Goal: Transaction & Acquisition: Purchase product/service

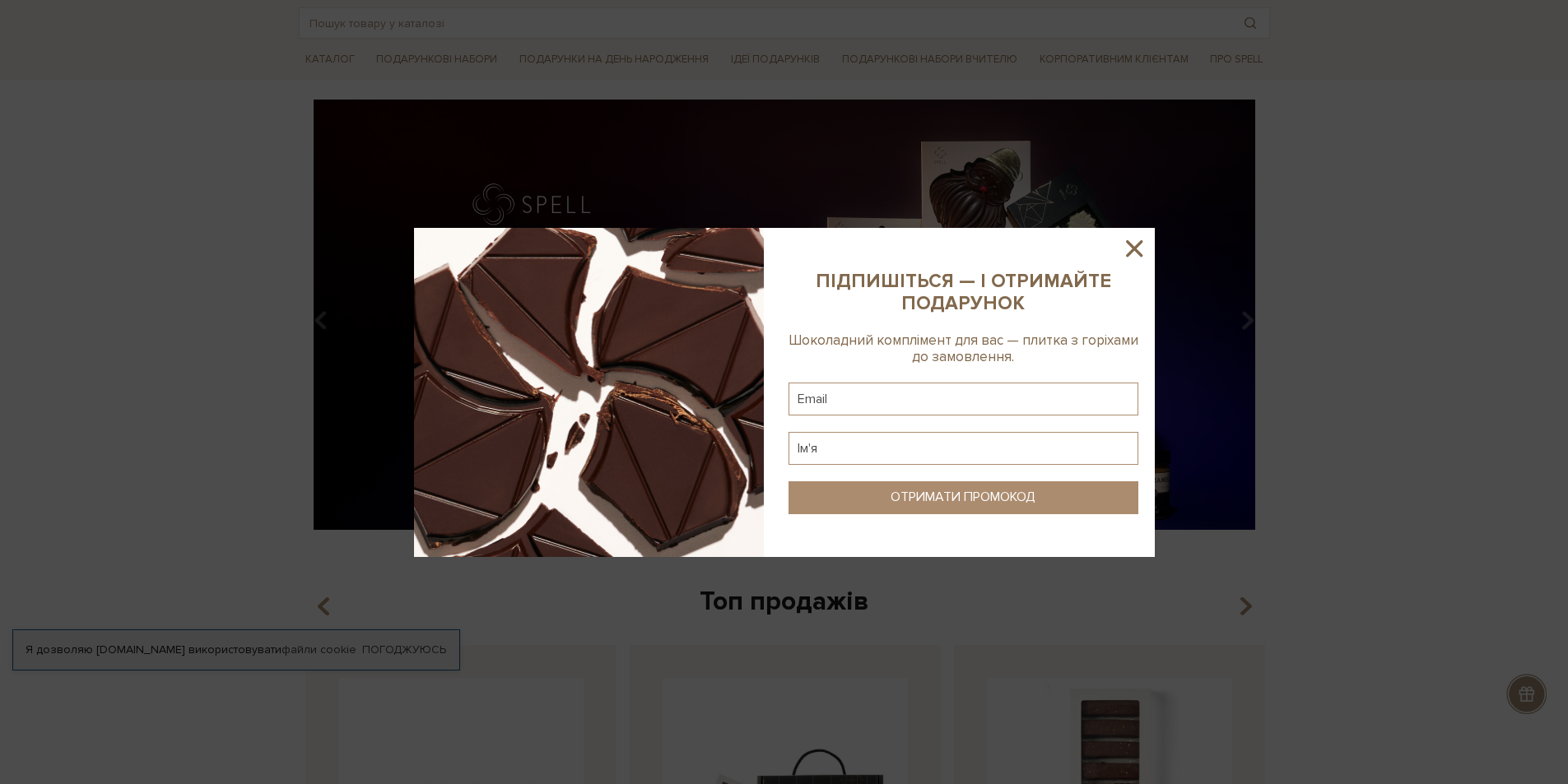
click at [1139, 244] on icon at bounding box center [1133, 249] width 17 height 17
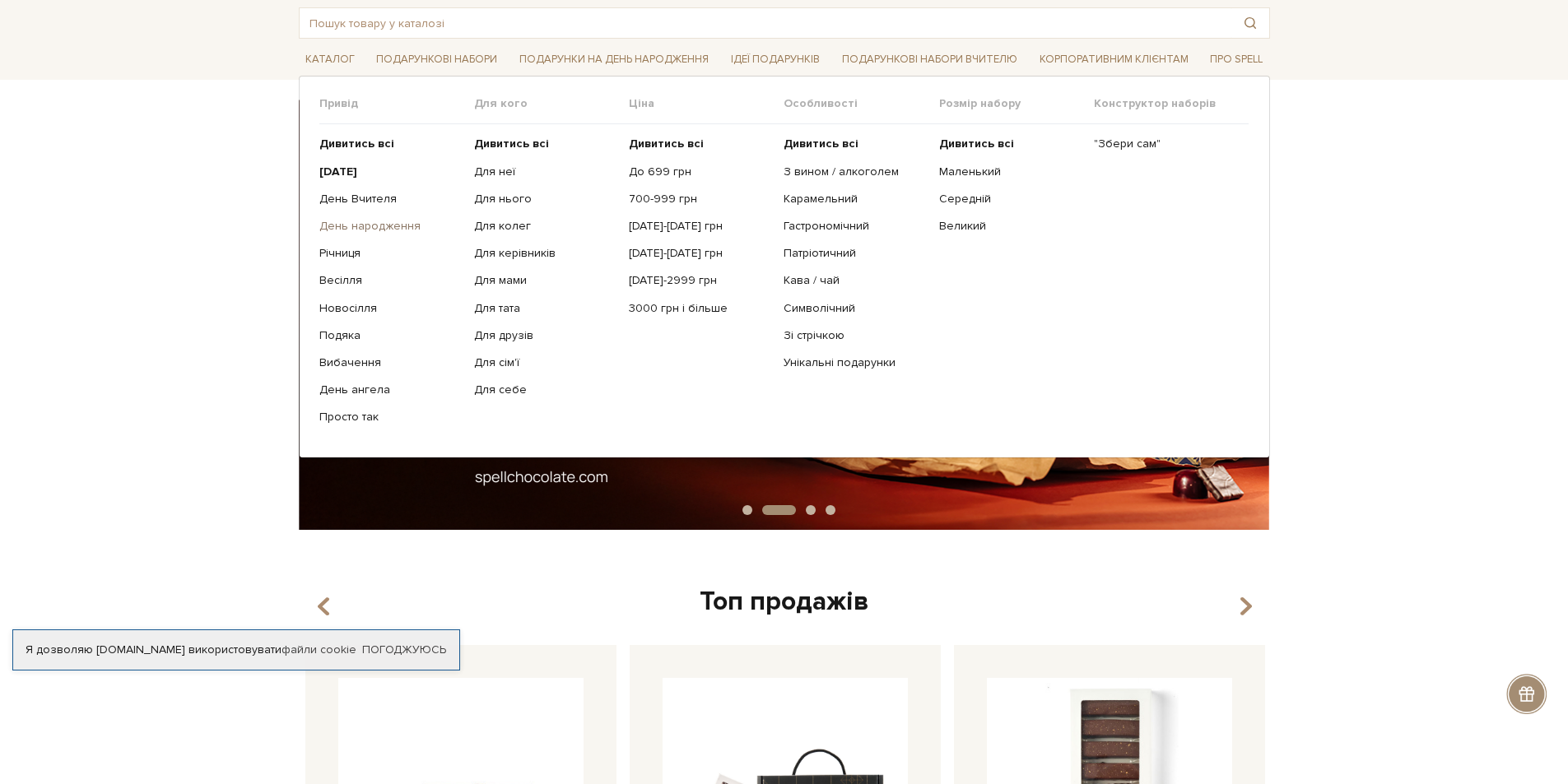
click at [371, 225] on link "День народження" at bounding box center [390, 226] width 143 height 15
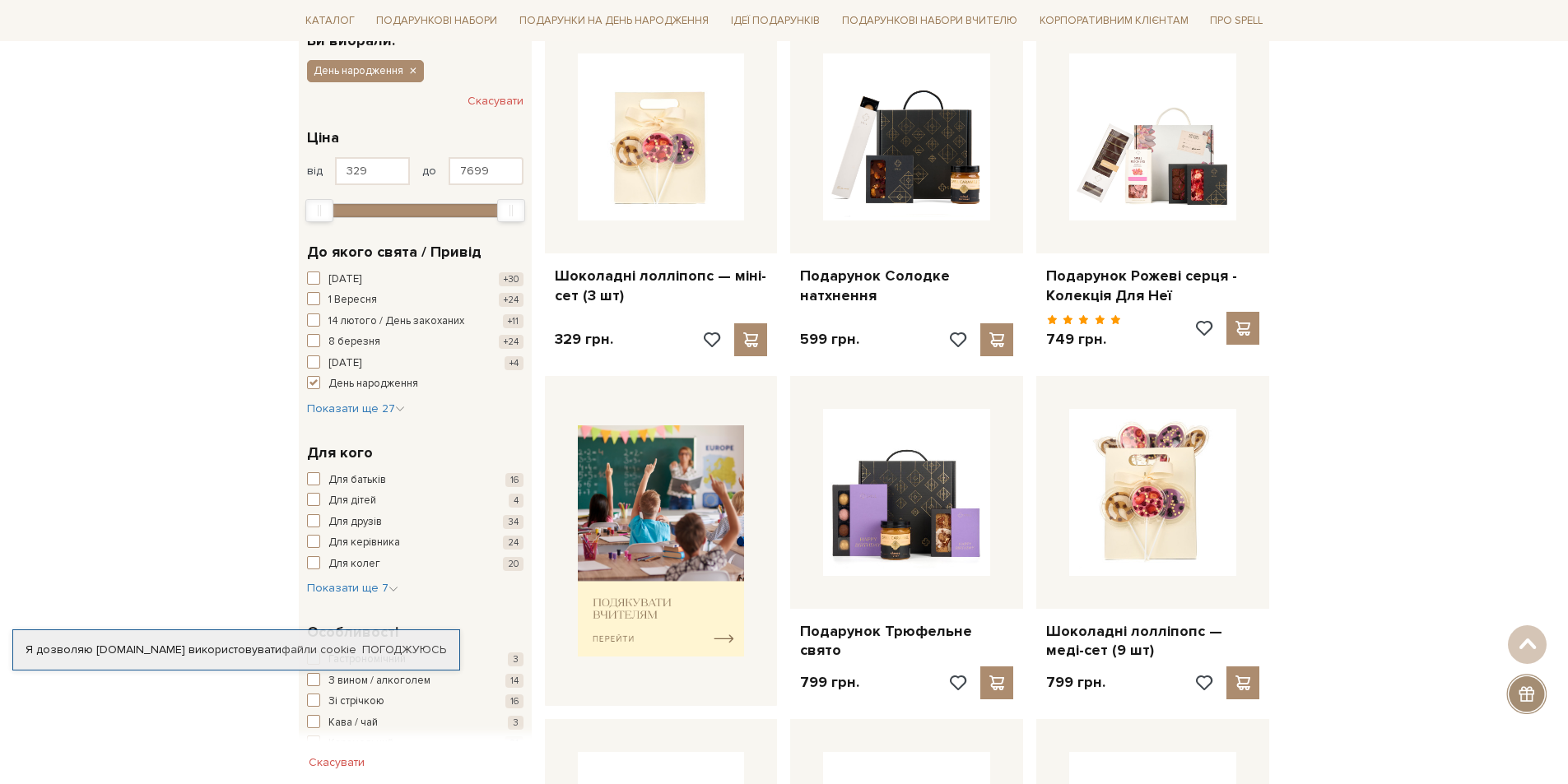
scroll to position [329, 0]
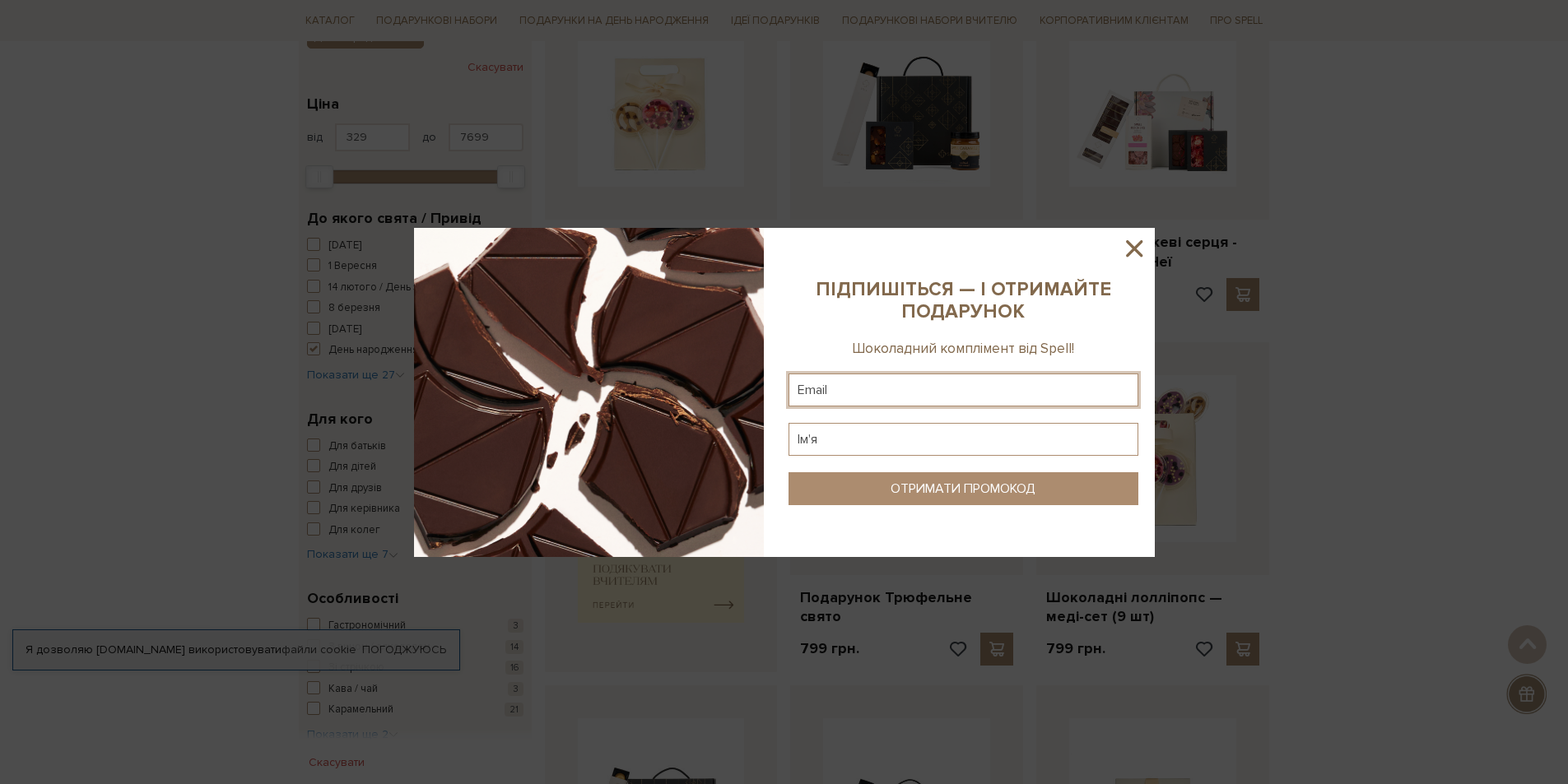
click at [902, 389] on input "text" at bounding box center [963, 389] width 350 height 32
type input "tolok44@gmail.com"
click at [872, 443] on input "text" at bounding box center [963, 438] width 350 height 32
type input "Олена"
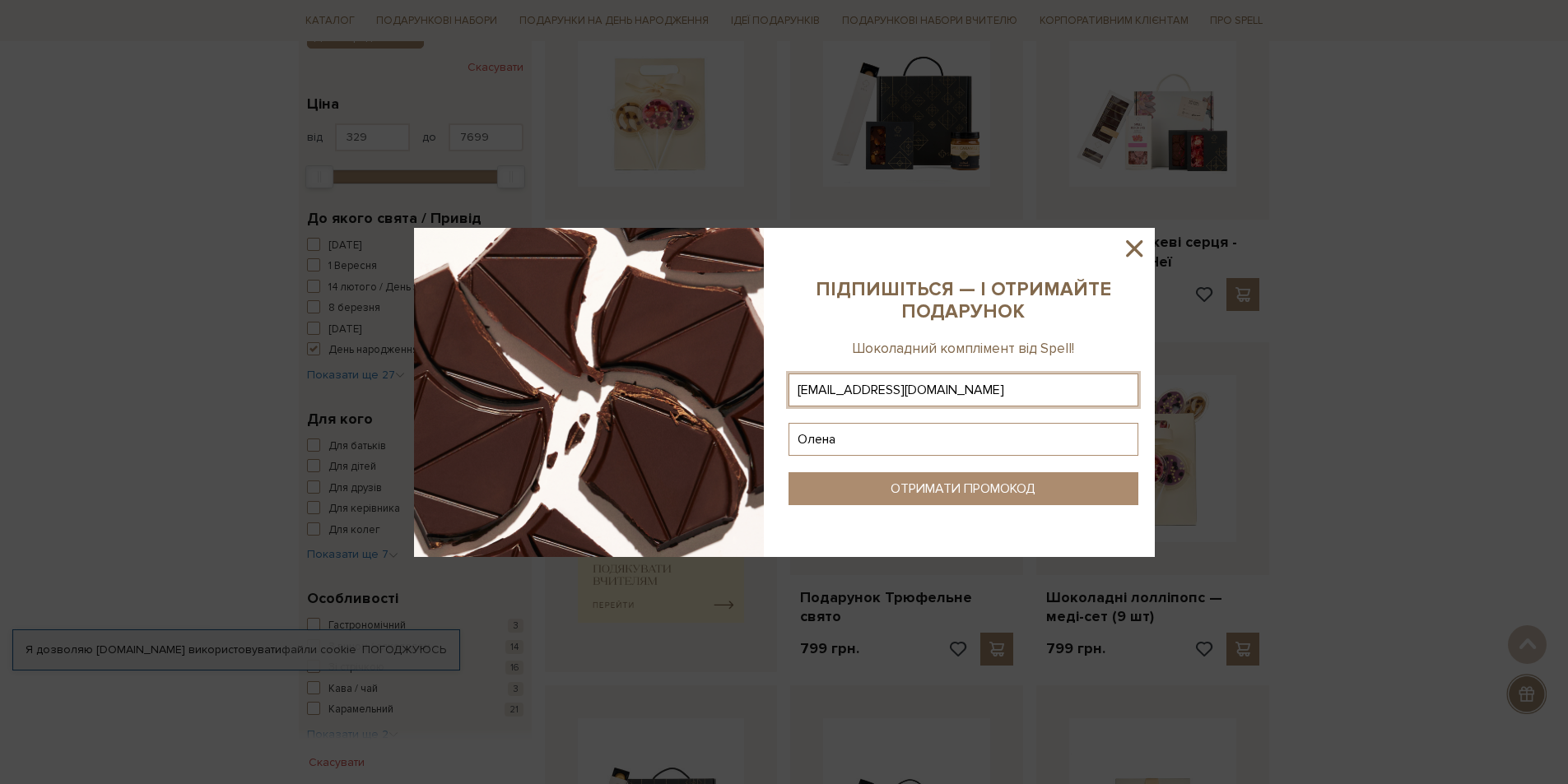
click at [925, 478] on button "ОТРИМАТИ ПРОМОКОД" at bounding box center [963, 488] width 350 height 32
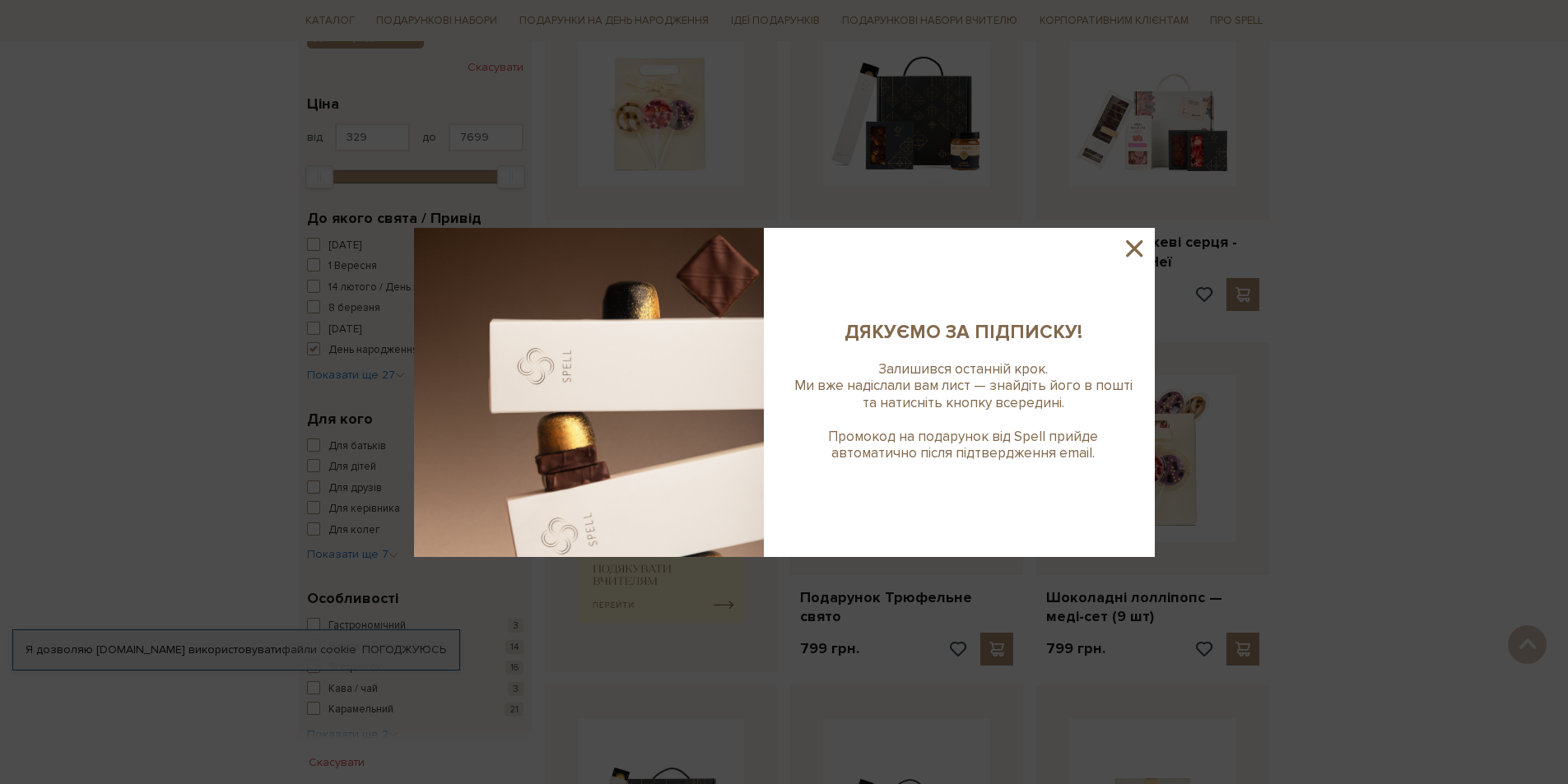
click at [1135, 250] on icon at bounding box center [1133, 249] width 17 height 17
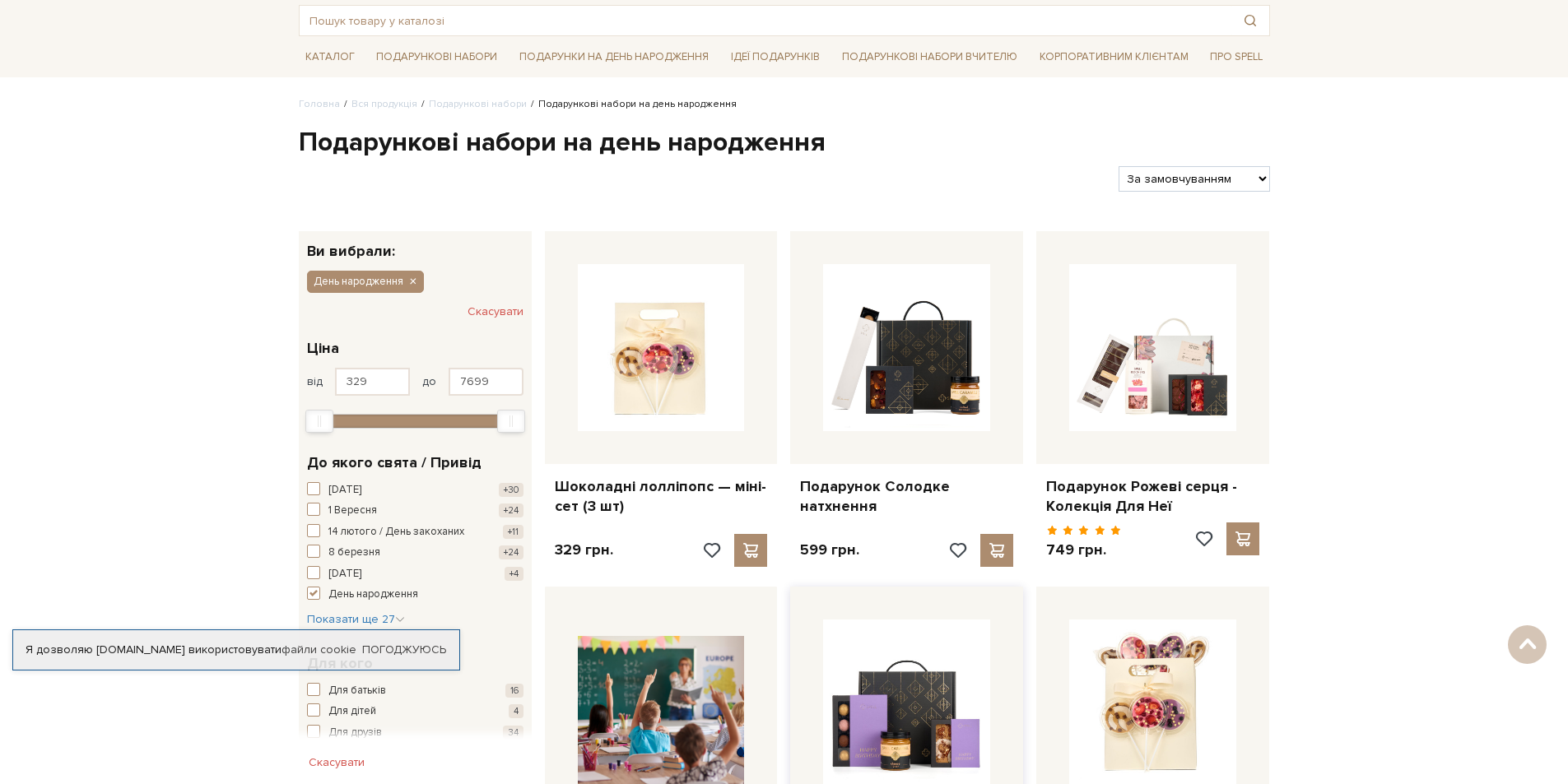
scroll to position [83, 0]
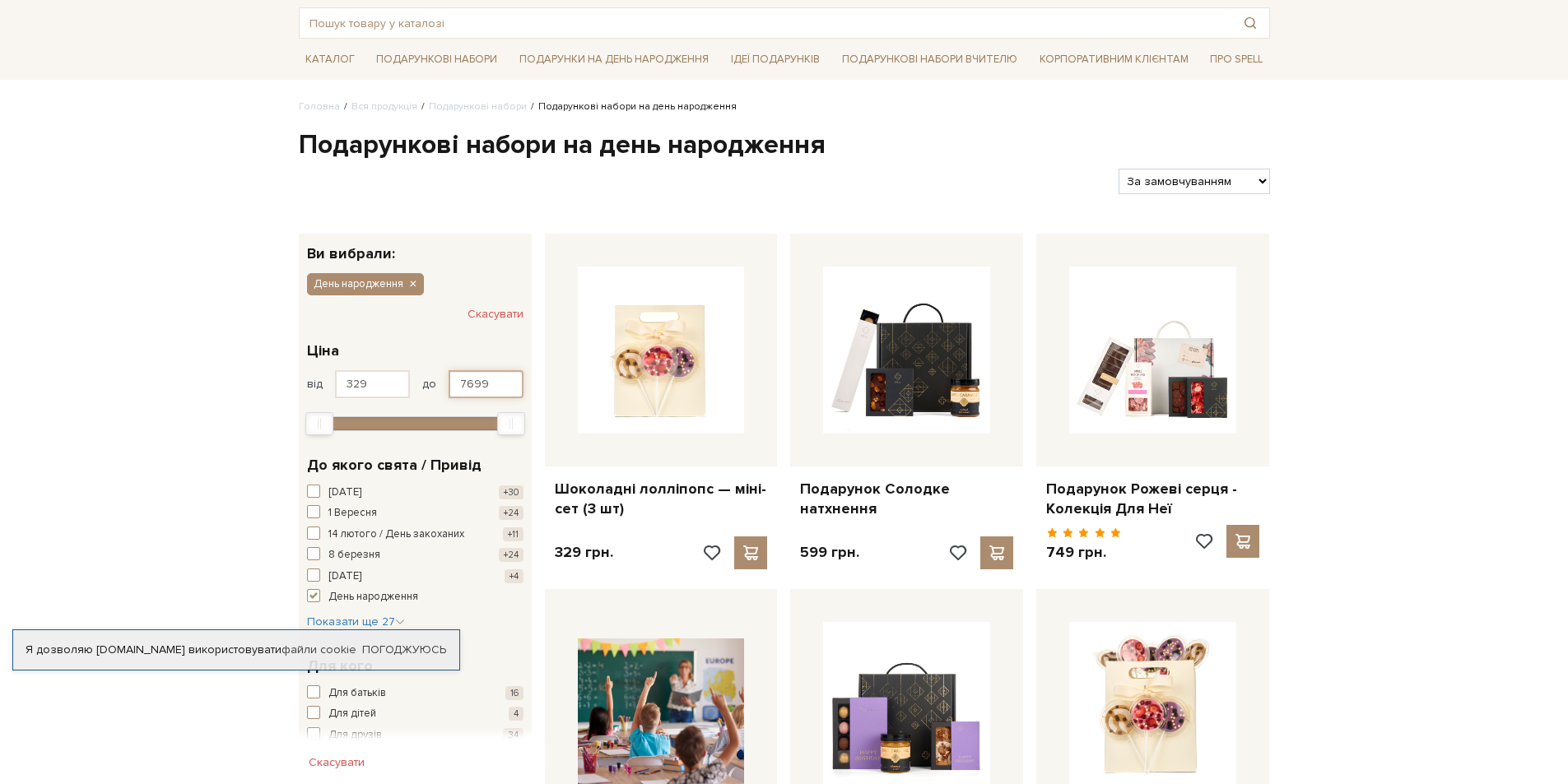
drag, startPoint x: 496, startPoint y: 383, endPoint x: 438, endPoint y: 374, distance: 58.7
click at [438, 374] on div "від 329 до 7699" at bounding box center [415, 384] width 216 height 28
type input "600"
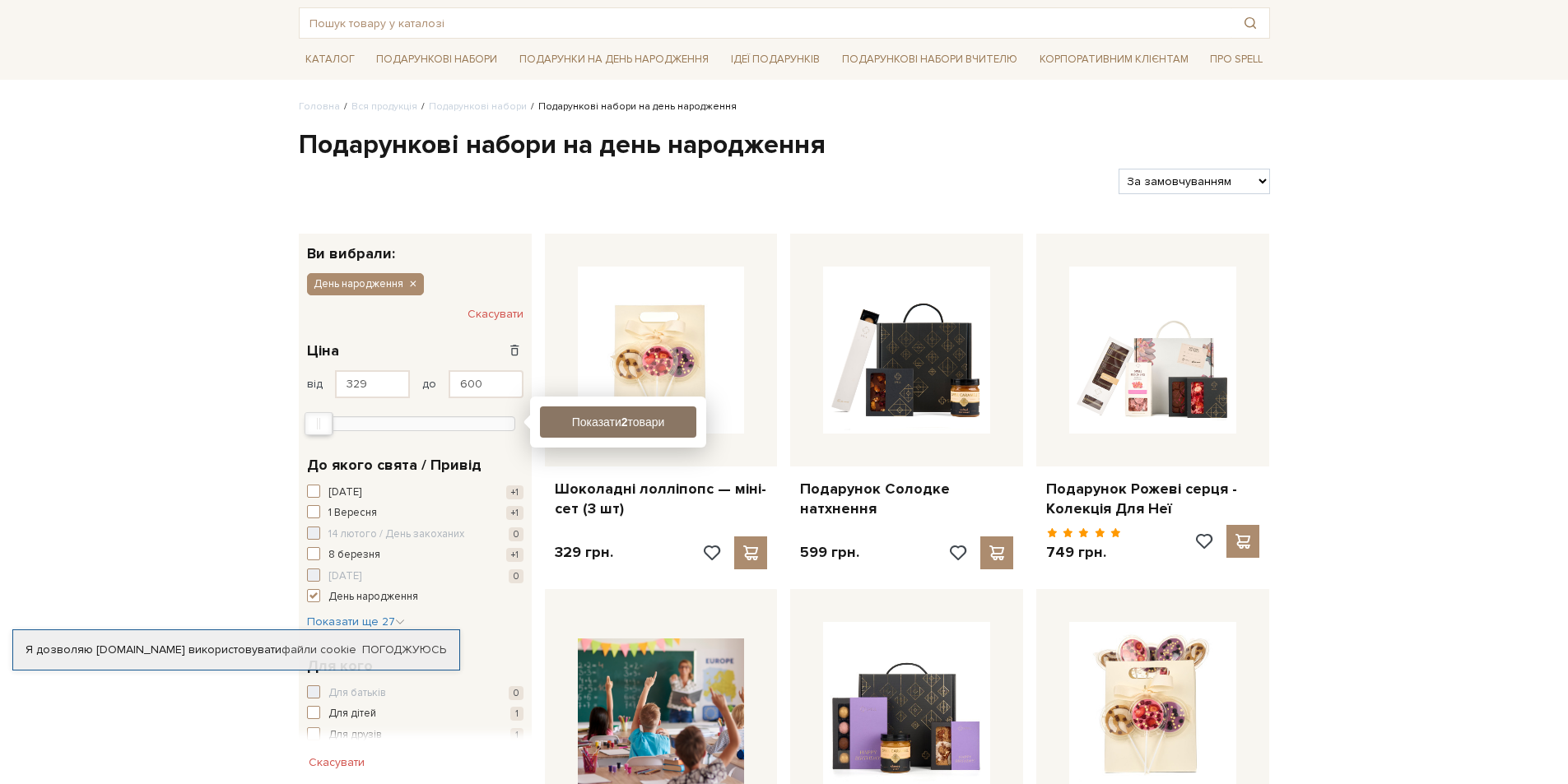
click at [617, 422] on button "Показати 2 товари" at bounding box center [617, 422] width 156 height 31
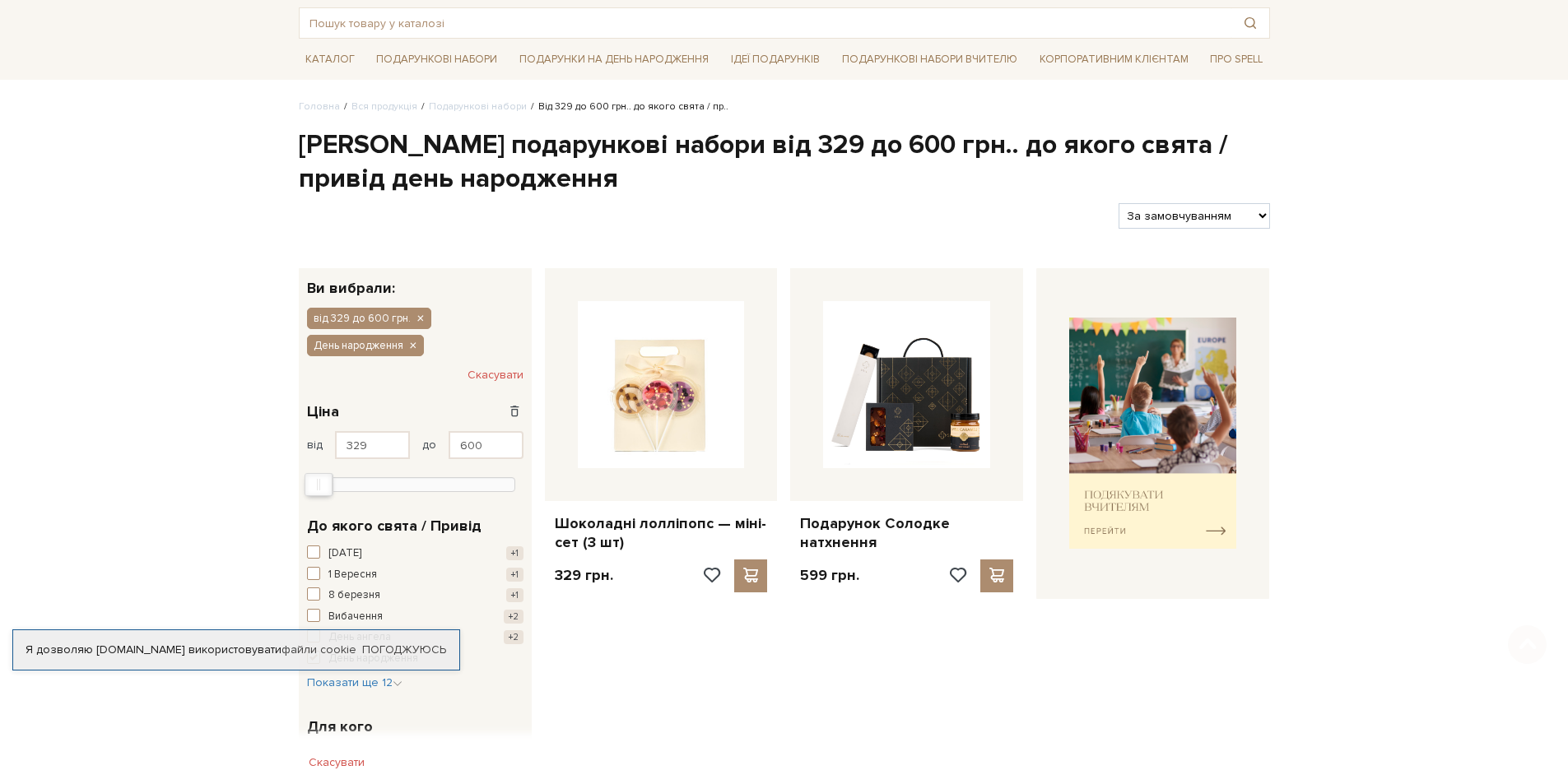
scroll to position [164, 0]
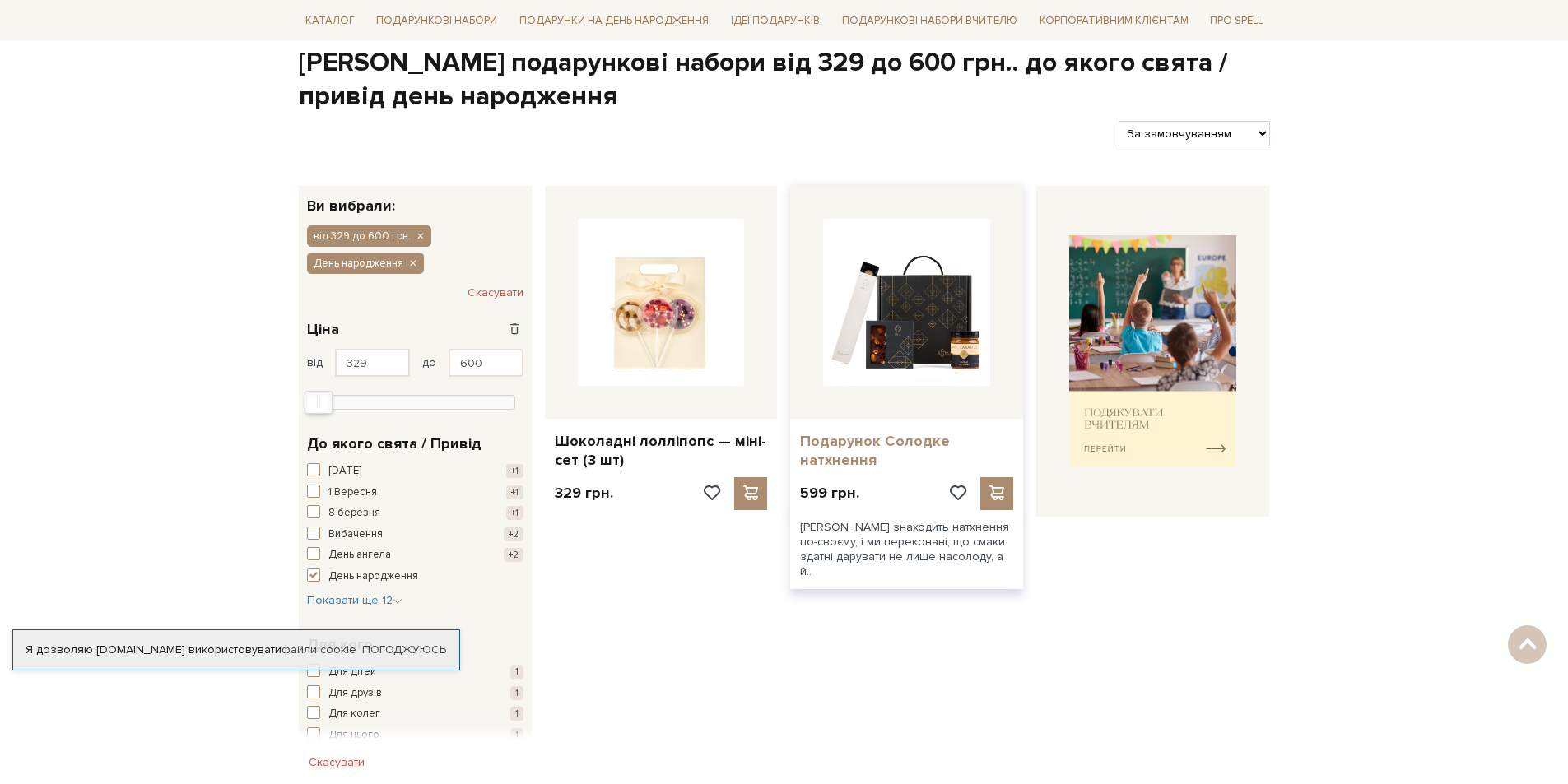
click at [871, 446] on link "Подарунок Солодке натхнення" at bounding box center [906, 451] width 213 height 38
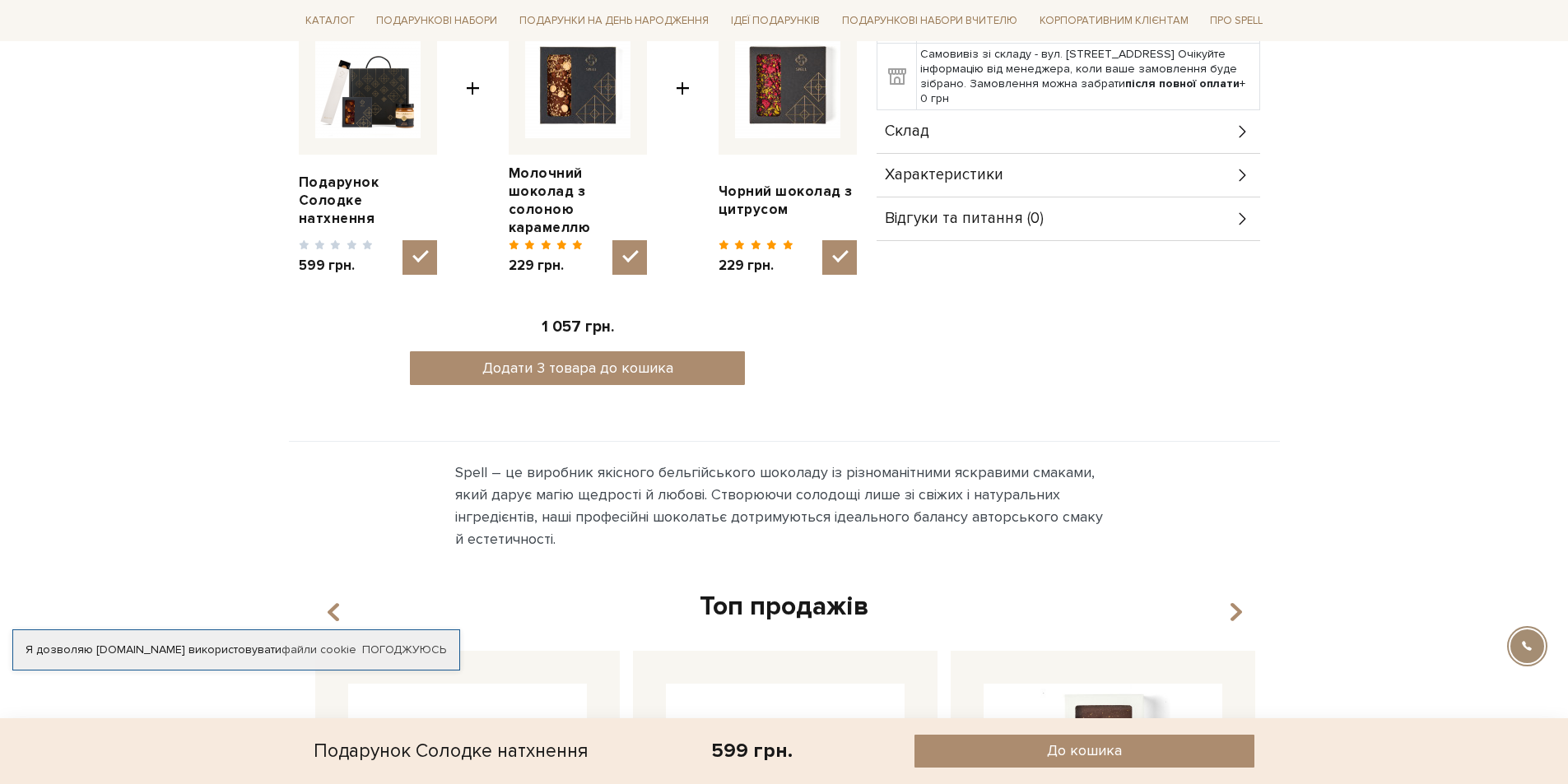
scroll to position [412, 0]
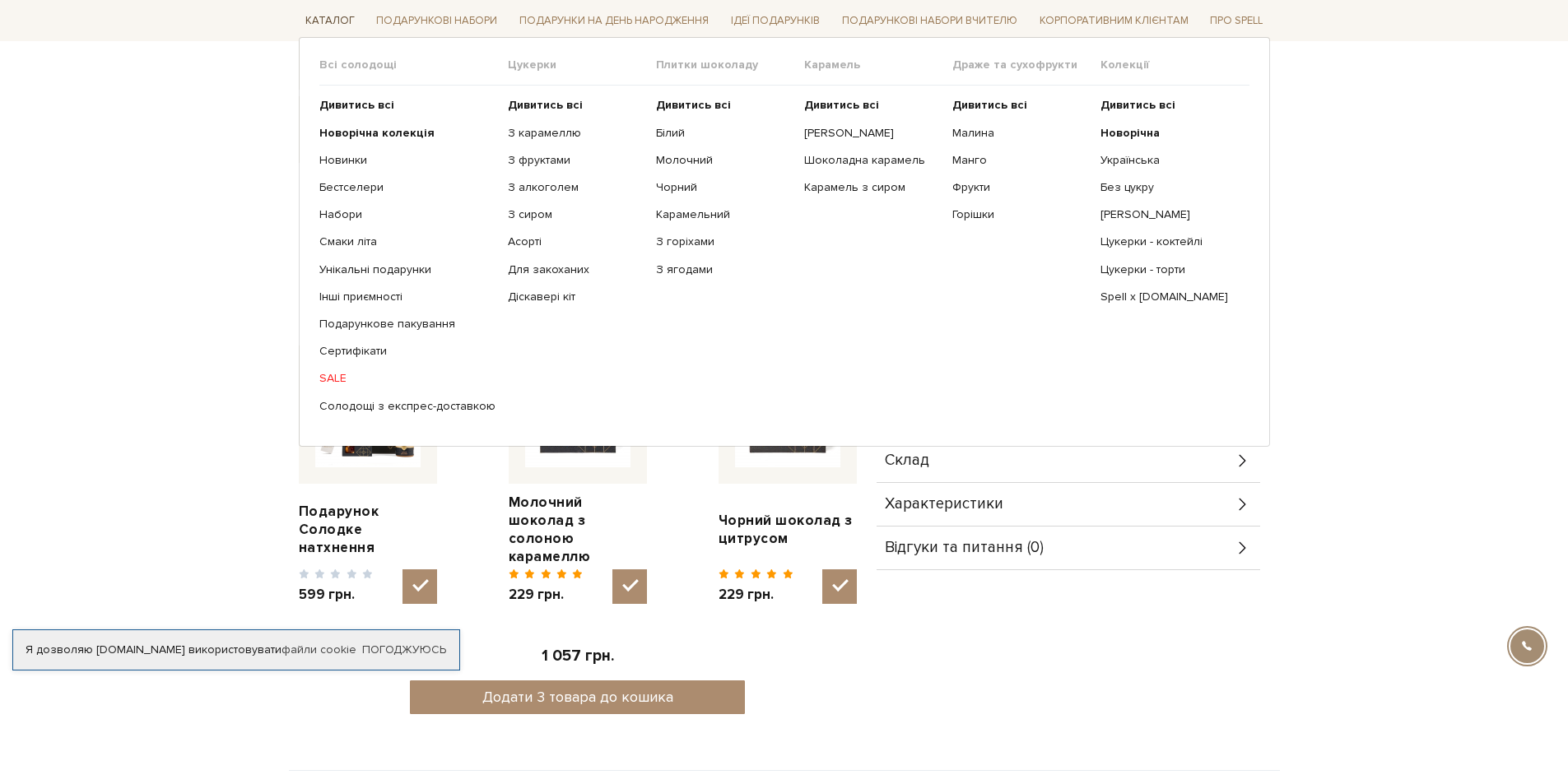
click at [324, 19] on link "Каталог" at bounding box center [330, 21] width 63 height 26
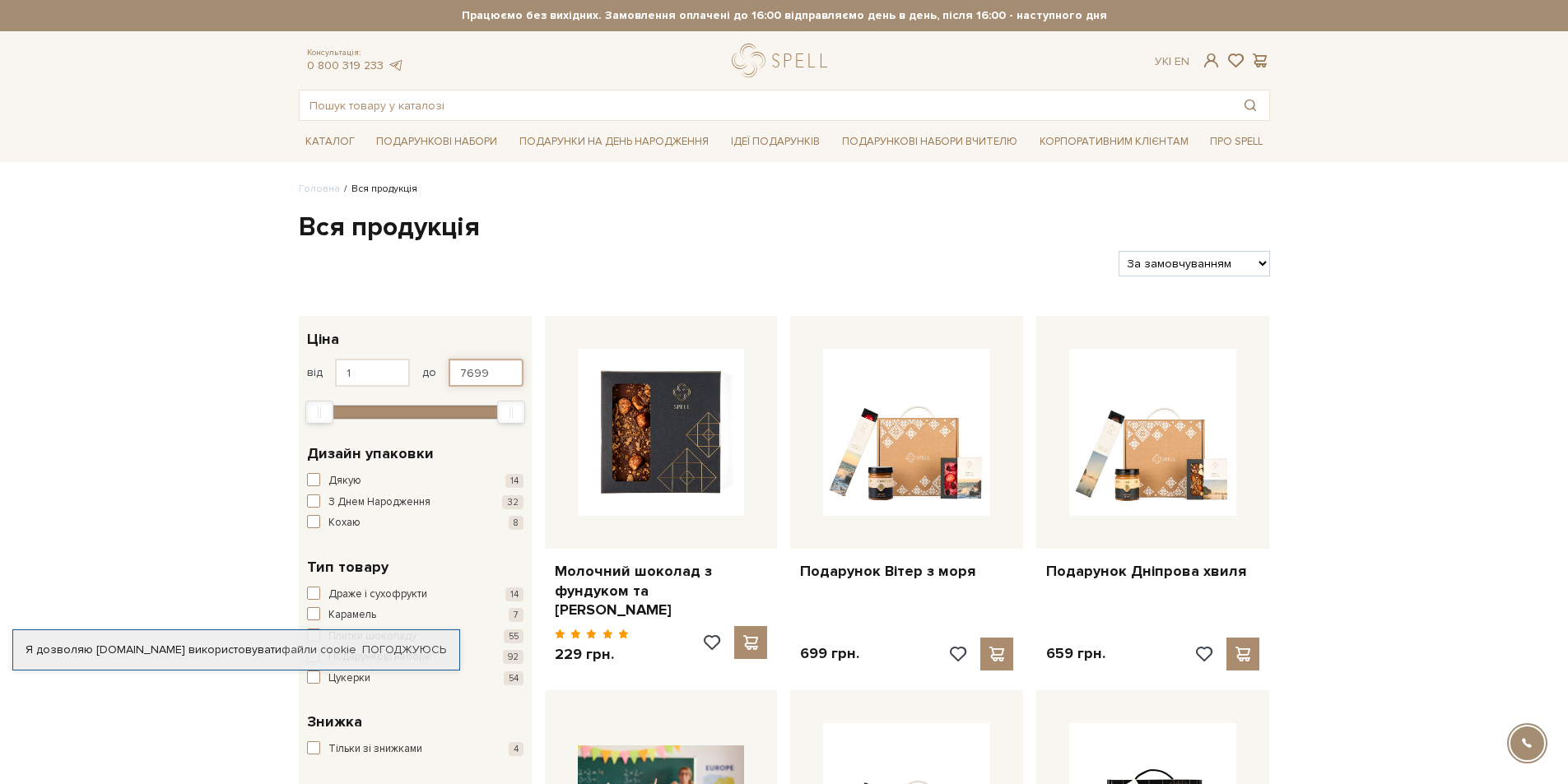
drag, startPoint x: 482, startPoint y: 366, endPoint x: 430, endPoint y: 373, distance: 52.5
click at [426, 364] on div "від 1 до 7699" at bounding box center [415, 372] width 216 height 28
type input "500"
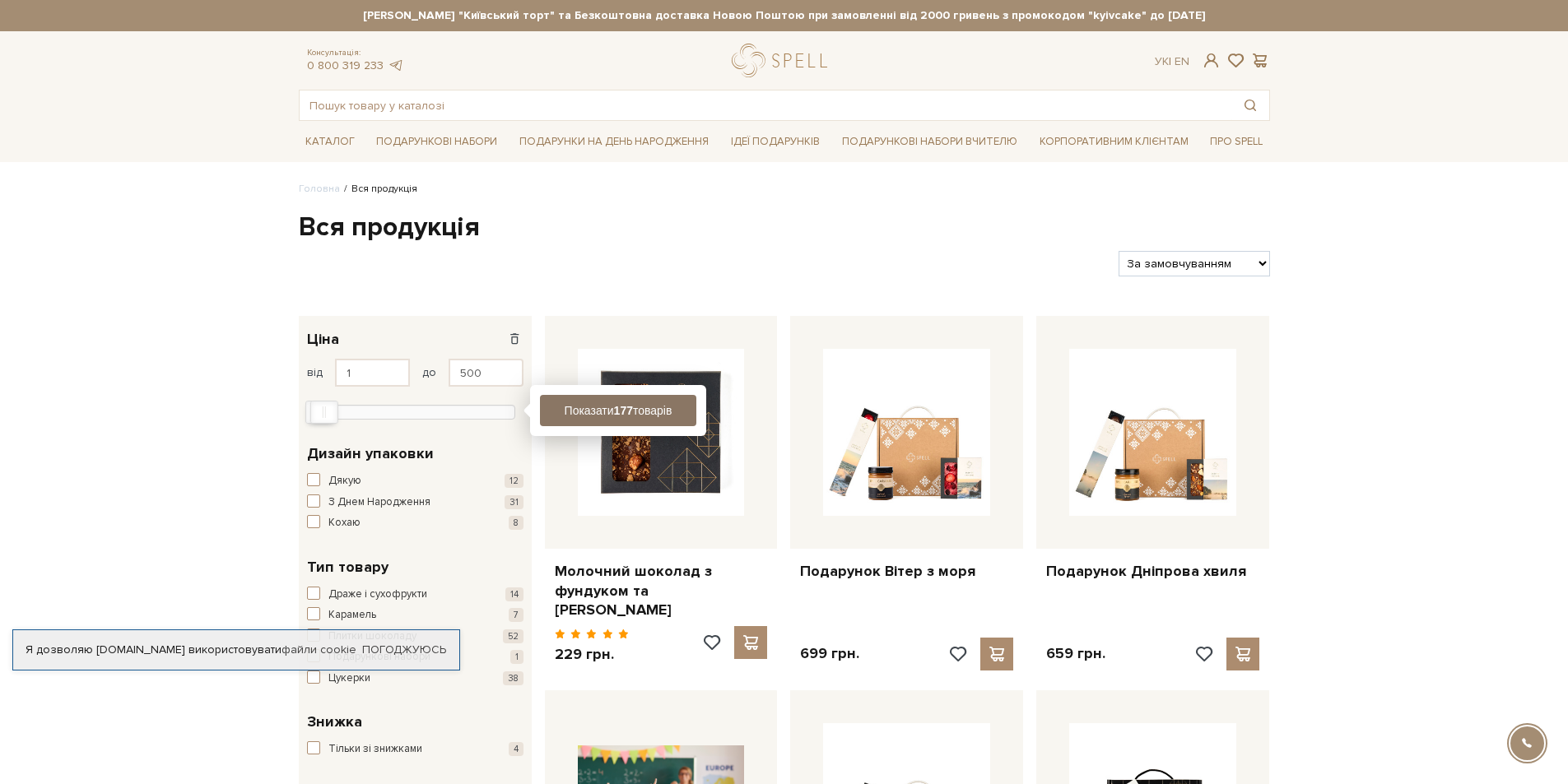
click at [599, 407] on button "Показати 177 товарів" at bounding box center [617, 411] width 156 height 31
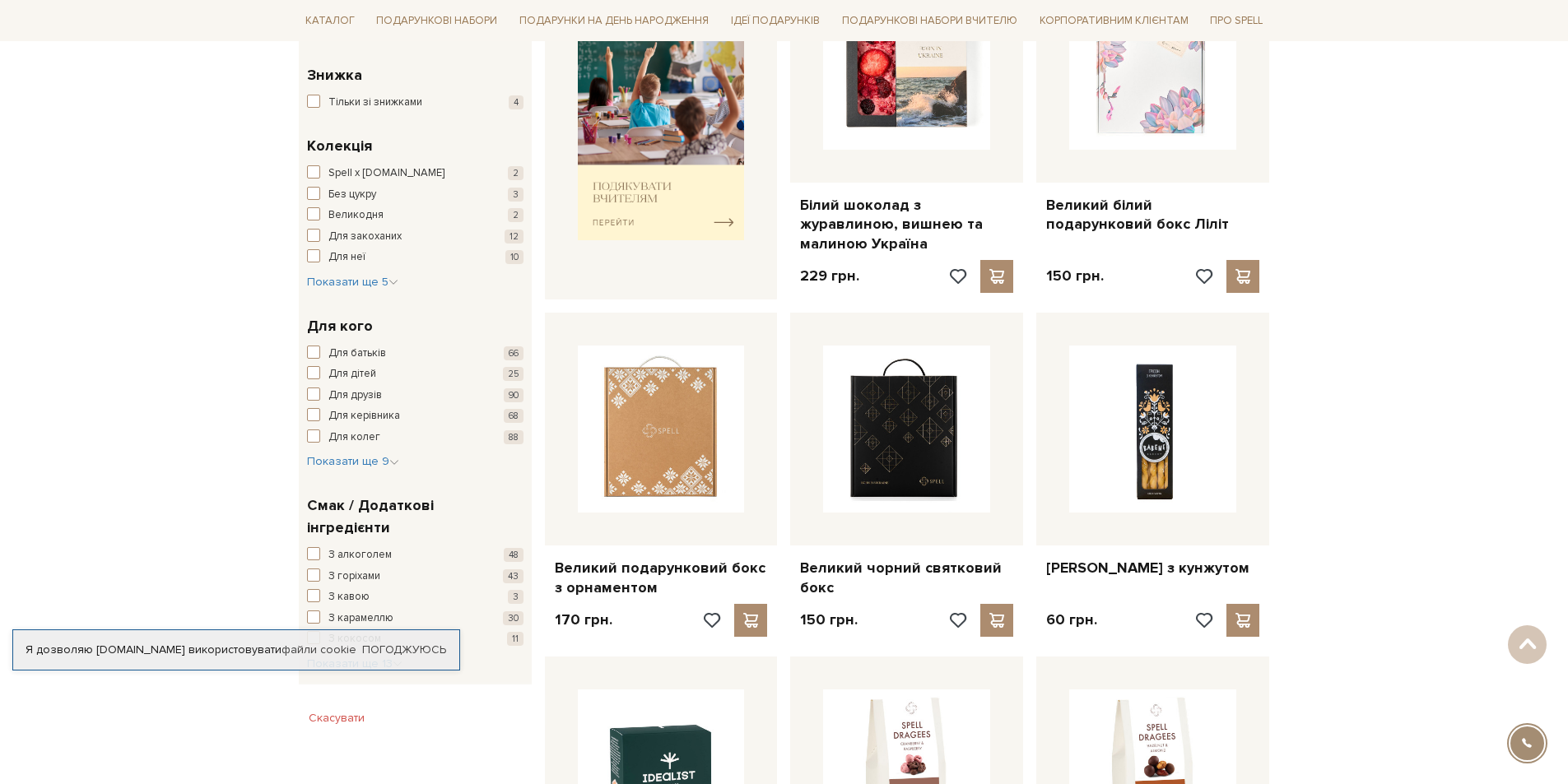
scroll to position [822, 0]
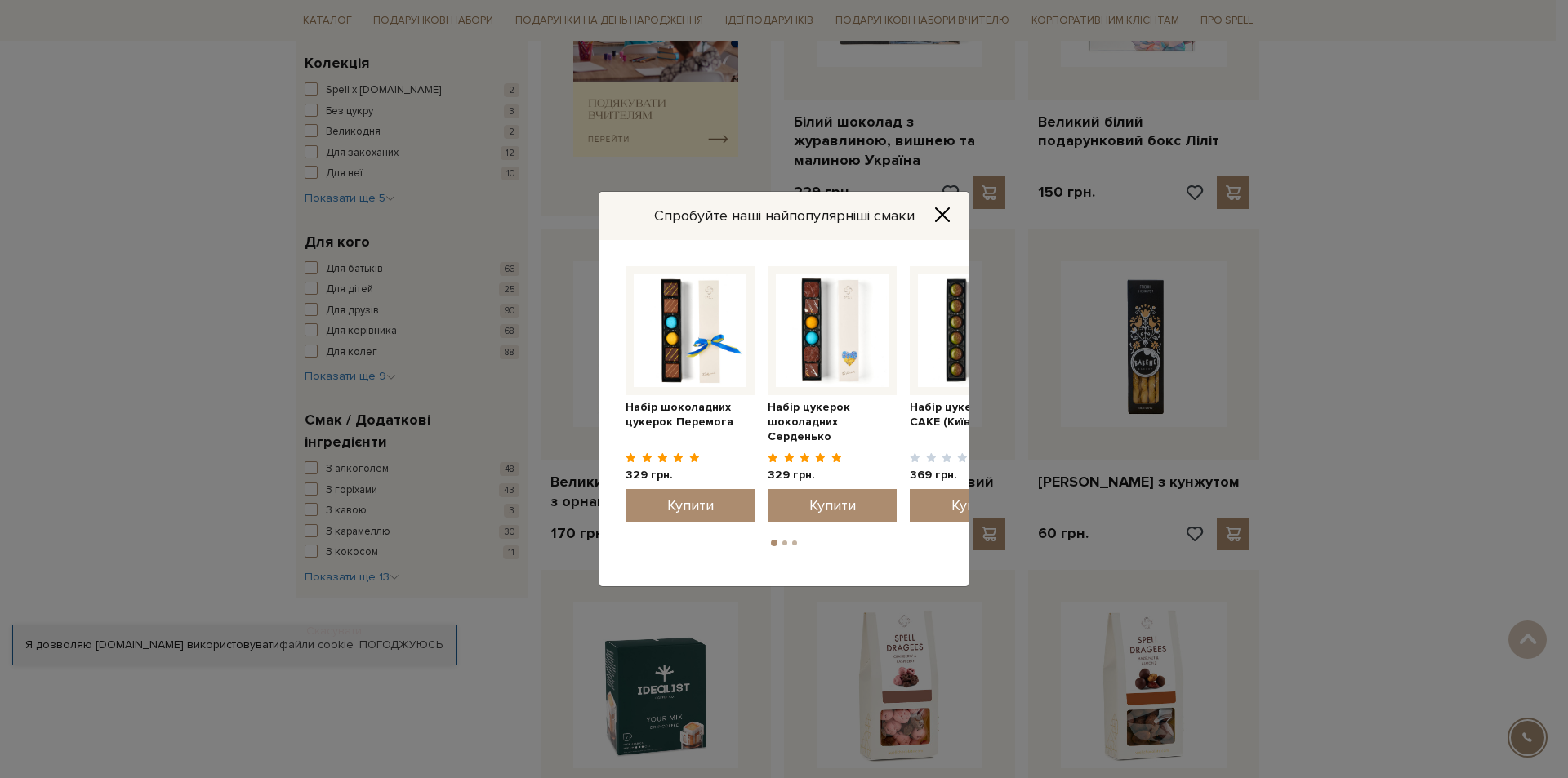
click at [938, 214] on icon "Close" at bounding box center [942, 214] width 17 height 17
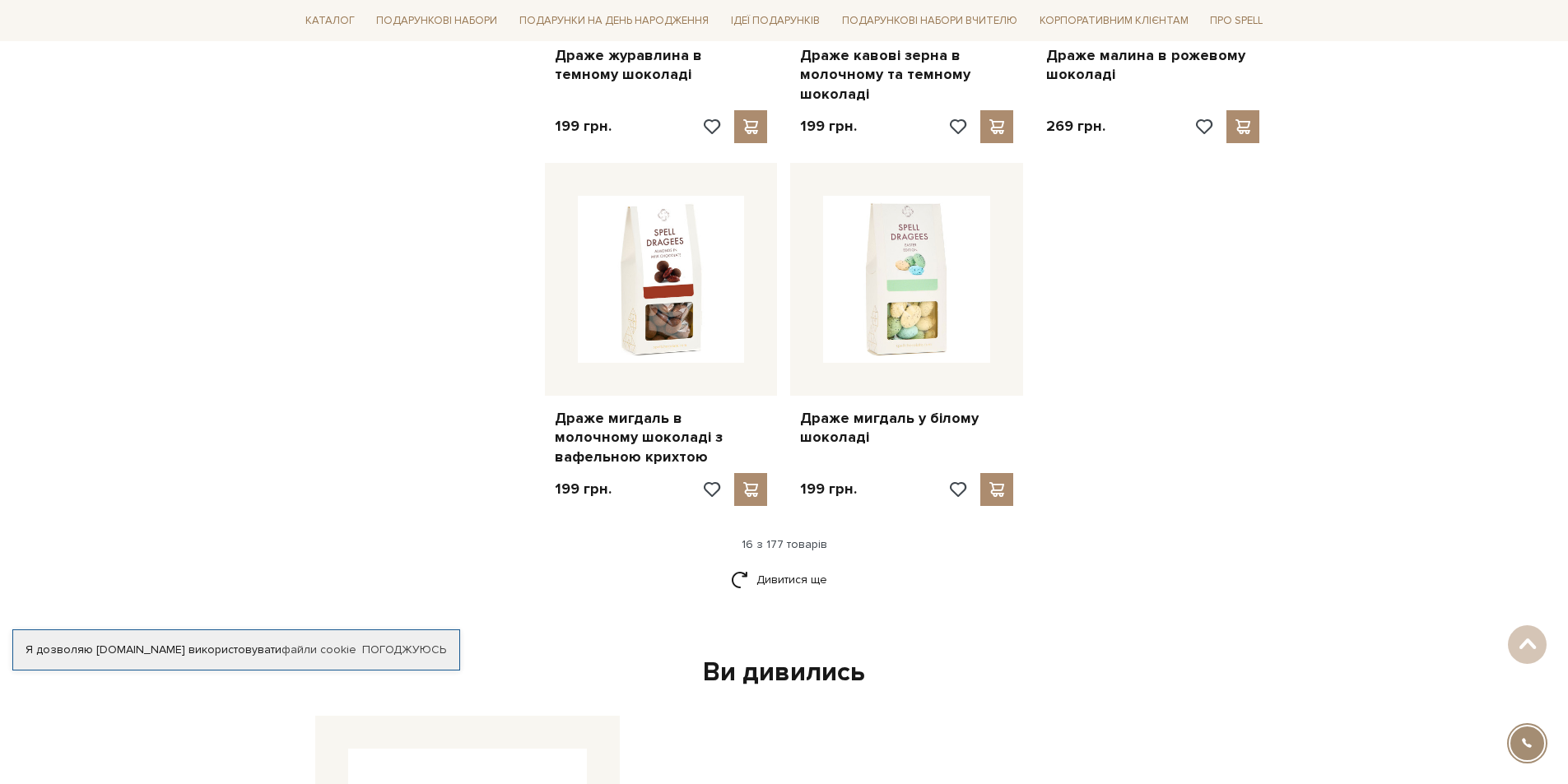
scroll to position [1975, 0]
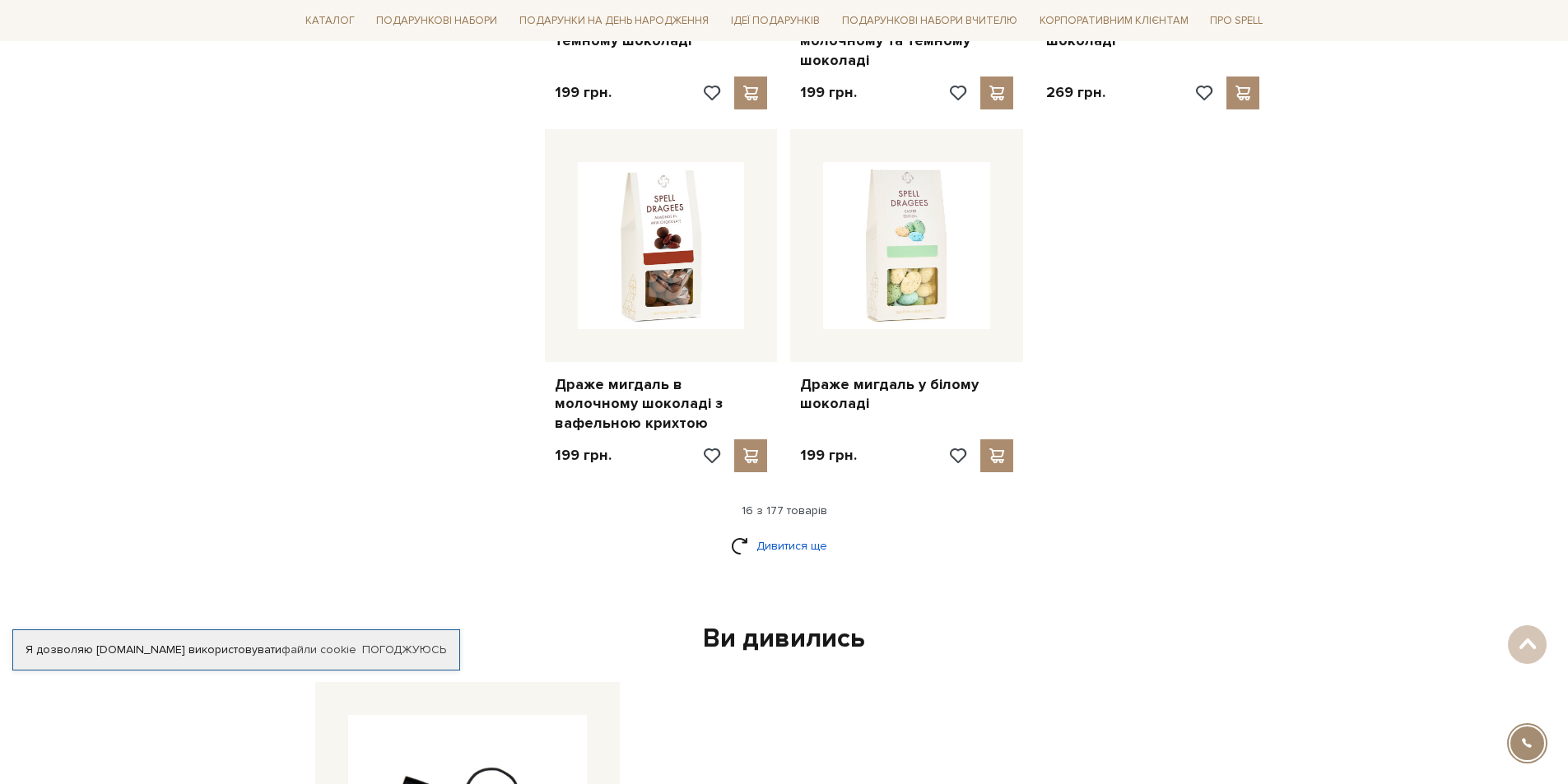
click at [777, 544] on link "Дивитися ще" at bounding box center [784, 545] width 107 height 28
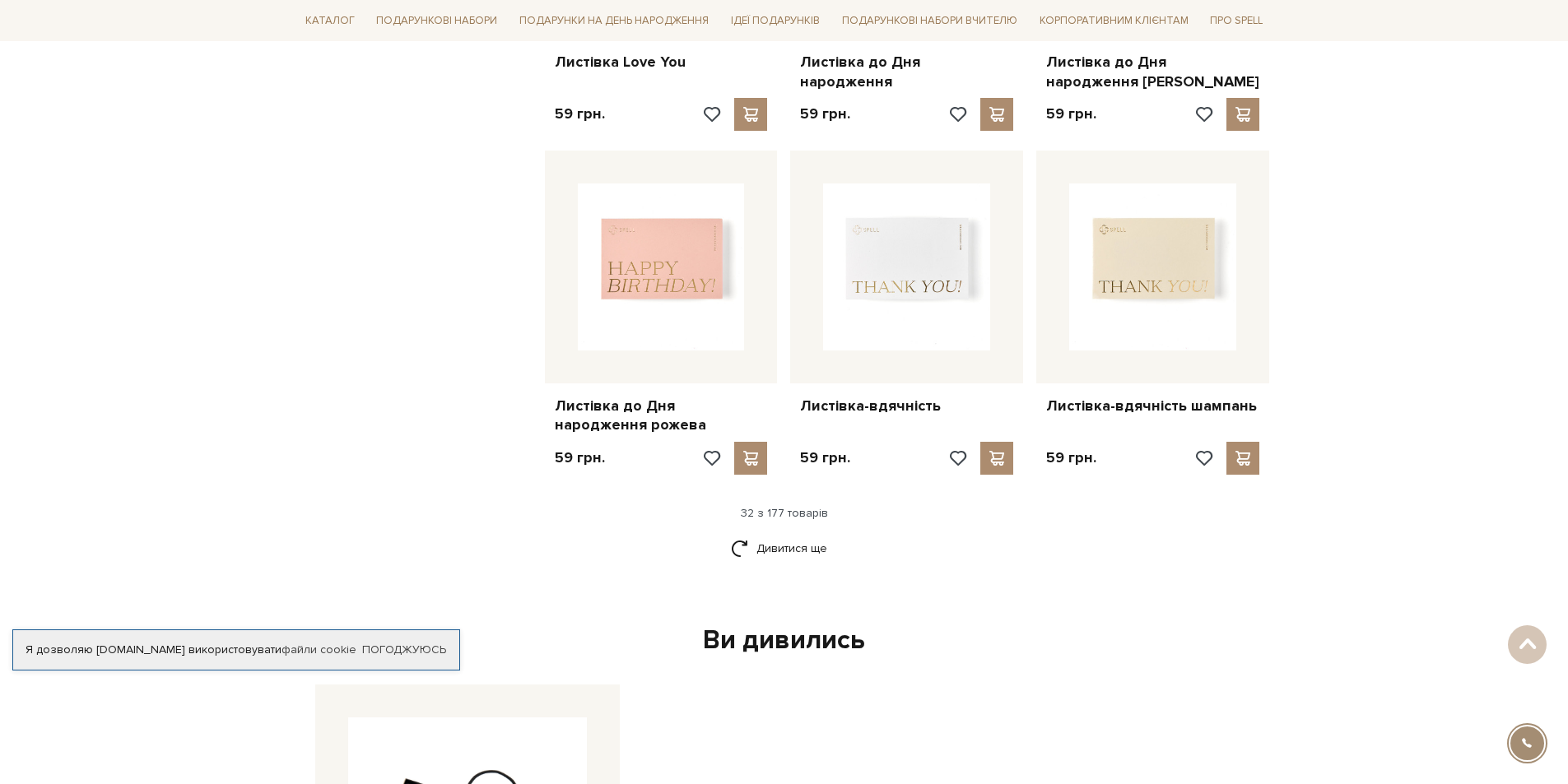
scroll to position [3866, 0]
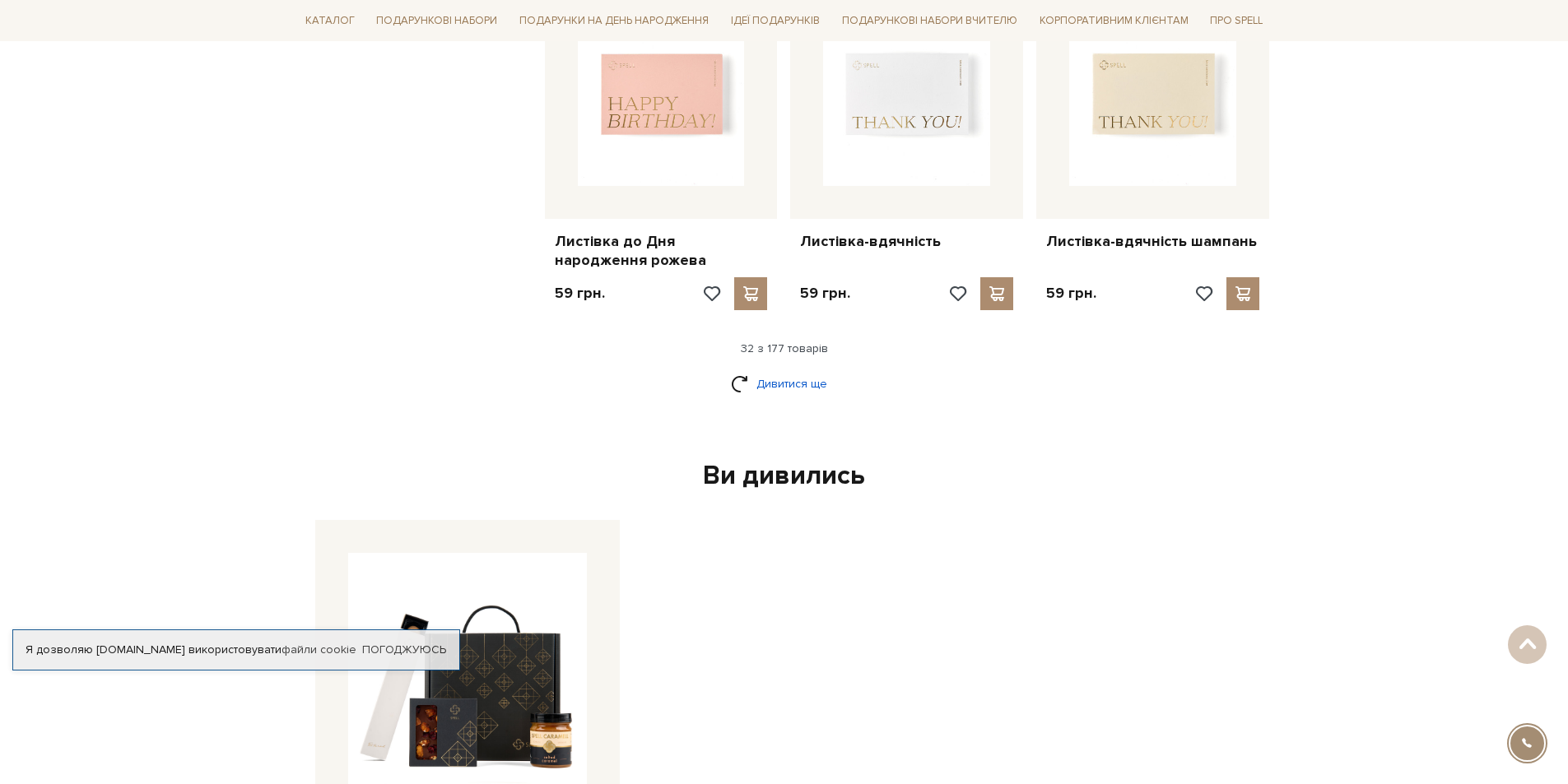
click at [783, 369] on link "Дивитися ще" at bounding box center [784, 383] width 107 height 28
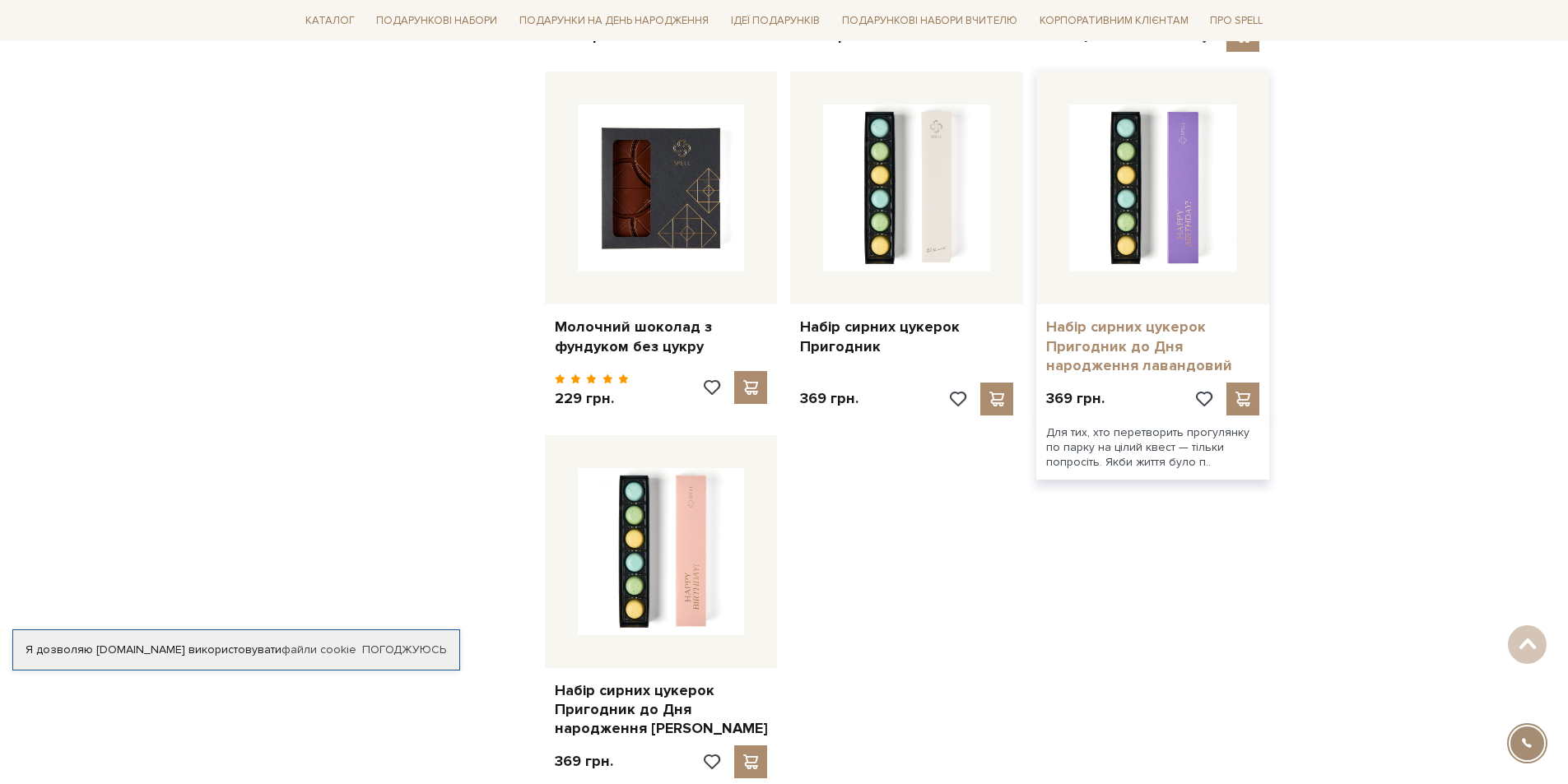
scroll to position [5594, 0]
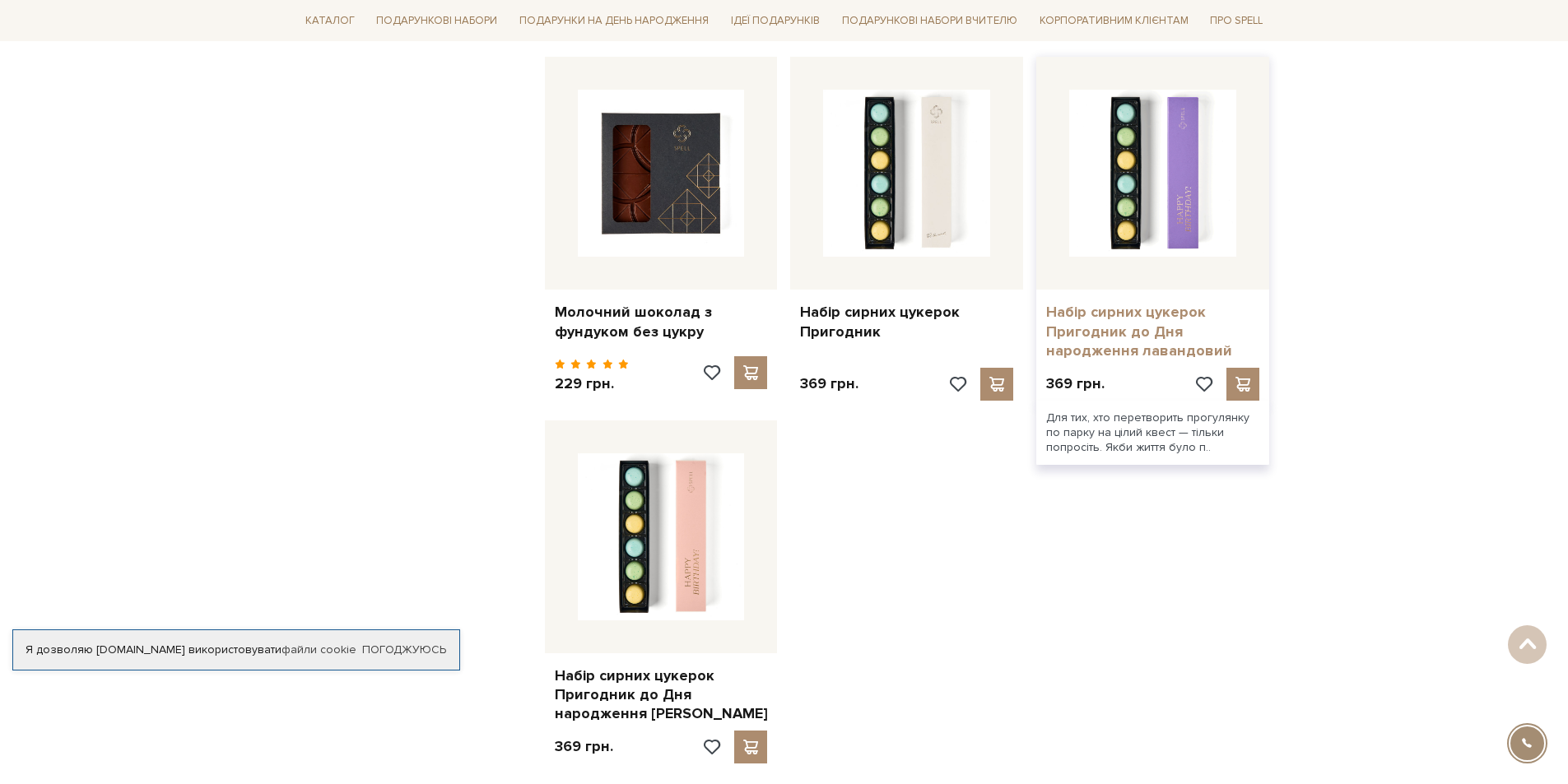
click at [1159, 303] on link "Набір сирних цукерок Пригодник до Дня народження лавандовий" at bounding box center [1152, 331] width 213 height 58
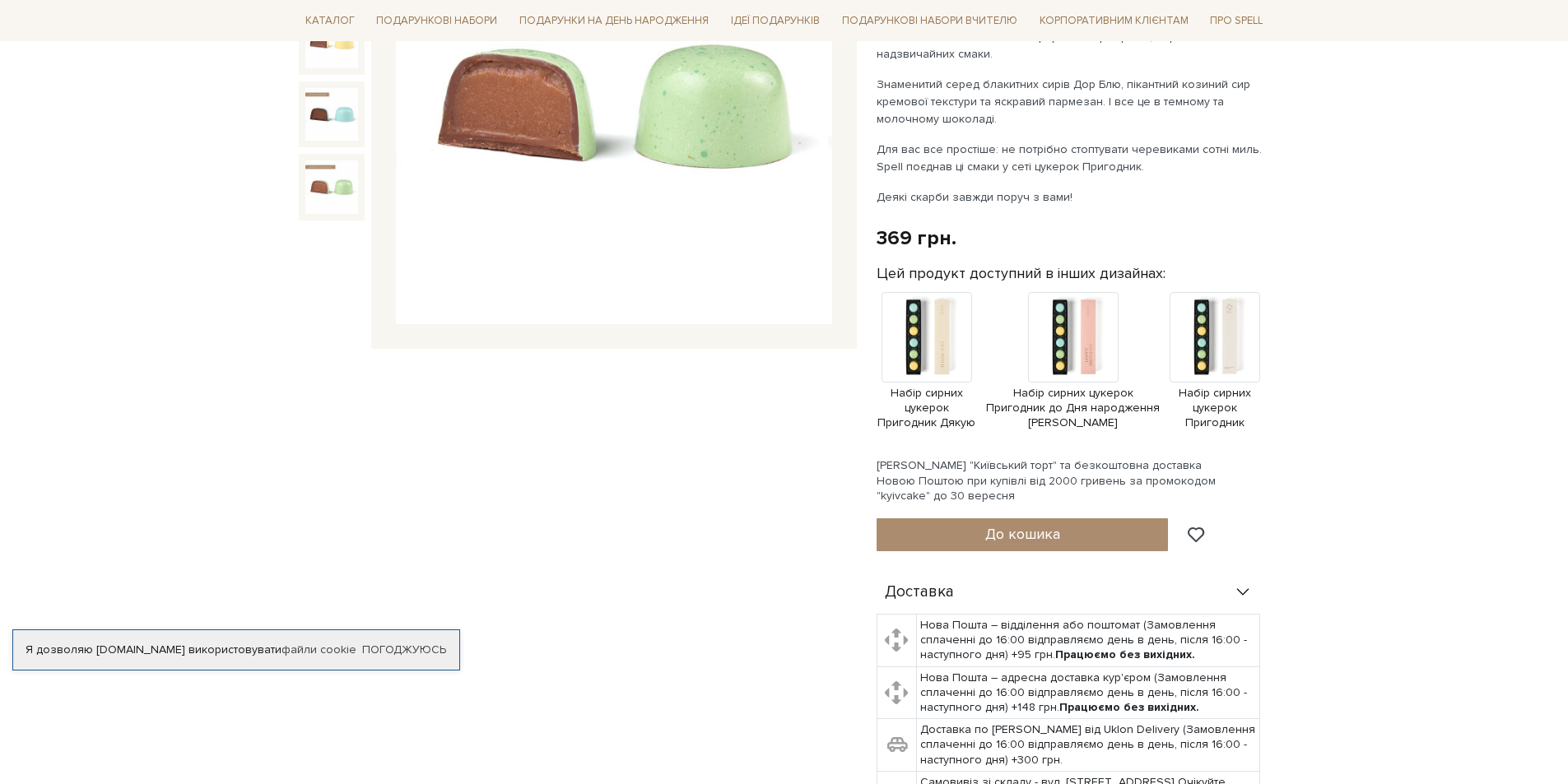
scroll to position [329, 0]
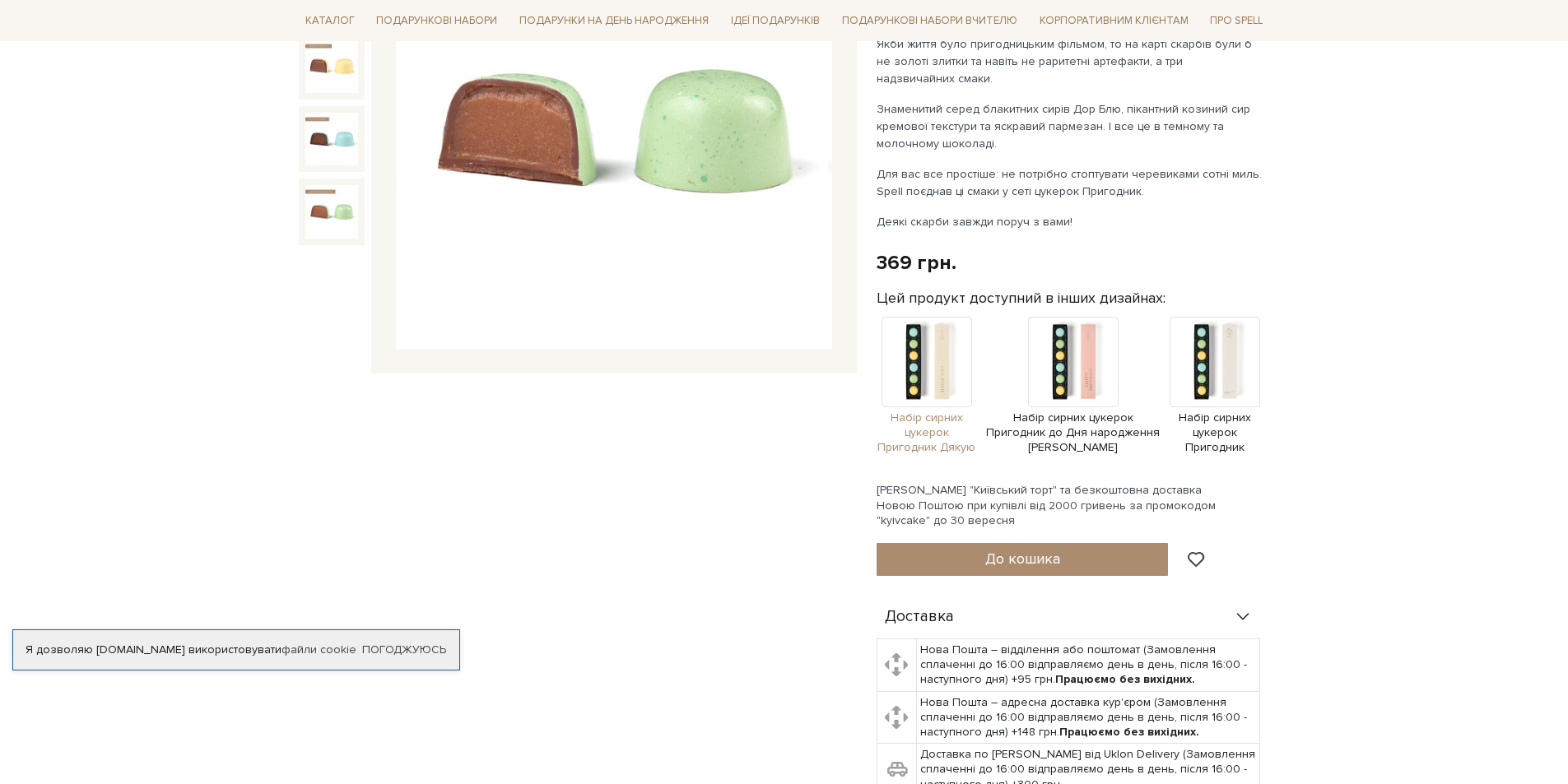
click at [956, 369] on img at bounding box center [927, 362] width 90 height 90
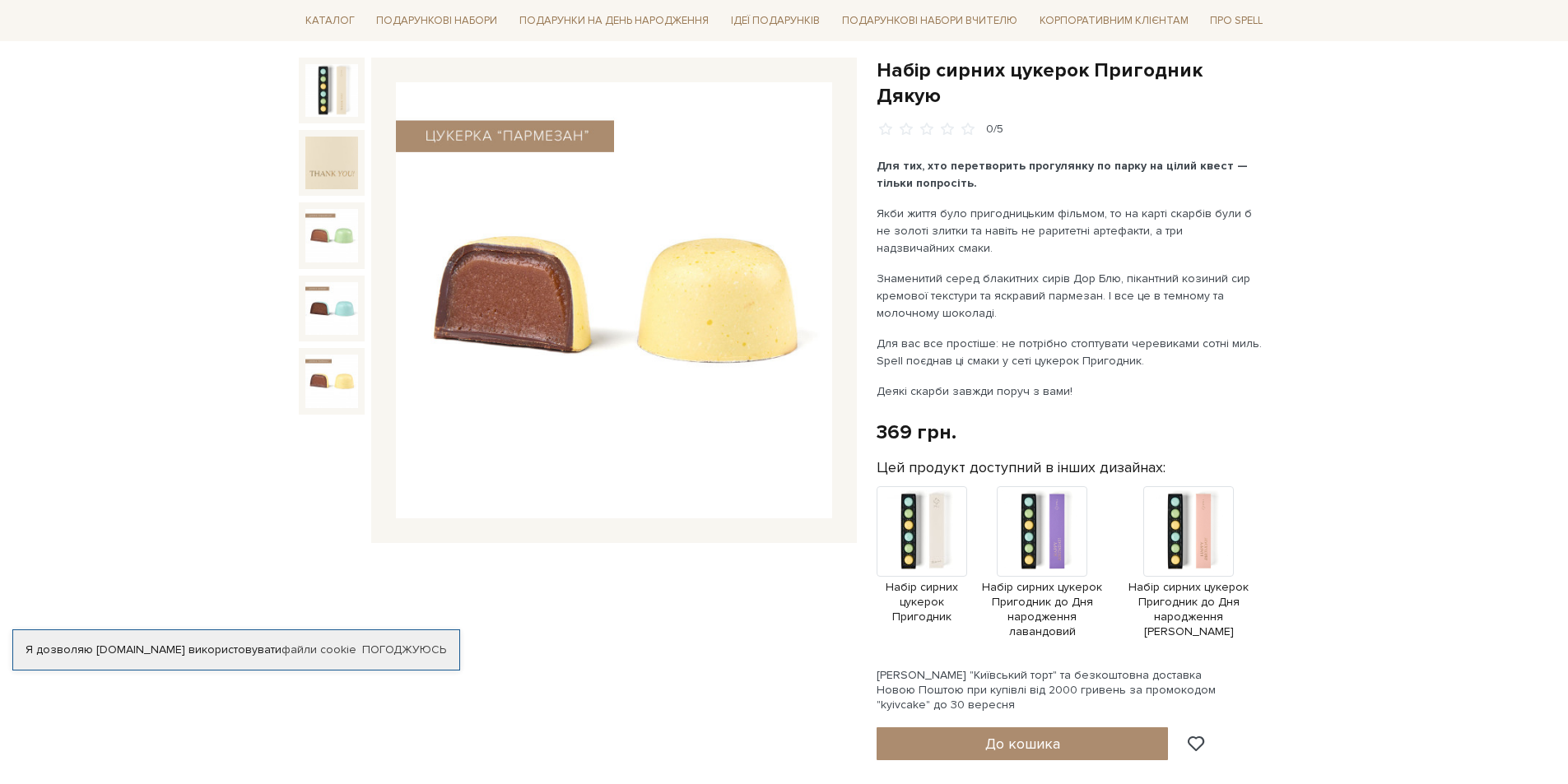
scroll to position [164, 0]
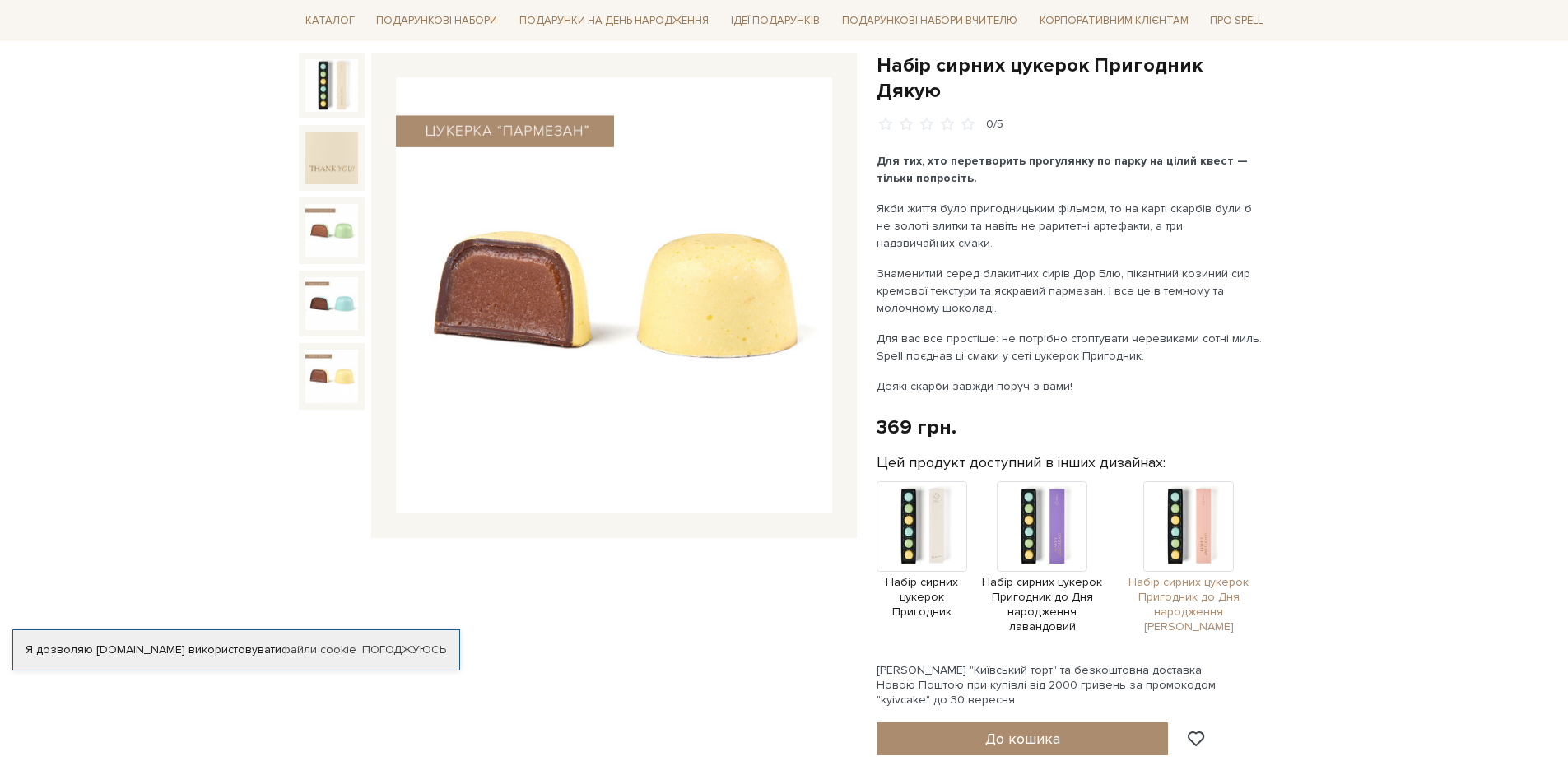
click at [1198, 504] on img at bounding box center [1189, 527] width 90 height 90
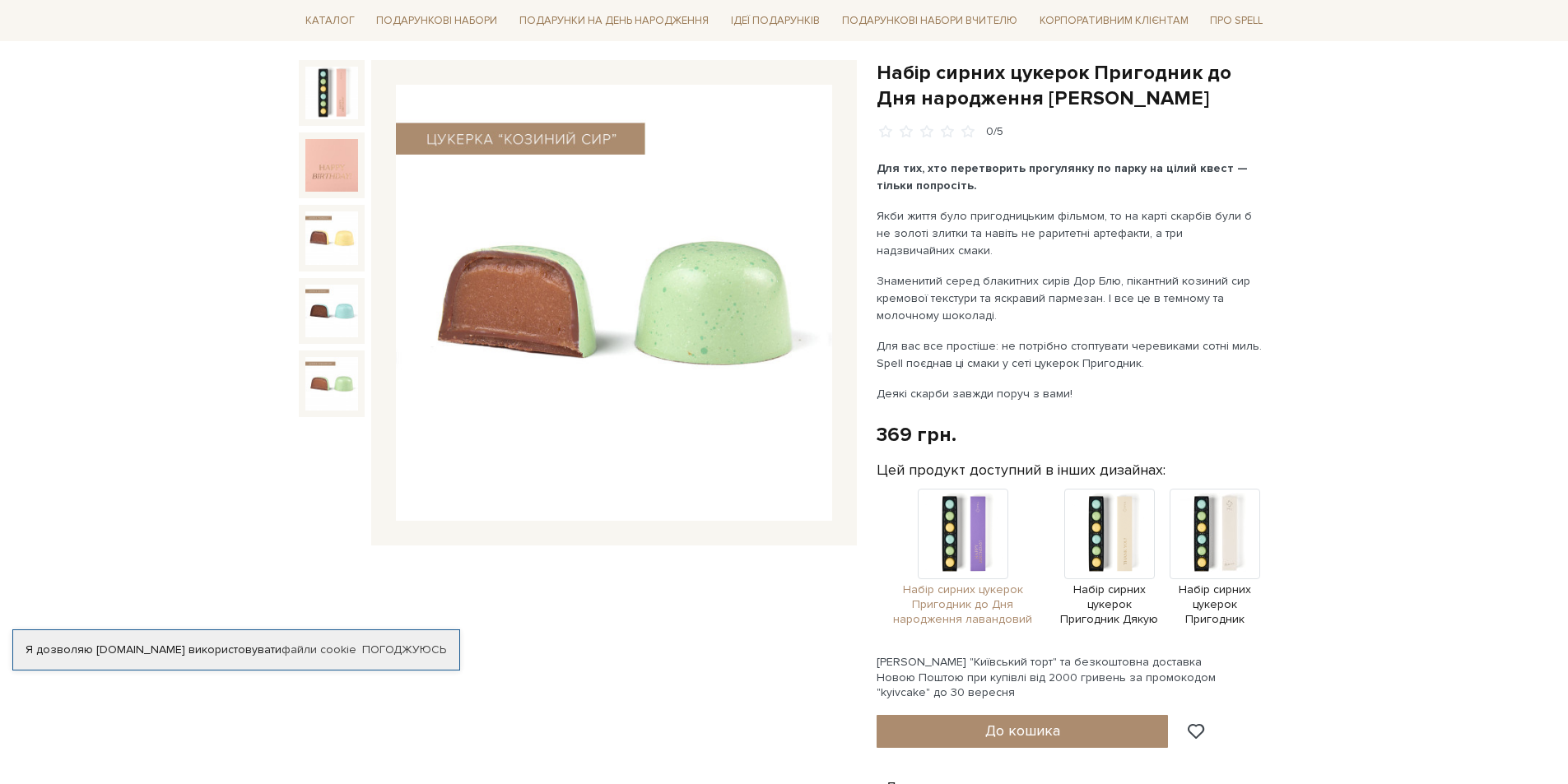
scroll to position [164, 0]
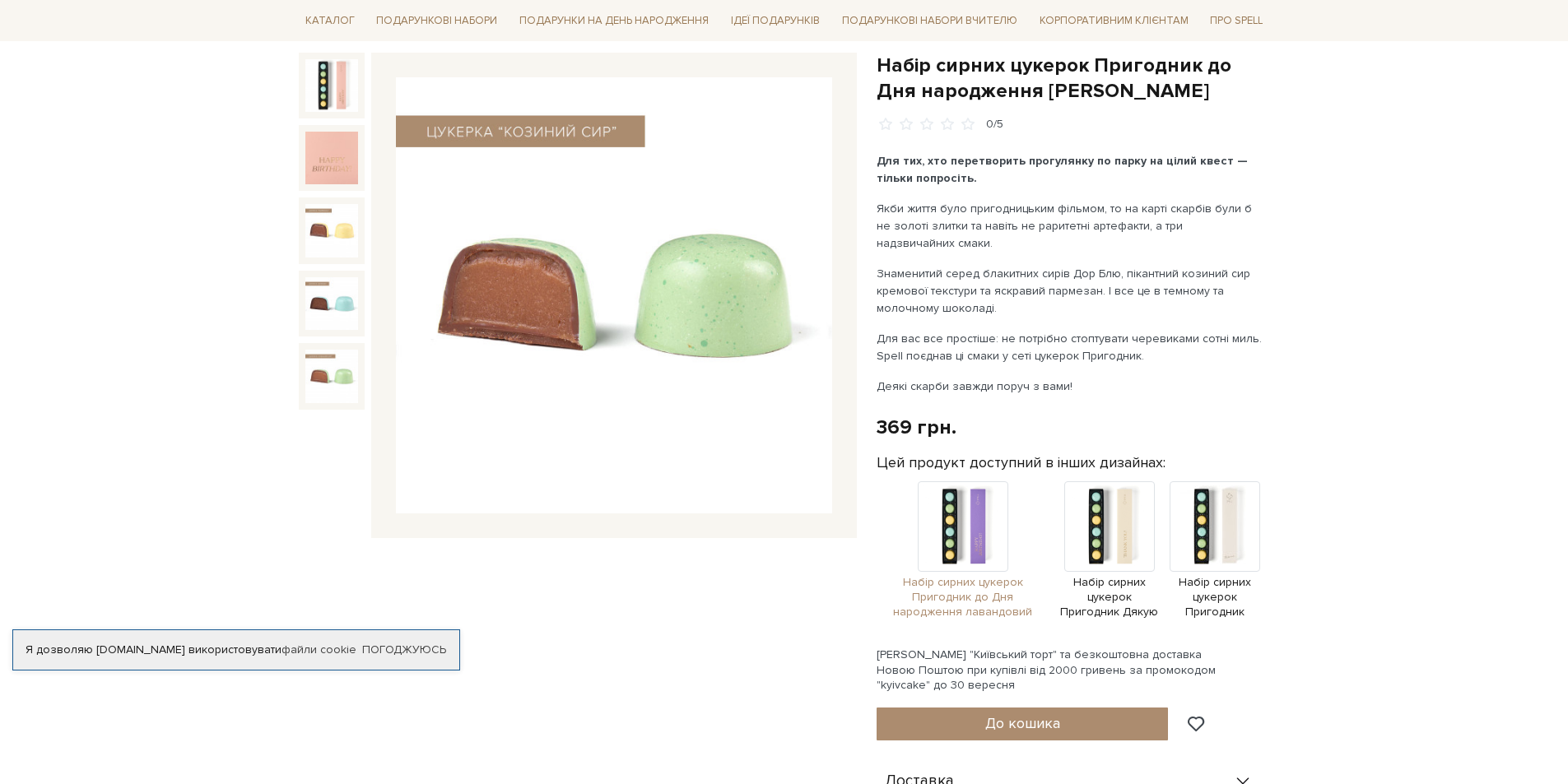
click at [979, 538] on img at bounding box center [963, 527] width 90 height 90
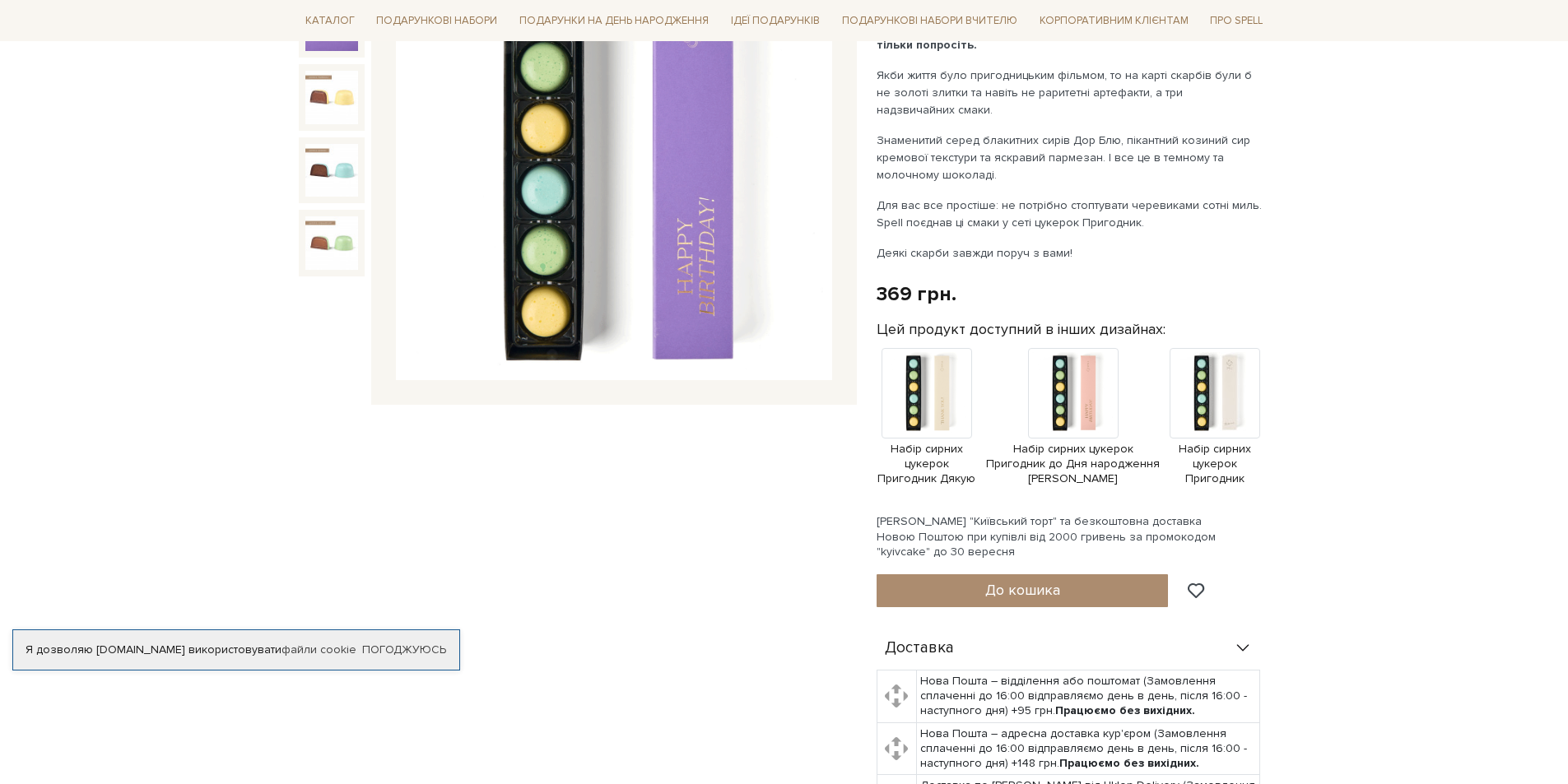
scroll to position [329, 0]
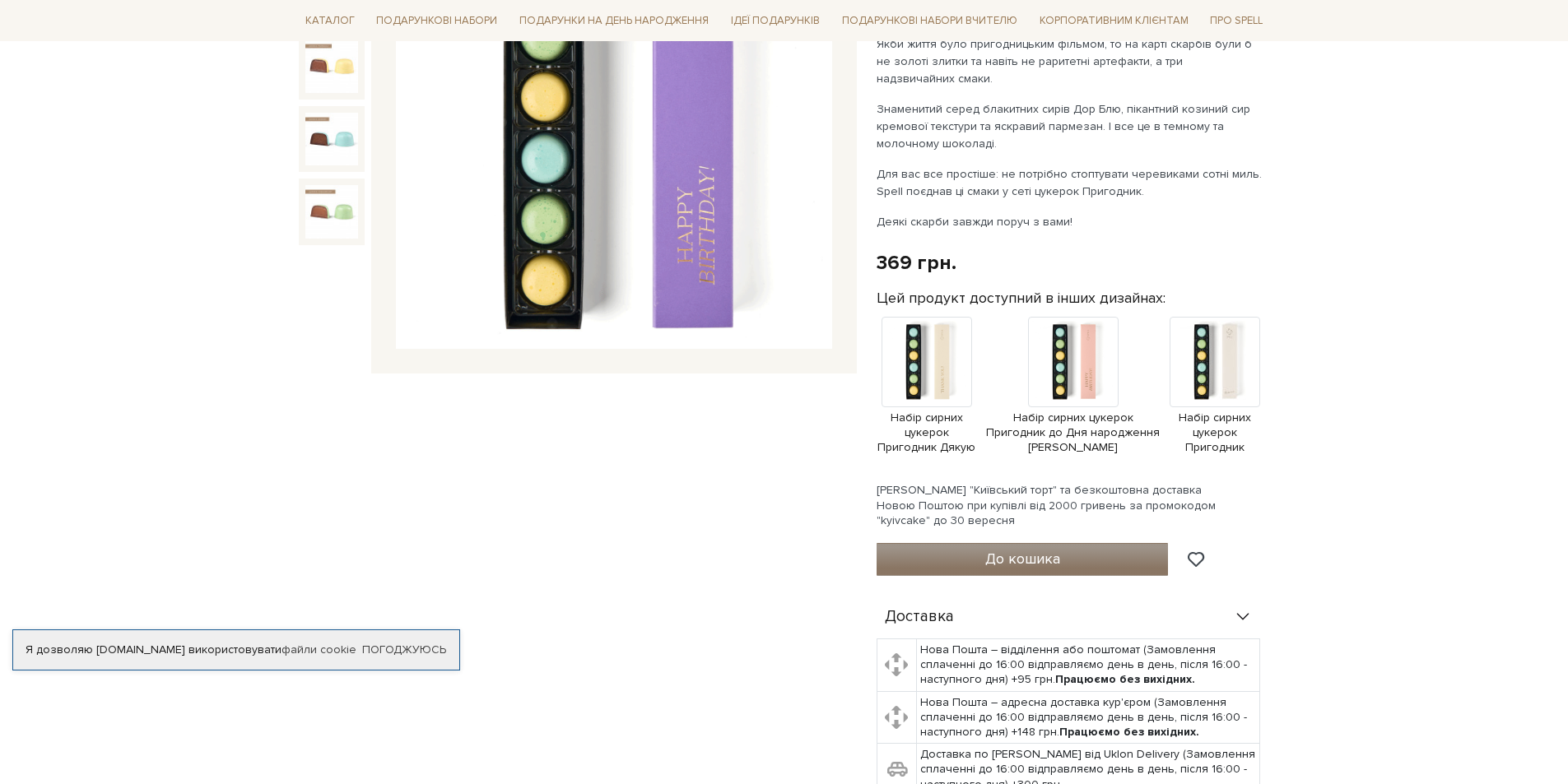
click at [1041, 559] on span "До кошика" at bounding box center [1022, 558] width 75 height 18
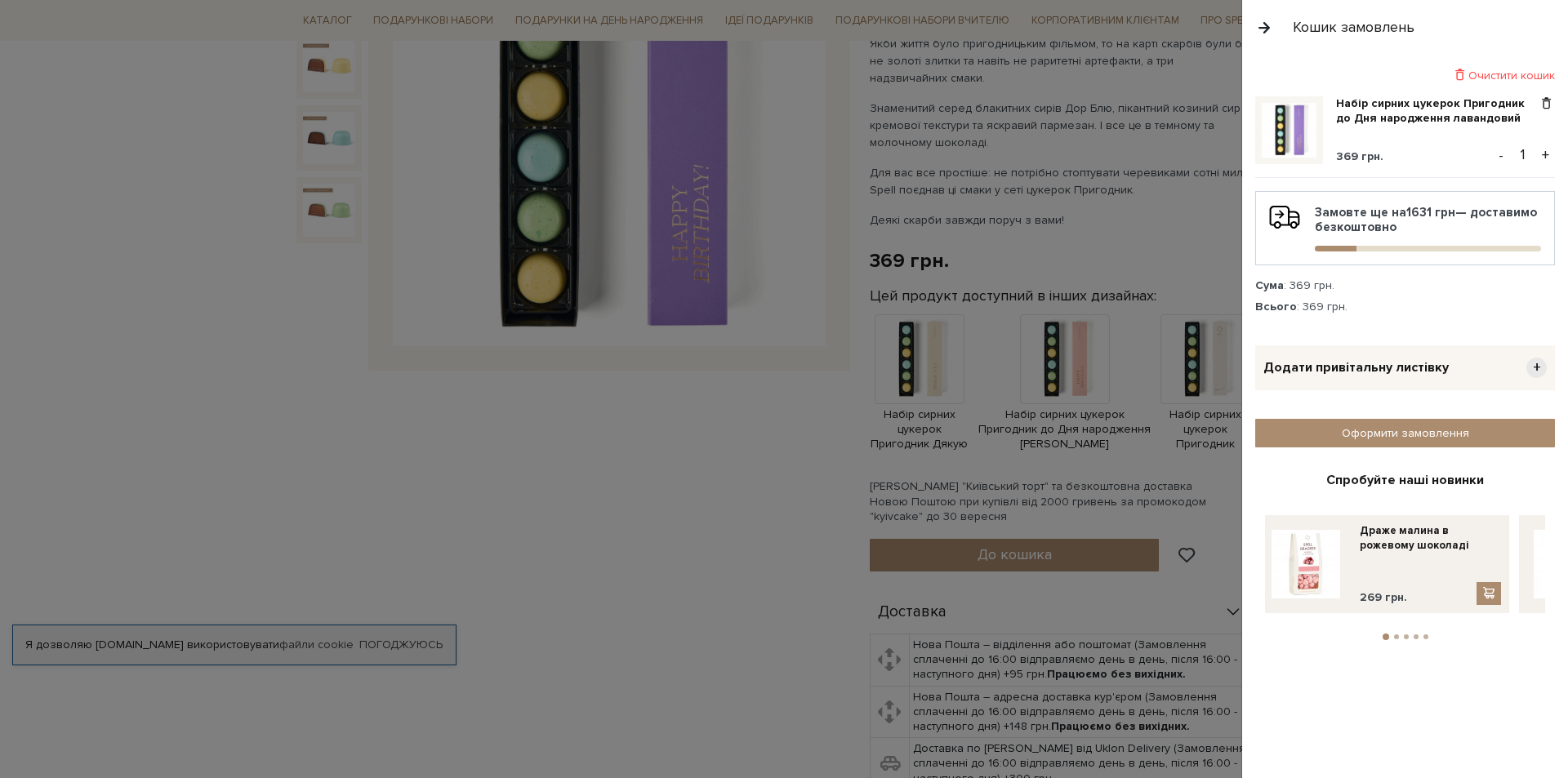
click at [605, 500] on div at bounding box center [784, 389] width 1568 height 778
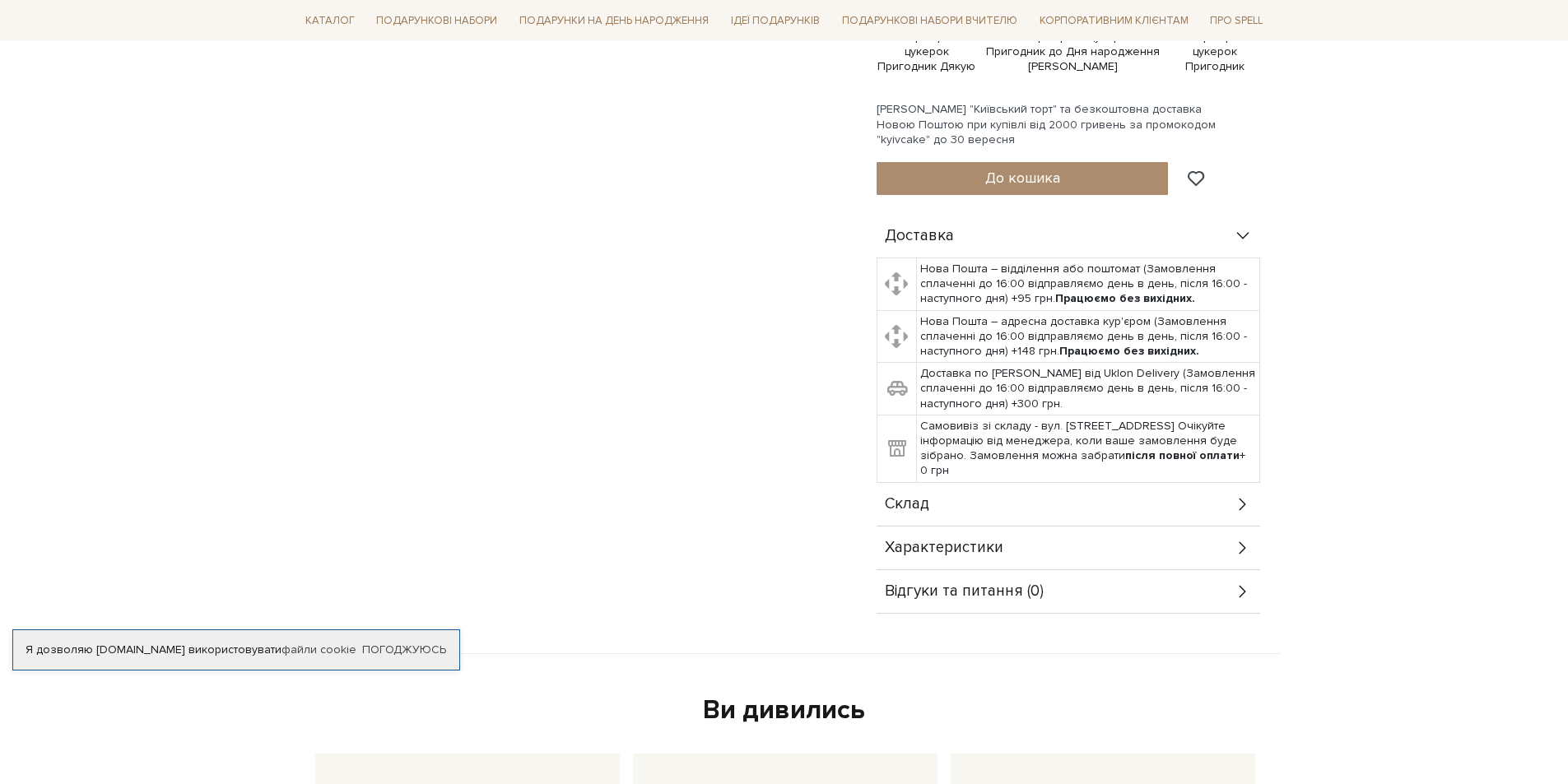
scroll to position [741, 0]
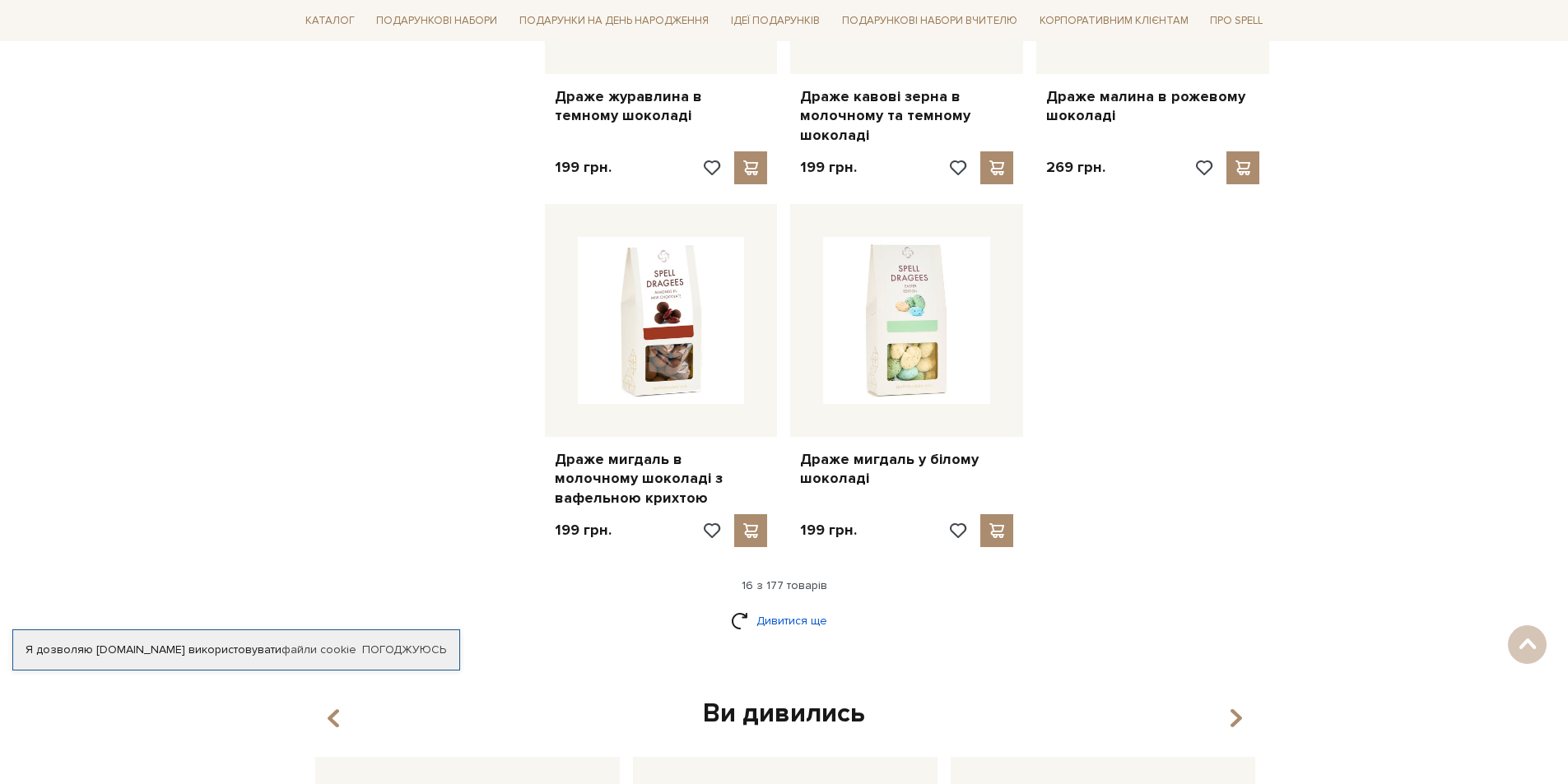
scroll to position [1881, 0]
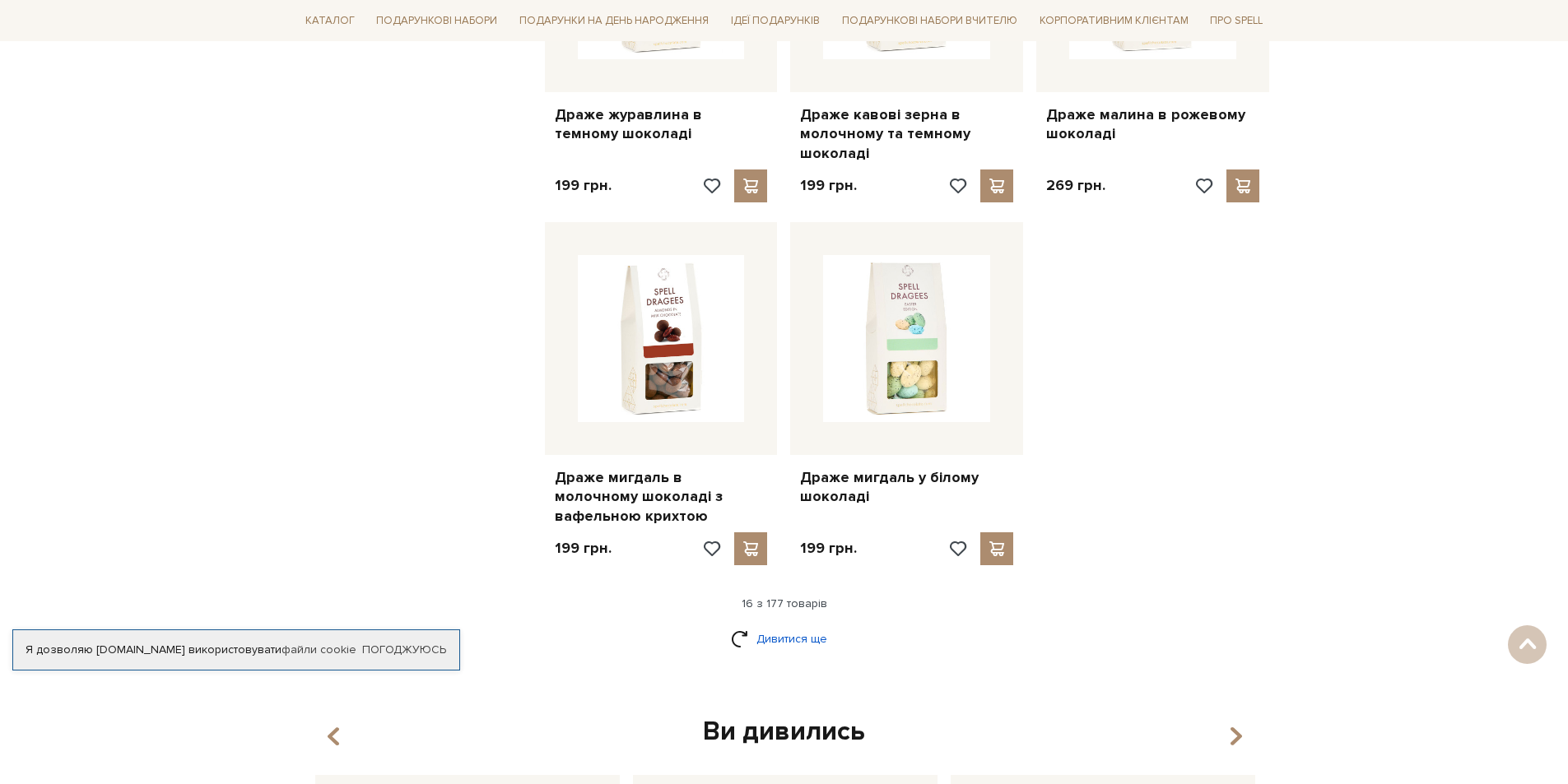
click at [792, 635] on link "Дивитися ще" at bounding box center [784, 639] width 107 height 28
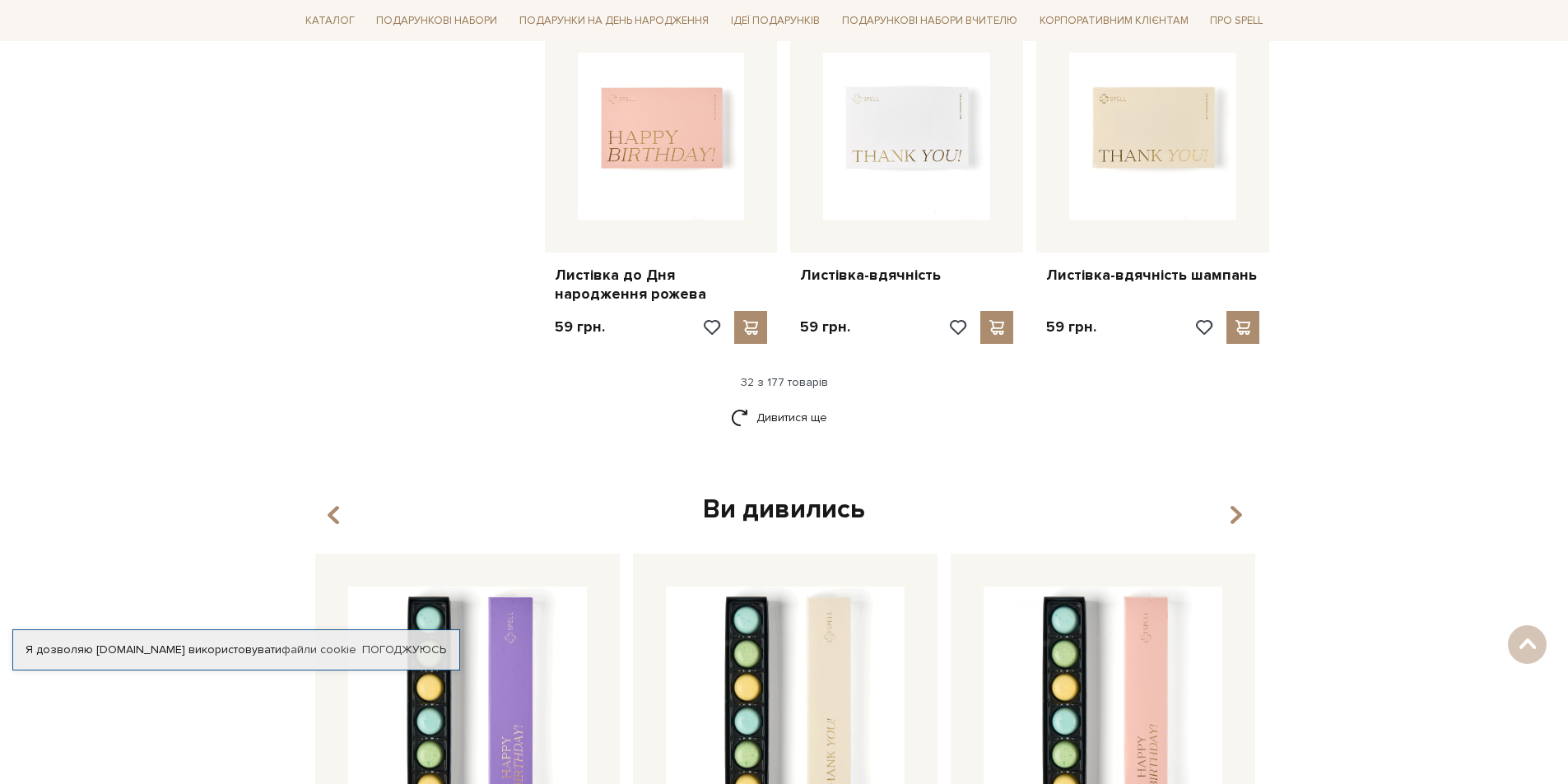
scroll to position [3856, 0]
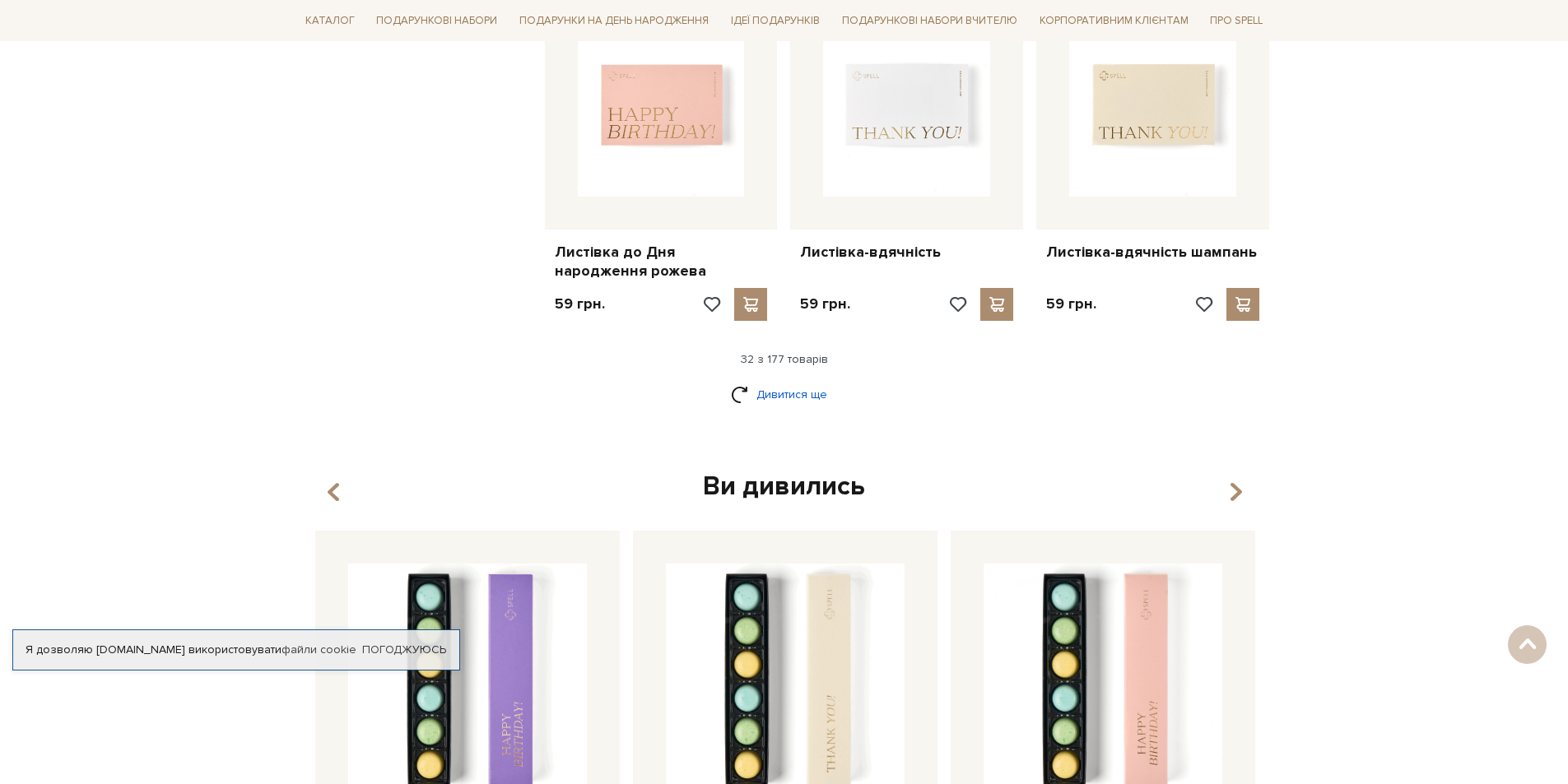
click at [772, 380] on link "Дивитися ще" at bounding box center [784, 394] width 107 height 28
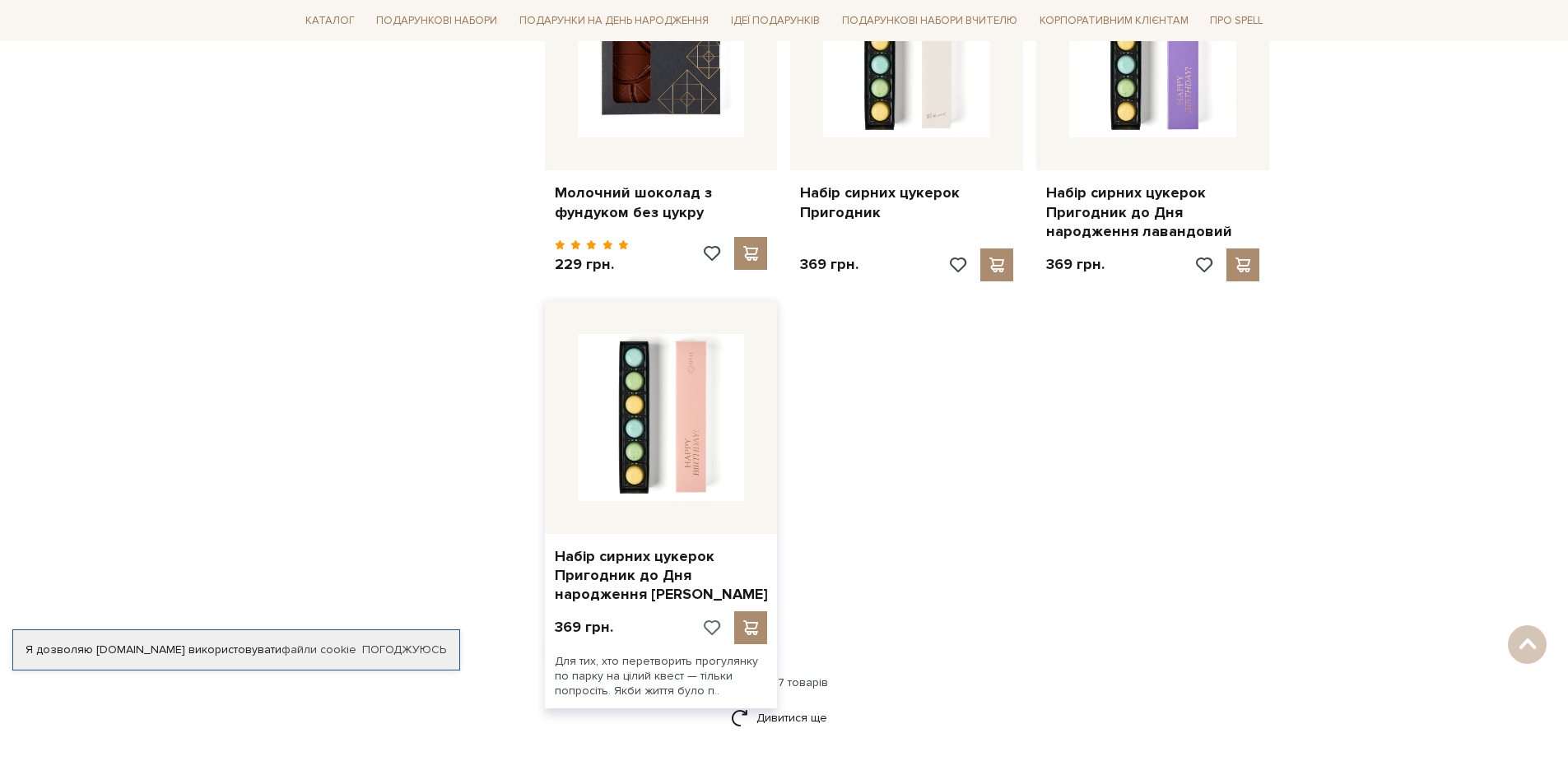
scroll to position [5747, 0]
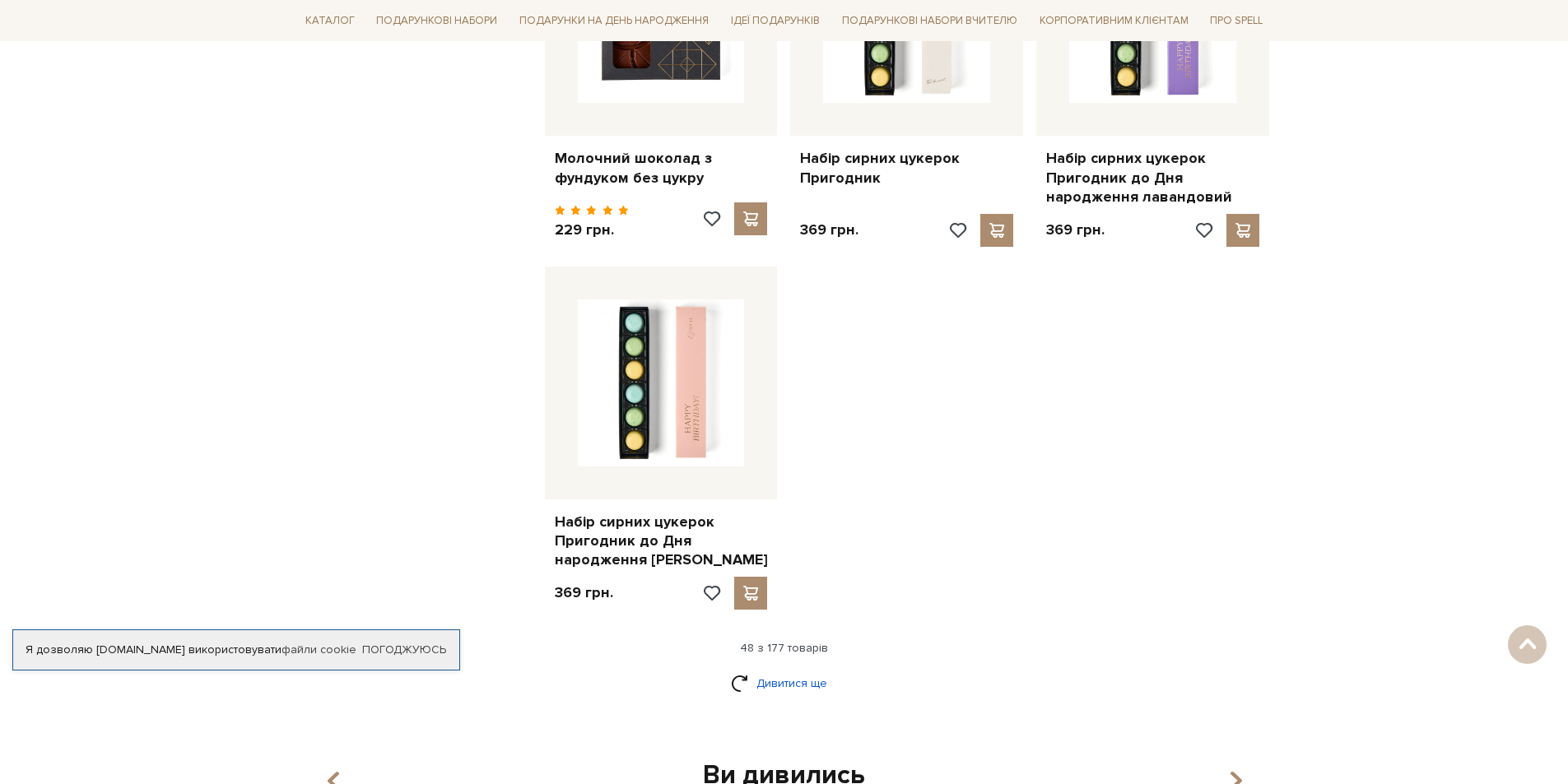
click at [812, 669] on link "Дивитися ще" at bounding box center [784, 683] width 107 height 28
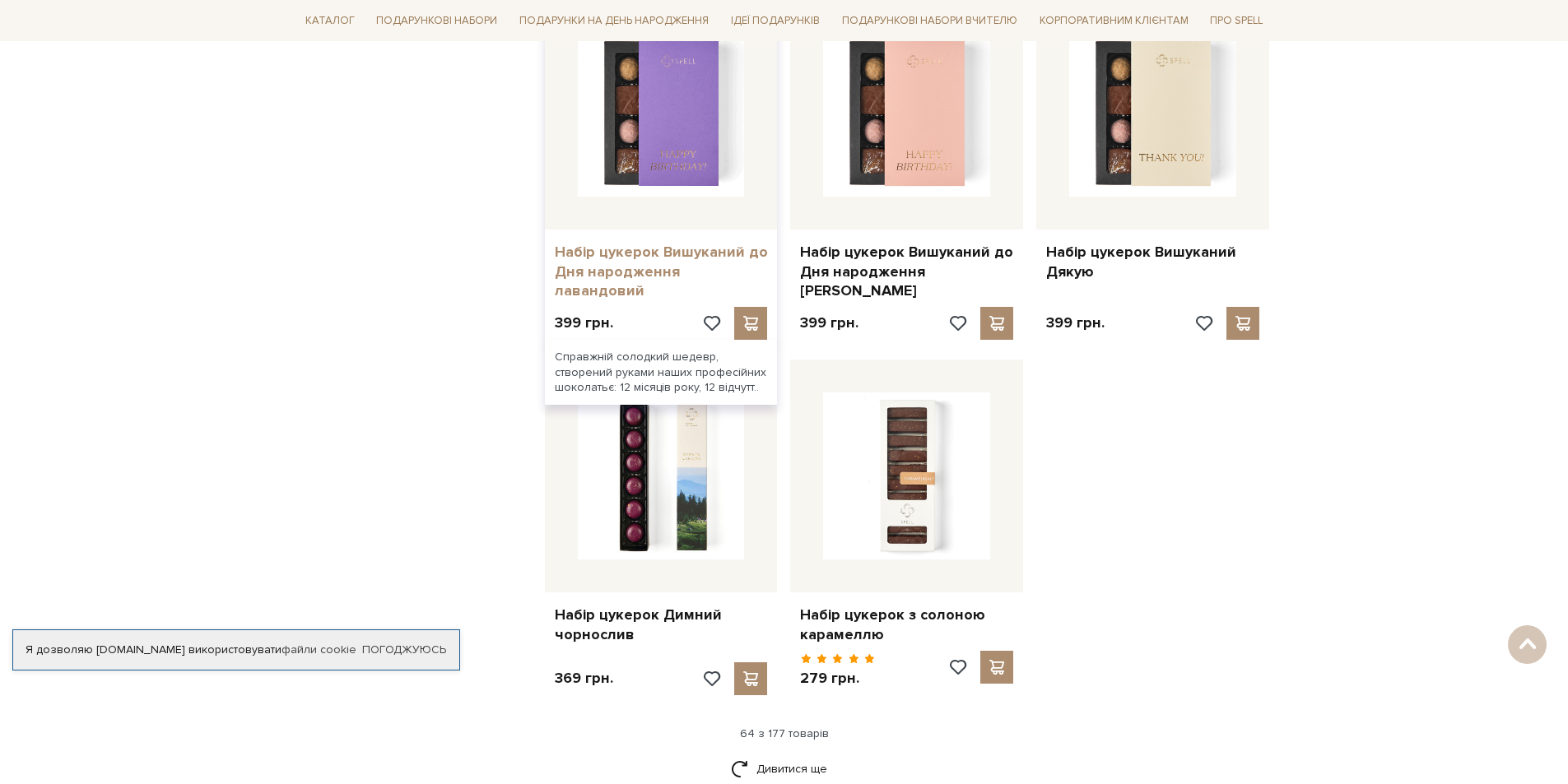
scroll to position [7476, 0]
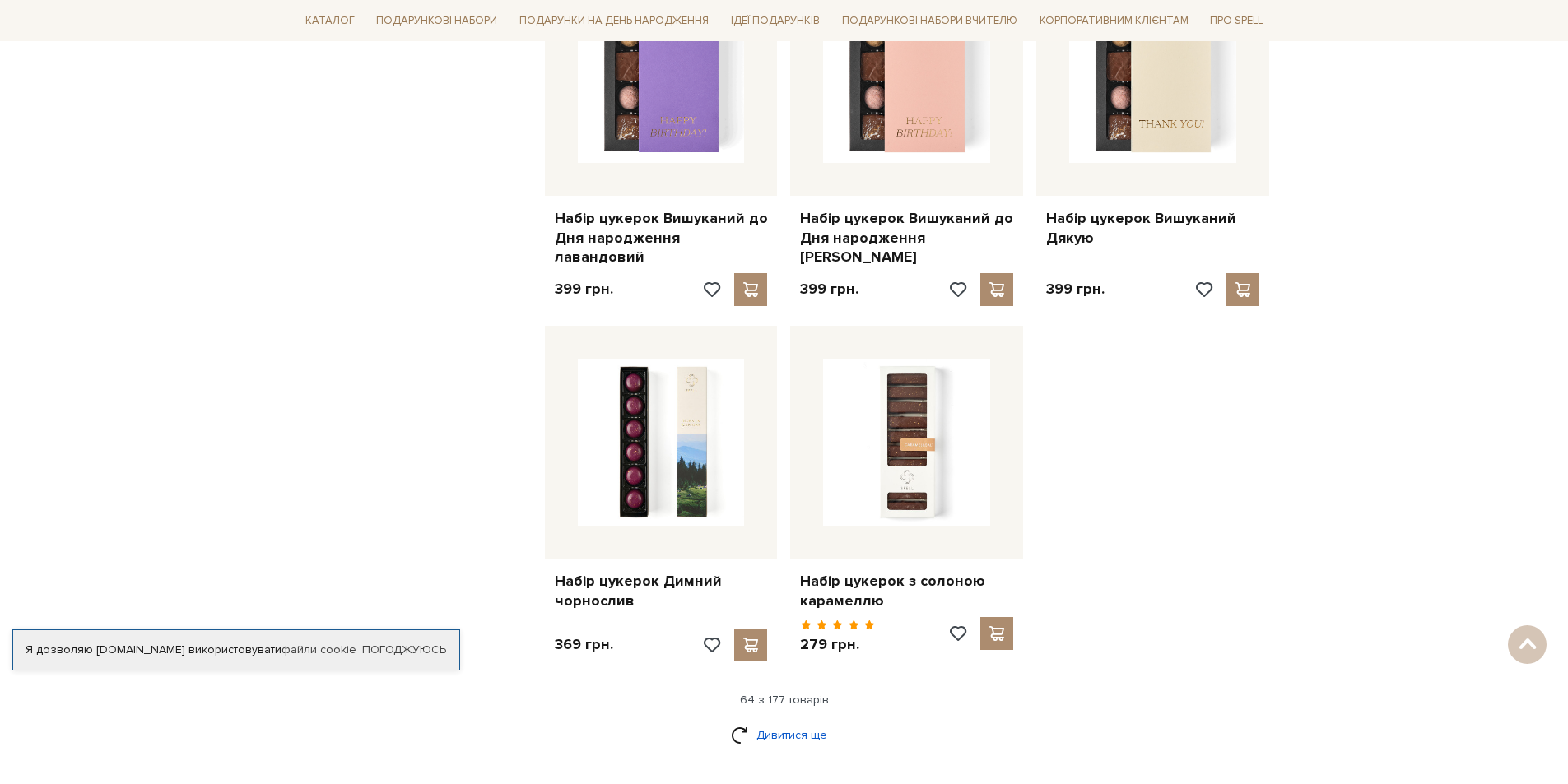
click at [814, 721] on link "Дивитися ще" at bounding box center [784, 735] width 107 height 28
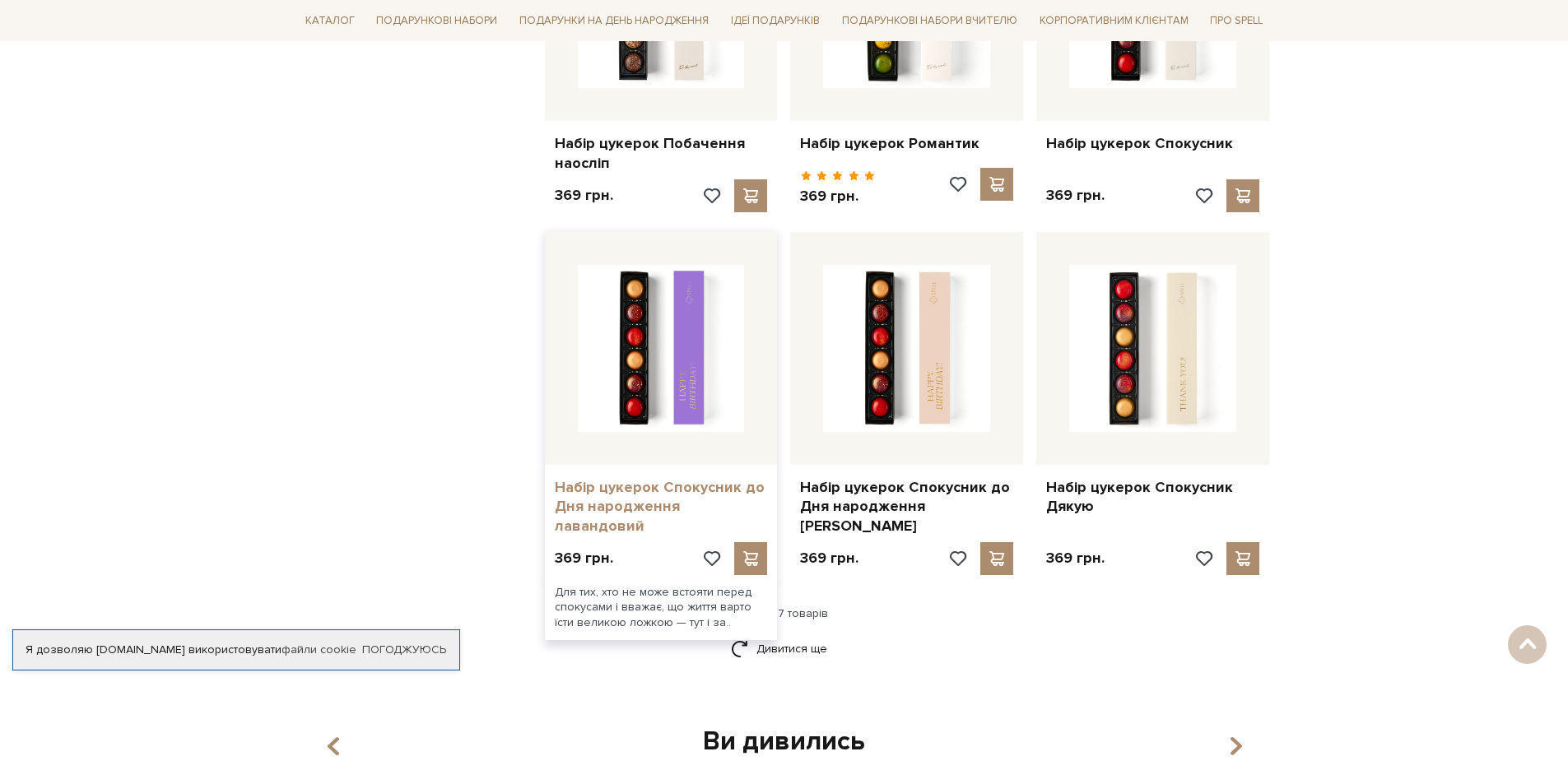
scroll to position [9532, 0]
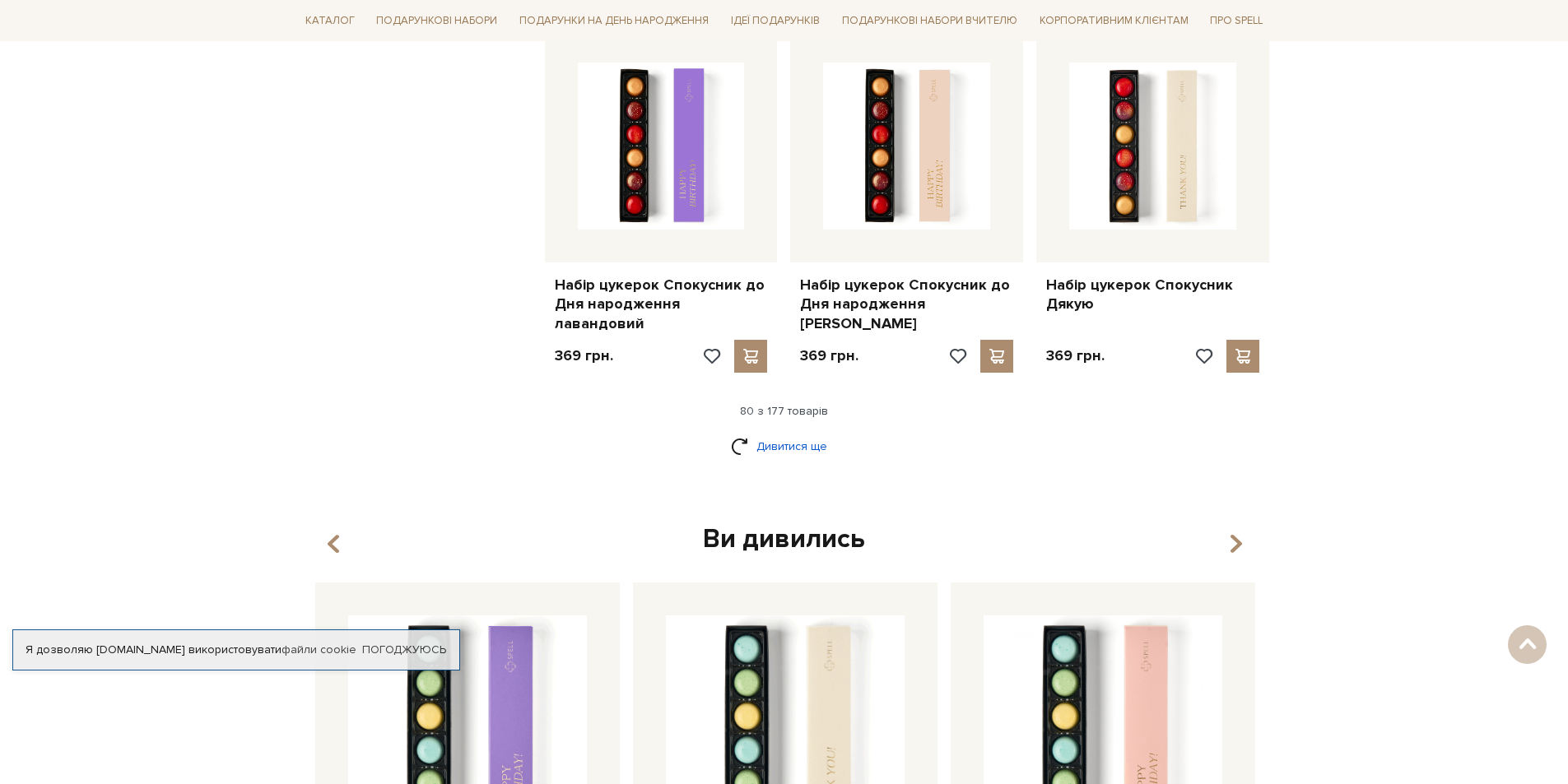
click at [761, 432] on link "Дивитися ще" at bounding box center [784, 446] width 107 height 28
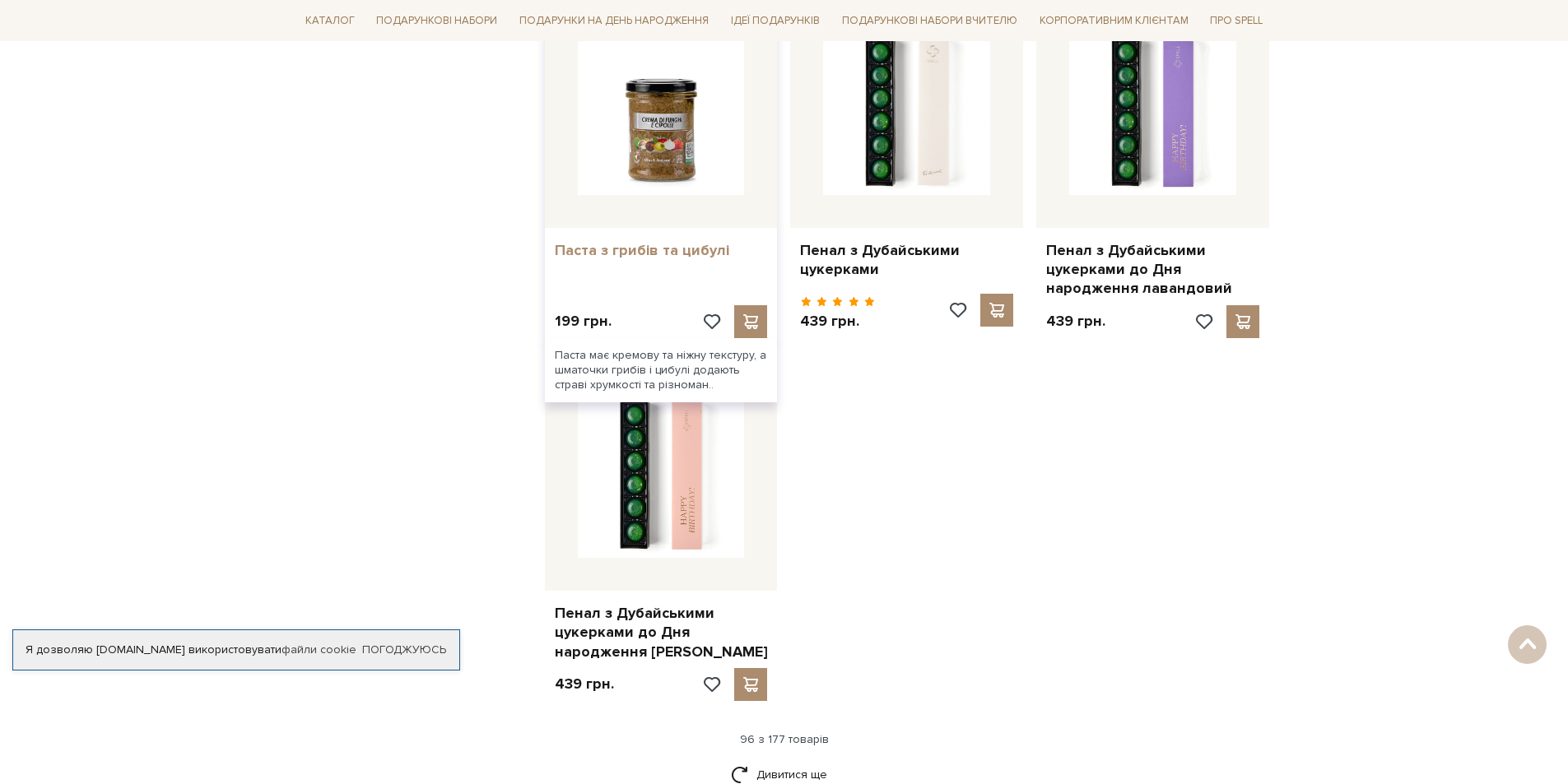
scroll to position [11341, 0]
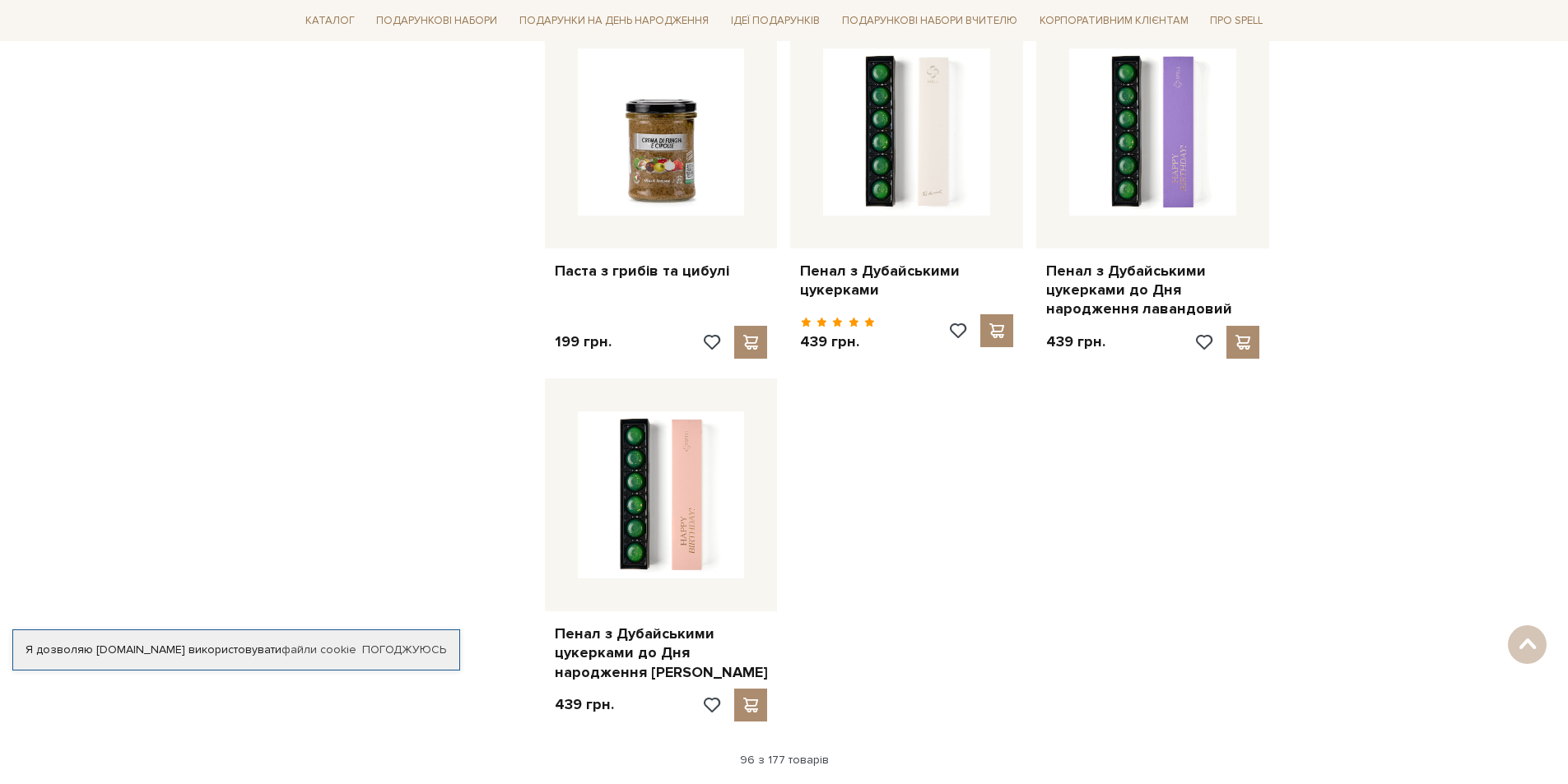
click at [800, 781] on link "Дивитися ще" at bounding box center [784, 795] width 107 height 28
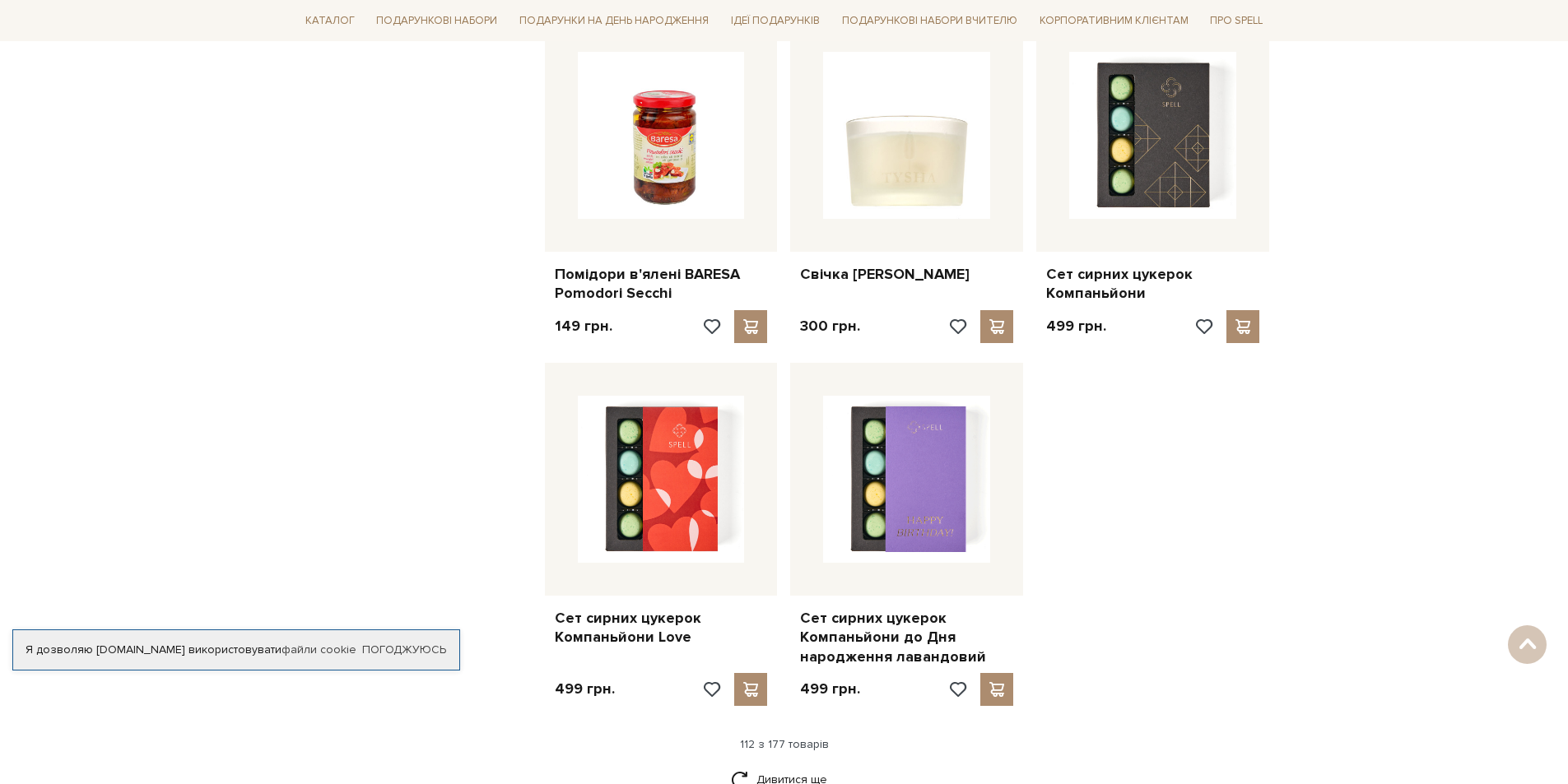
scroll to position [13151, 0]
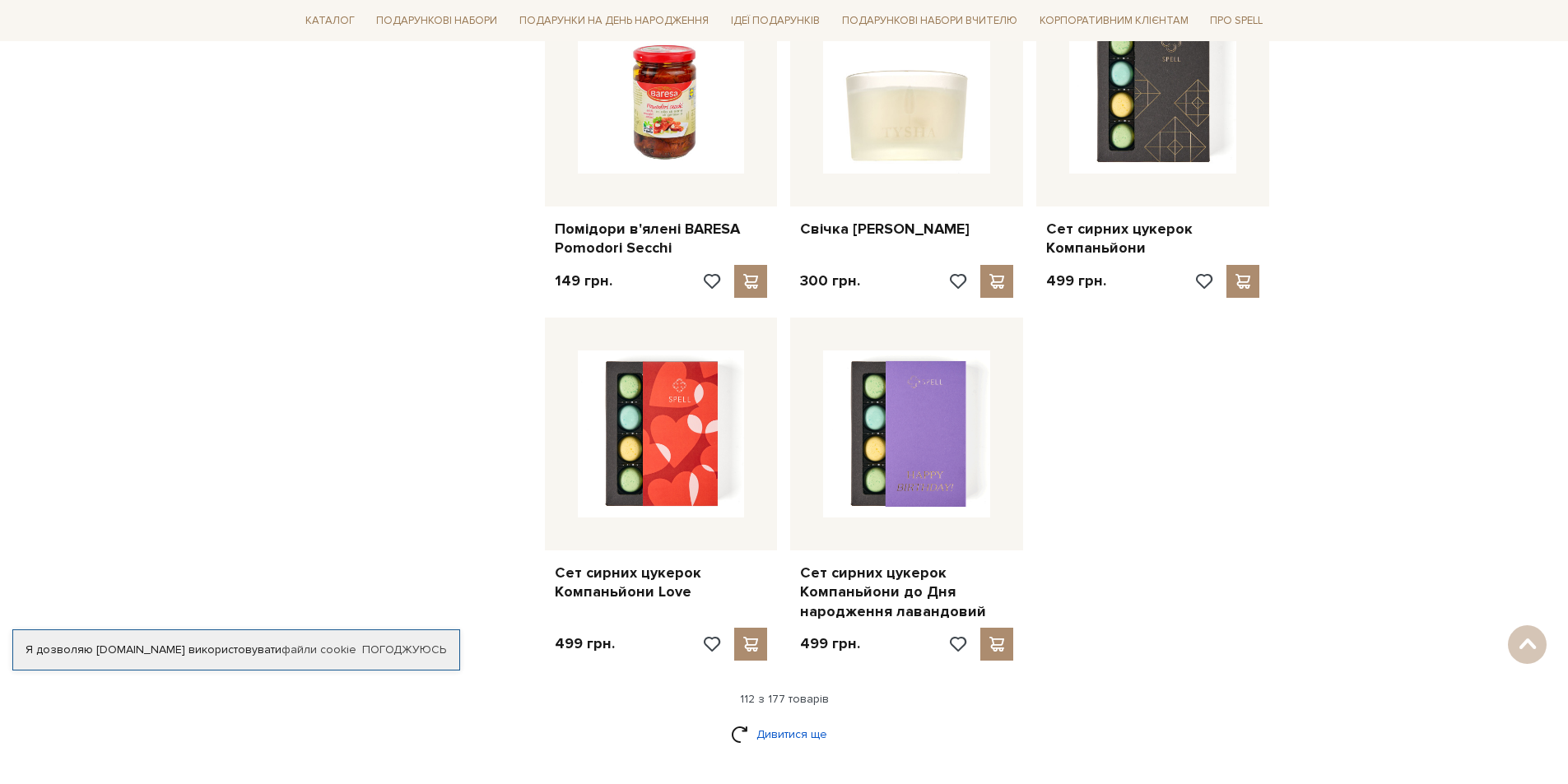
click at [819, 720] on link "Дивитися ще" at bounding box center [784, 734] width 107 height 28
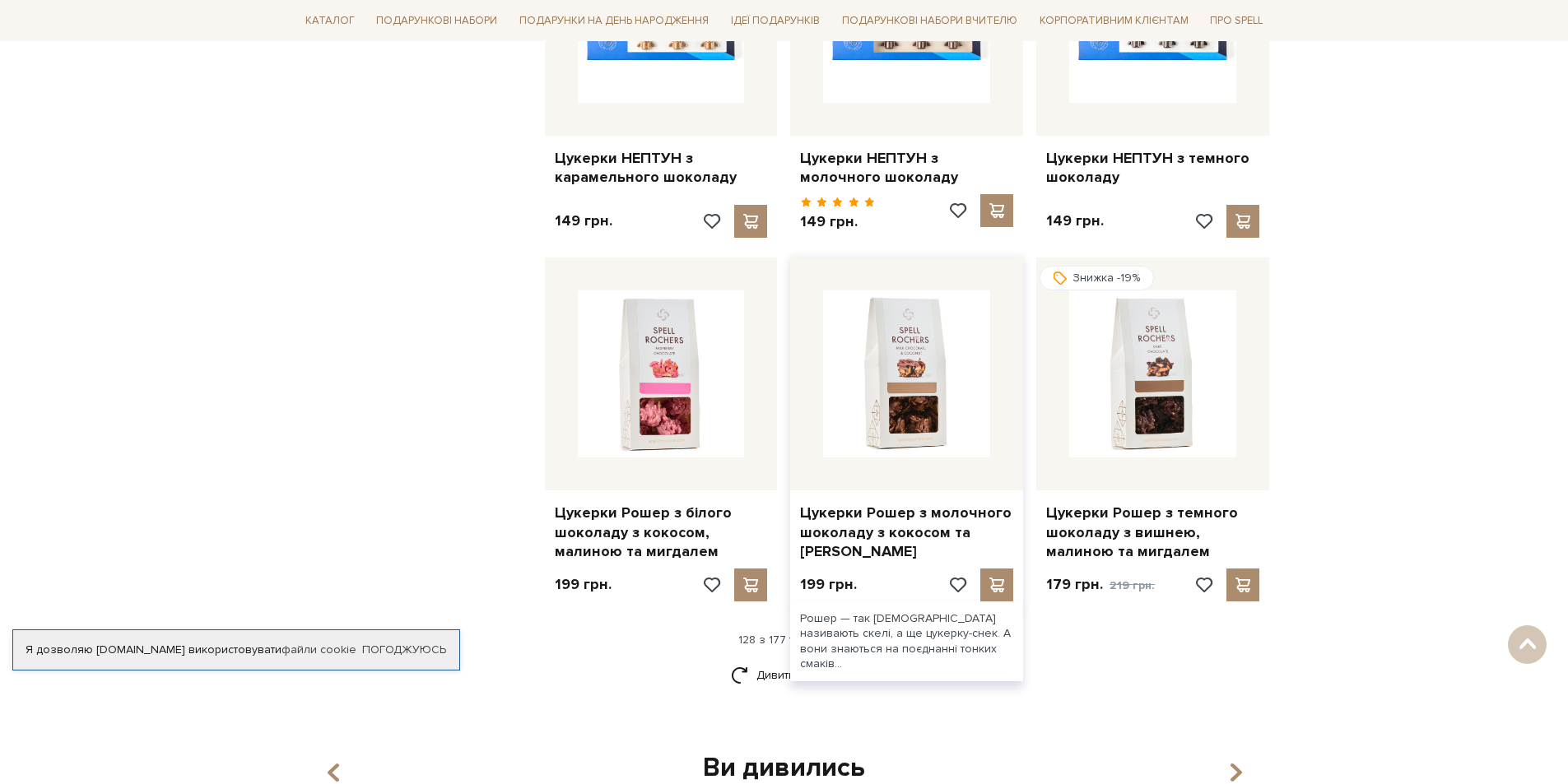
scroll to position [15043, 0]
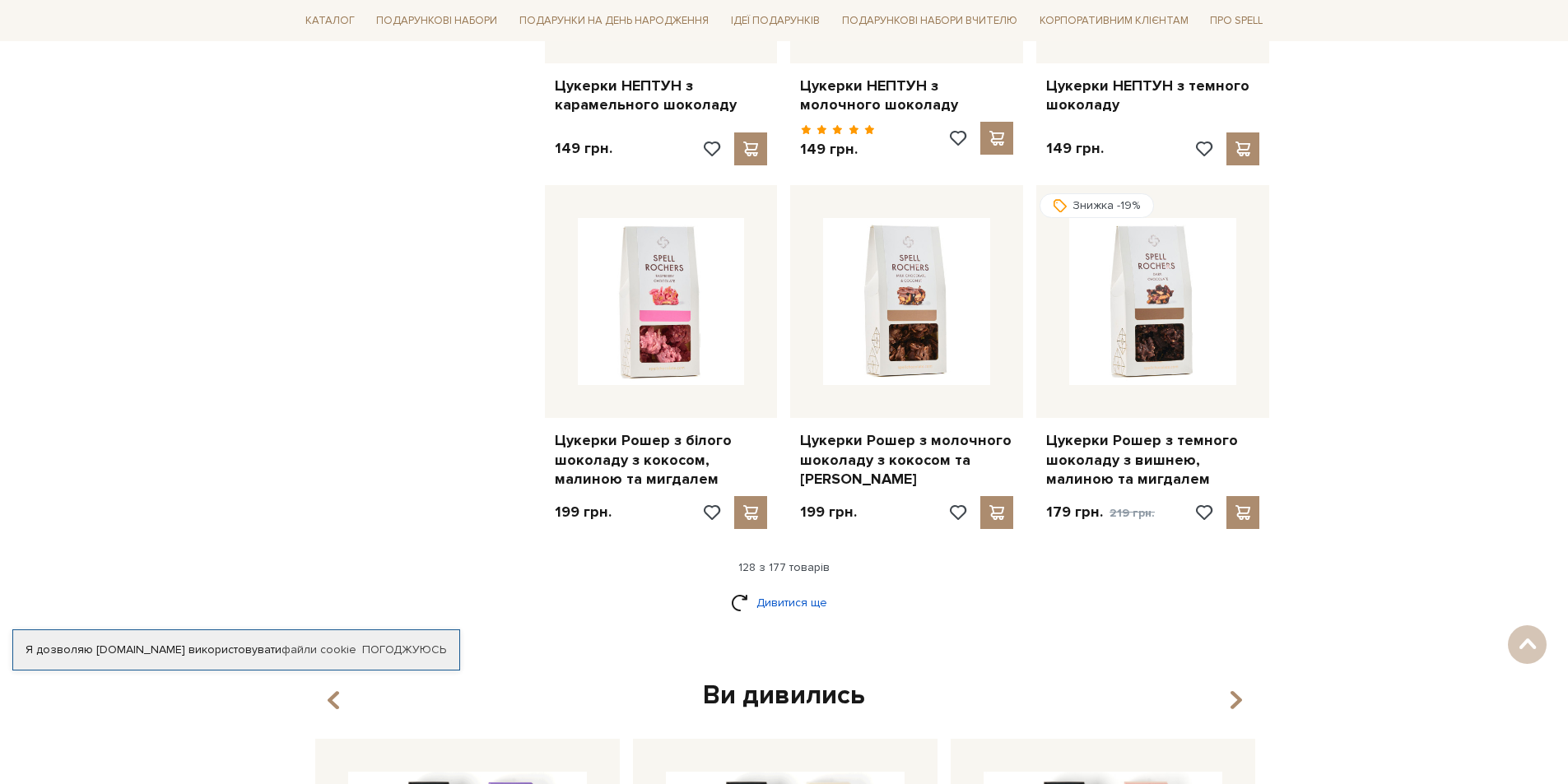
click at [774, 588] on link "Дивитися ще" at bounding box center [784, 602] width 107 height 28
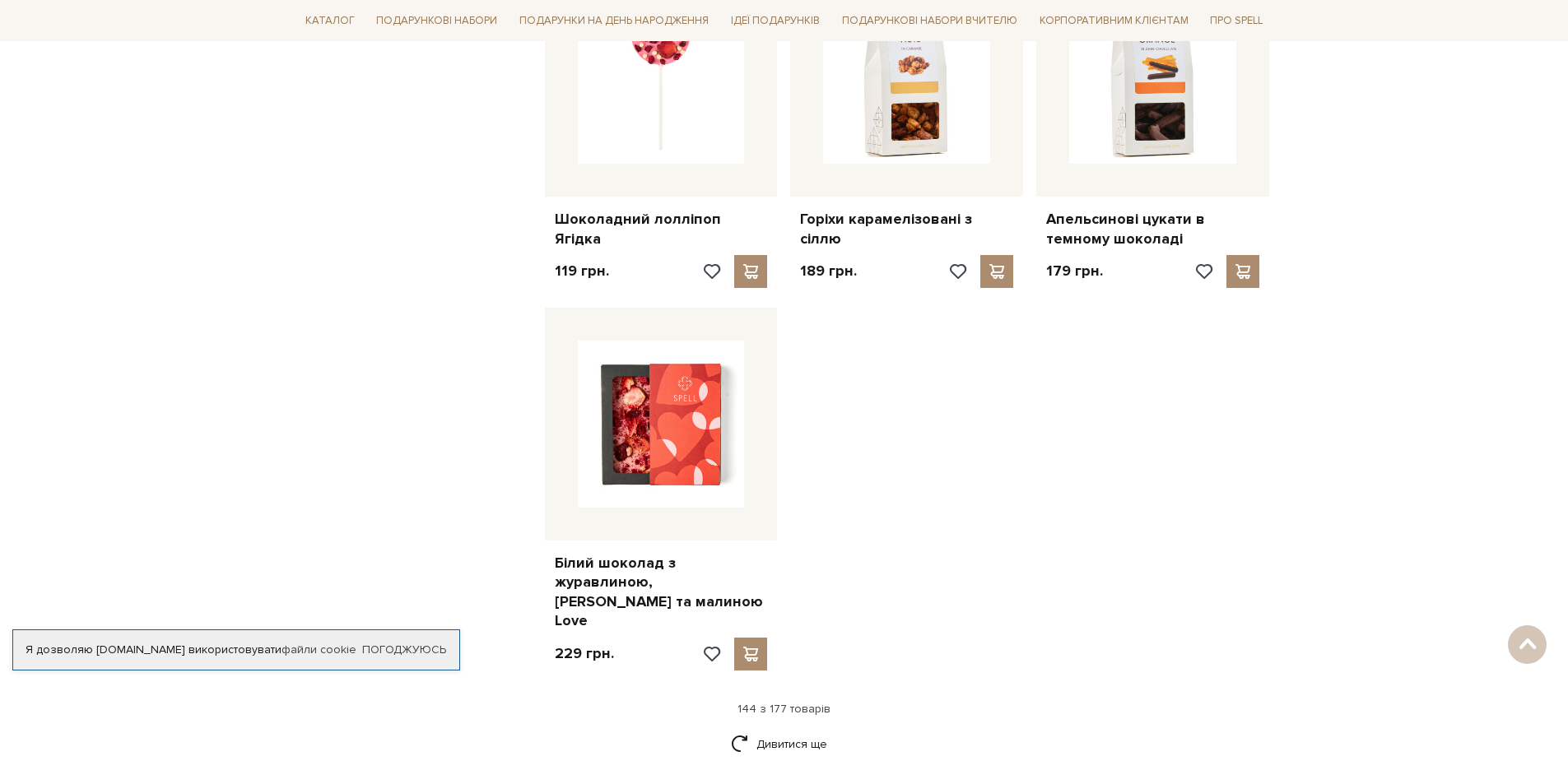
scroll to position [17018, 0]
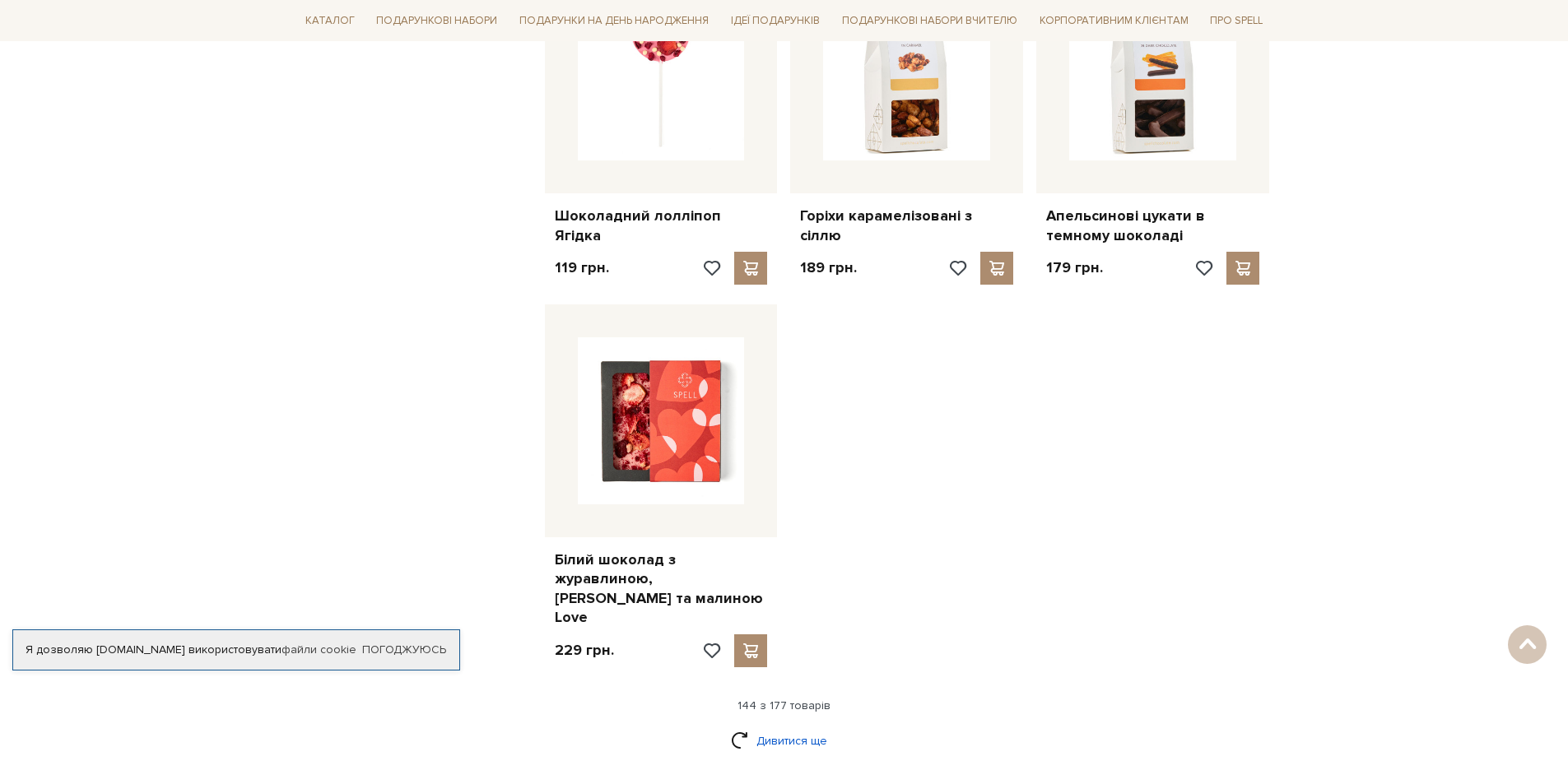
click at [771, 726] on link "Дивитися ще" at bounding box center [784, 740] width 107 height 28
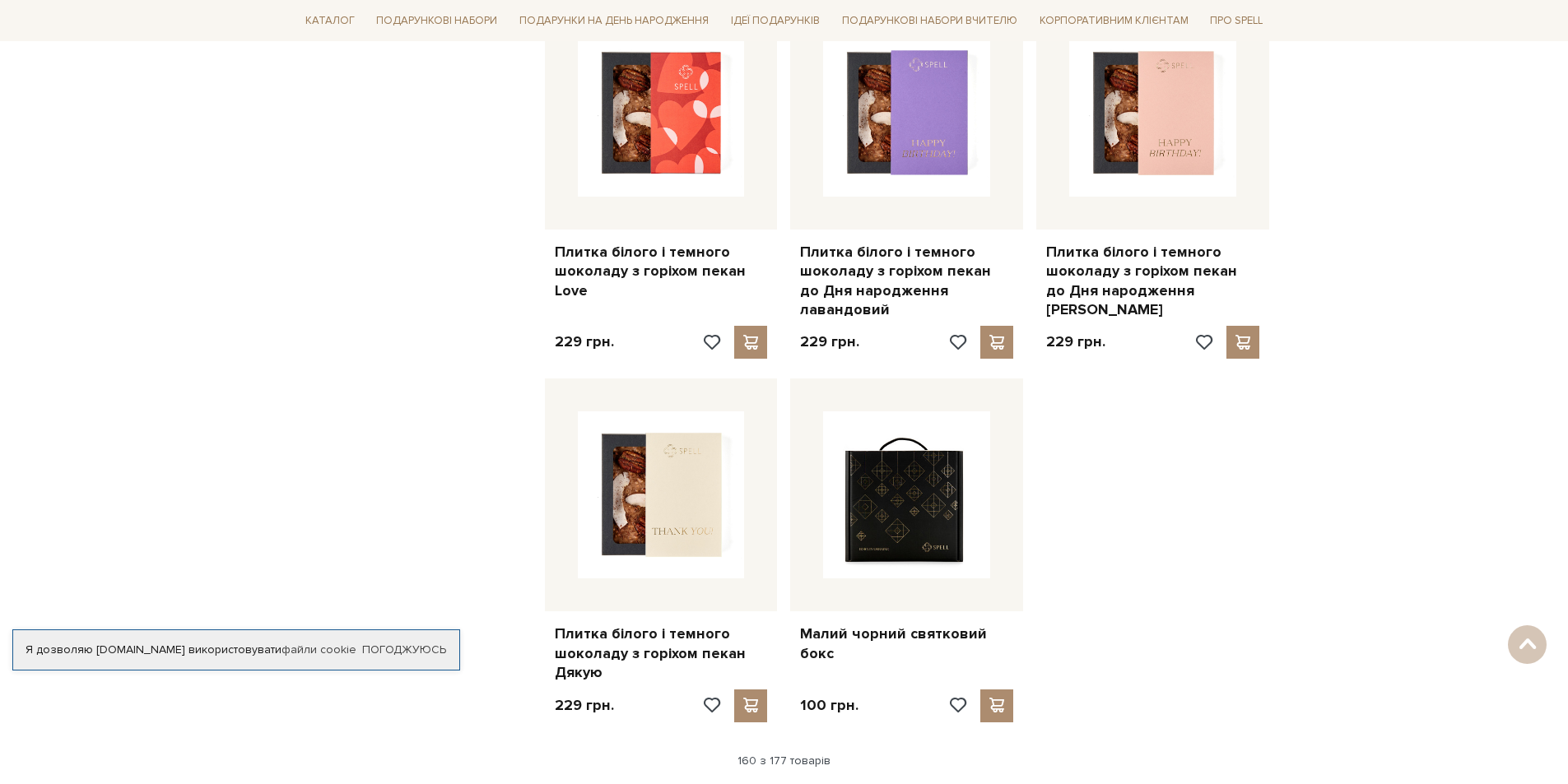
scroll to position [18828, 0]
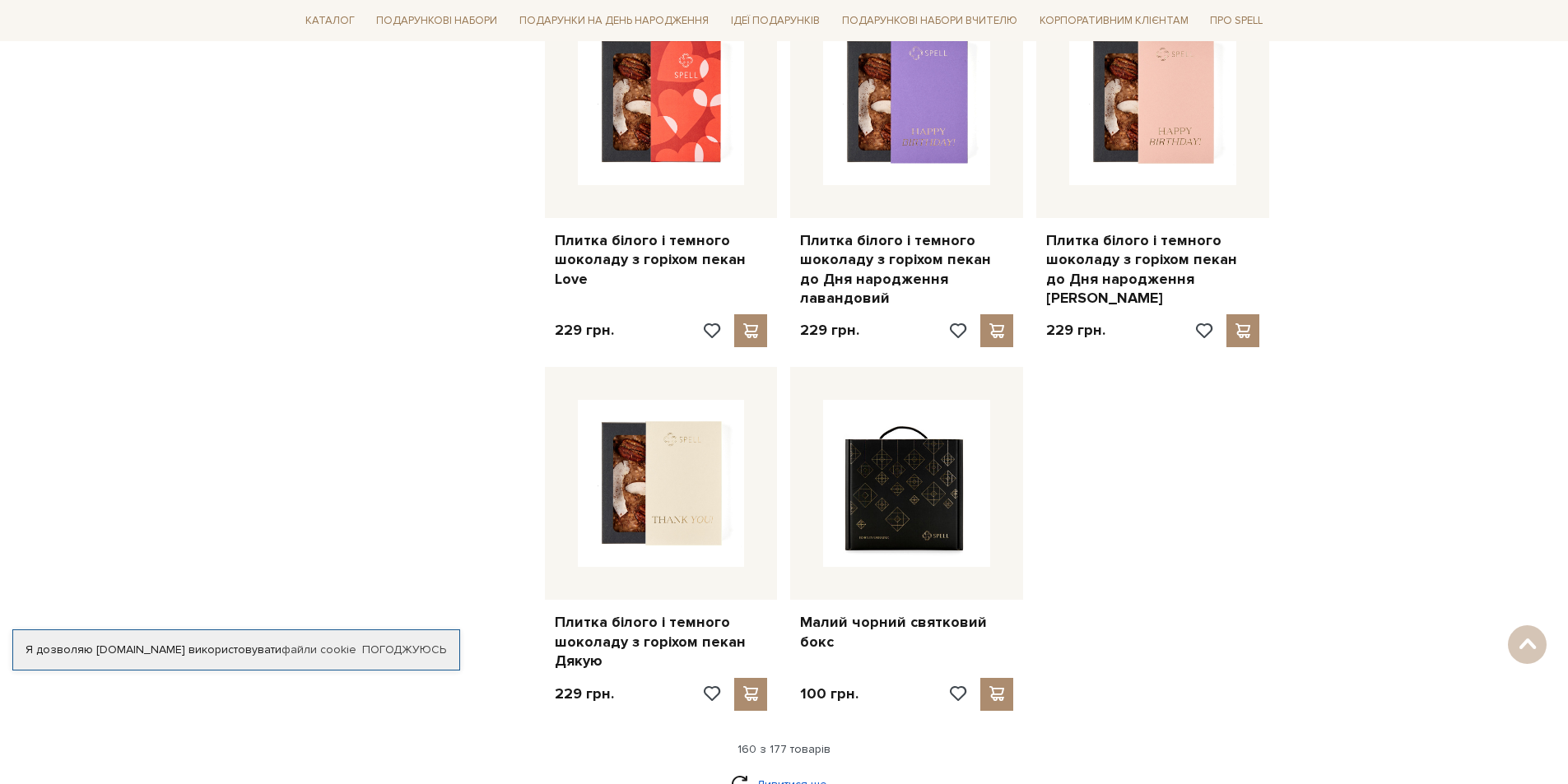
click at [802, 770] on link "Дивитися ще" at bounding box center [784, 784] width 107 height 28
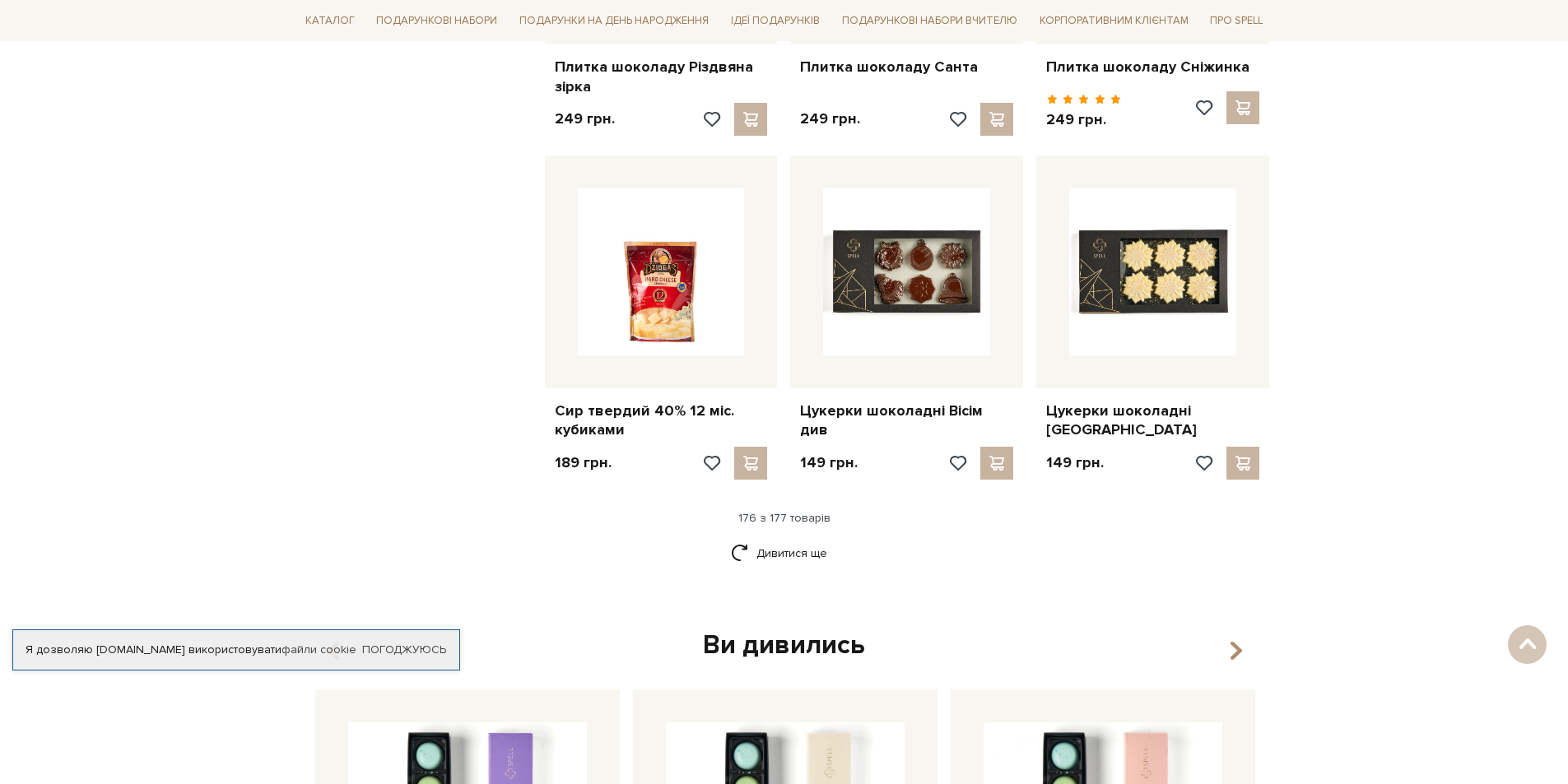
scroll to position [20884, 0]
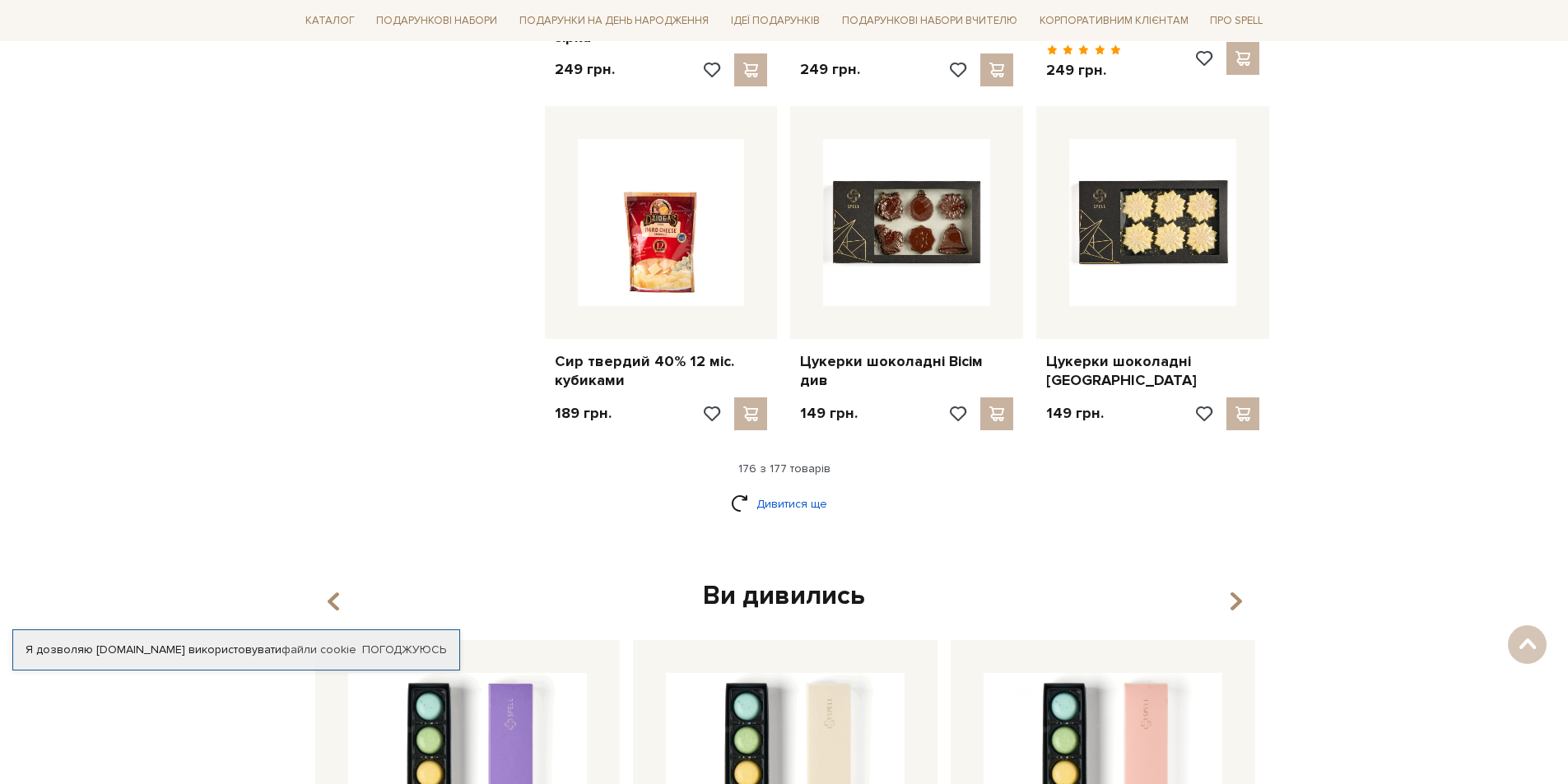
click at [792, 489] on link "Дивитися ще" at bounding box center [784, 503] width 107 height 28
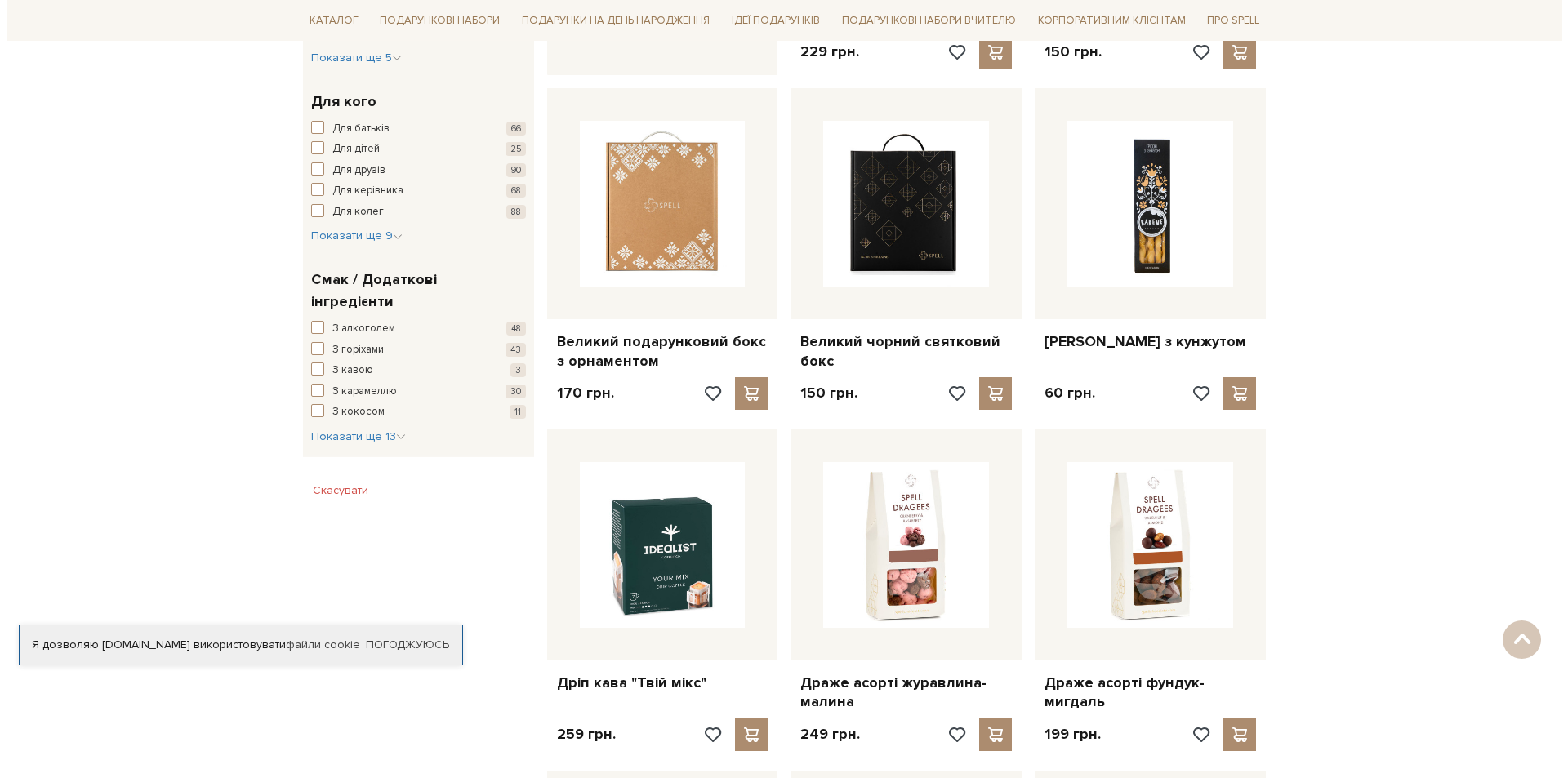
scroll to position [0, 0]
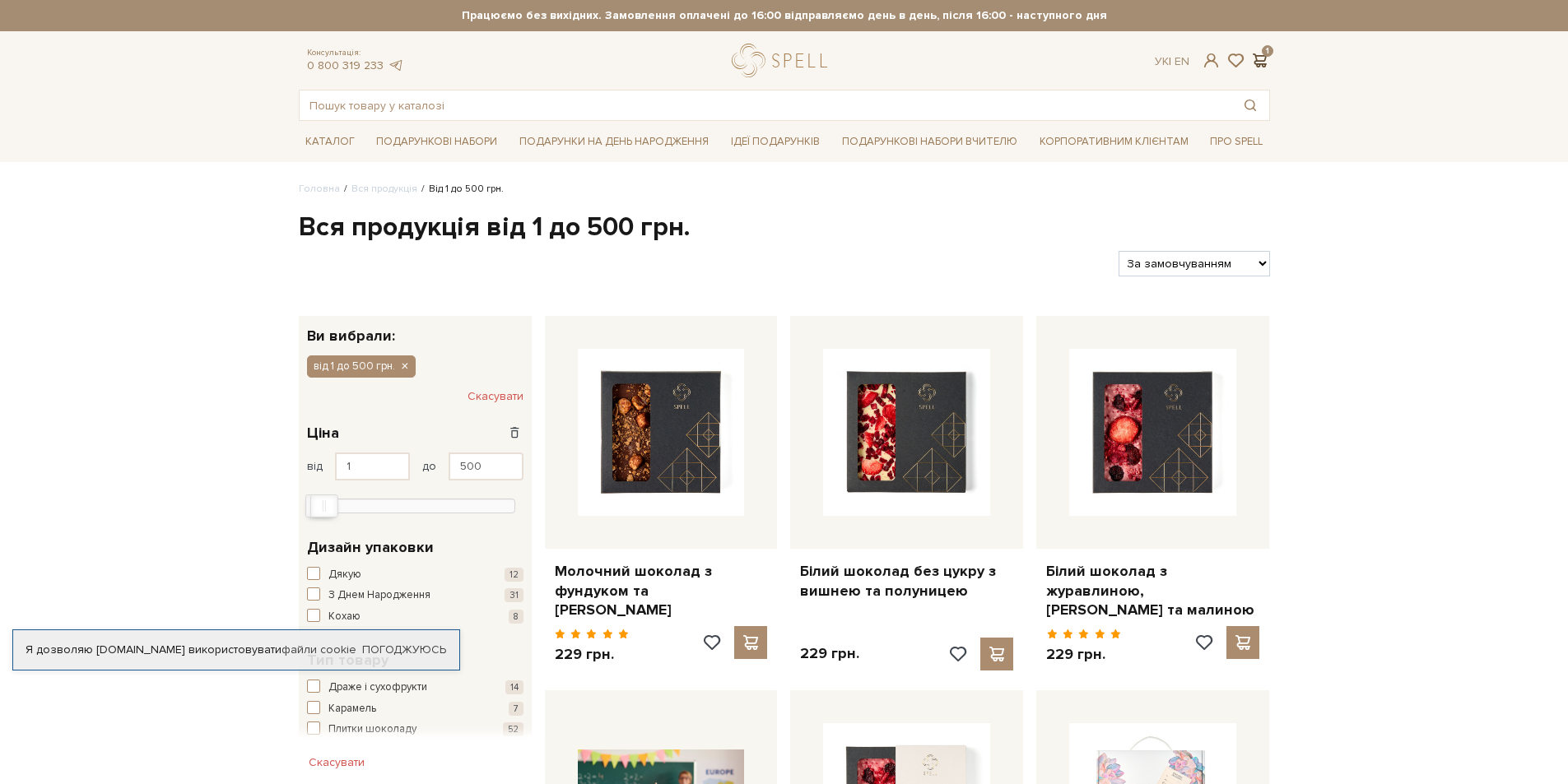
click at [1258, 65] on span at bounding box center [1260, 61] width 20 height 18
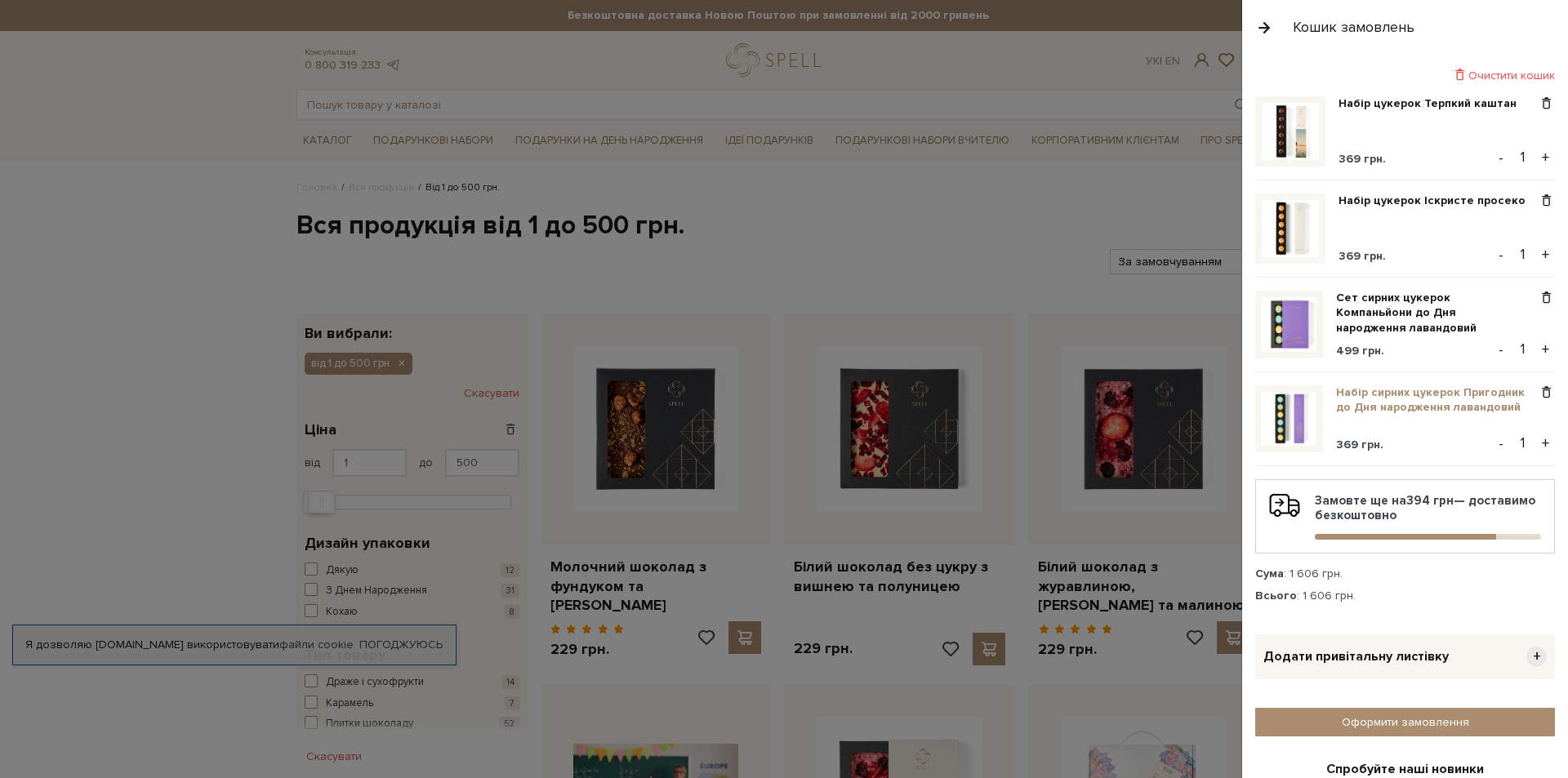
click at [1367, 404] on link "Набір сирних цукерок Пригодник до Дня народження лавандовий" at bounding box center [1436, 400] width 202 height 29
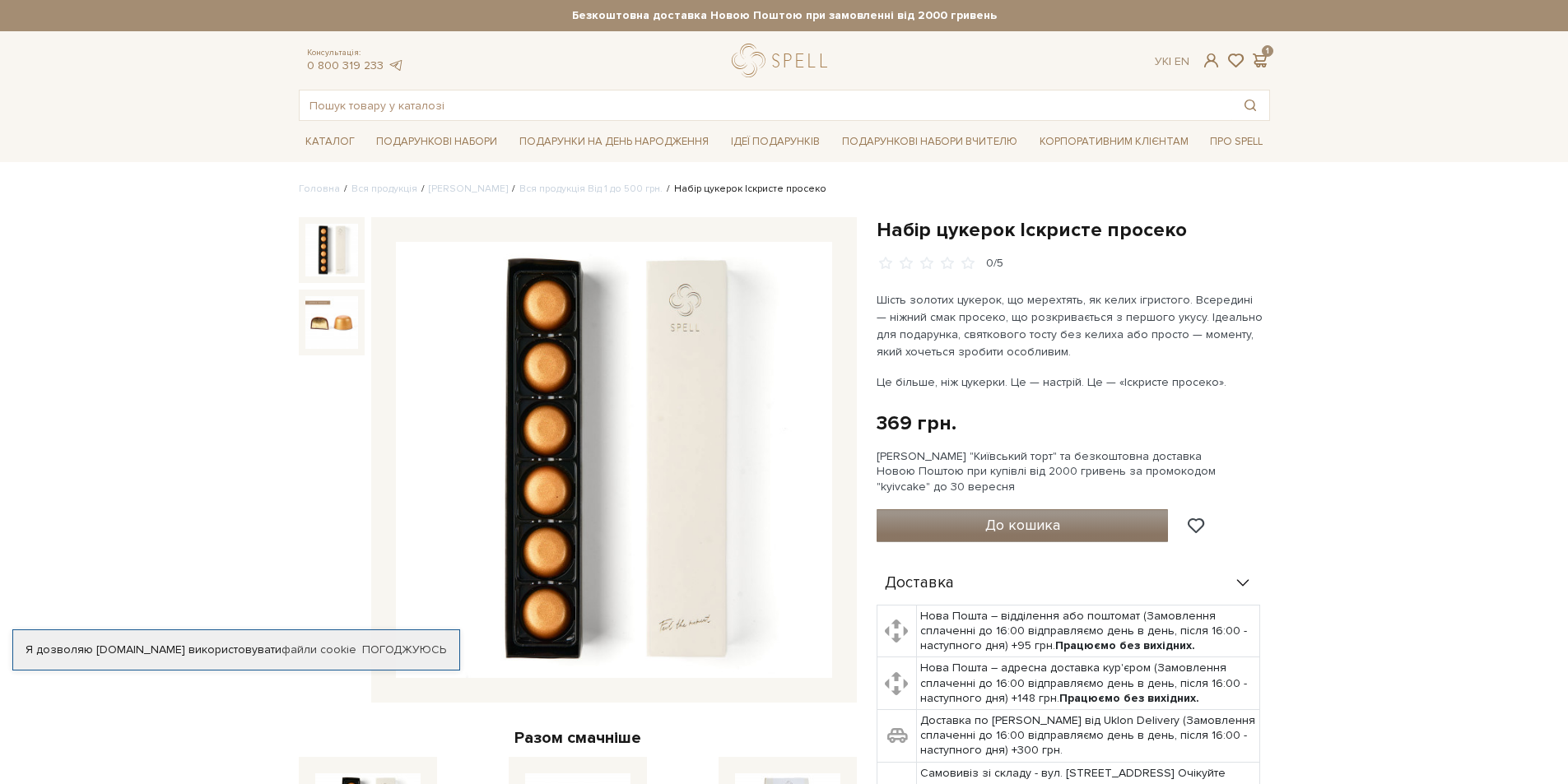
click at [1072, 521] on button "До кошика" at bounding box center [1022, 525] width 292 height 32
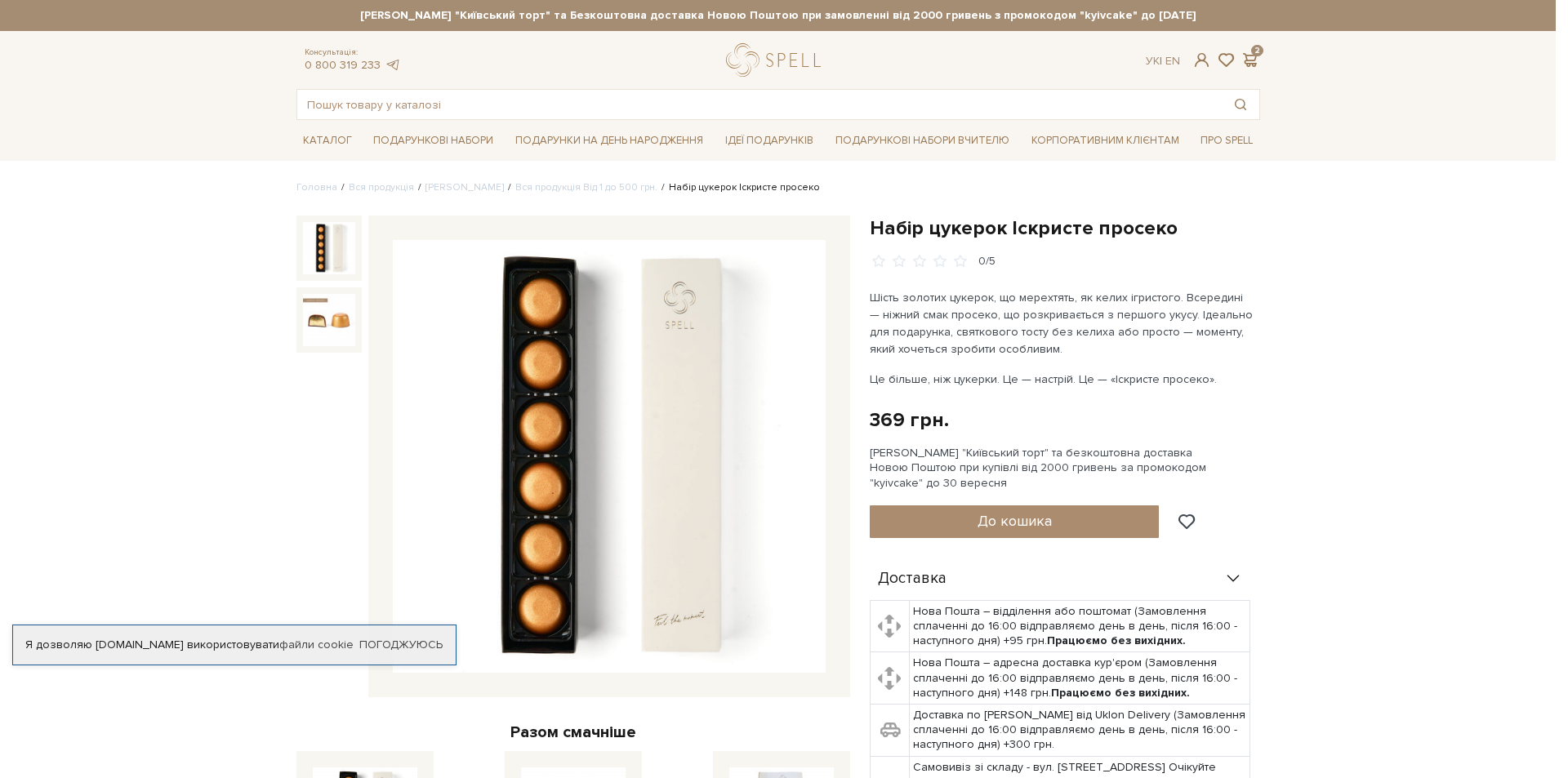
click at [797, 205] on div at bounding box center [784, 389] width 1568 height 778
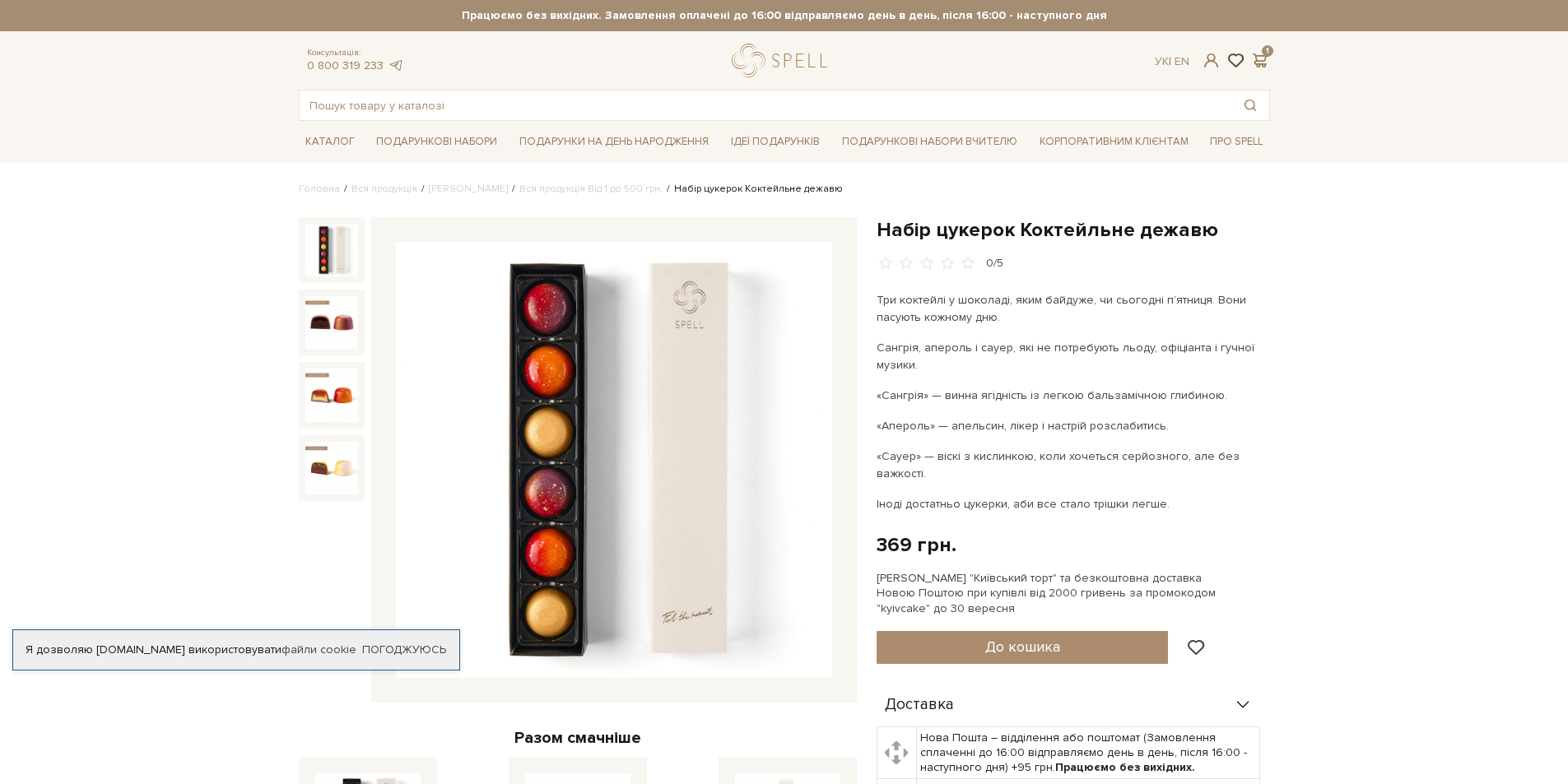
click at [1236, 54] on span at bounding box center [1236, 61] width 20 height 18
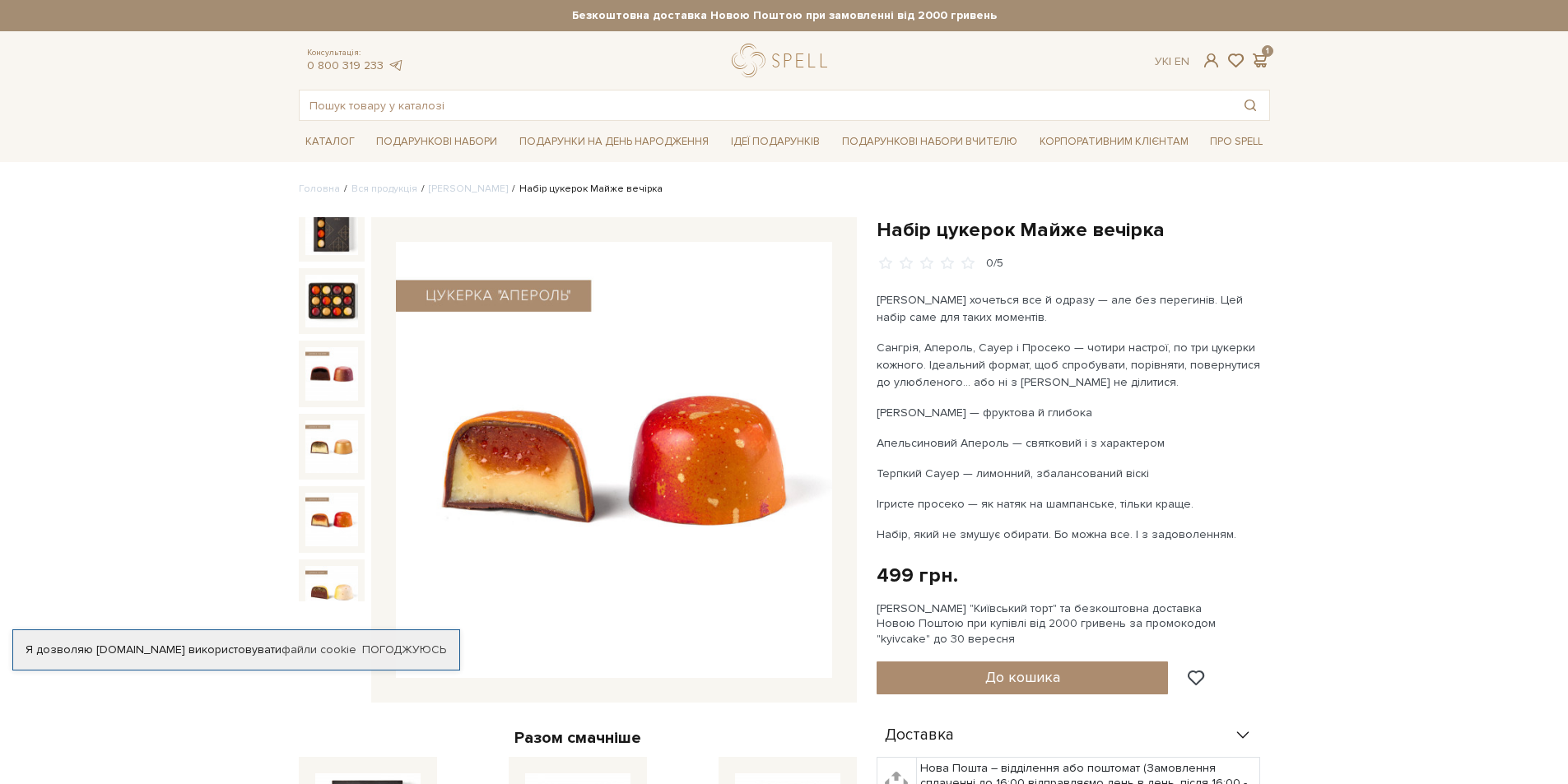
scroll to position [35, 0]
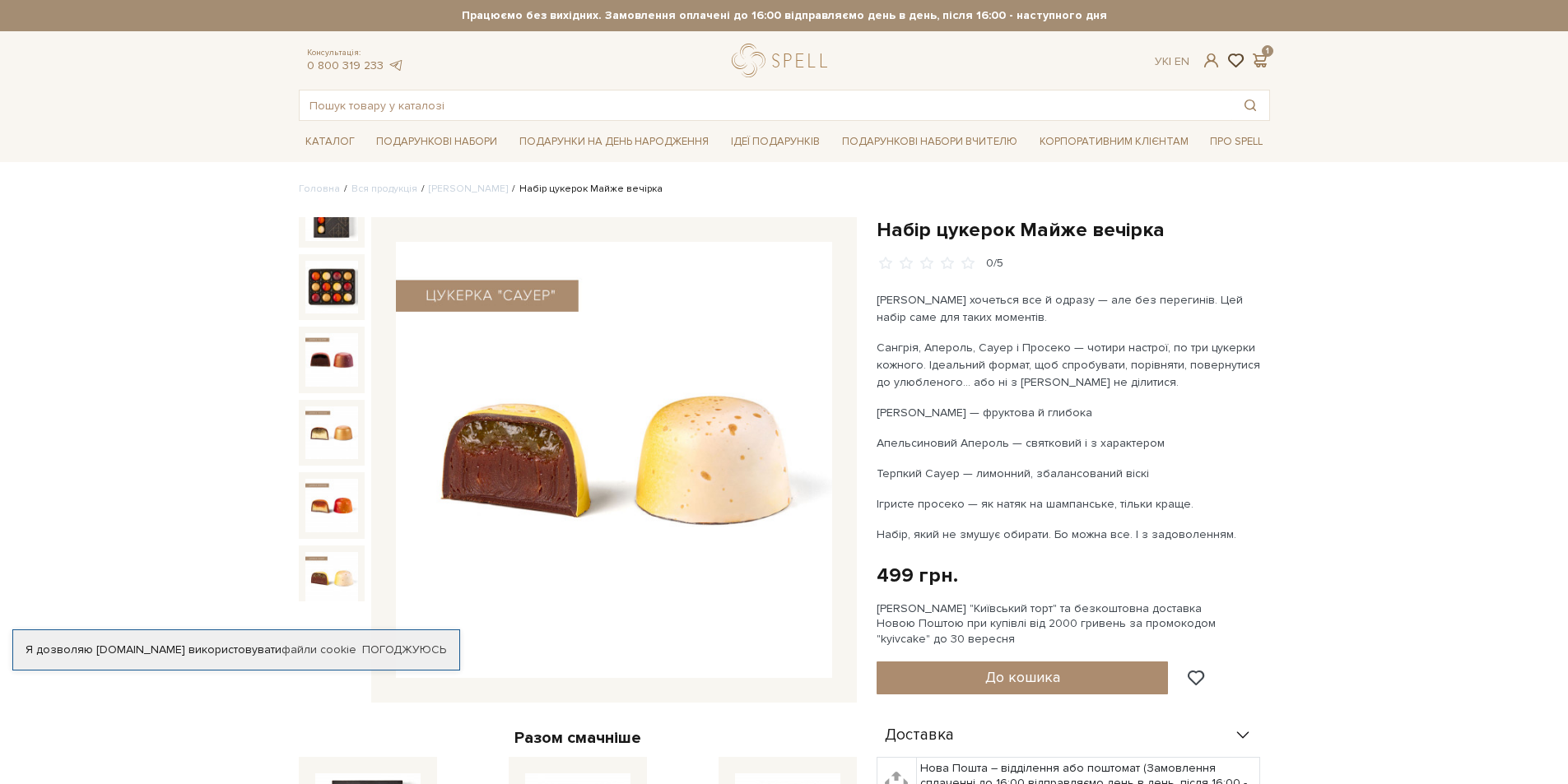
click at [1235, 67] on span at bounding box center [1236, 61] width 20 height 18
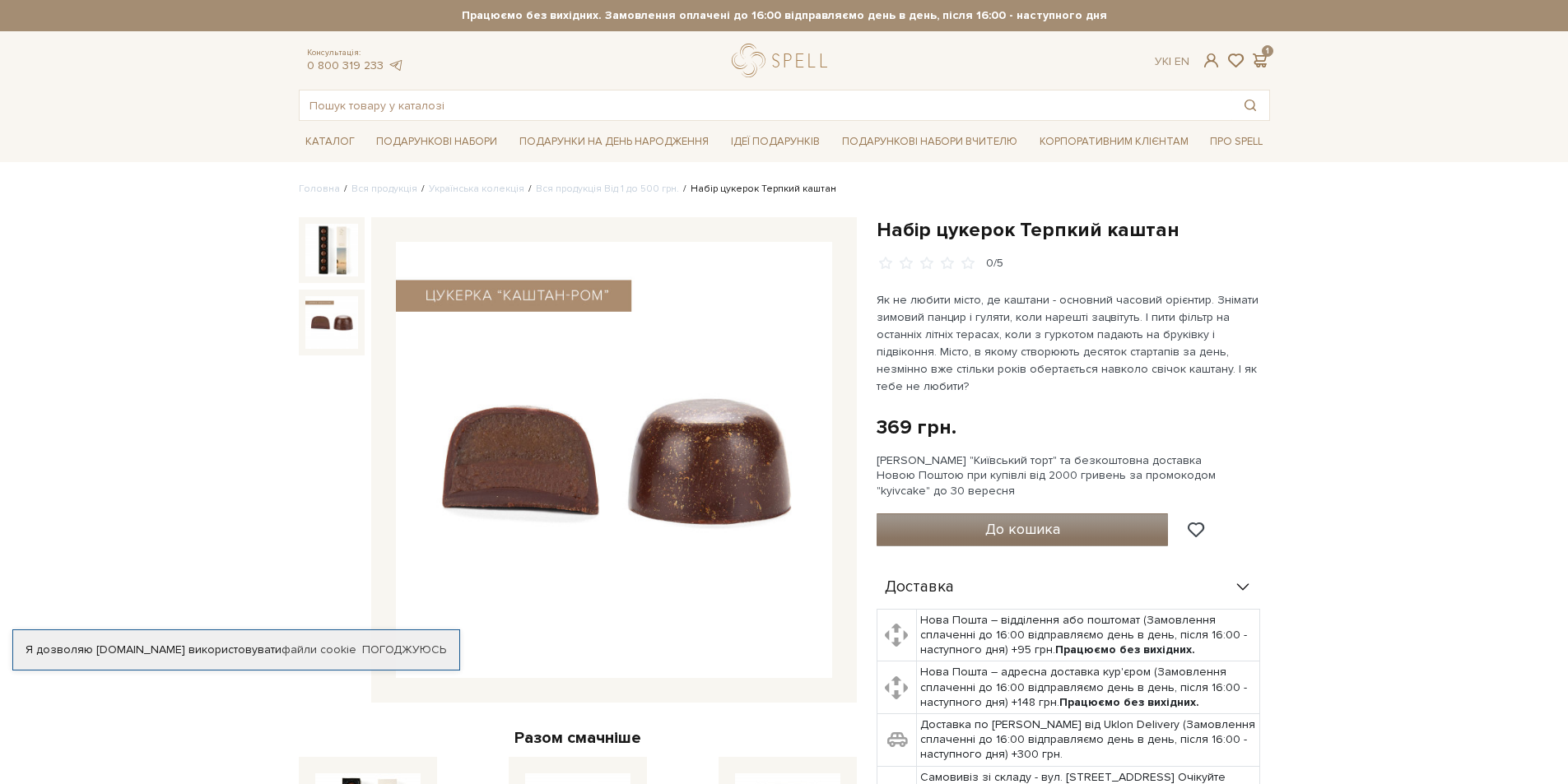
click at [1018, 525] on span "До кошика" at bounding box center [1022, 529] width 75 height 18
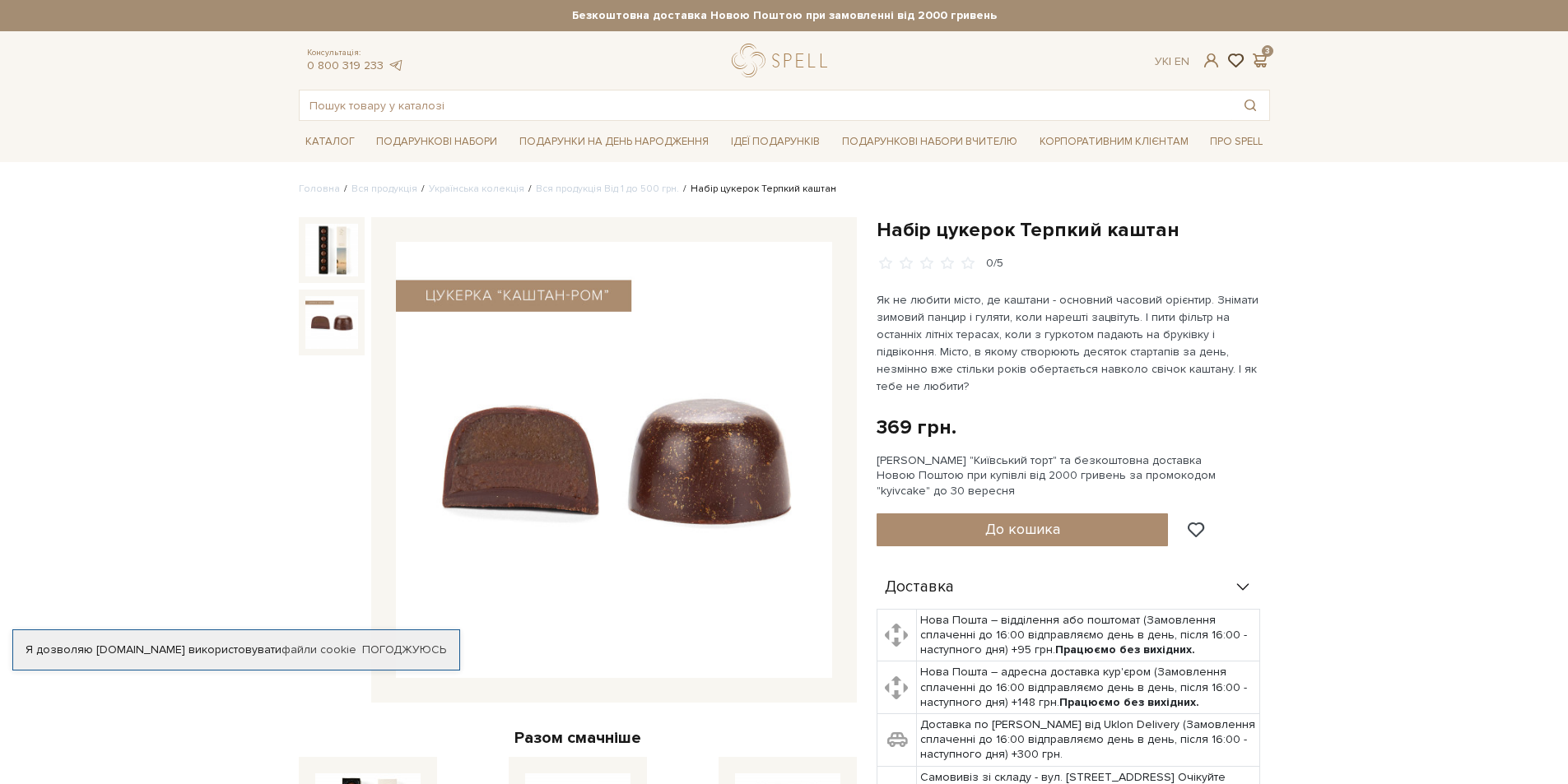
click at [1234, 55] on span at bounding box center [1236, 61] width 20 height 18
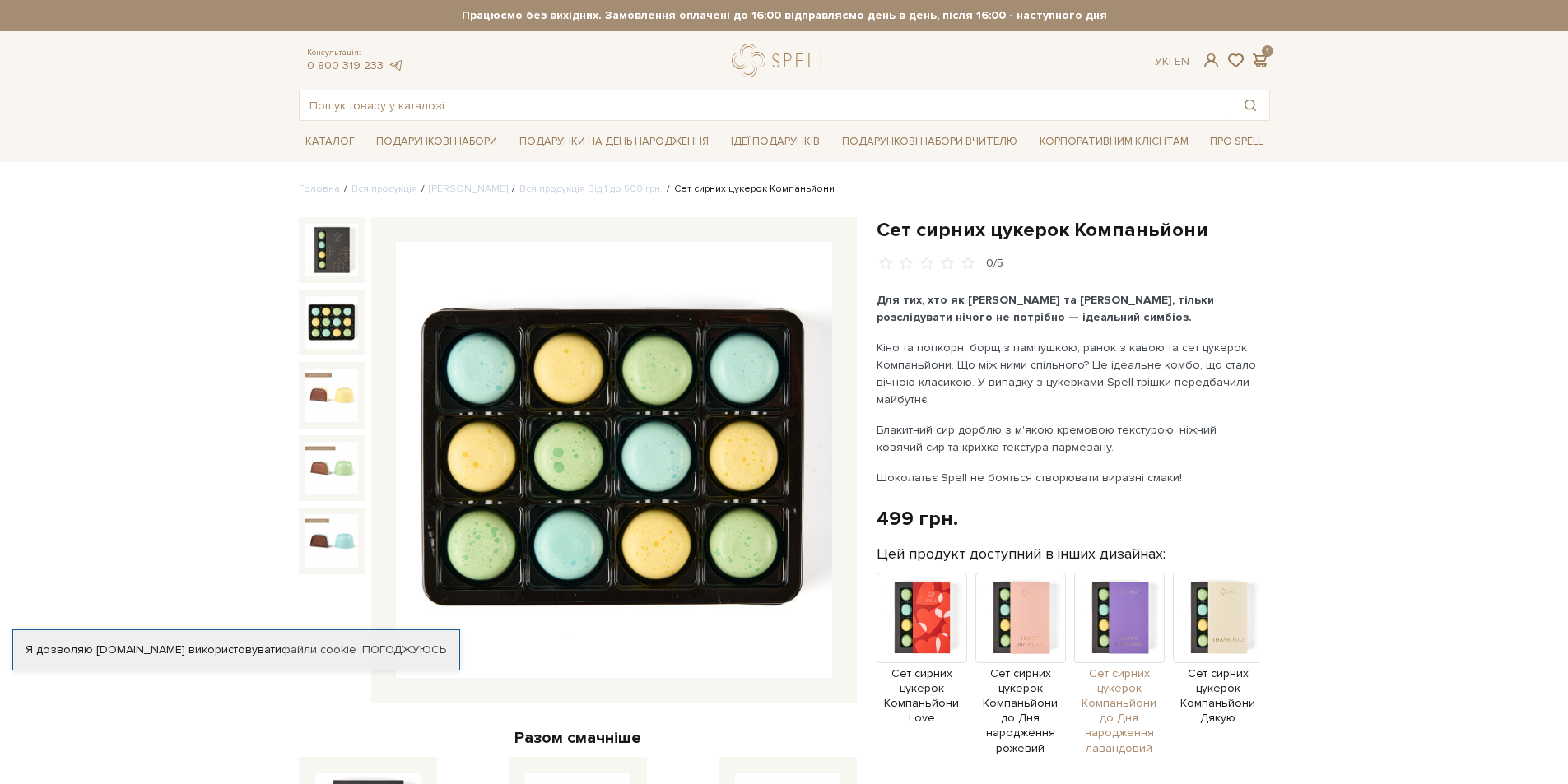
click at [1130, 652] on img at bounding box center [1120, 618] width 90 height 90
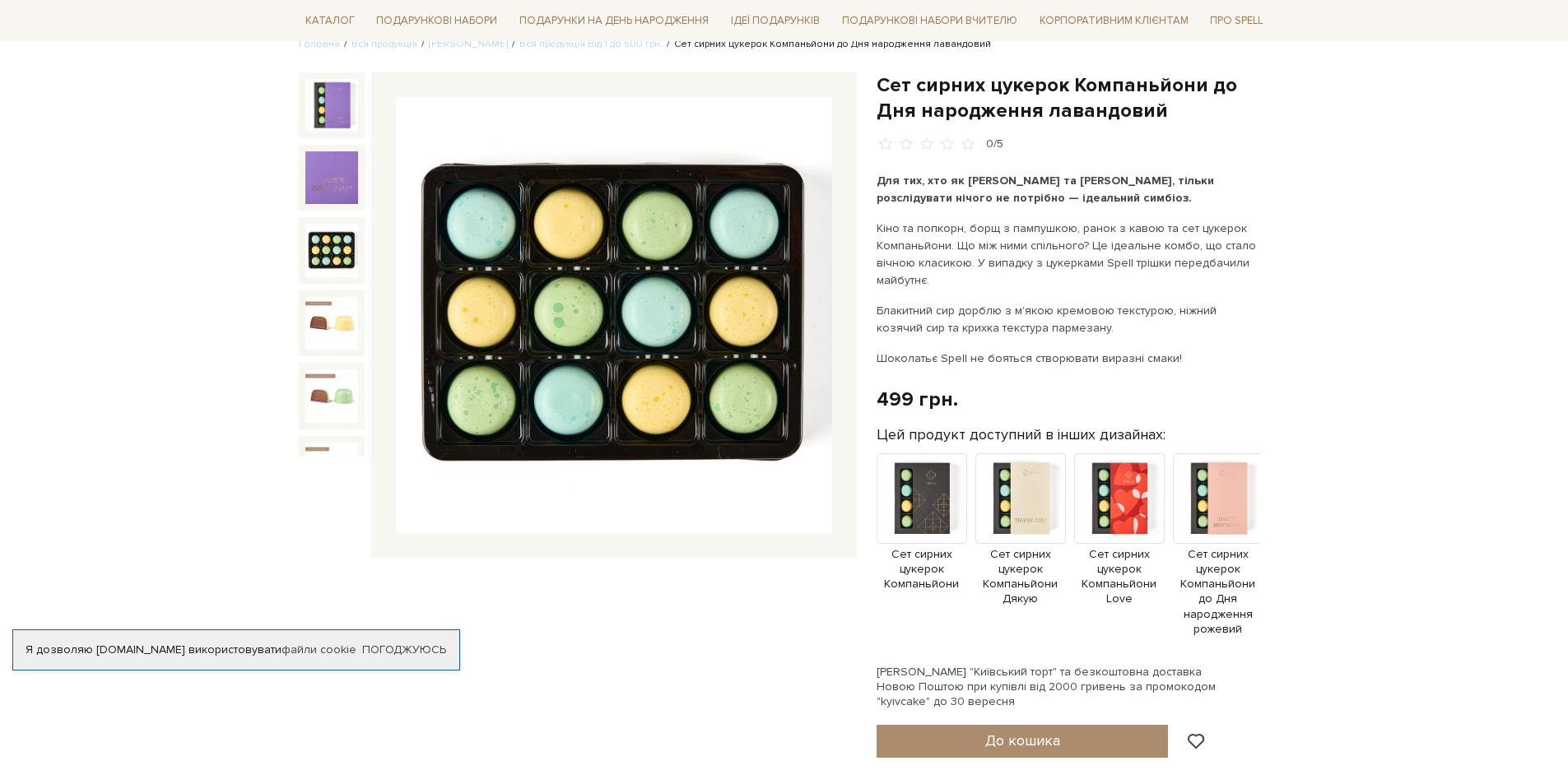
scroll to position [164, 0]
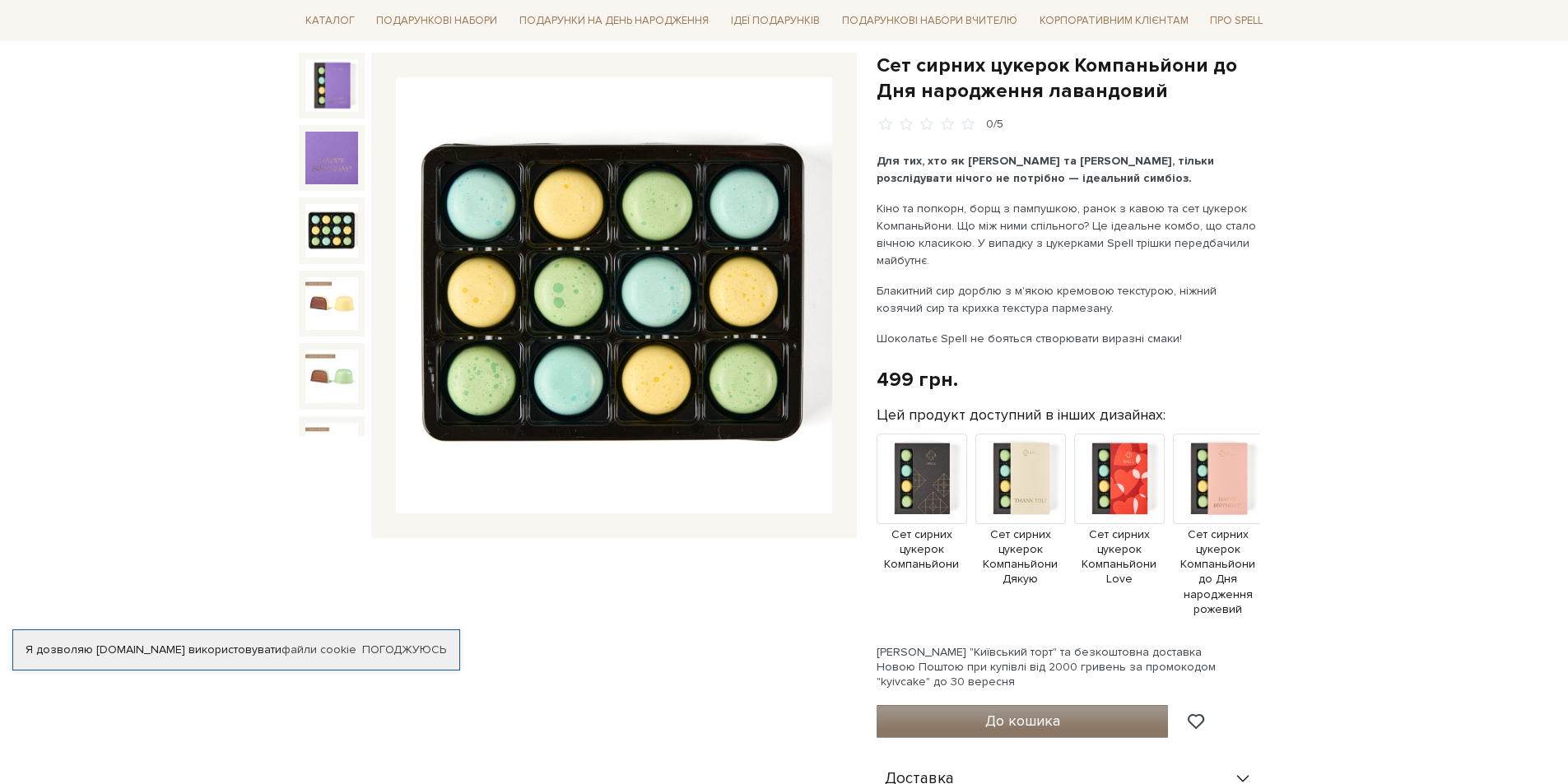
click at [991, 711] on span "До кошика" at bounding box center [1022, 720] width 75 height 18
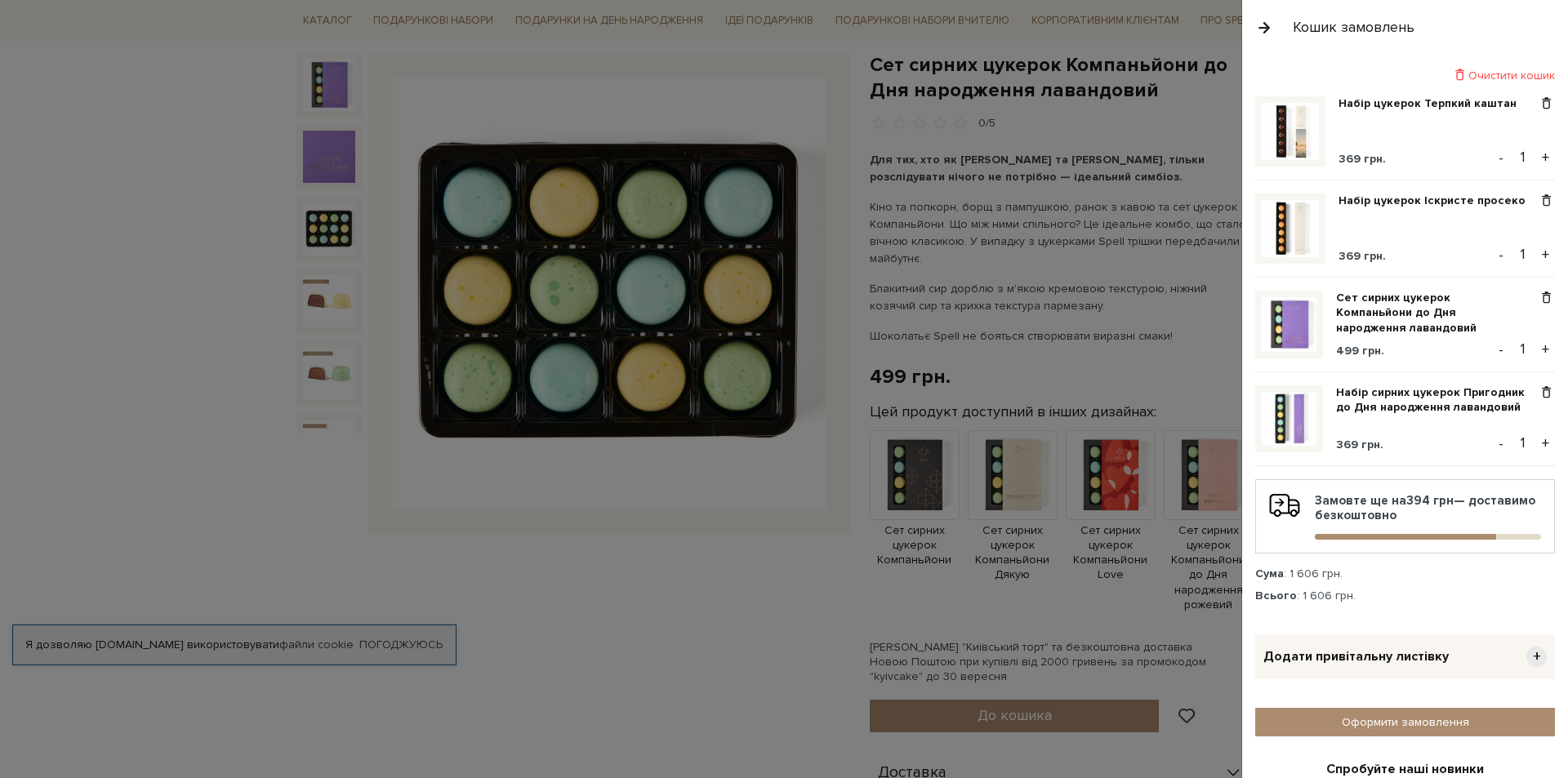
click at [699, 531] on div at bounding box center [784, 389] width 1568 height 778
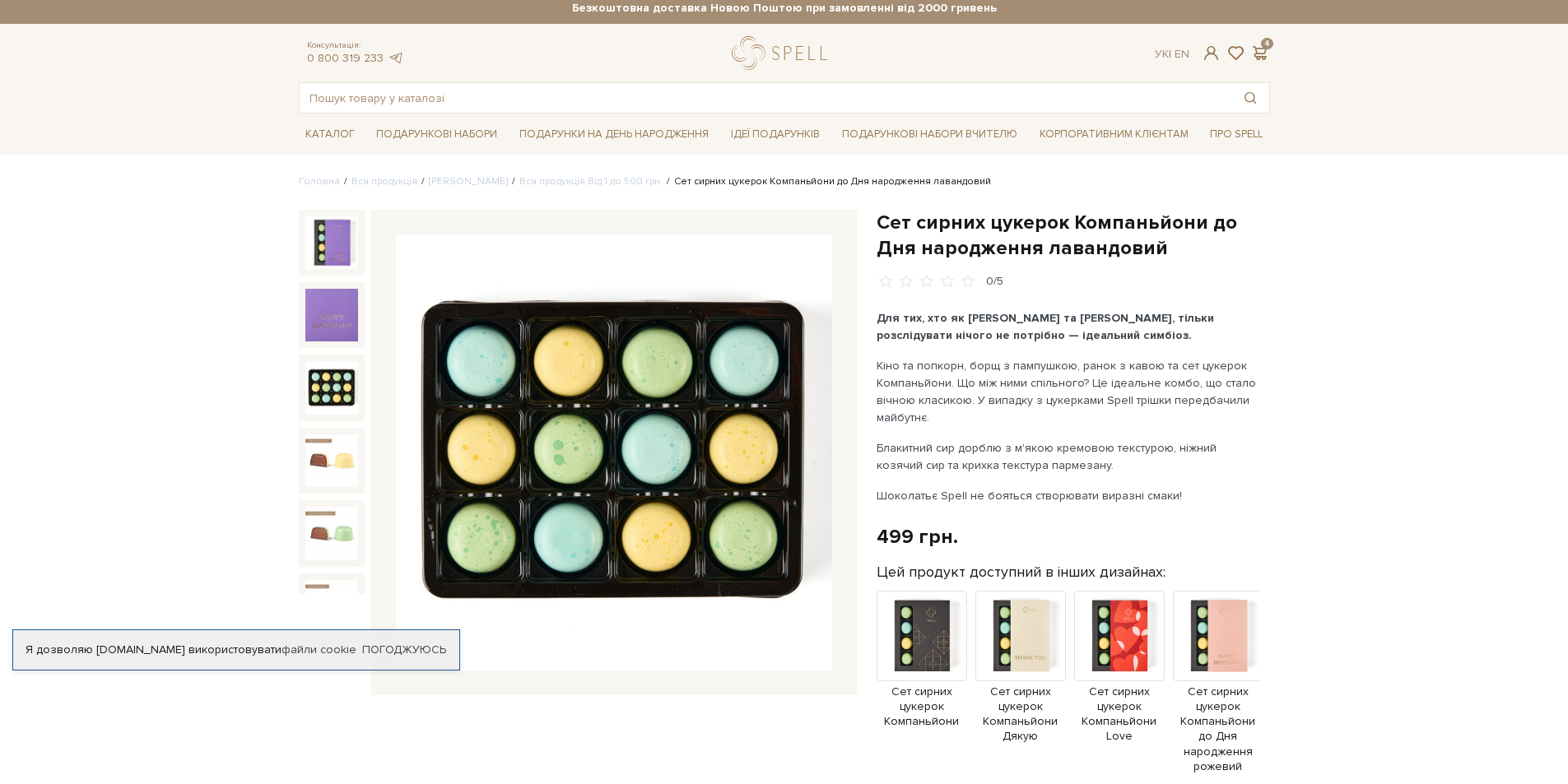
scroll to position [0, 0]
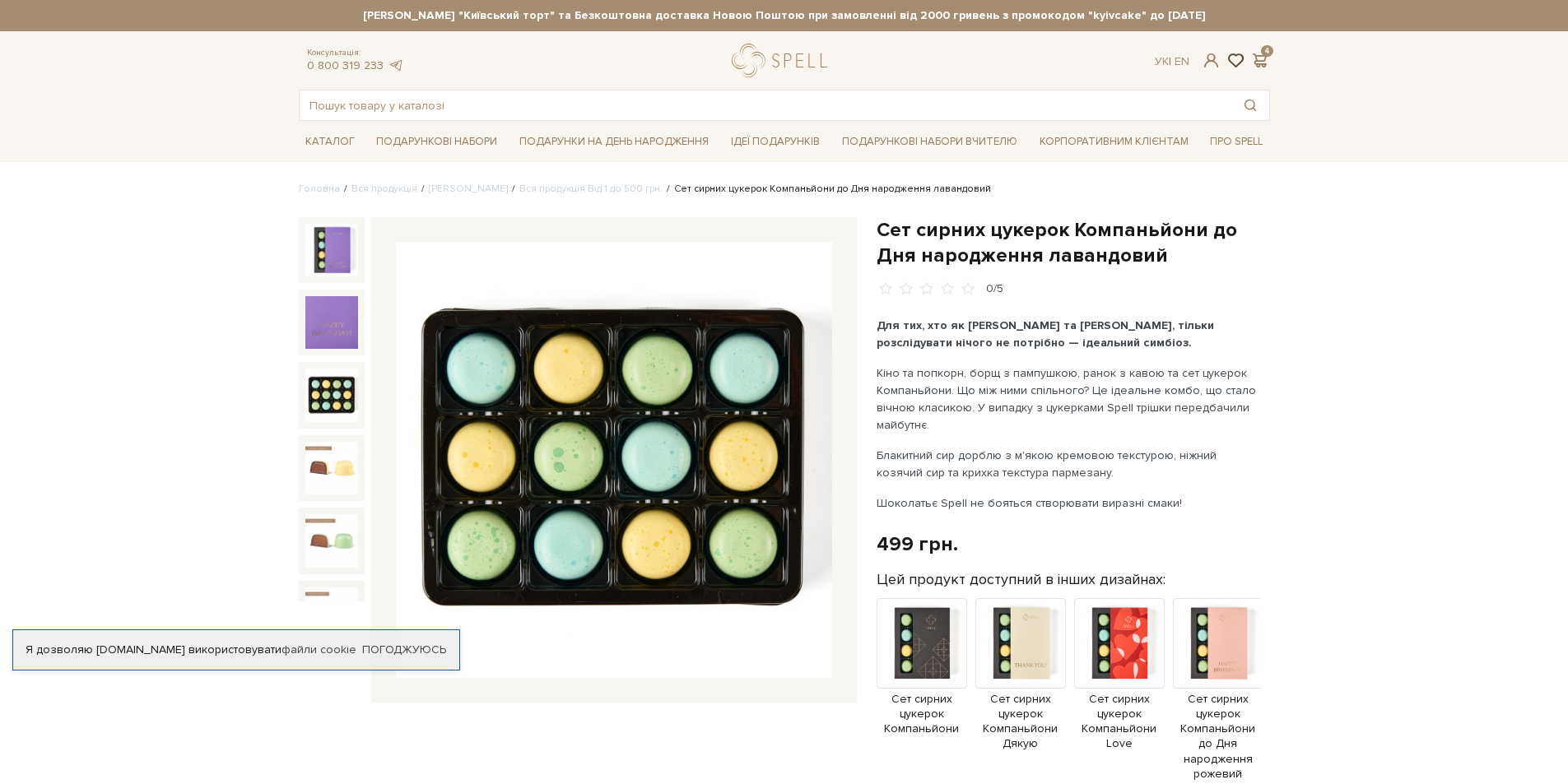
click at [1241, 58] on span at bounding box center [1236, 61] width 20 height 18
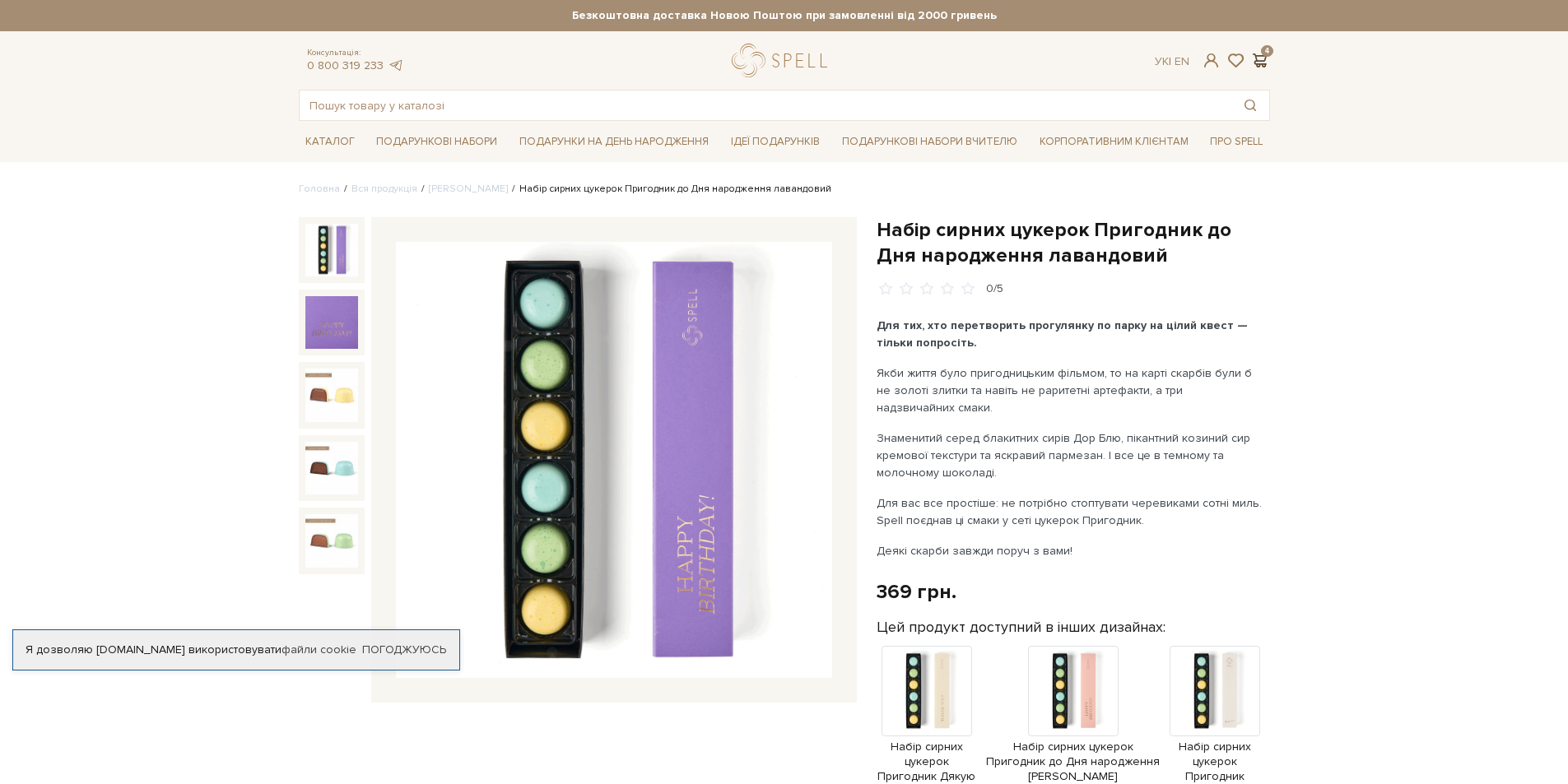
click at [1252, 61] on span at bounding box center [1260, 61] width 20 height 18
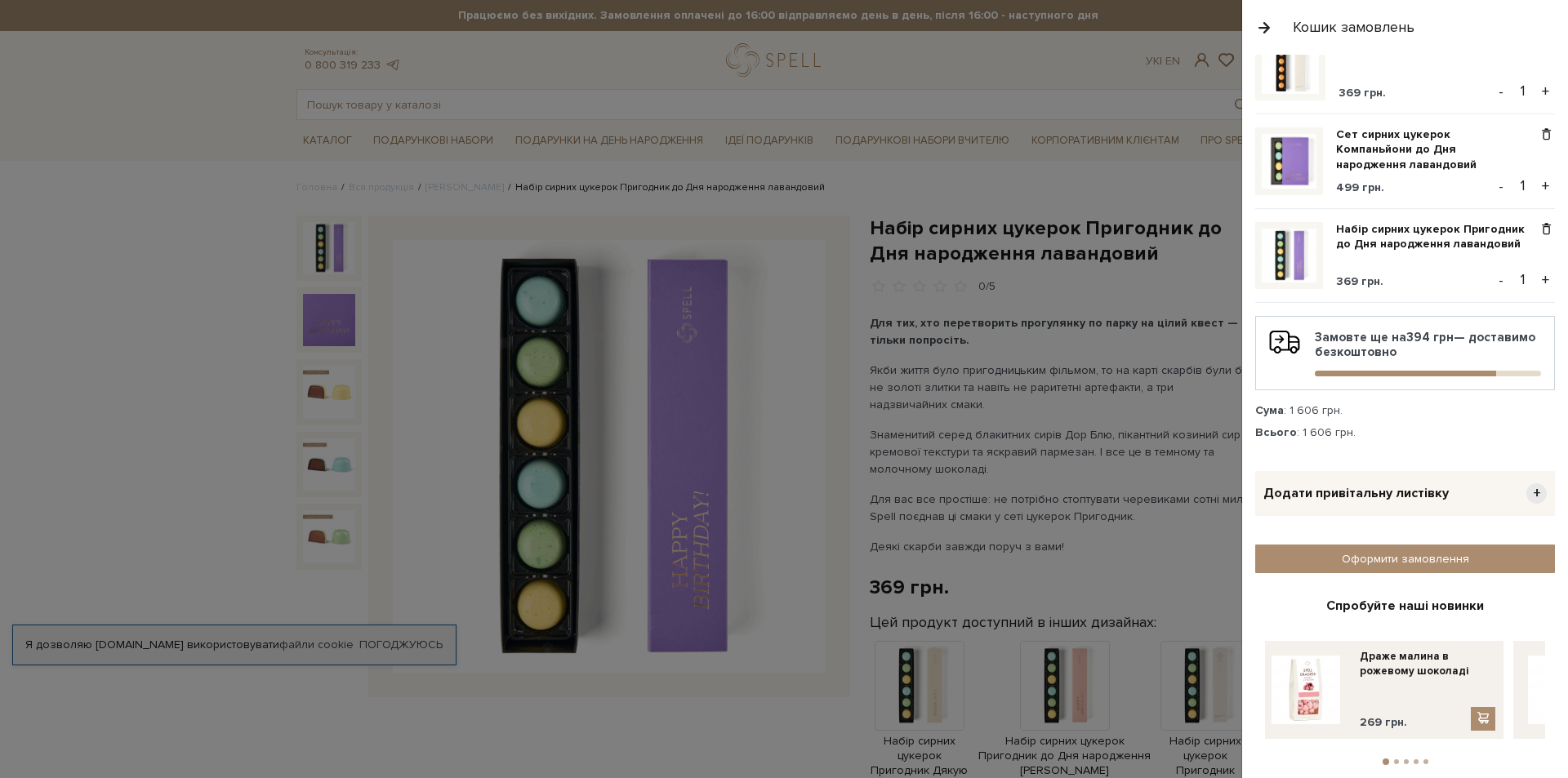
scroll to position [82, 0]
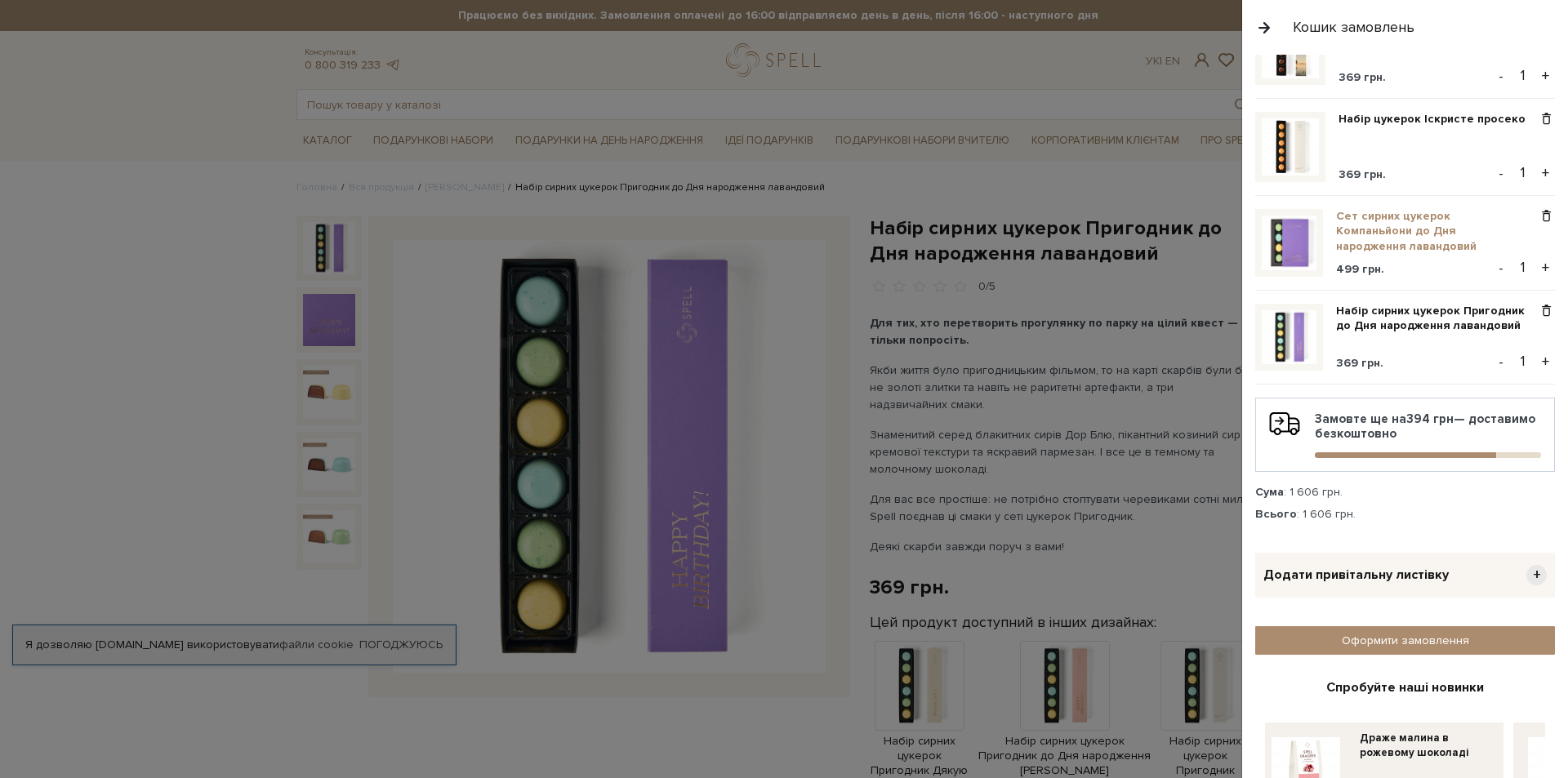
click at [1382, 220] on link "Сет сирних цукерок Компаньйони до Дня народження лавандовий" at bounding box center [1436, 231] width 202 height 45
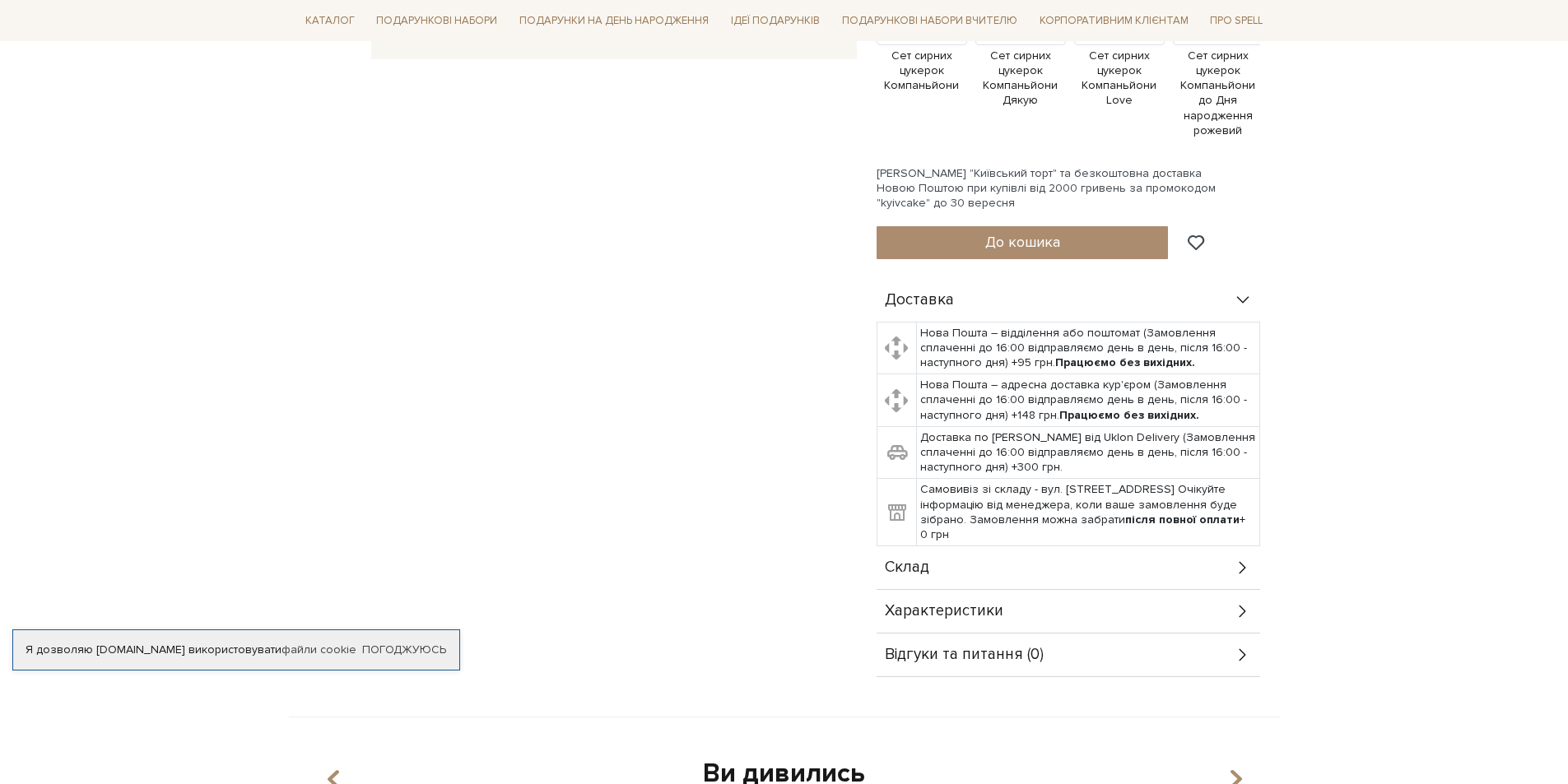
scroll to position [658, 0]
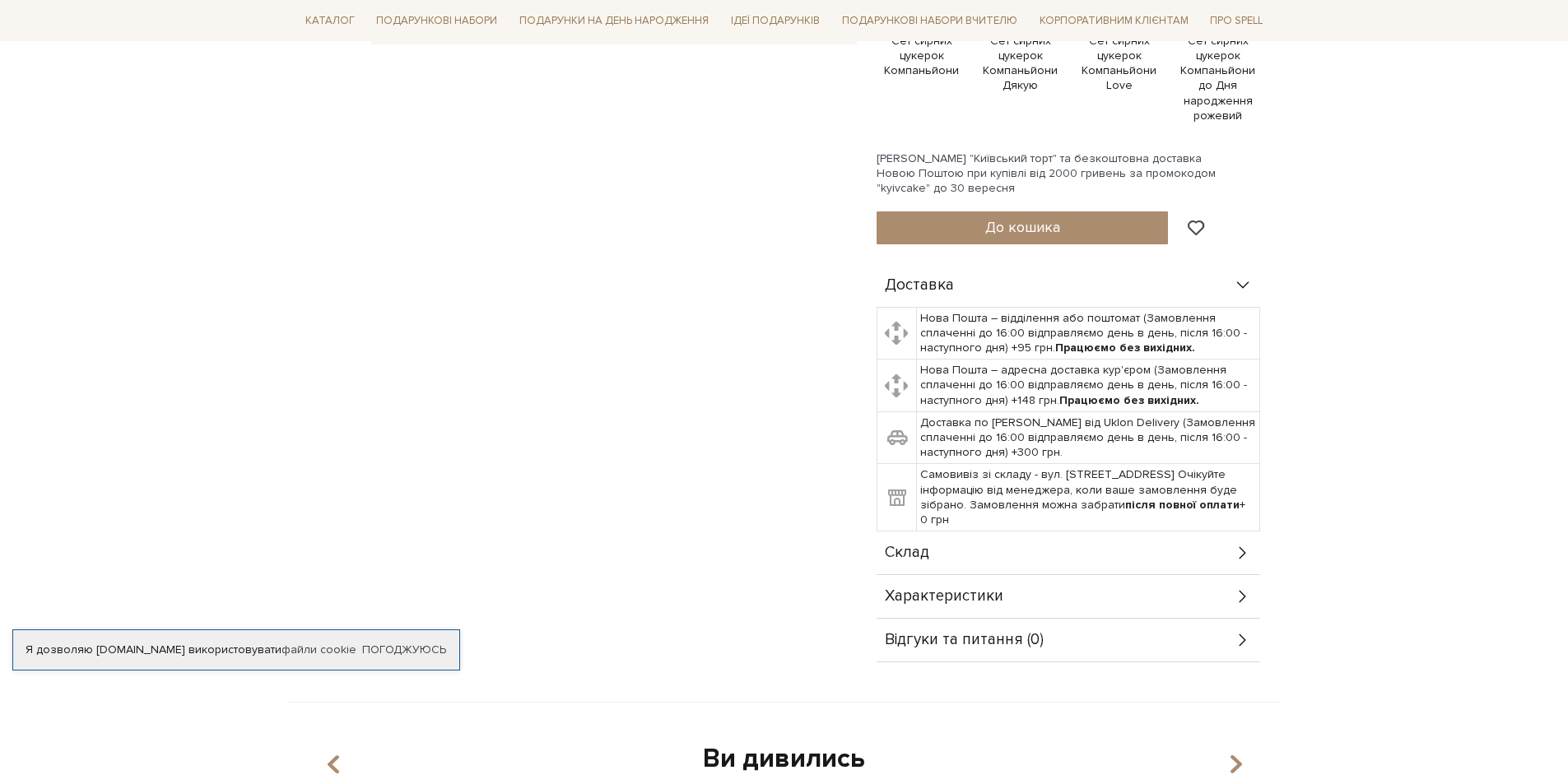
click at [921, 545] on span "Склад" at bounding box center [906, 552] width 44 height 15
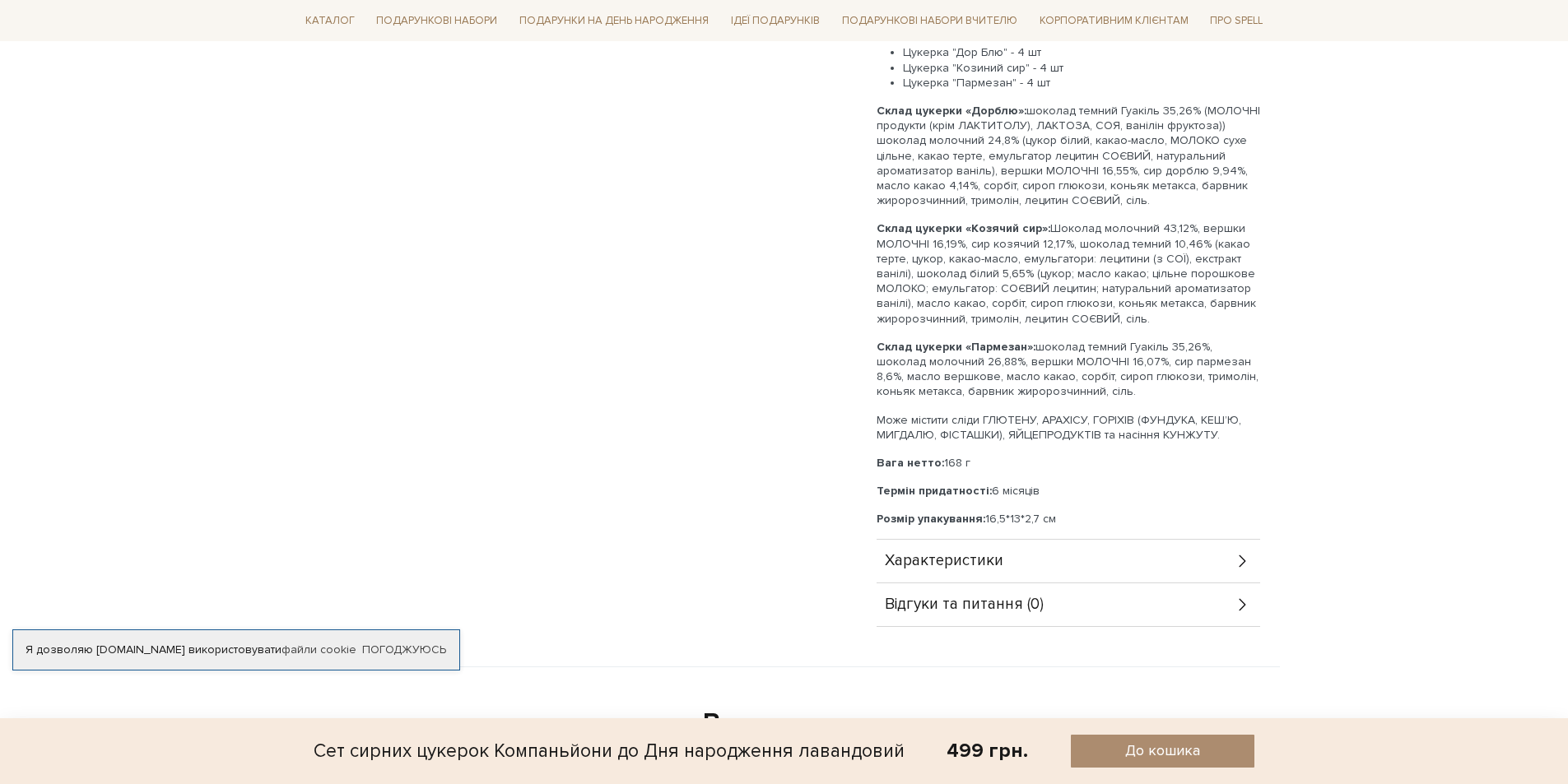
scroll to position [1234, 0]
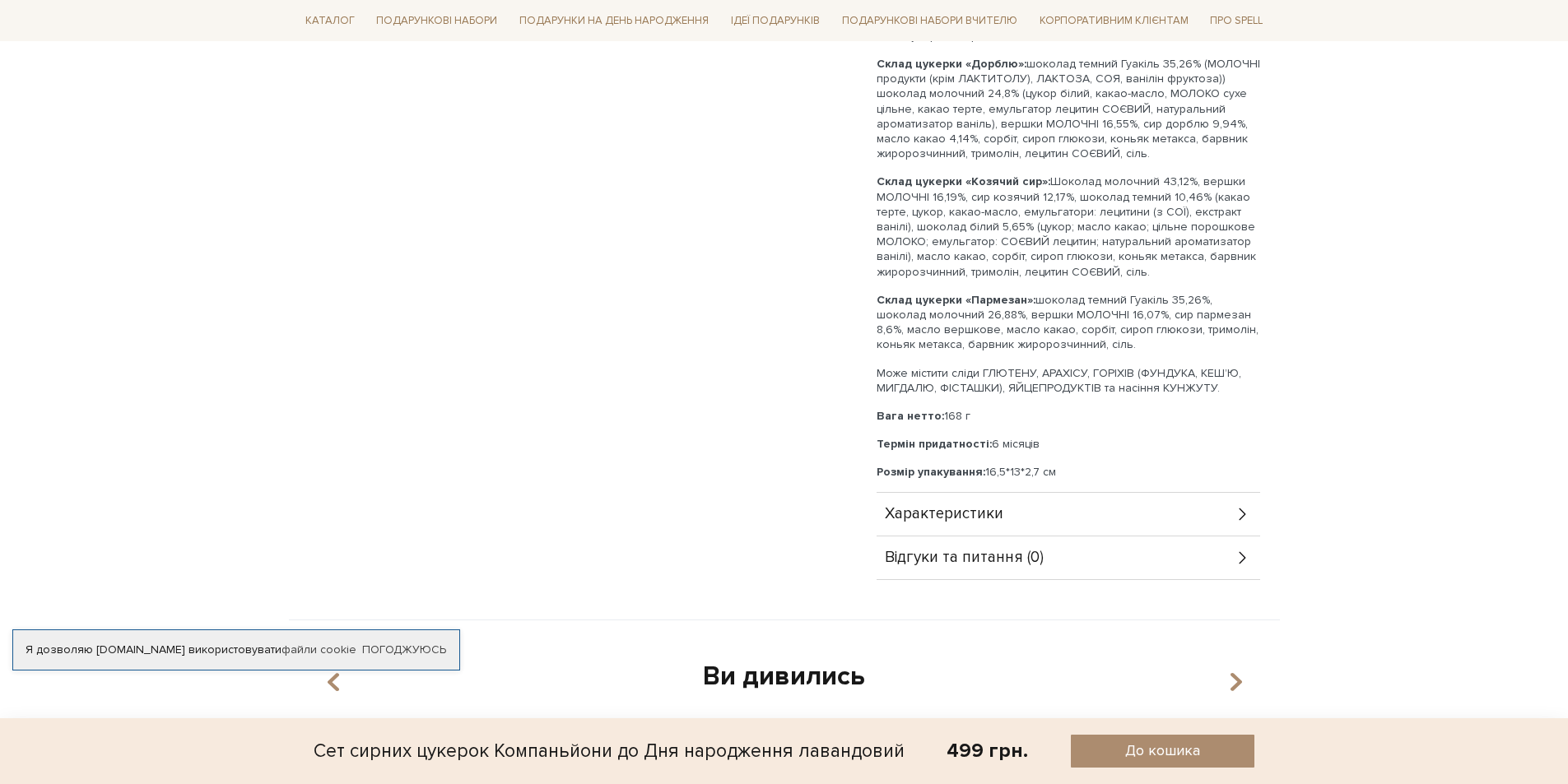
click at [932, 507] on span "Характеристики" at bounding box center [944, 514] width 119 height 15
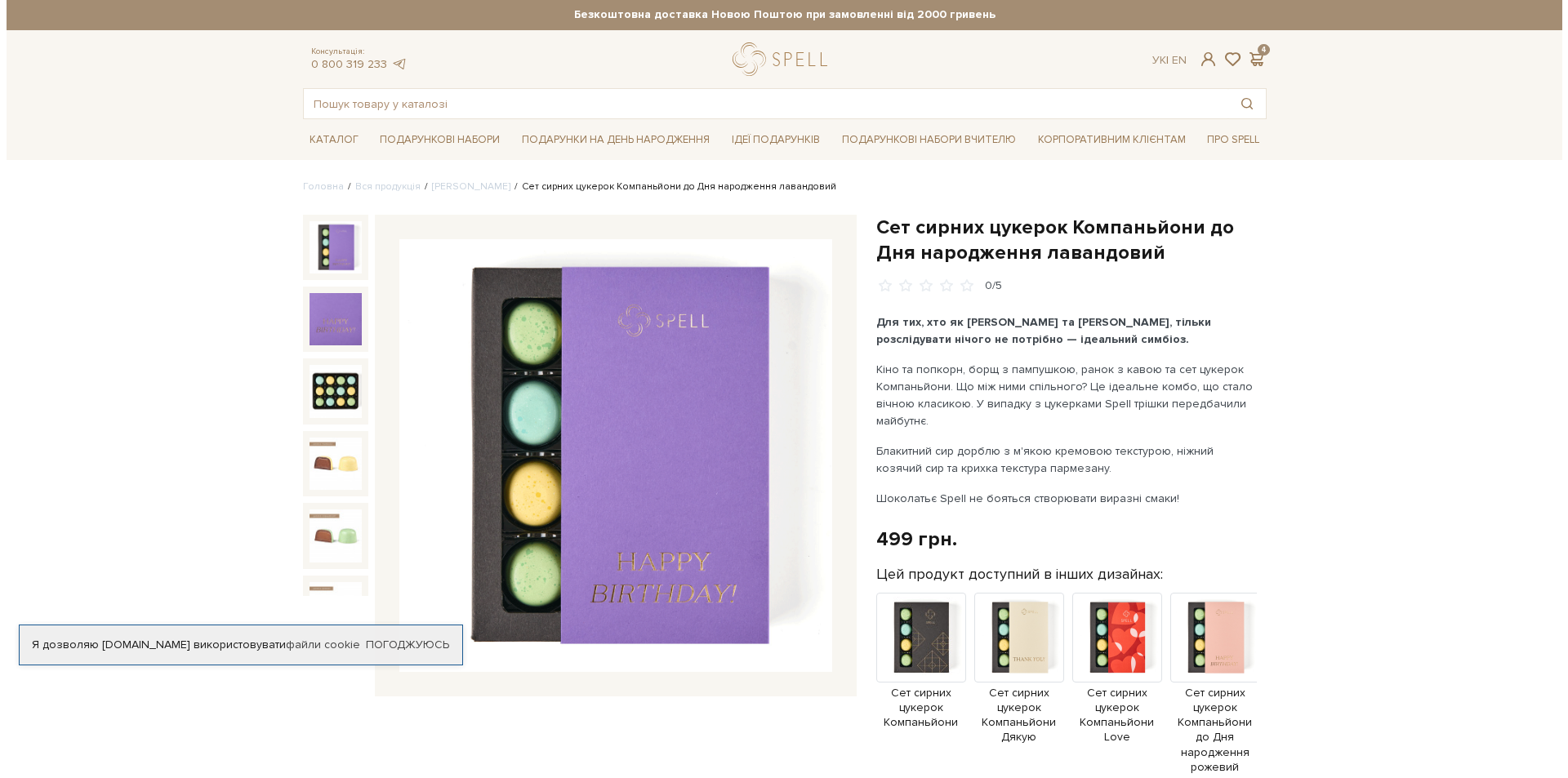
scroll to position [0, 0]
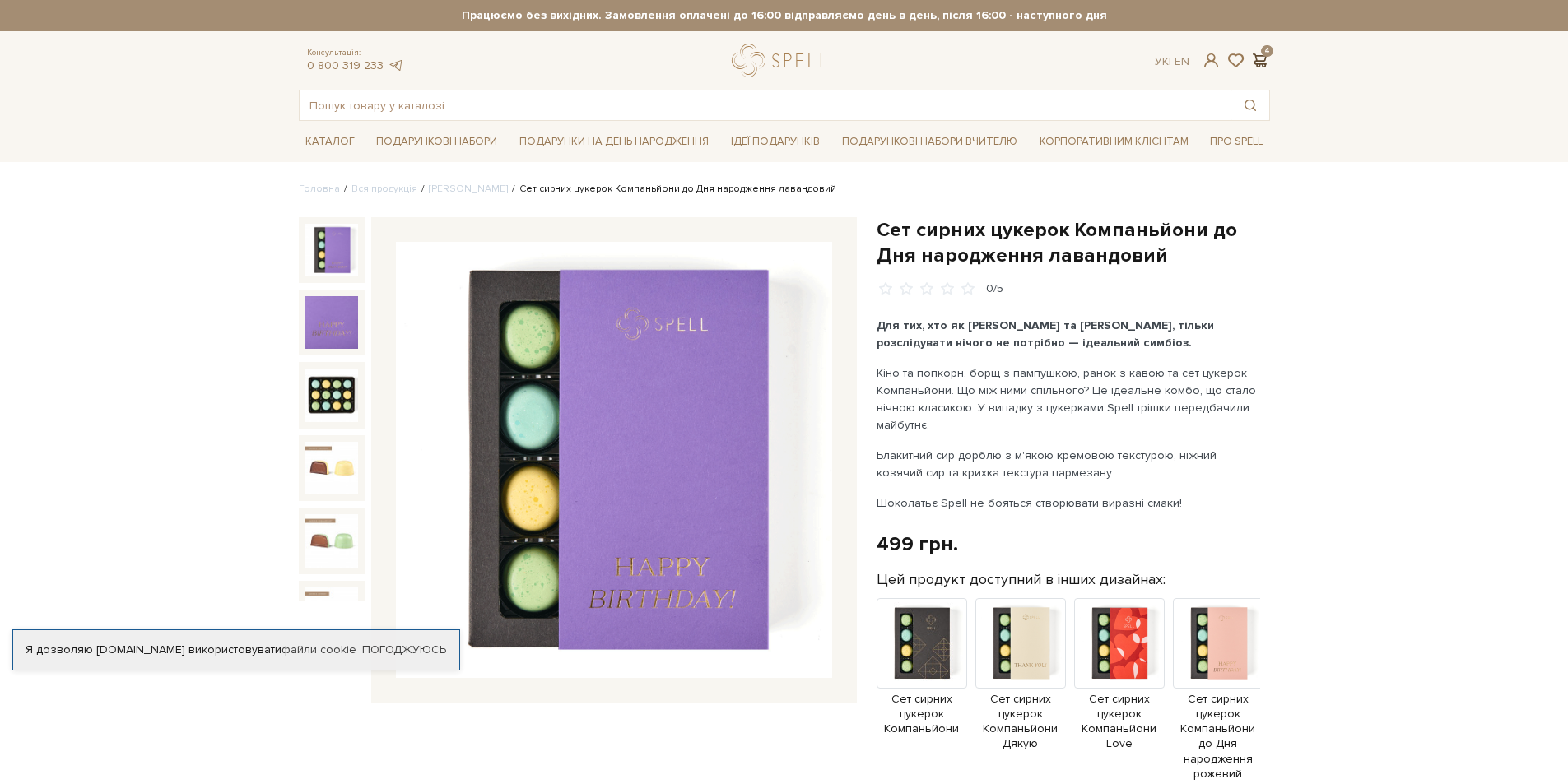
click at [1260, 63] on span at bounding box center [1260, 61] width 20 height 18
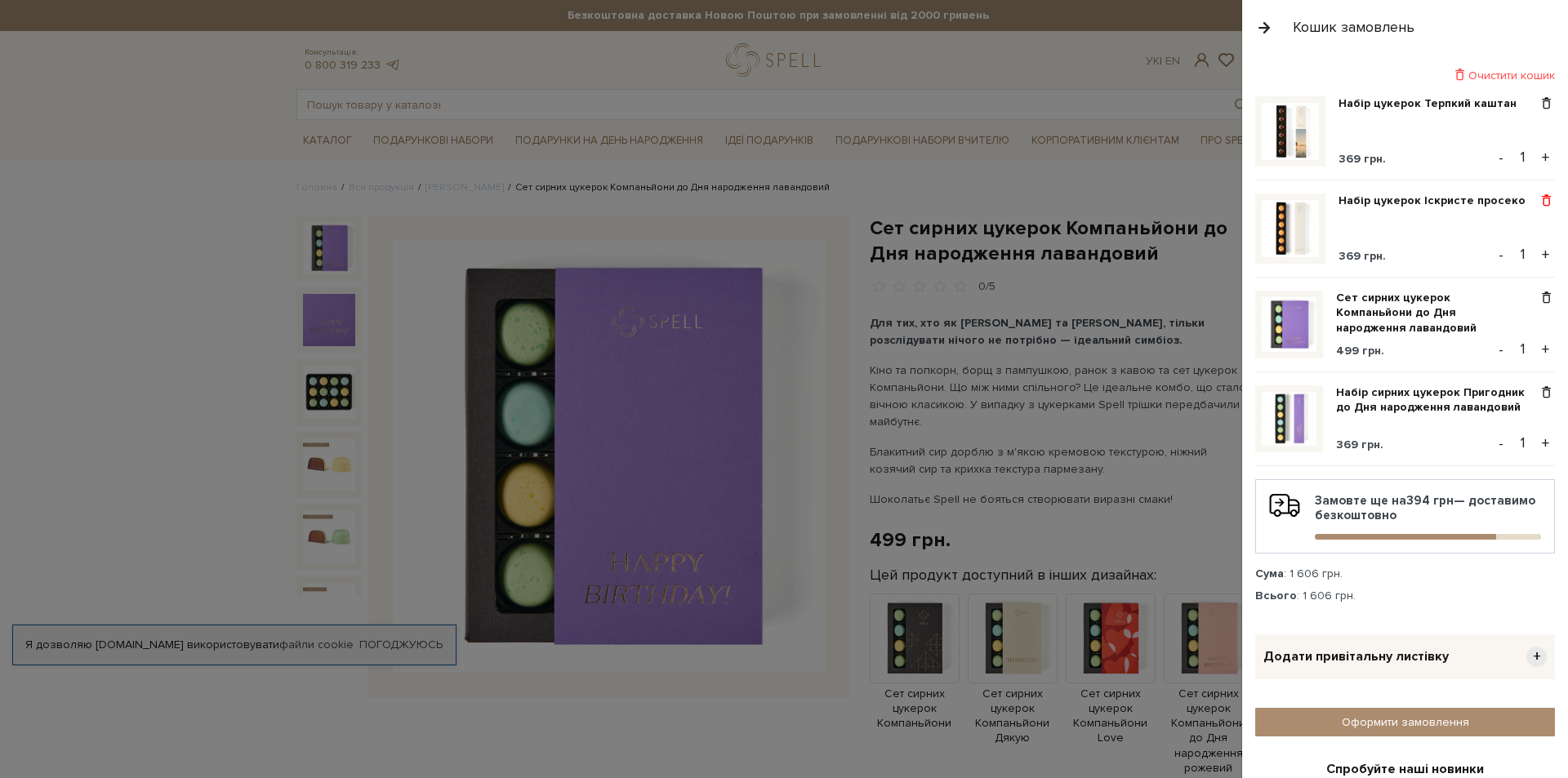
click at [1538, 203] on span at bounding box center [1547, 200] width 18 height 15
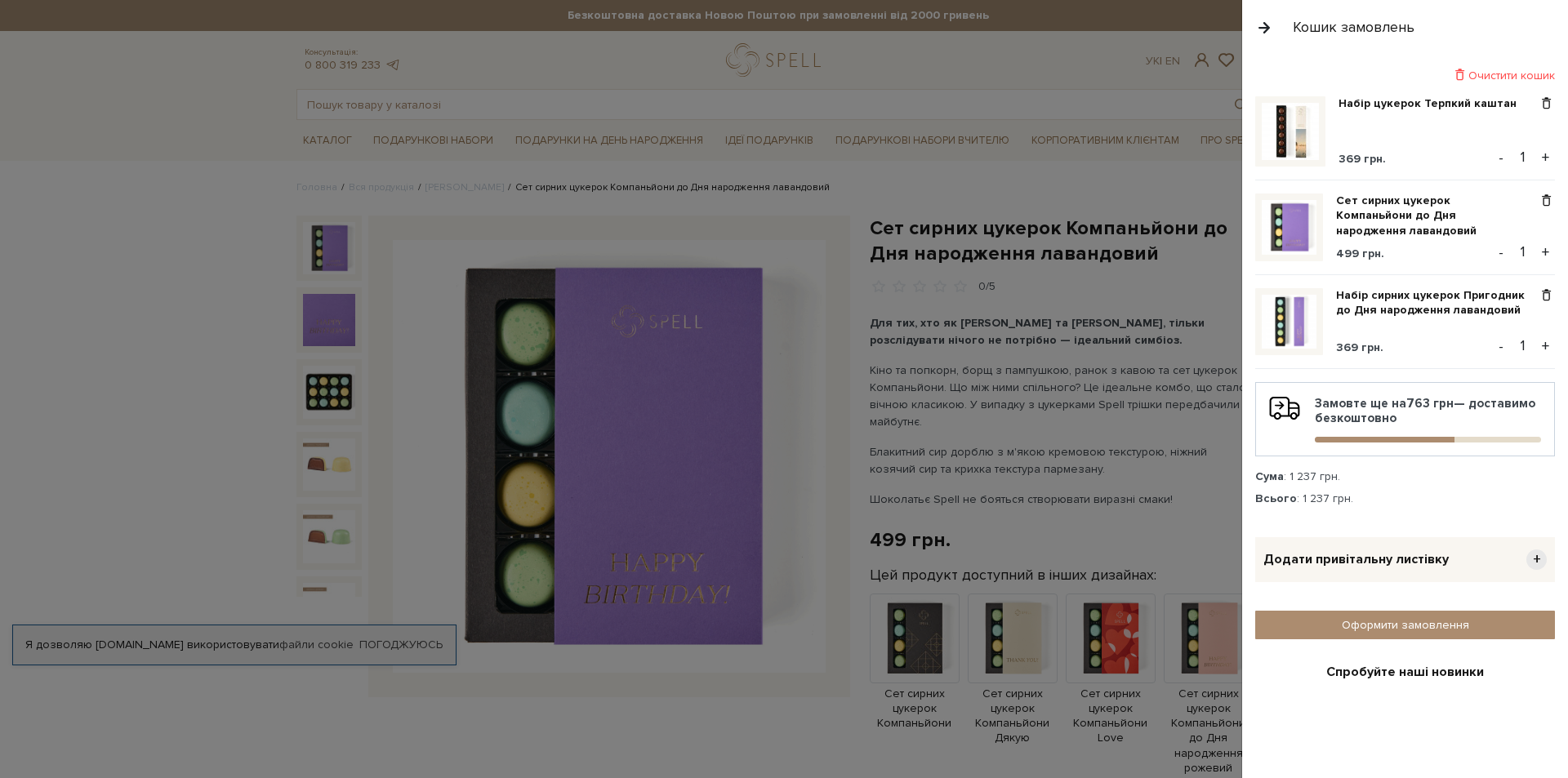
click at [1536, 249] on button "+" at bounding box center [1545, 252] width 19 height 24
click at [1538, 295] on span at bounding box center [1547, 295] width 18 height 15
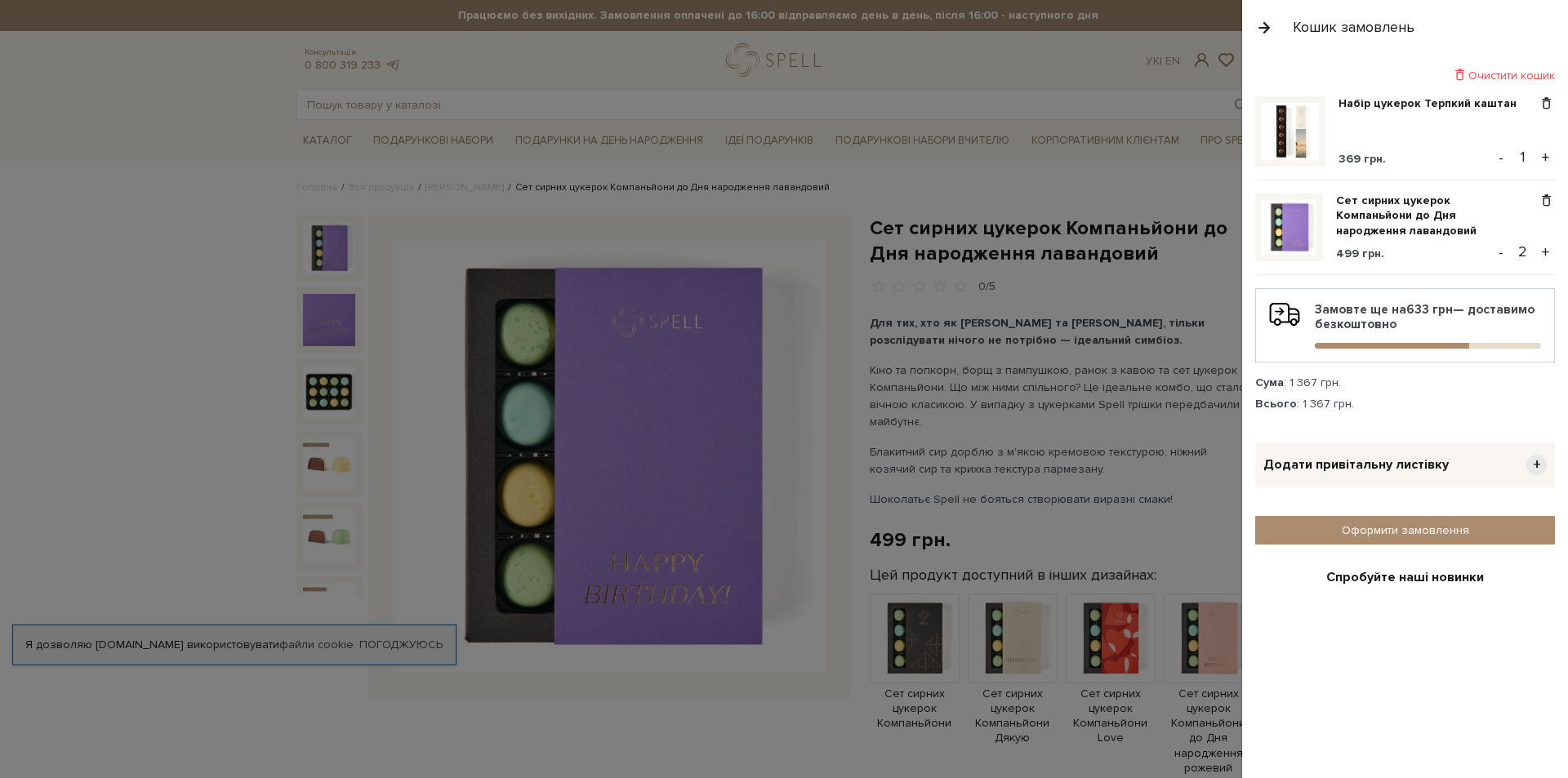
click at [1528, 462] on span "+" at bounding box center [1536, 464] width 20 height 20
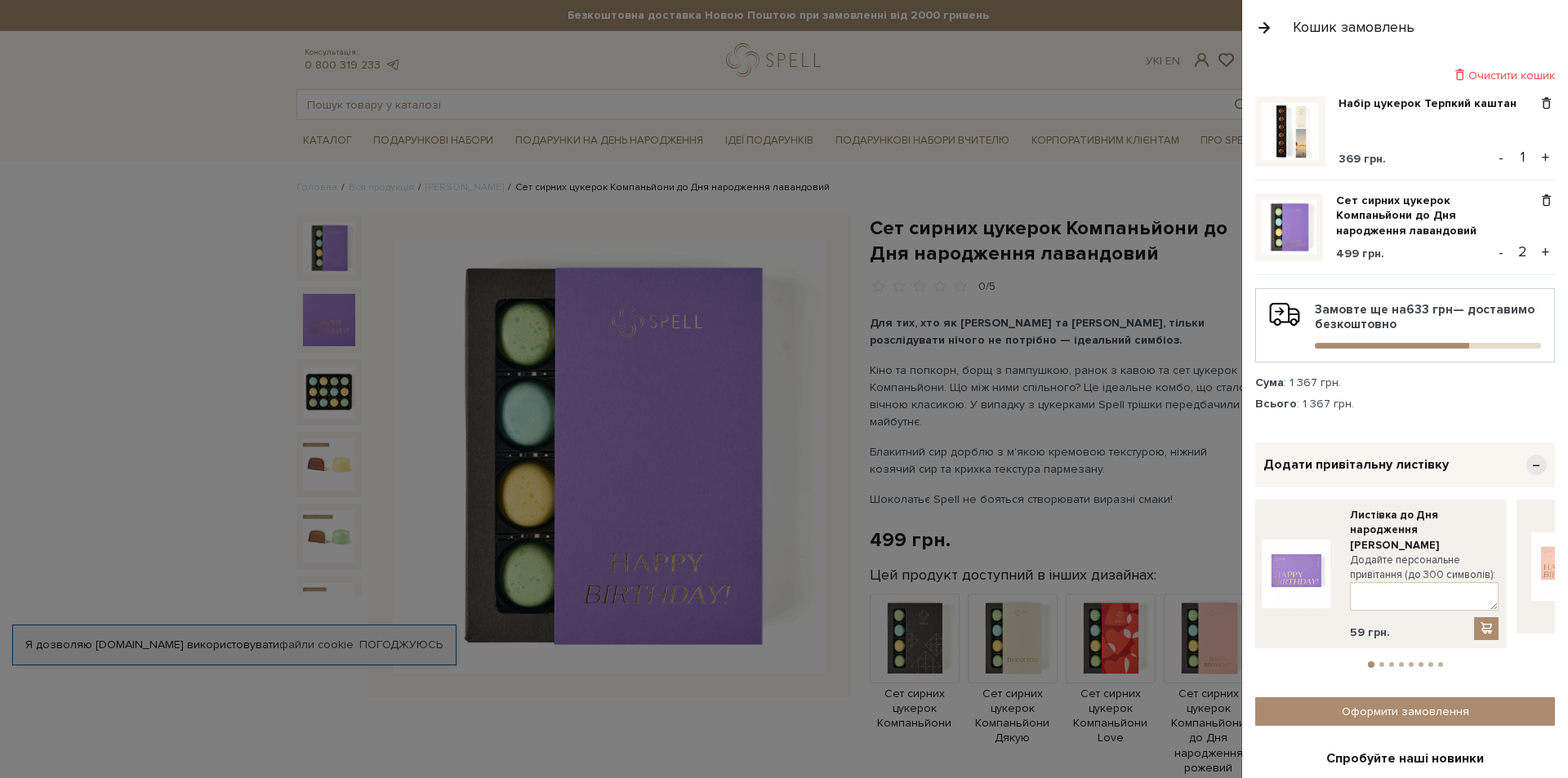
click at [1526, 460] on span "−" at bounding box center [1536, 464] width 20 height 20
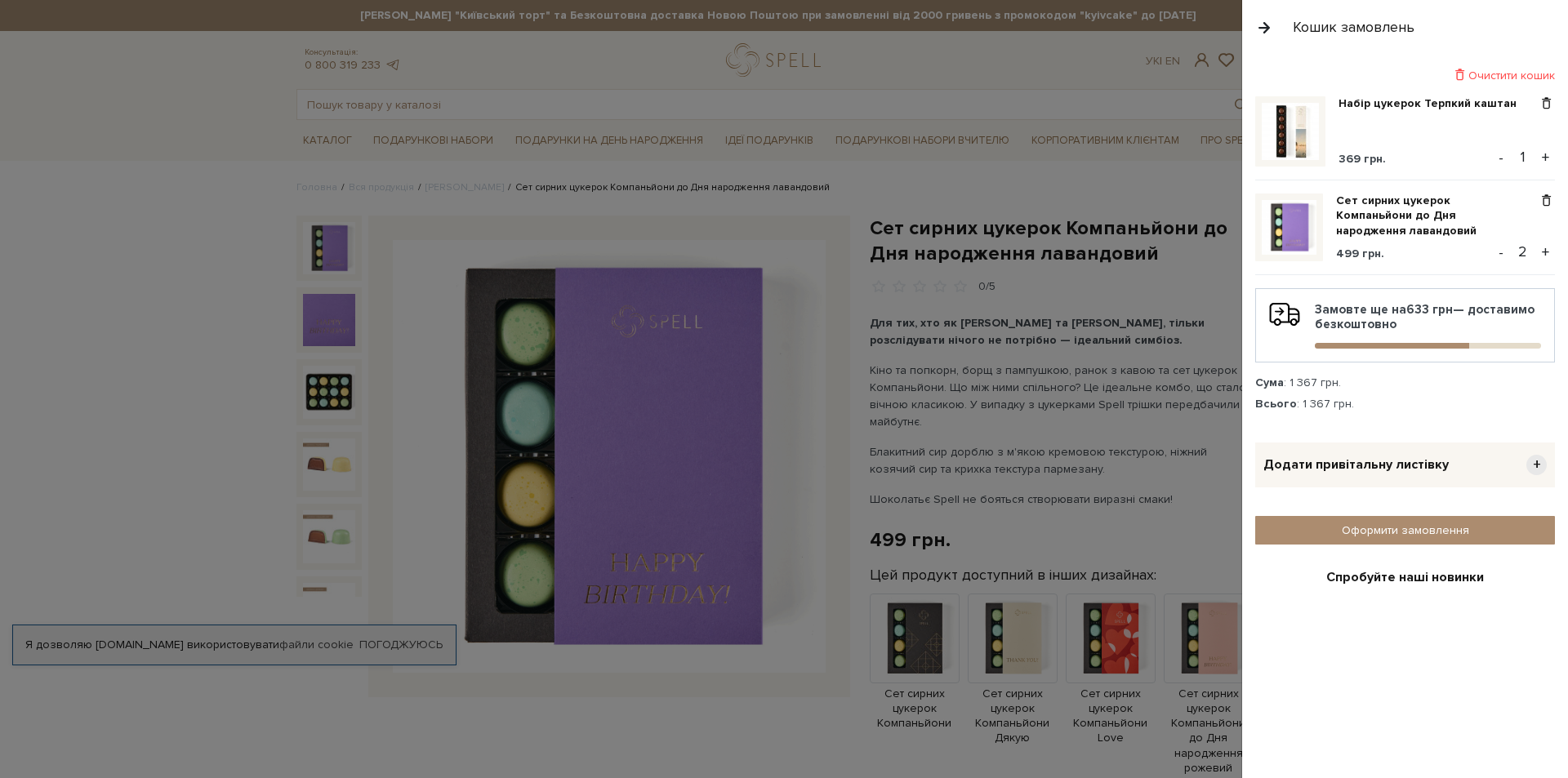
click at [1401, 574] on div "Спробуйте наші новинки" at bounding box center [1404, 578] width 280 height 18
click at [569, 717] on div at bounding box center [784, 389] width 1568 height 778
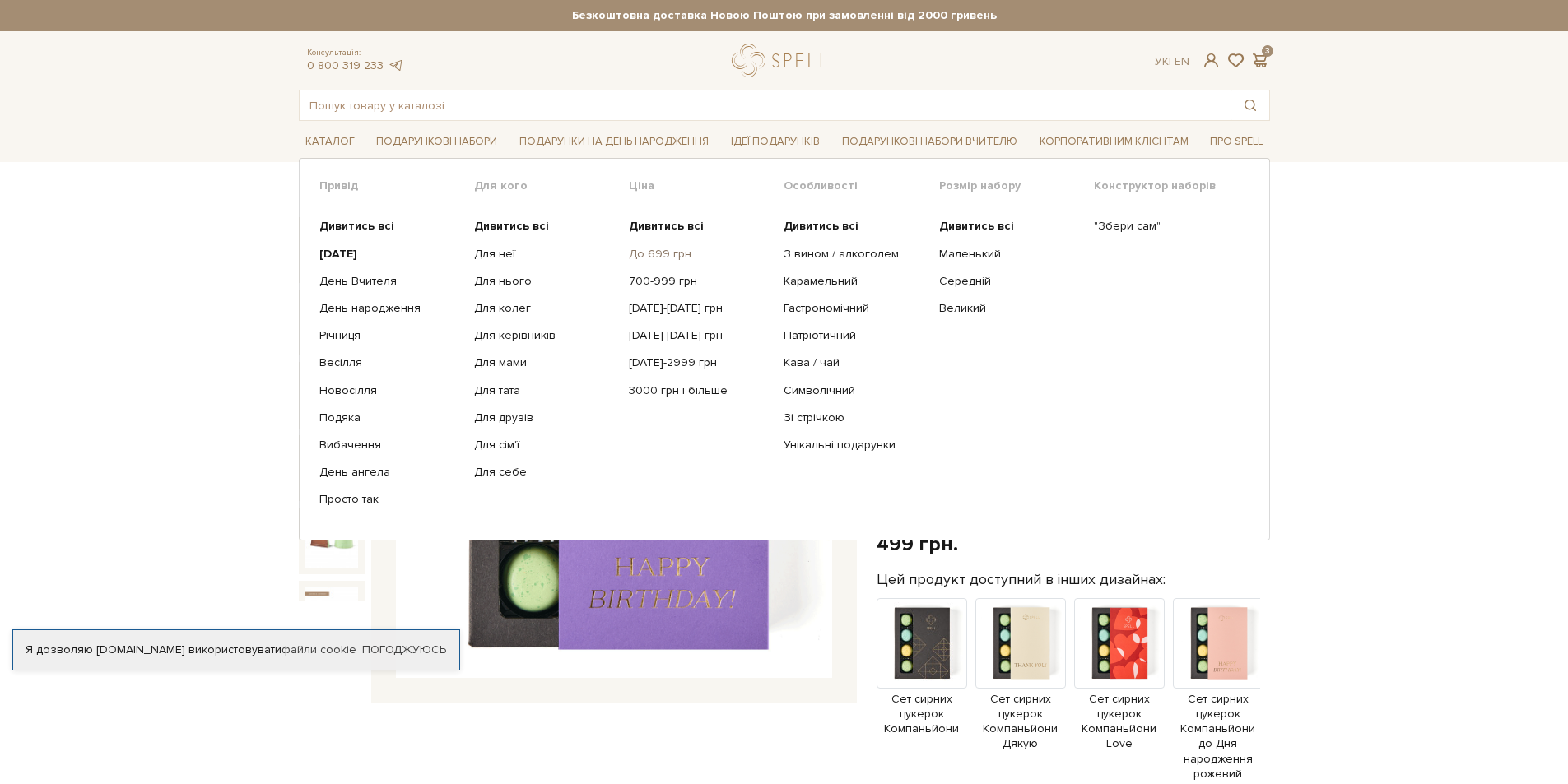
click at [664, 255] on link "До 699 грн" at bounding box center [700, 253] width 143 height 15
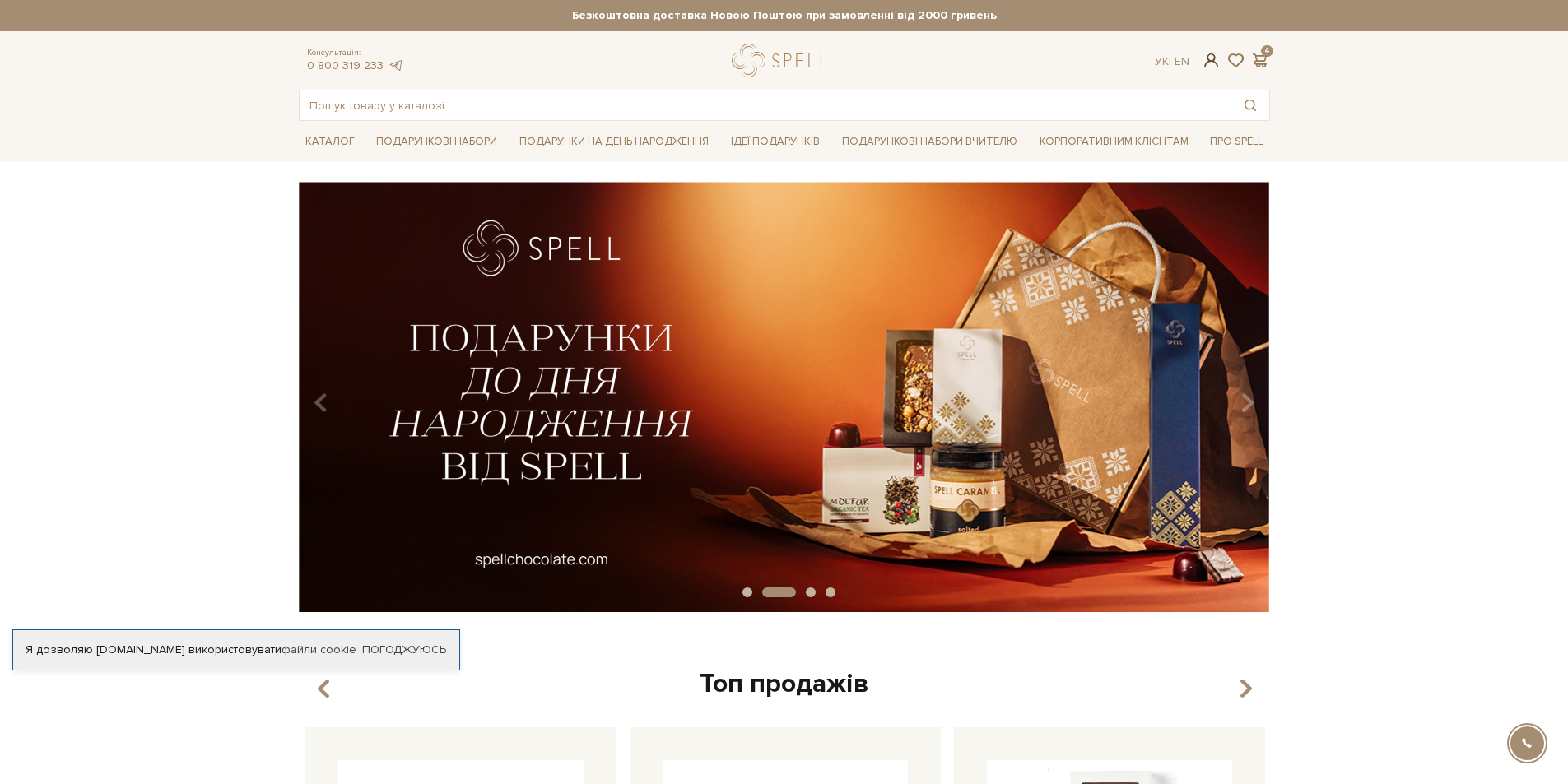
click at [1211, 58] on span at bounding box center [1211, 61] width 20 height 18
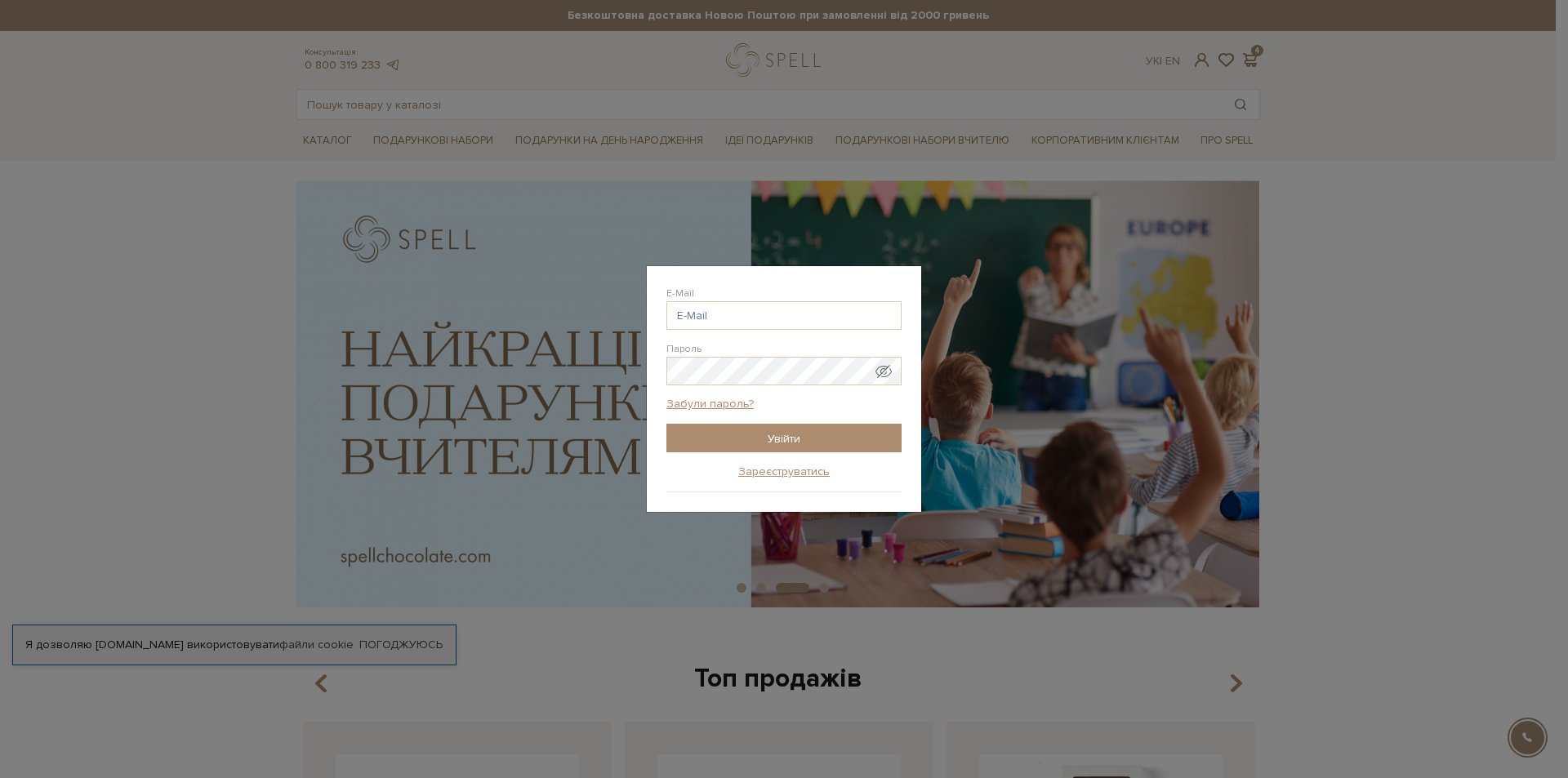
click at [1323, 497] on div "Авторизація E-Mail Пароль Забули пароль? Увійти Зареєструватись Забули пароль? …" at bounding box center [784, 389] width 1568 height 778
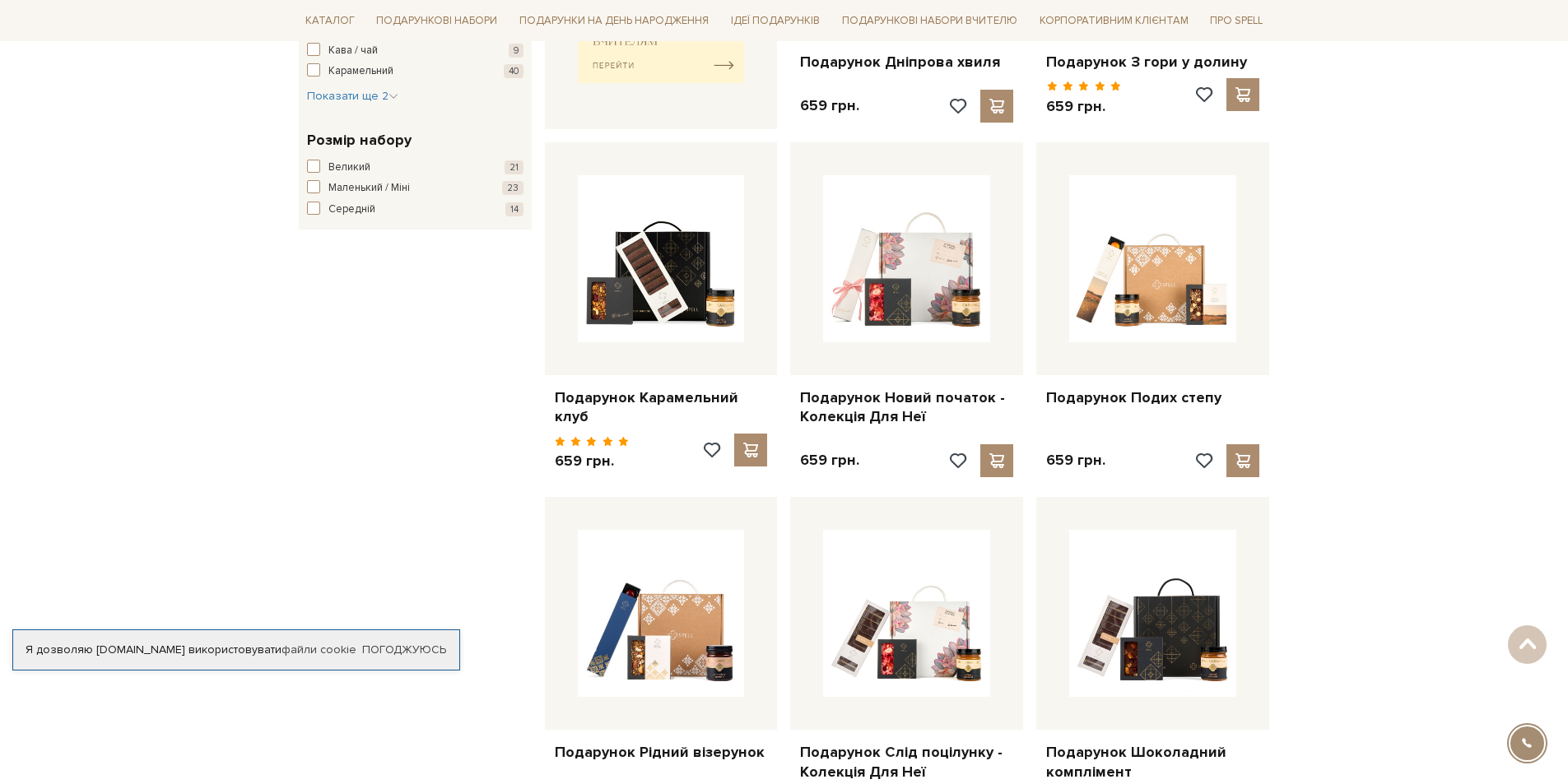
scroll to position [905, 0]
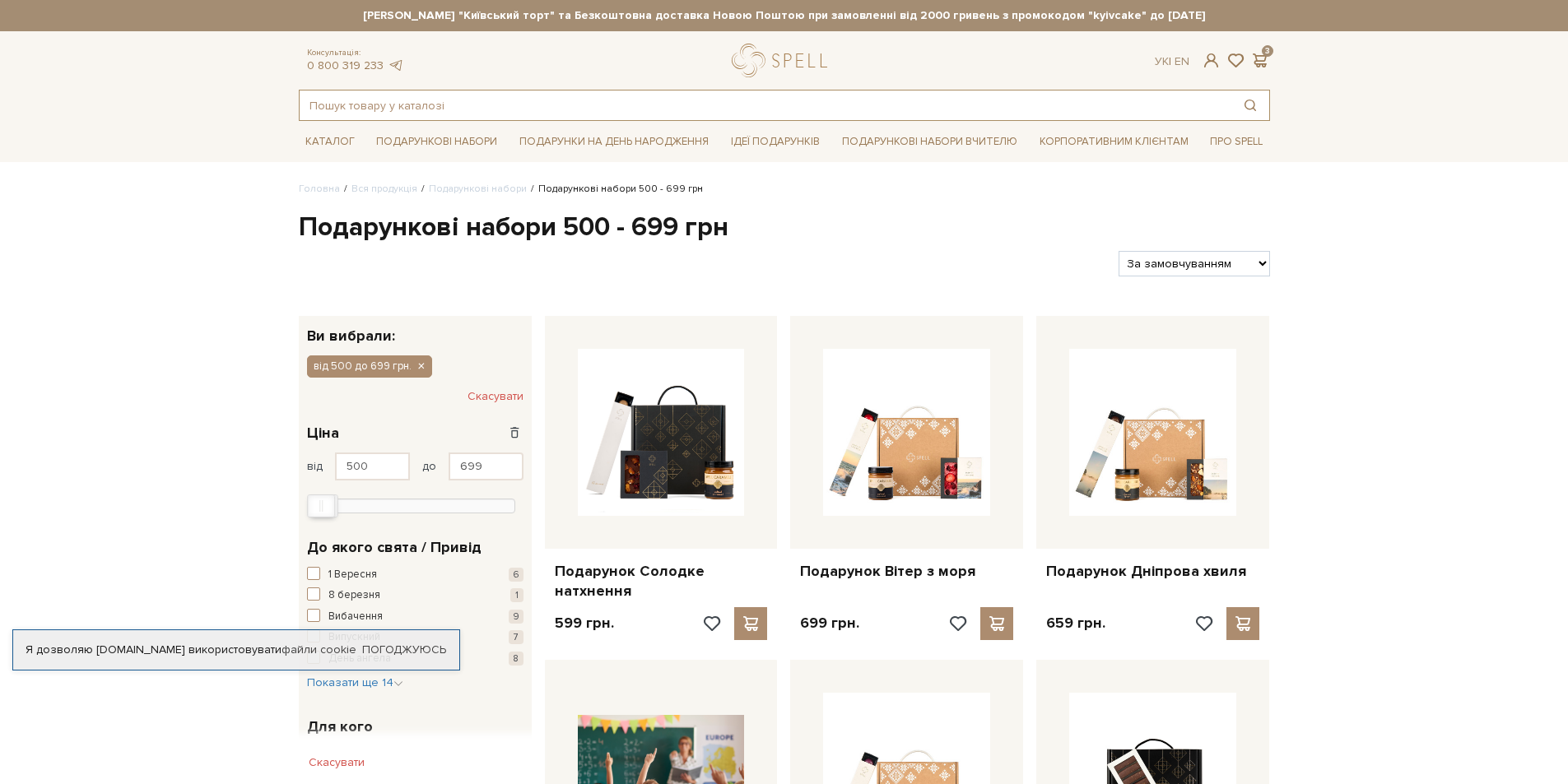
click at [423, 103] on input "text" at bounding box center [766, 105] width 932 height 29
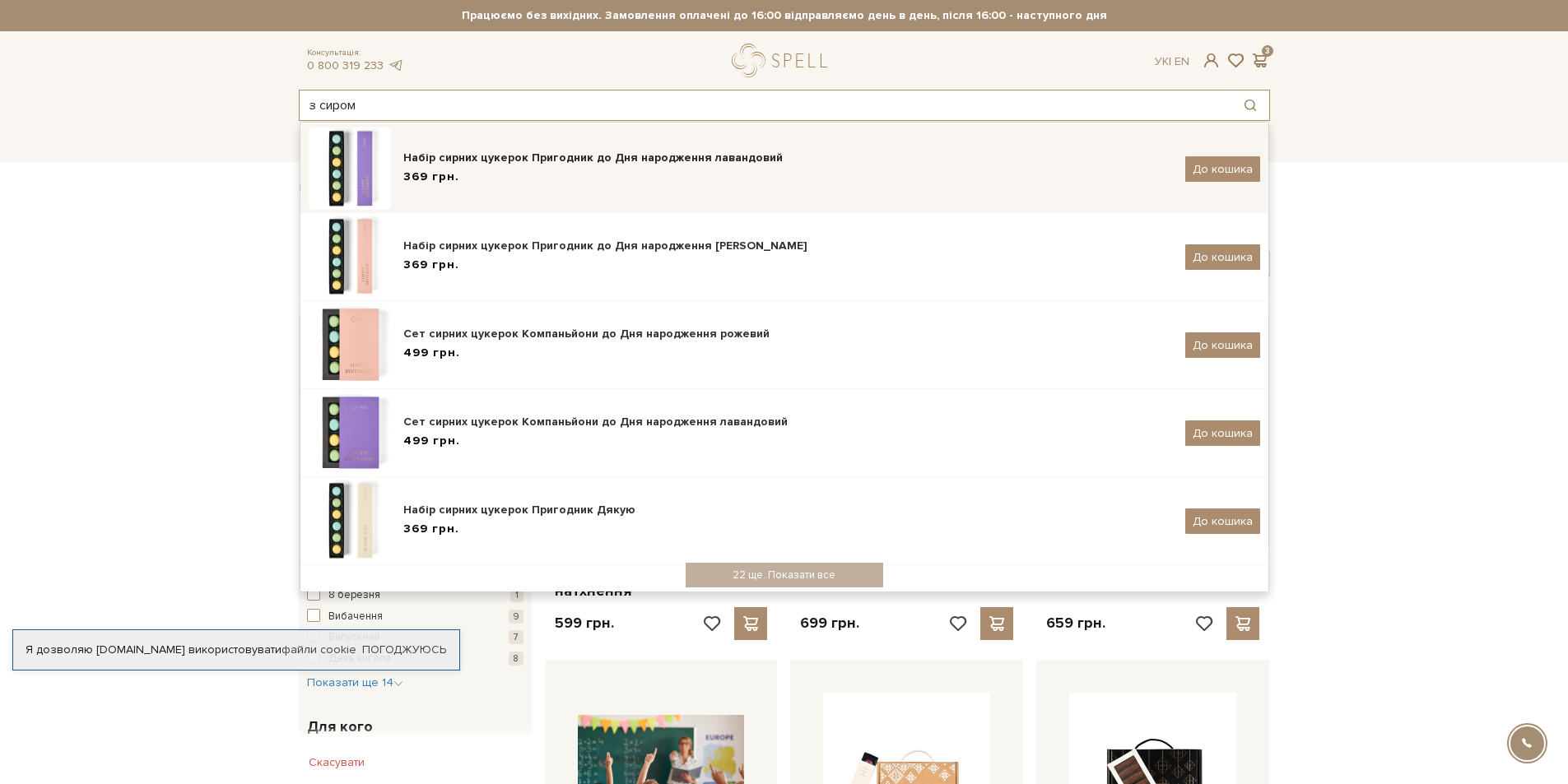
scroll to position [212, 0]
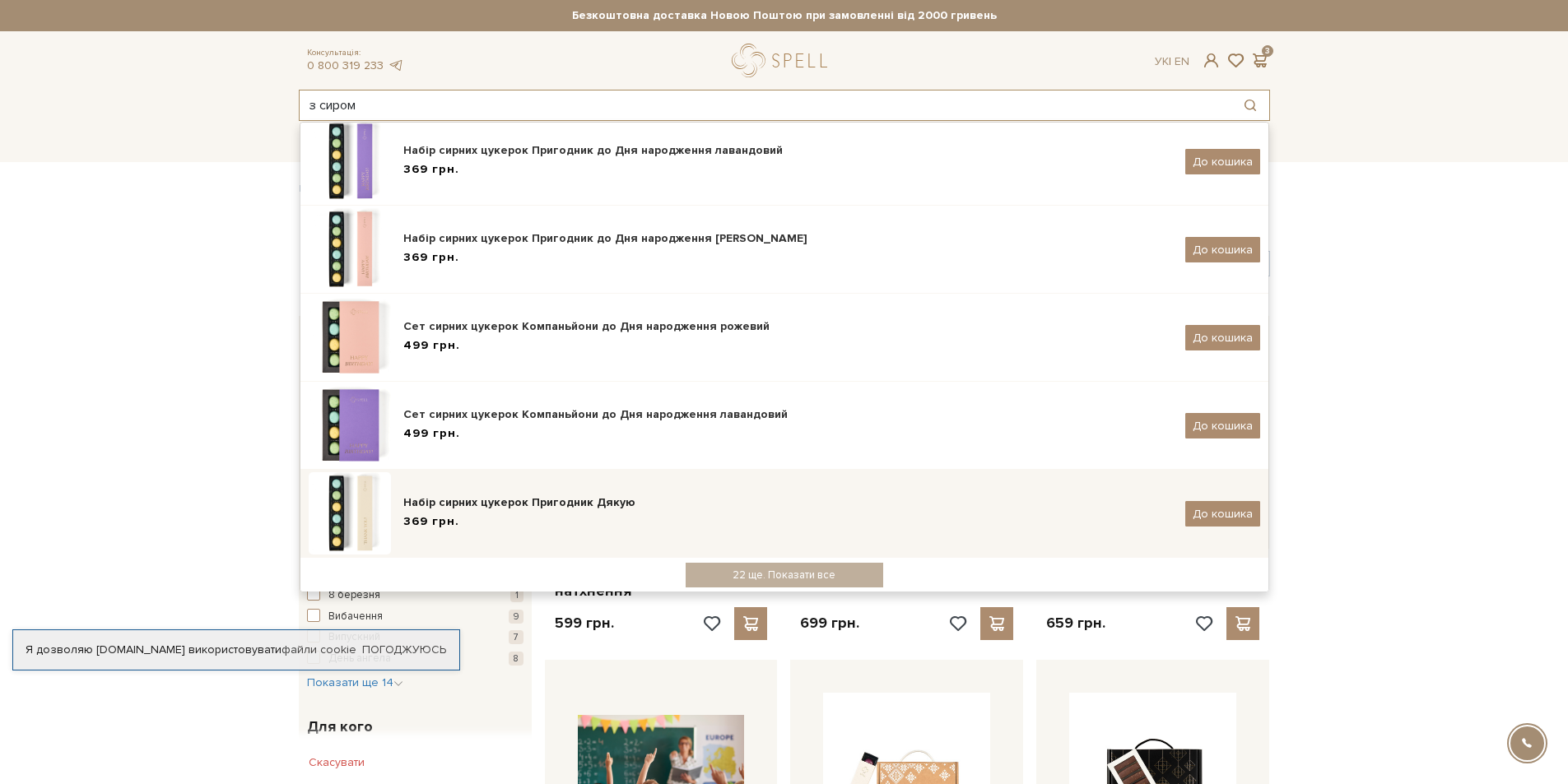
type input "з сиром"
click at [450, 502] on div "Набір сирних цукерок Пригодник Дякую" at bounding box center [787, 502] width 770 height 17
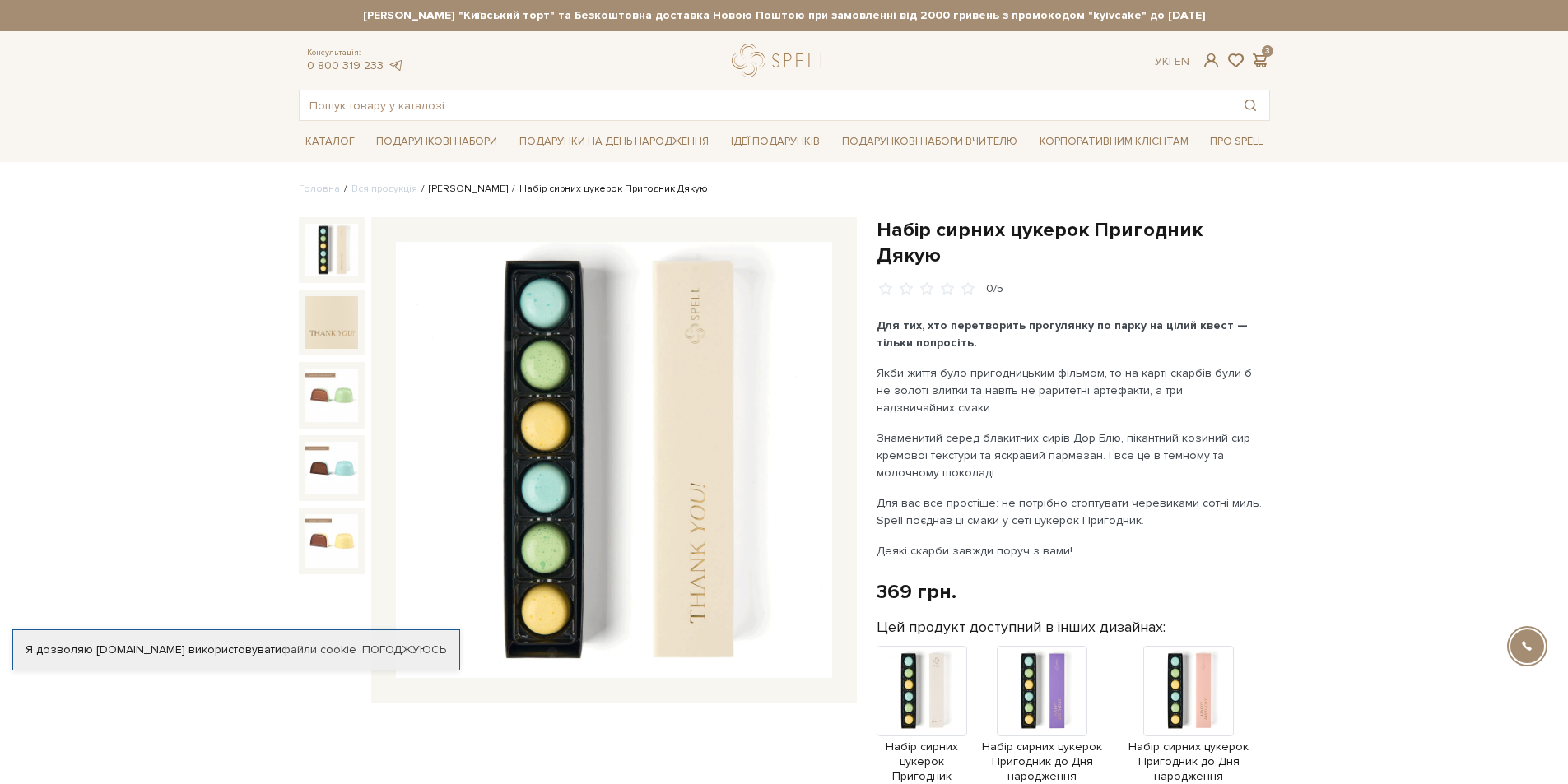
click at [464, 189] on link "[PERSON_NAME]" at bounding box center [468, 189] width 79 height 13
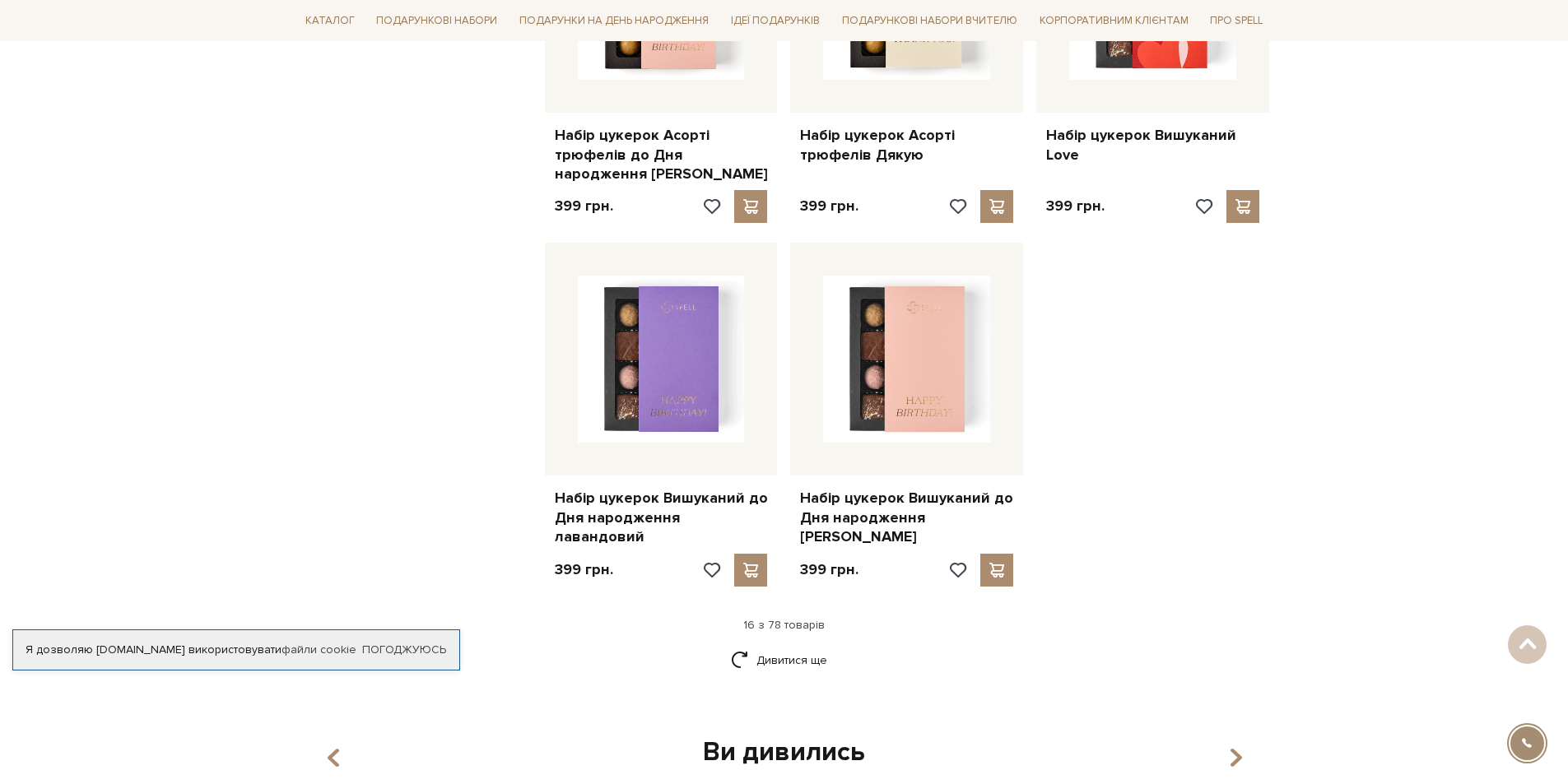
scroll to position [1892, 0]
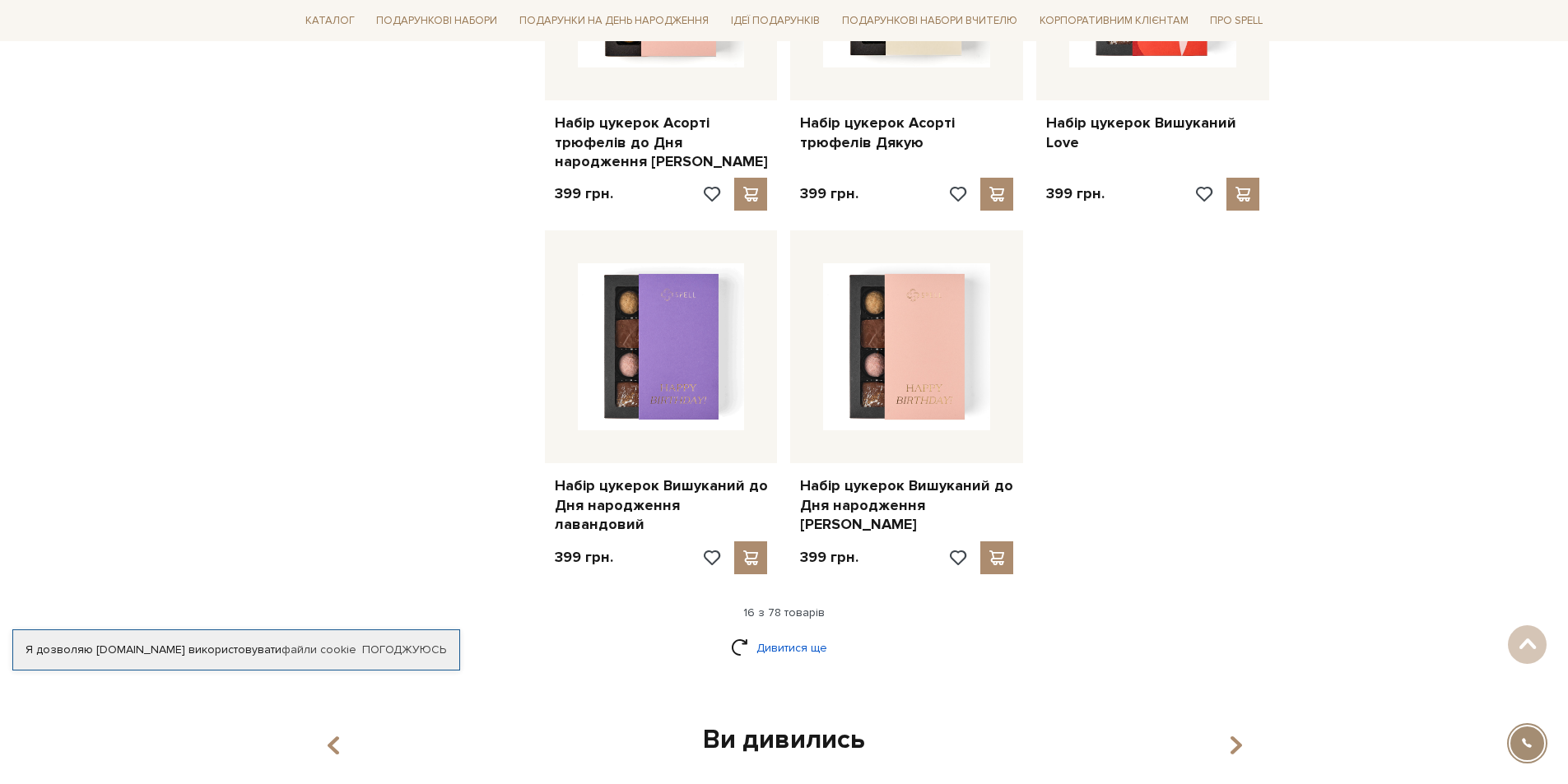
click at [810, 634] on link "Дивитися ще" at bounding box center [784, 647] width 107 height 28
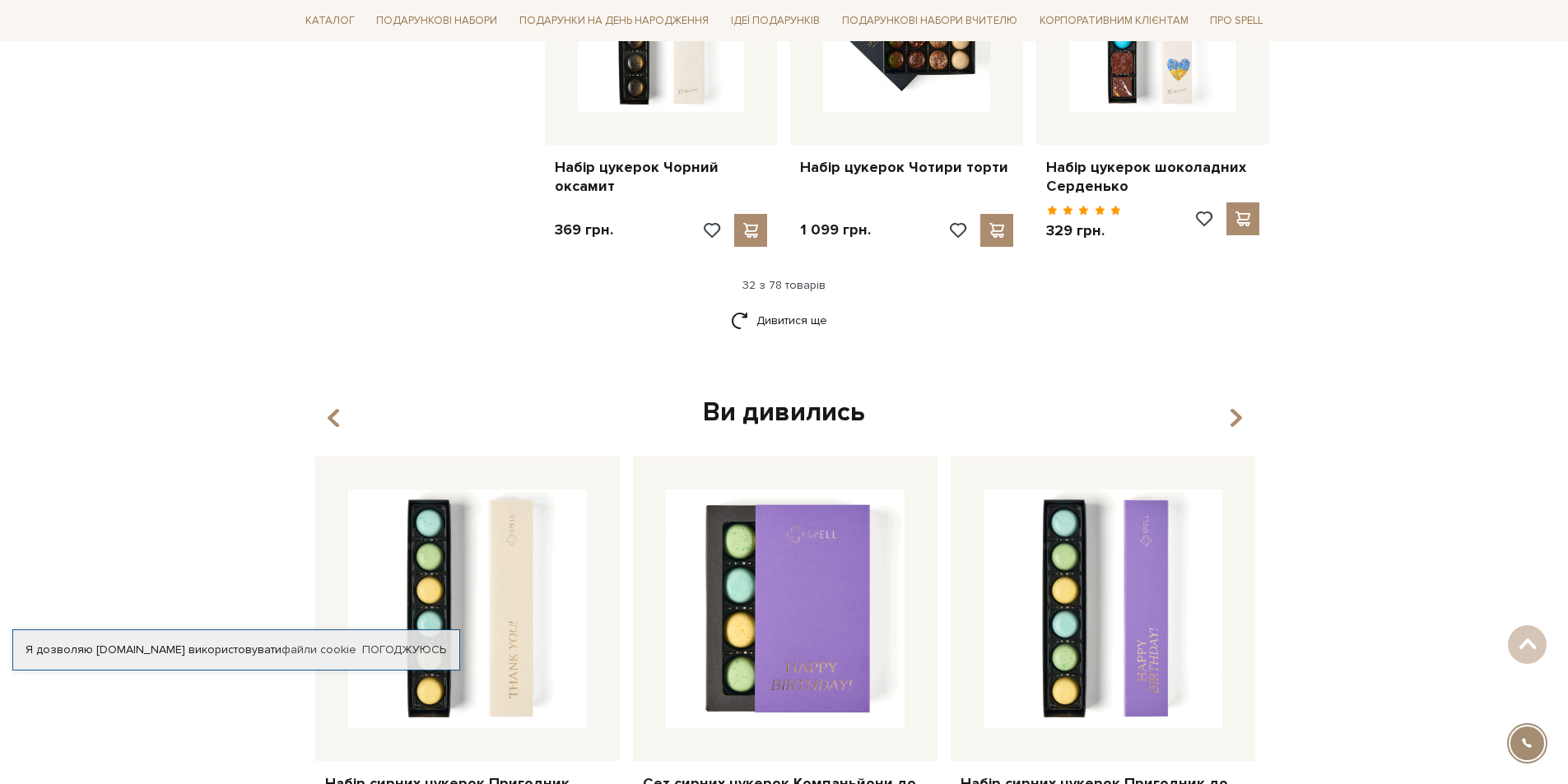
scroll to position [3784, 0]
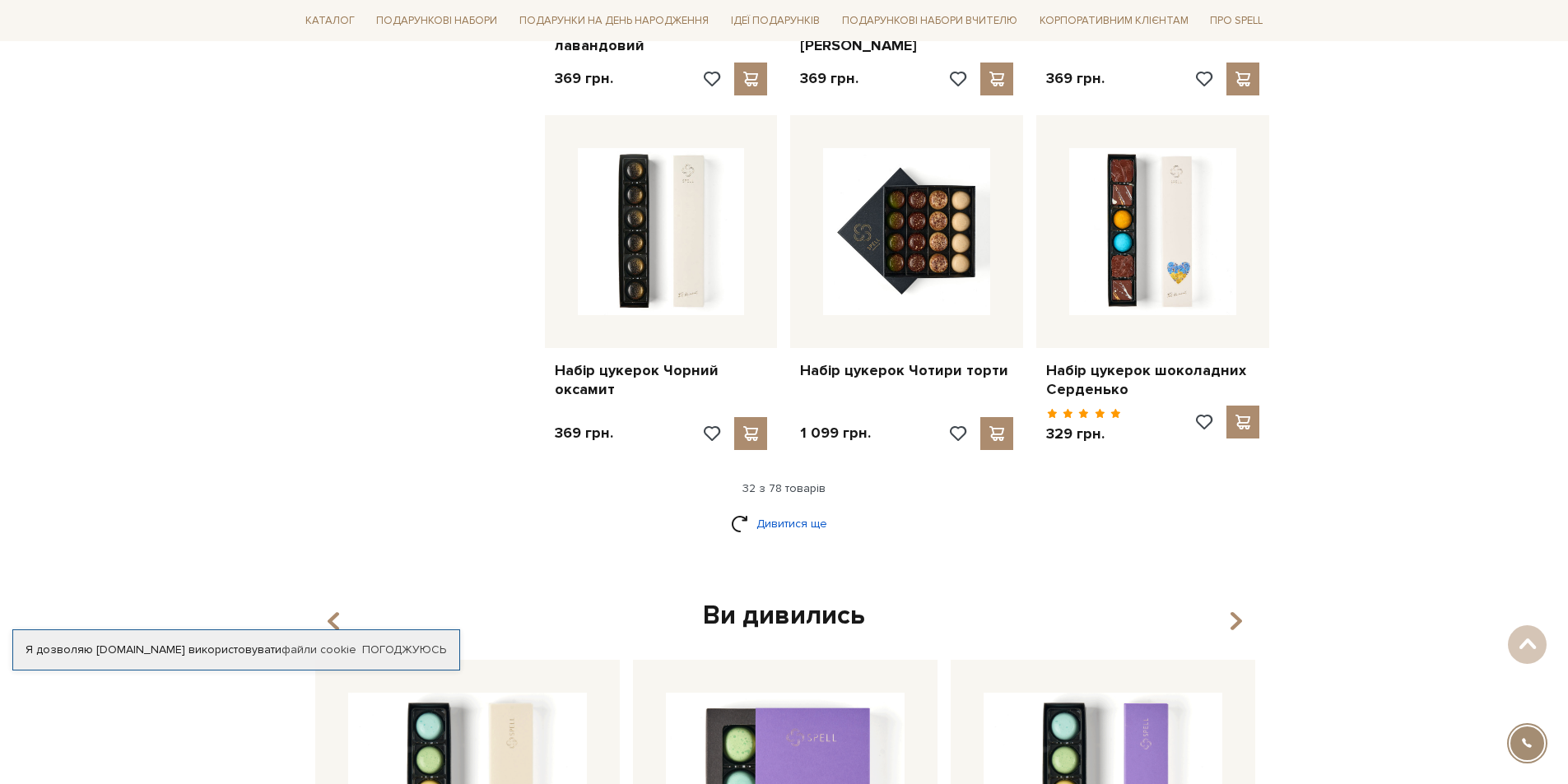
click at [813, 509] on link "Дивитися ще" at bounding box center [784, 523] width 107 height 28
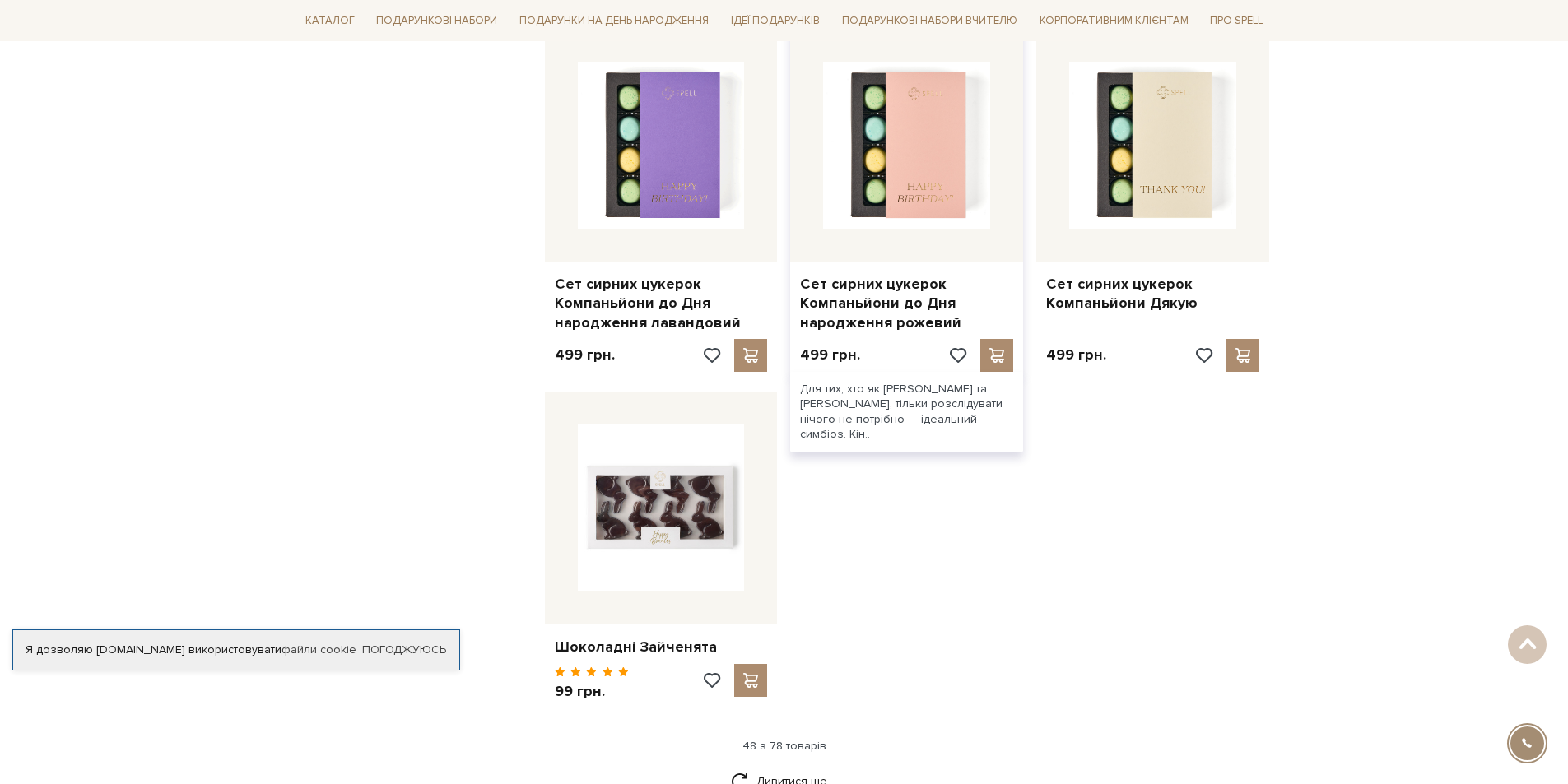
scroll to position [5758, 0]
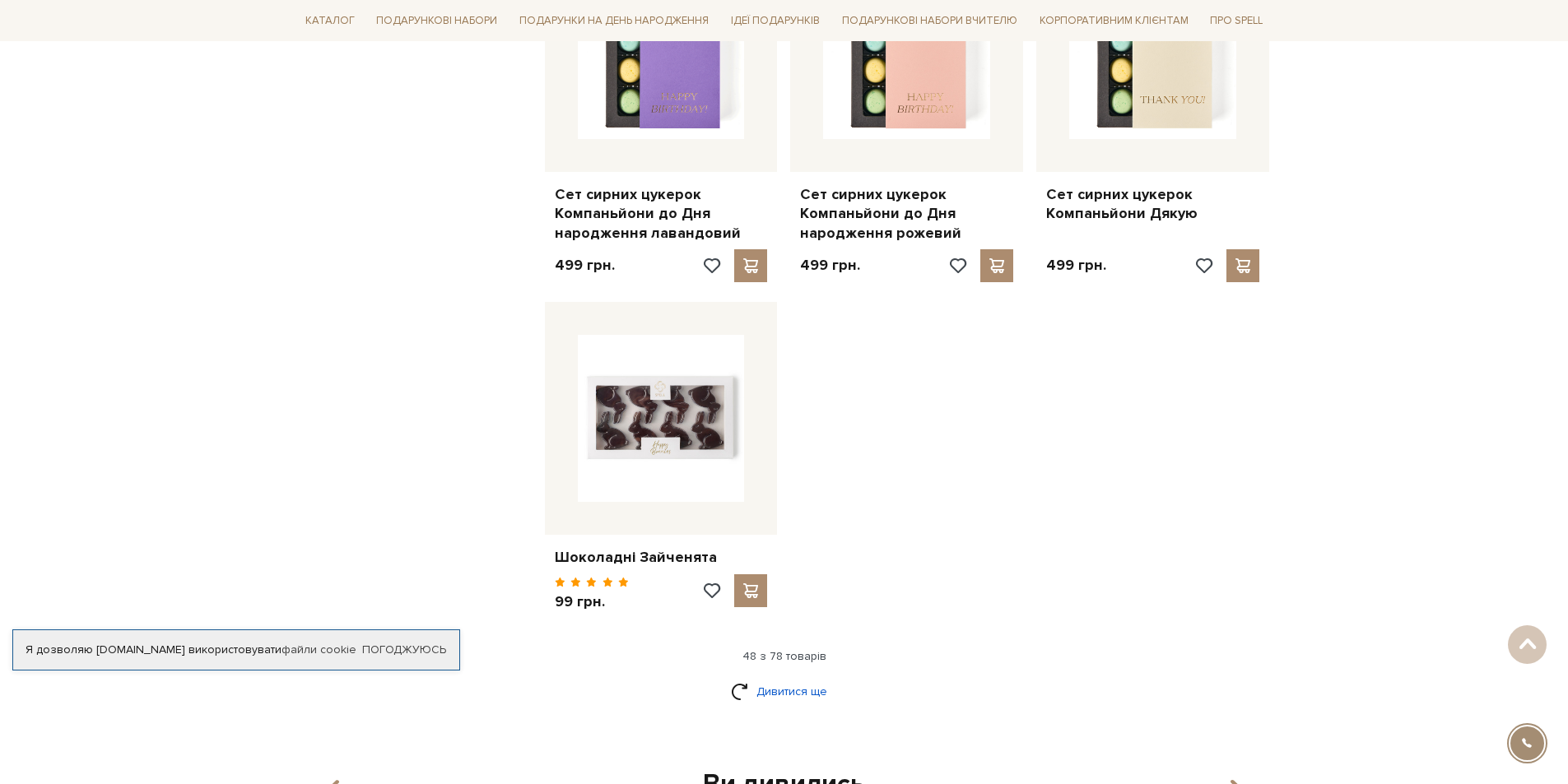
click at [808, 677] on link "Дивитися ще" at bounding box center [784, 691] width 107 height 28
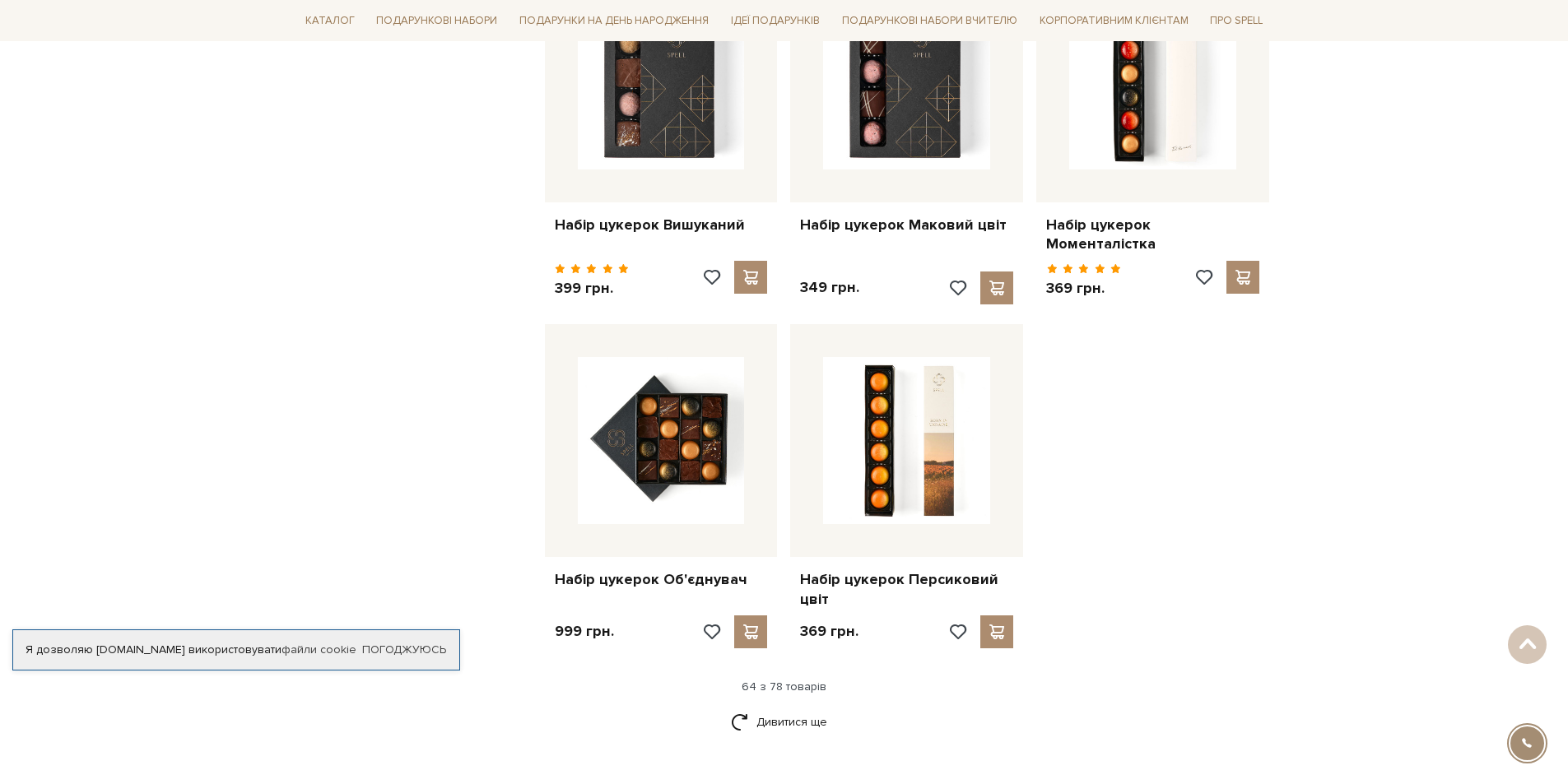
scroll to position [7568, 0]
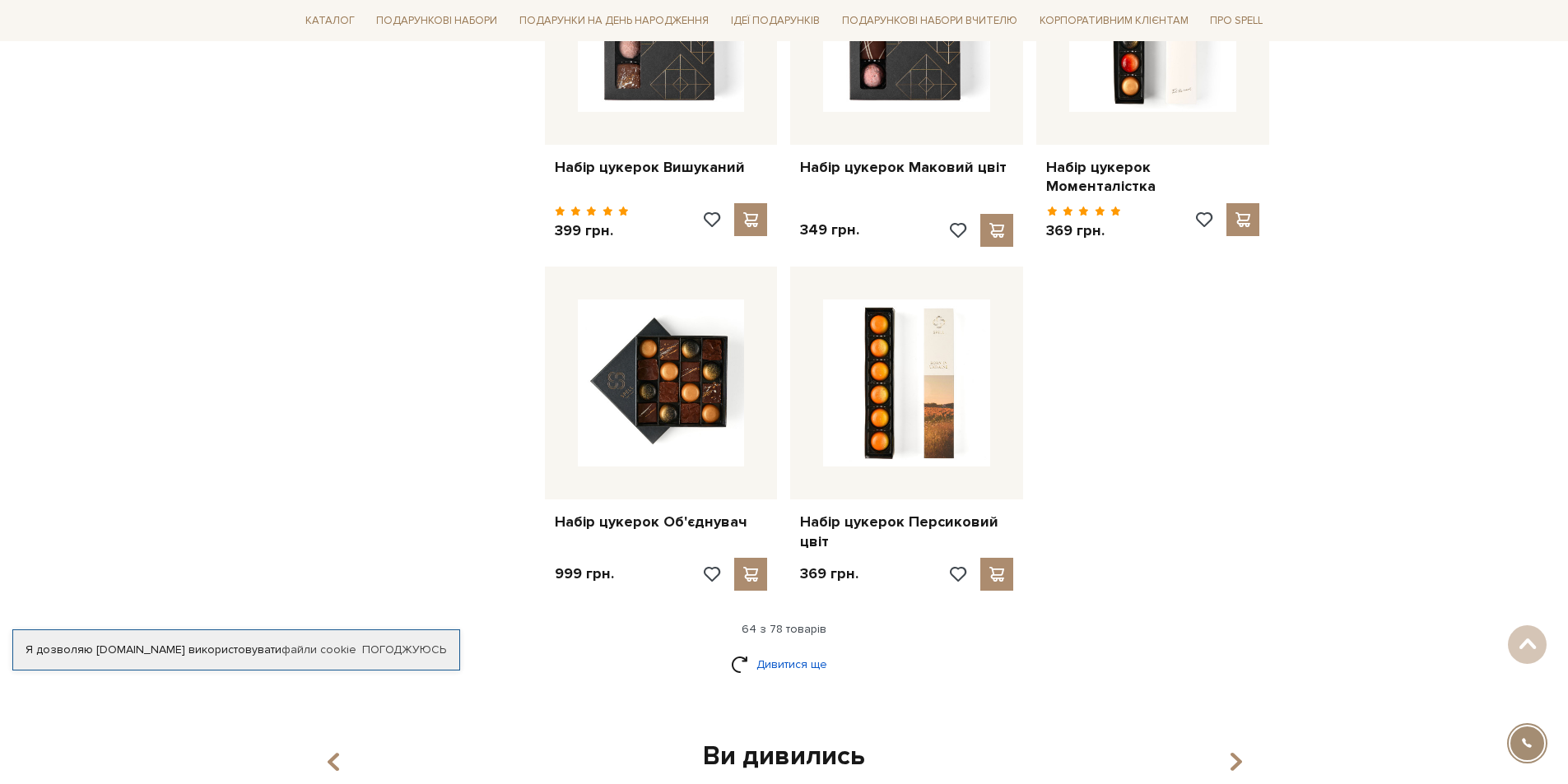
click at [785, 649] on link "Дивитися ще" at bounding box center [784, 663] width 107 height 28
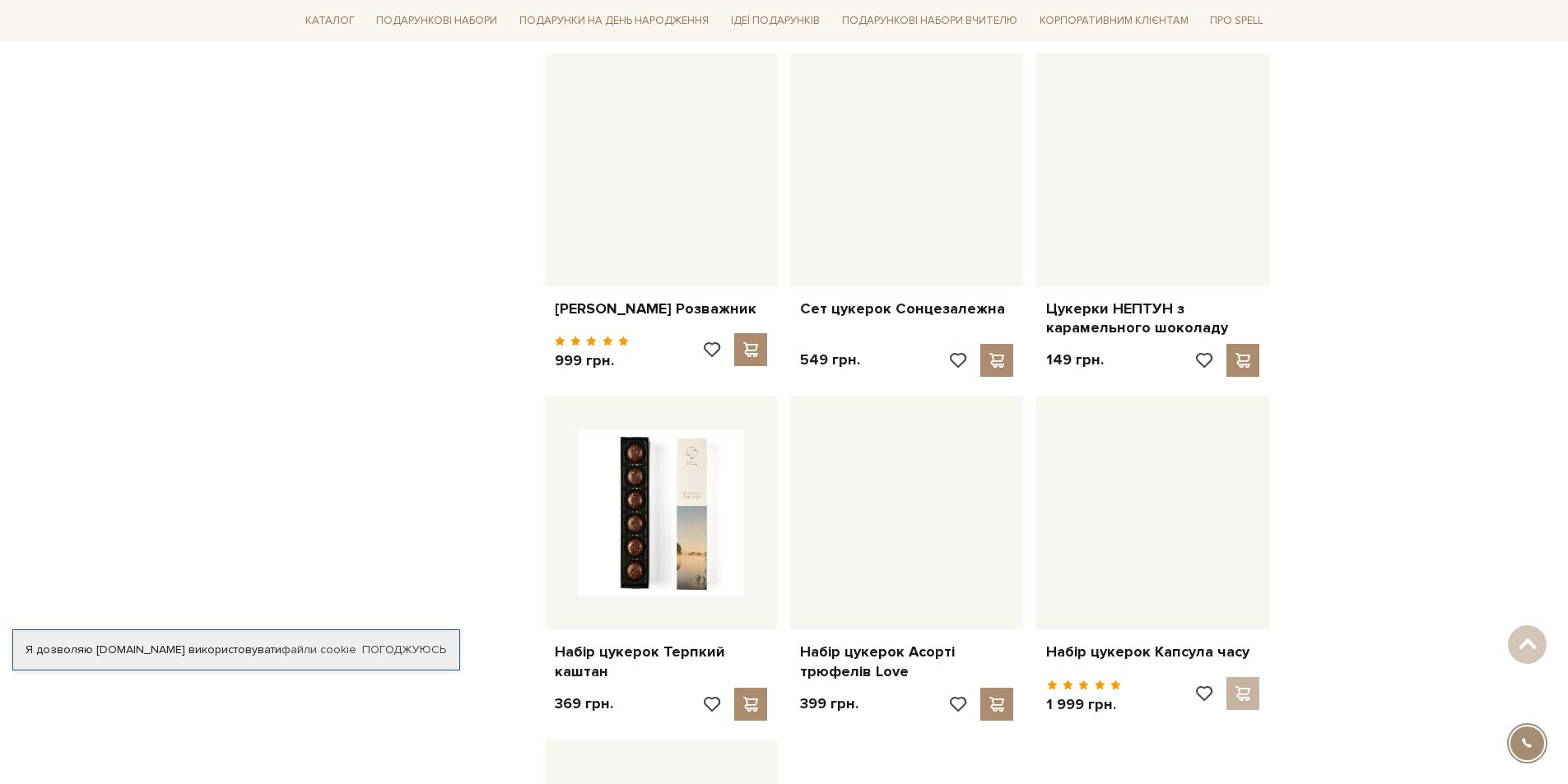
scroll to position [8802, 0]
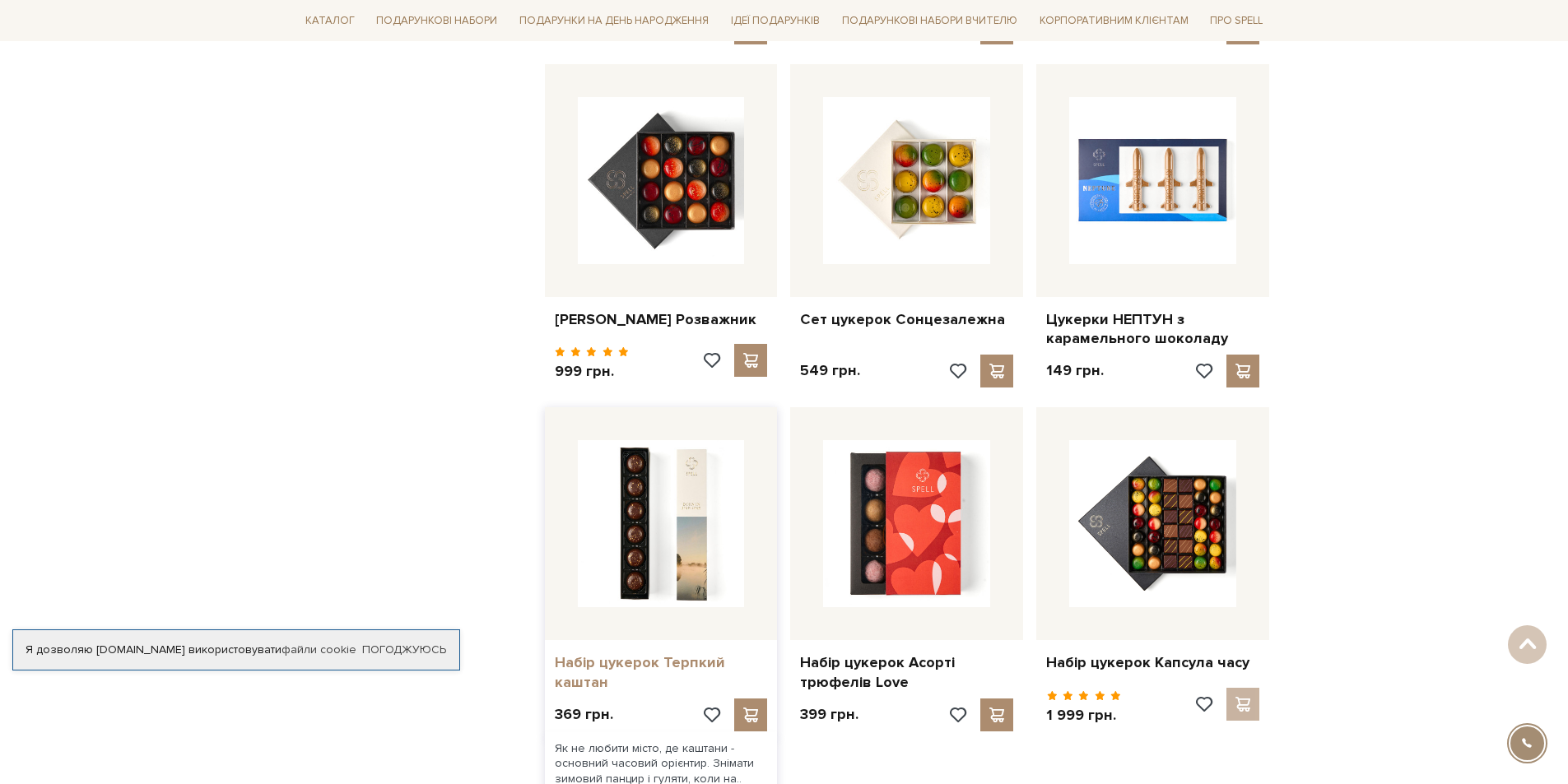
click at [604, 653] on link "Набір цукерок Терпкий каштан" at bounding box center [661, 672] width 213 height 38
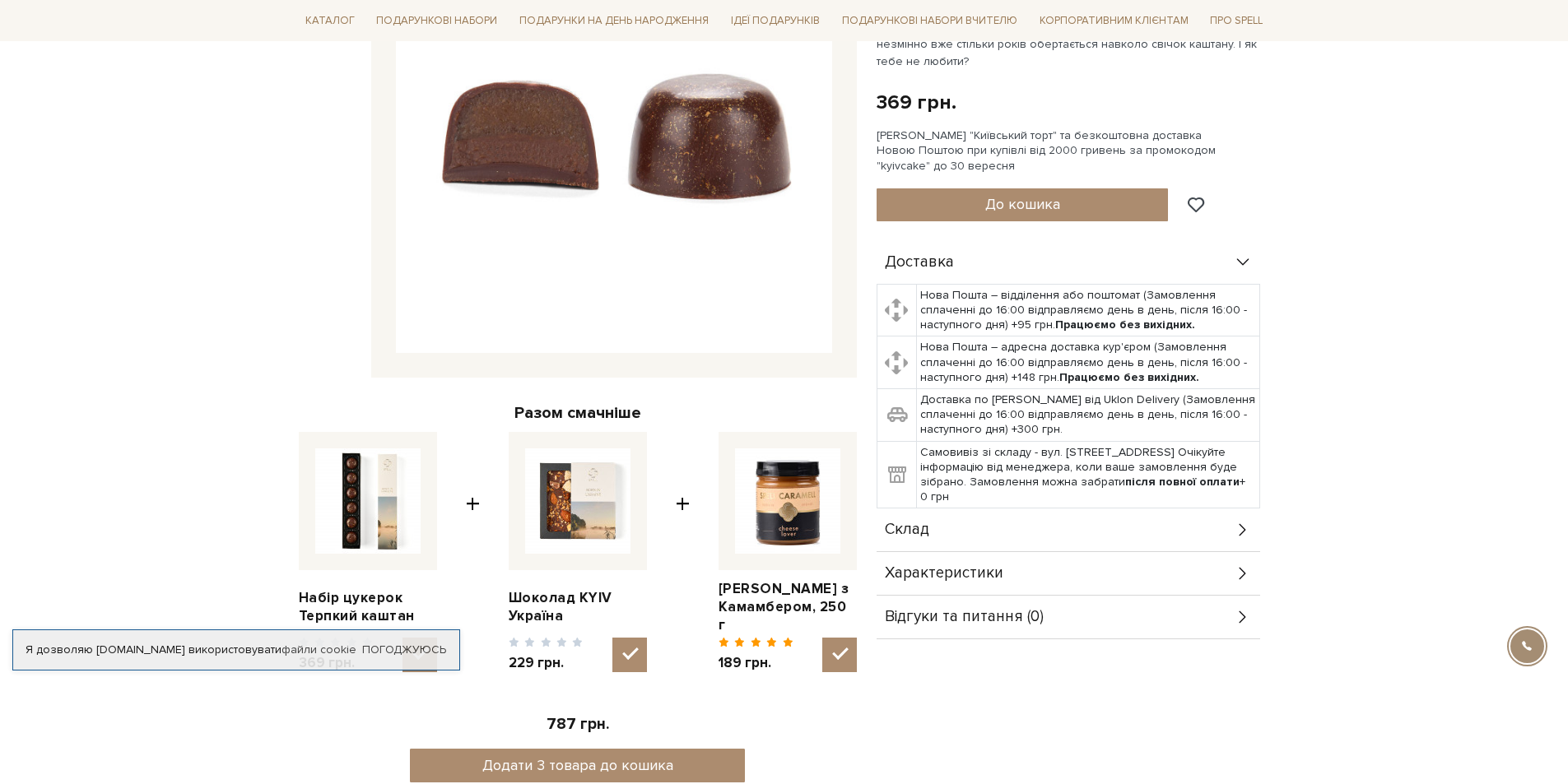
scroll to position [412, 0]
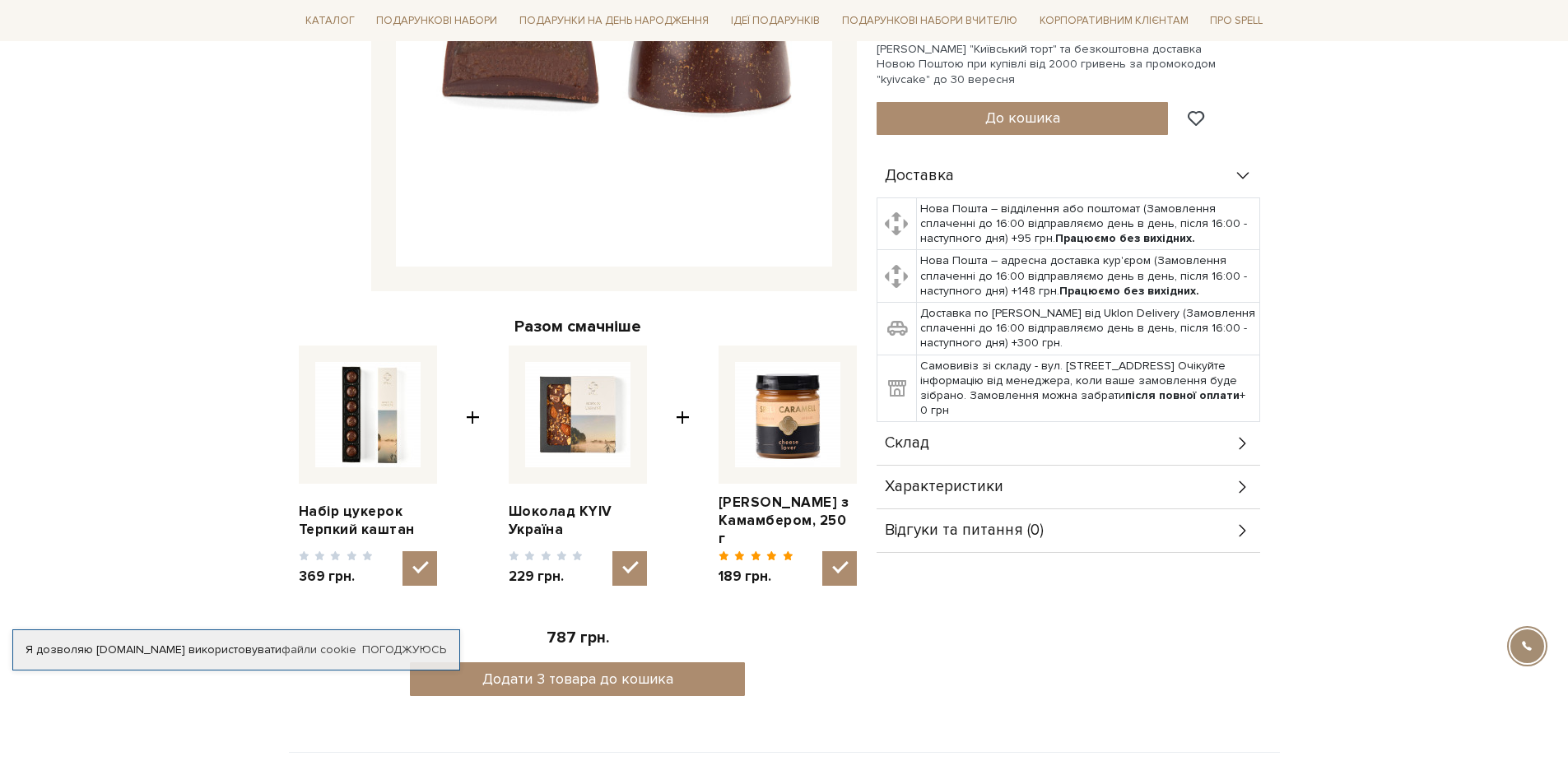
click at [928, 441] on span "Склад" at bounding box center [906, 443] width 44 height 15
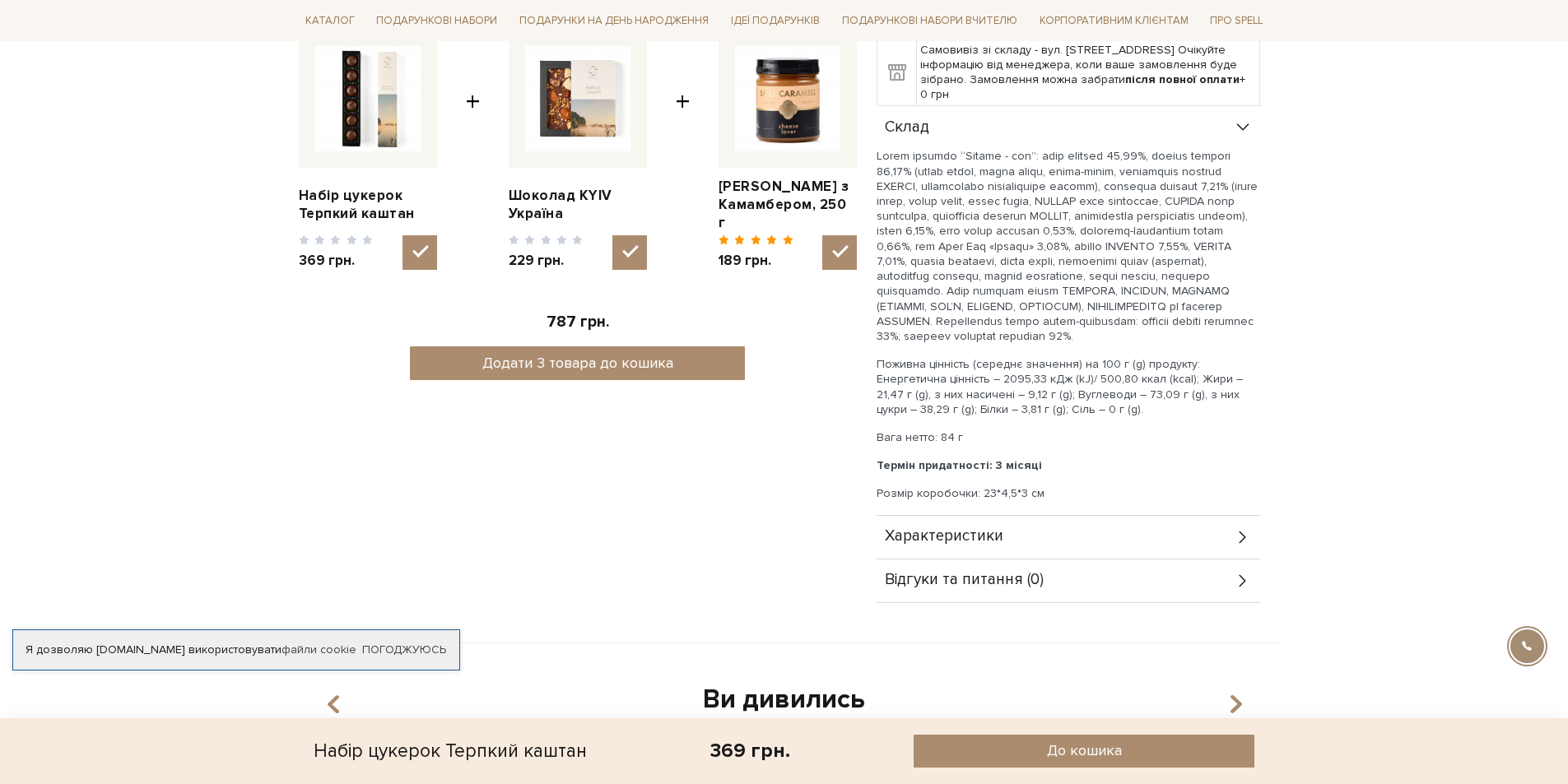
scroll to position [741, 0]
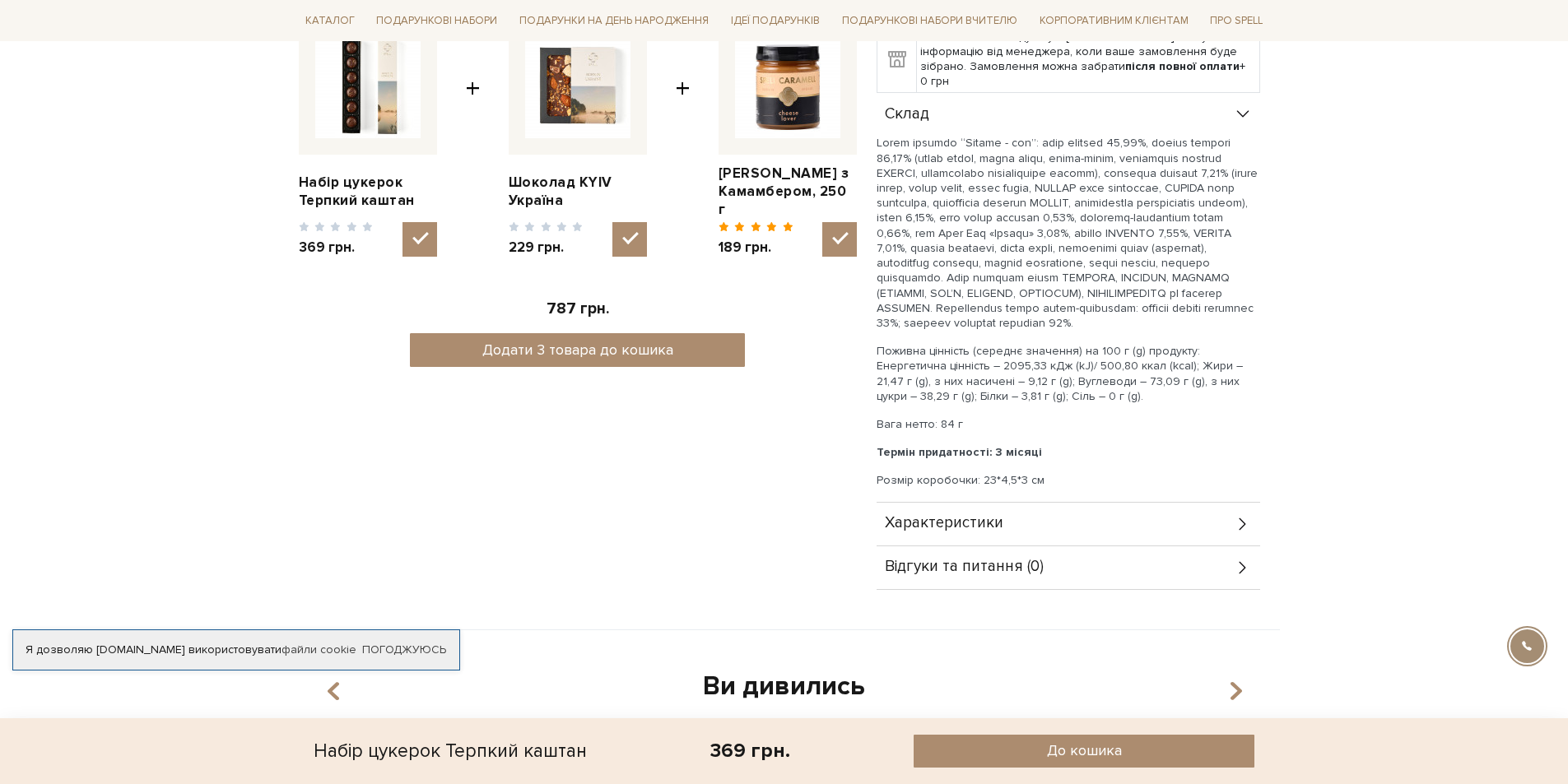
click at [949, 531] on span "Характеристики" at bounding box center [944, 523] width 119 height 15
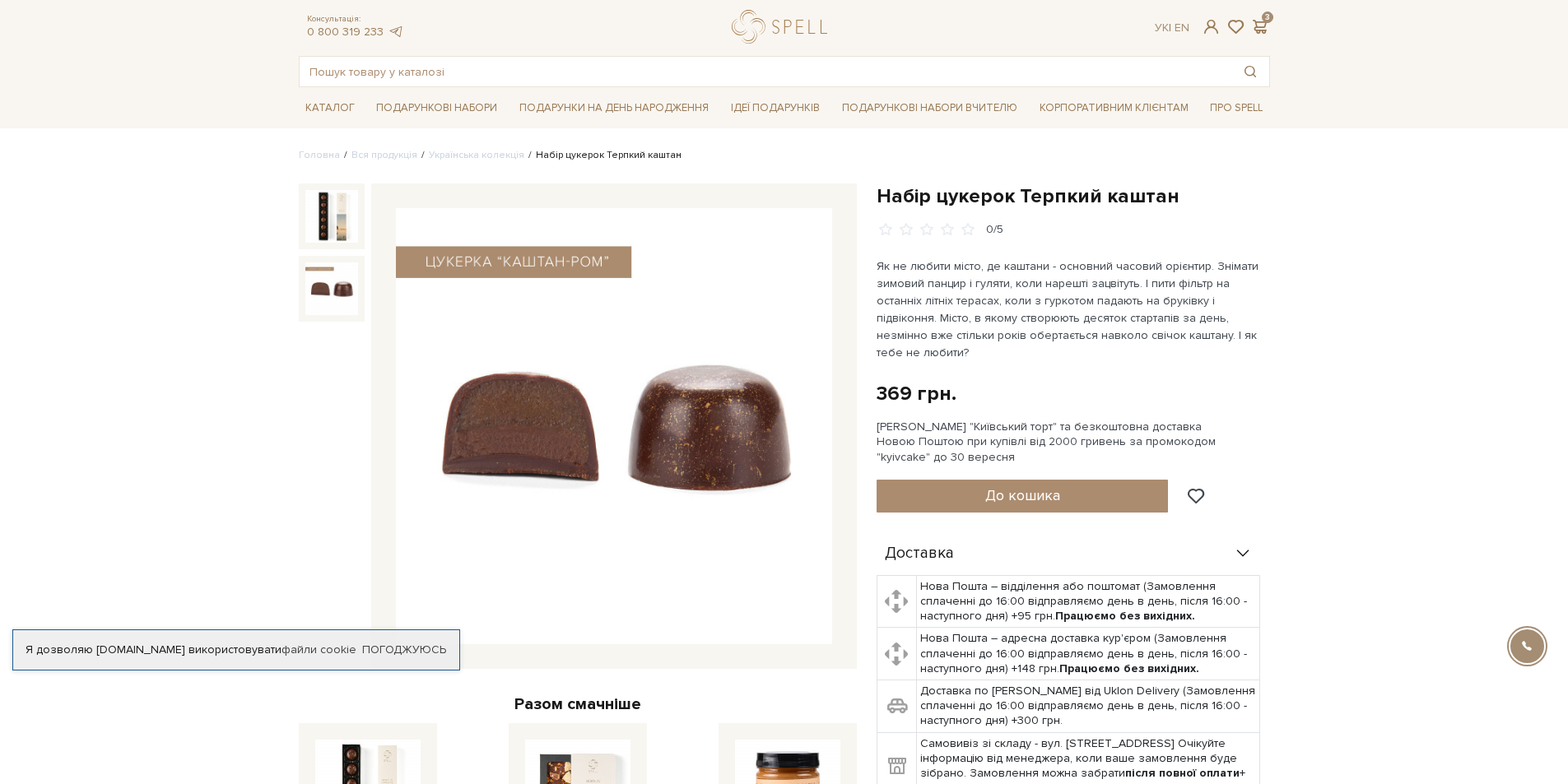
scroll to position [0, 0]
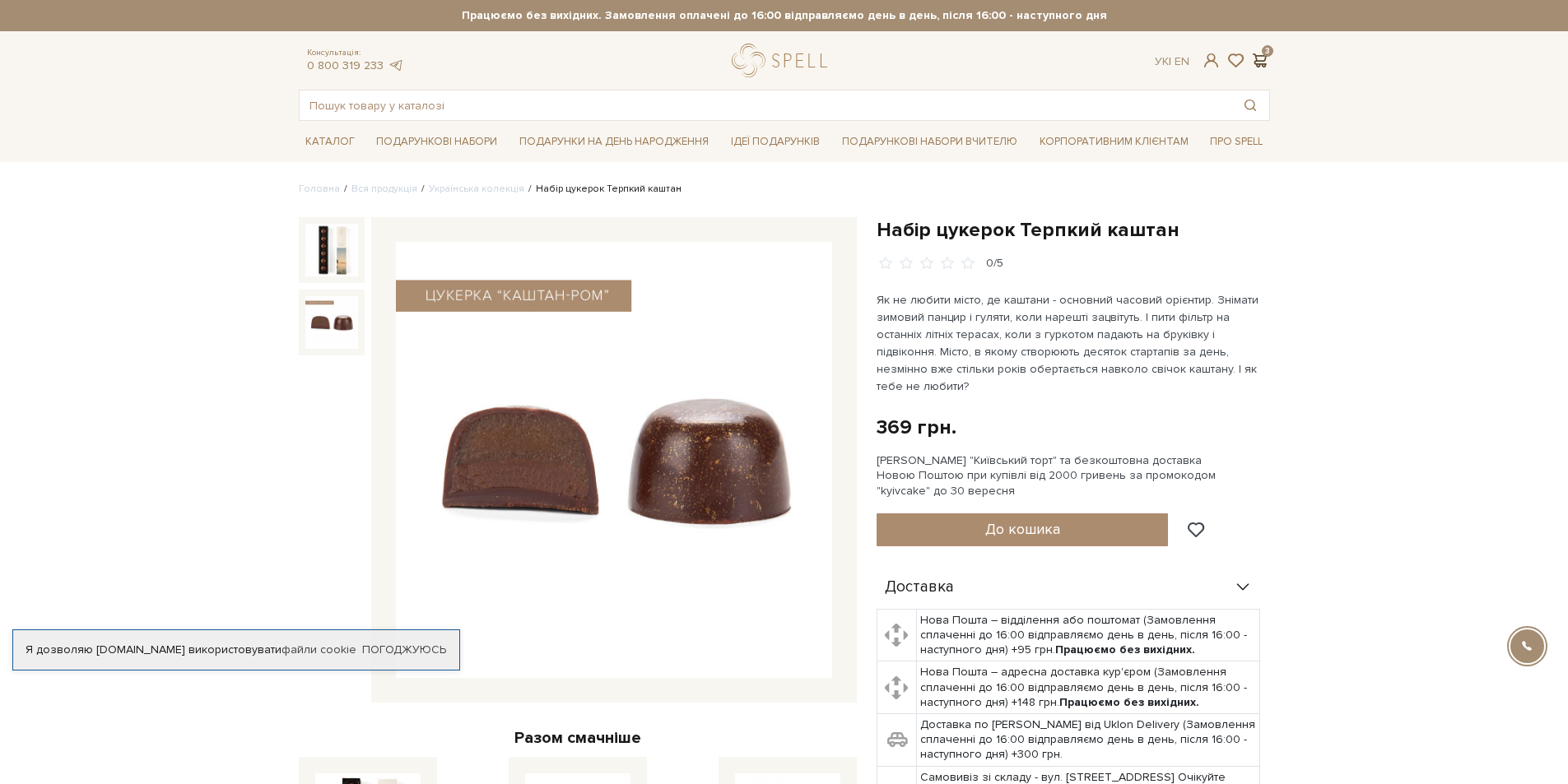
click at [1263, 54] on span at bounding box center [1260, 61] width 20 height 18
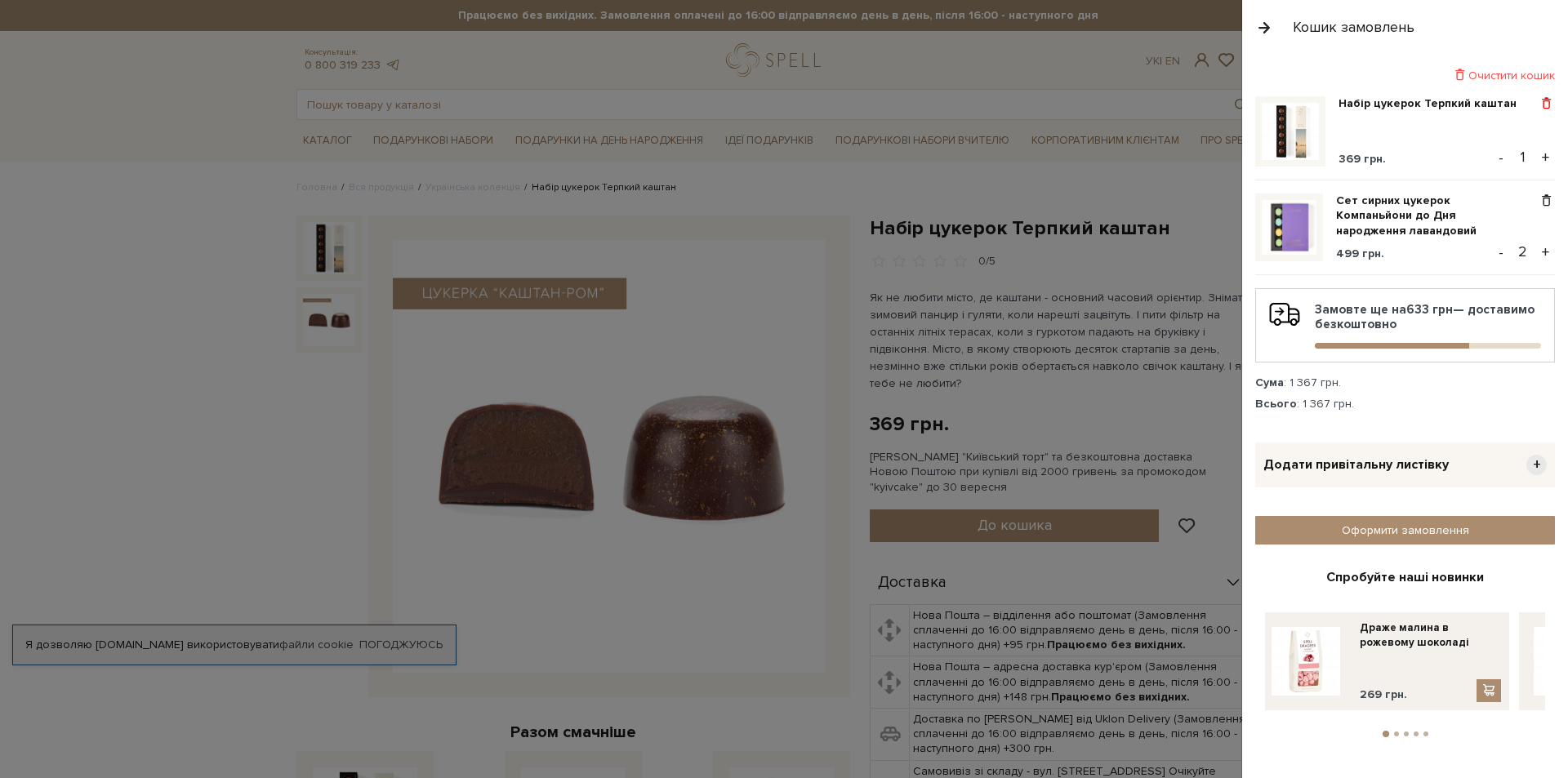
click at [1544, 102] on span at bounding box center [1547, 103] width 18 height 15
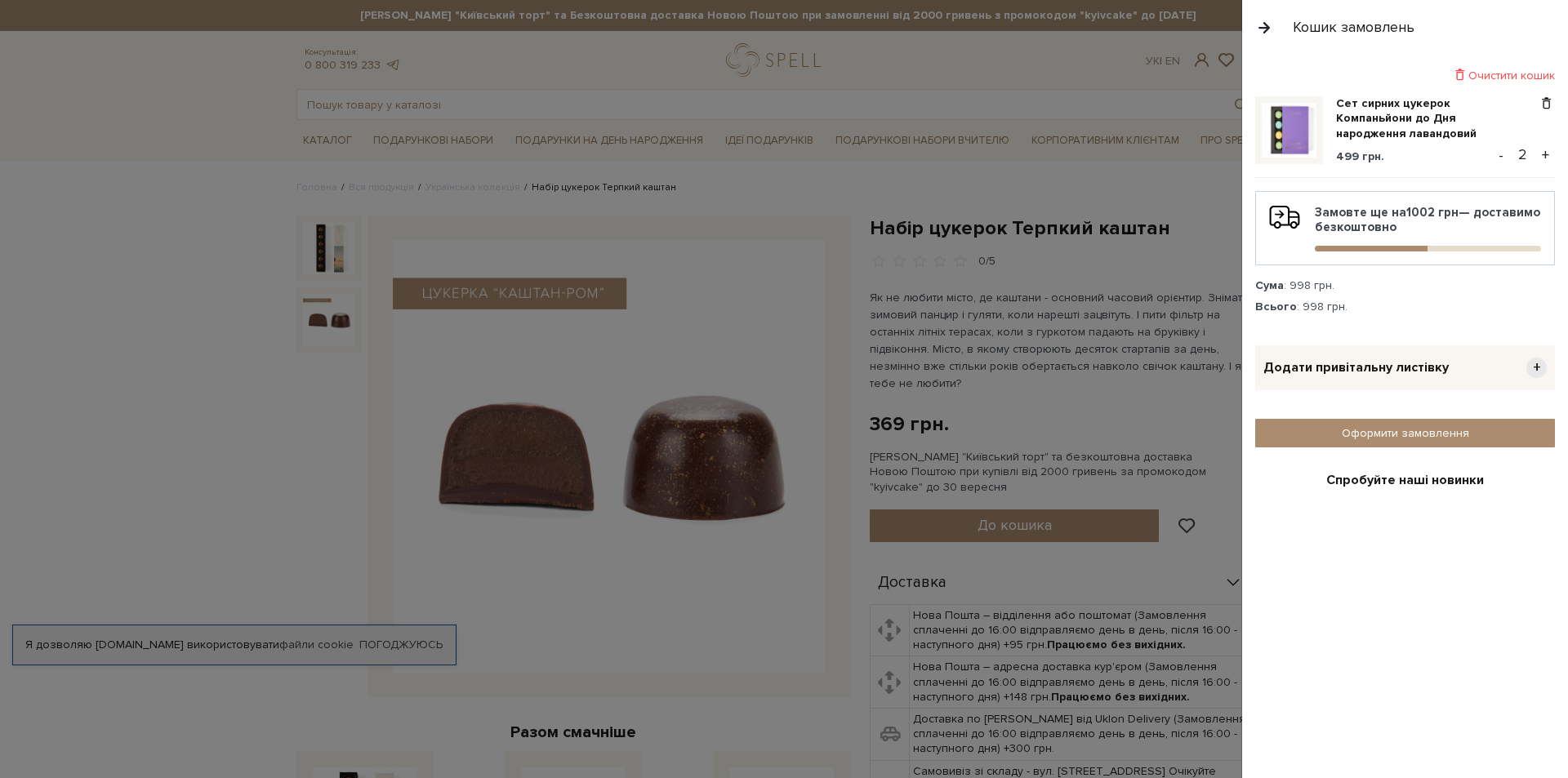
click at [796, 274] on div at bounding box center [784, 389] width 1568 height 778
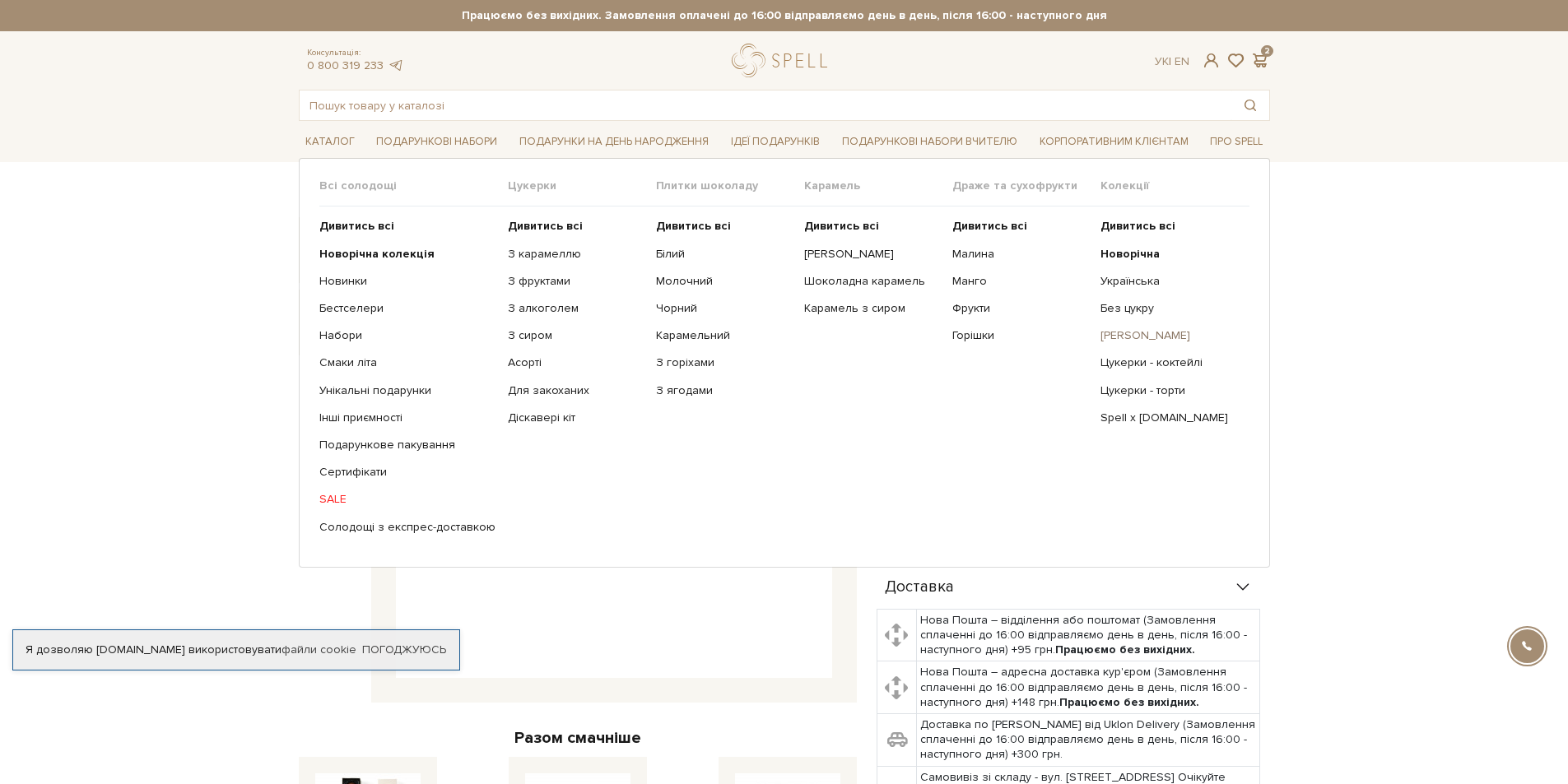
click at [1126, 333] on link "[PERSON_NAME]" at bounding box center [1169, 335] width 136 height 15
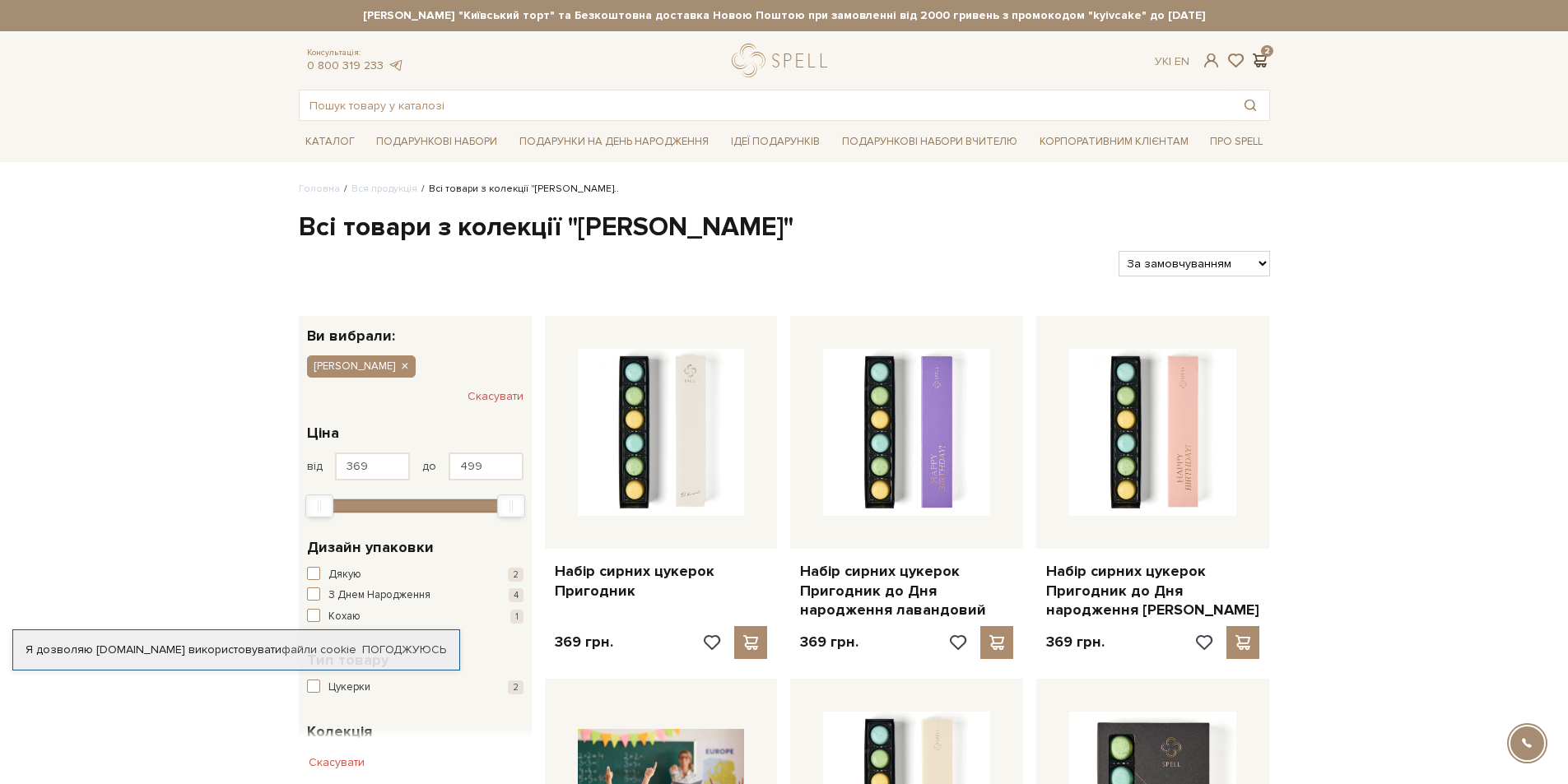
click at [1257, 65] on span at bounding box center [1260, 61] width 20 height 18
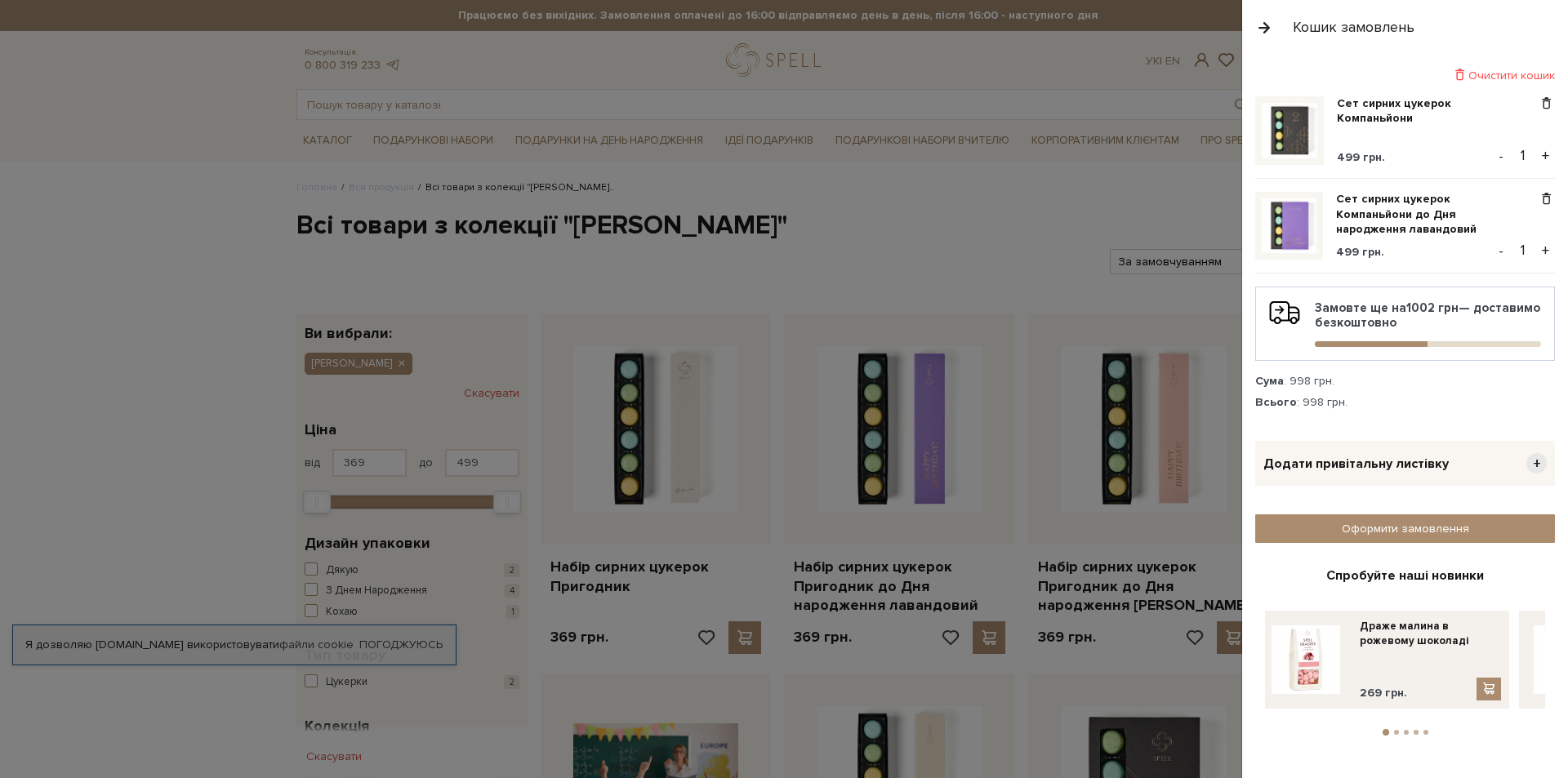
click at [1006, 232] on div at bounding box center [784, 389] width 1568 height 778
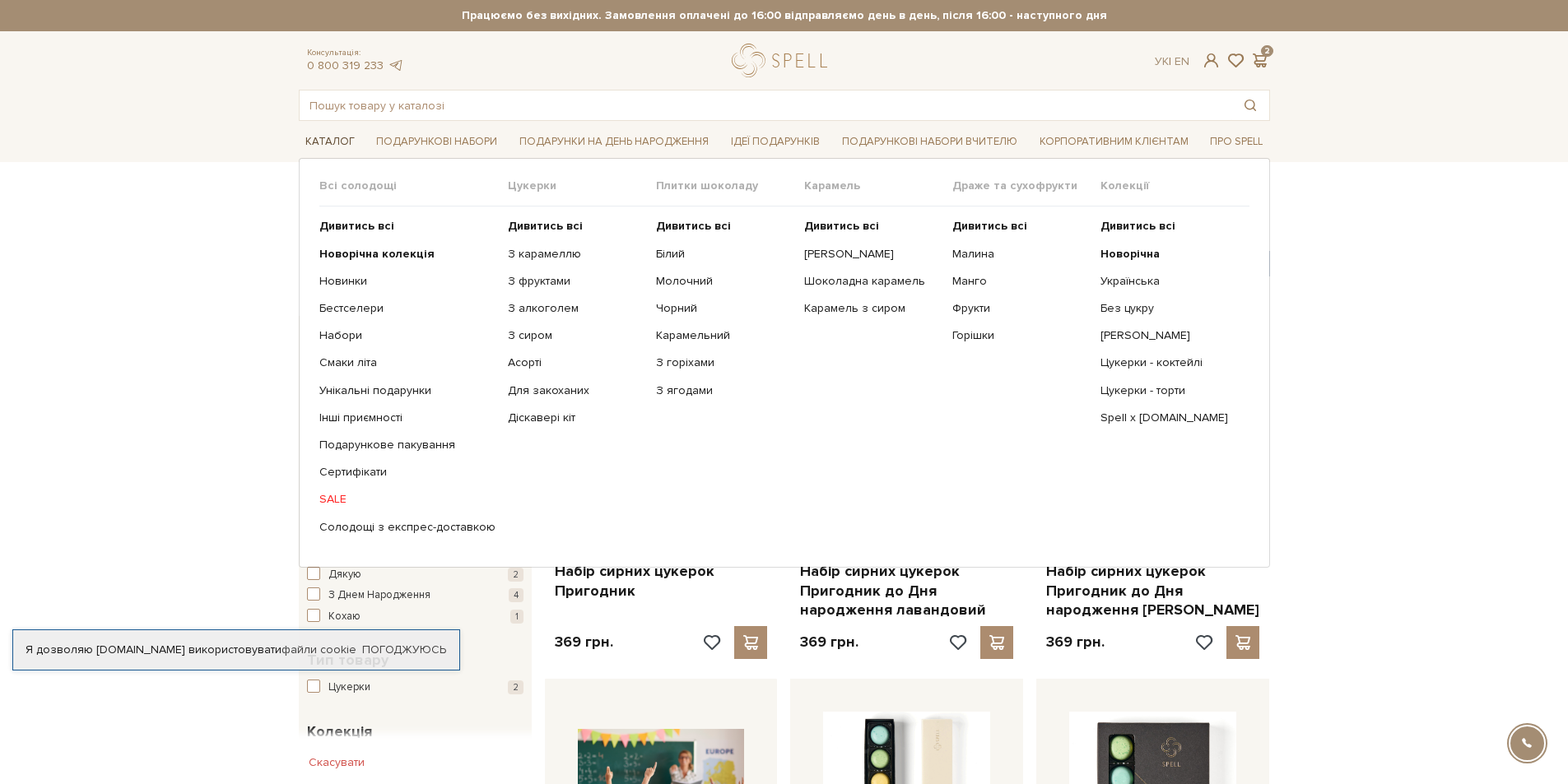
click at [327, 140] on link "Каталог" at bounding box center [330, 141] width 63 height 26
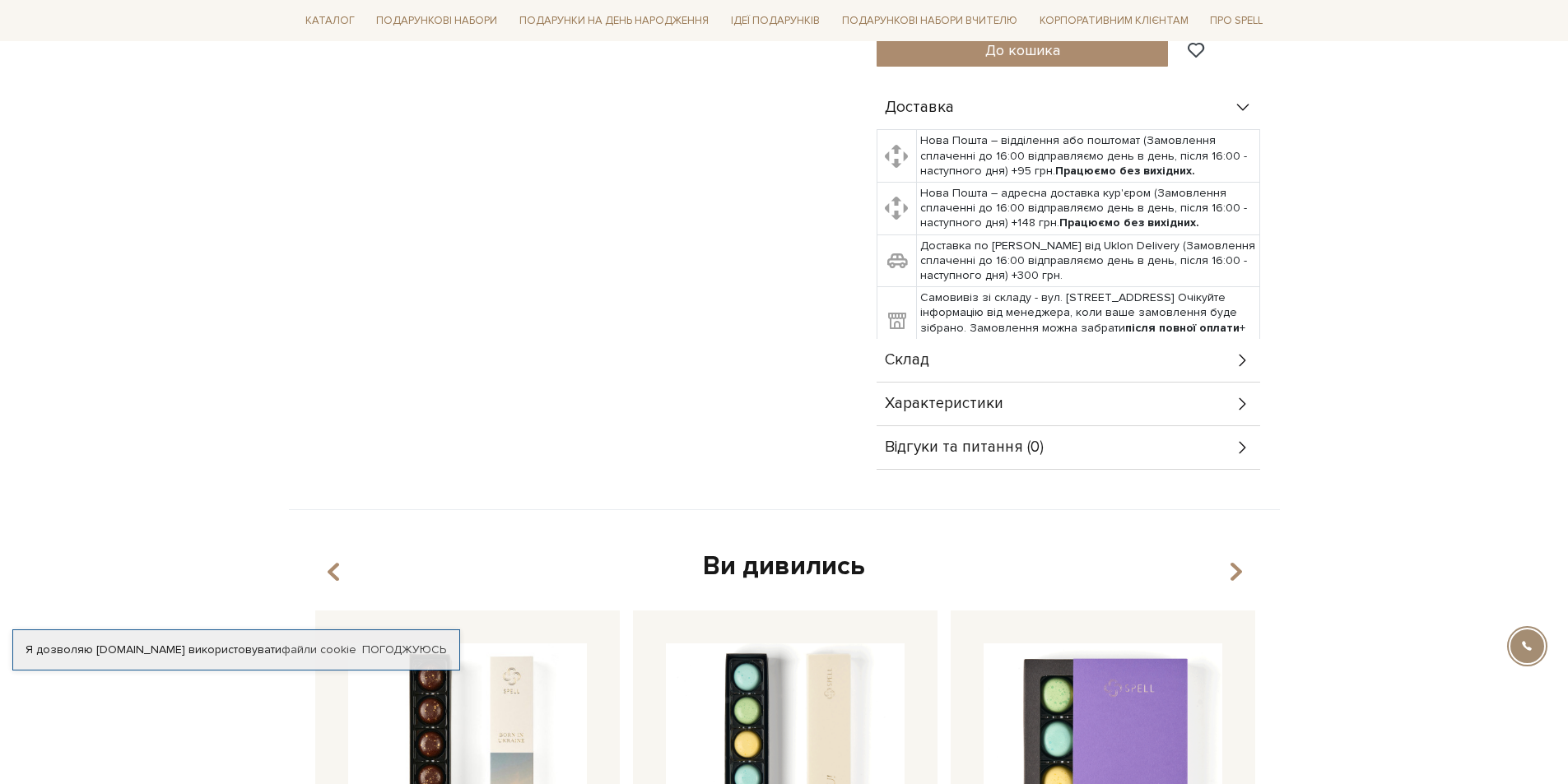
scroll to position [822, 0]
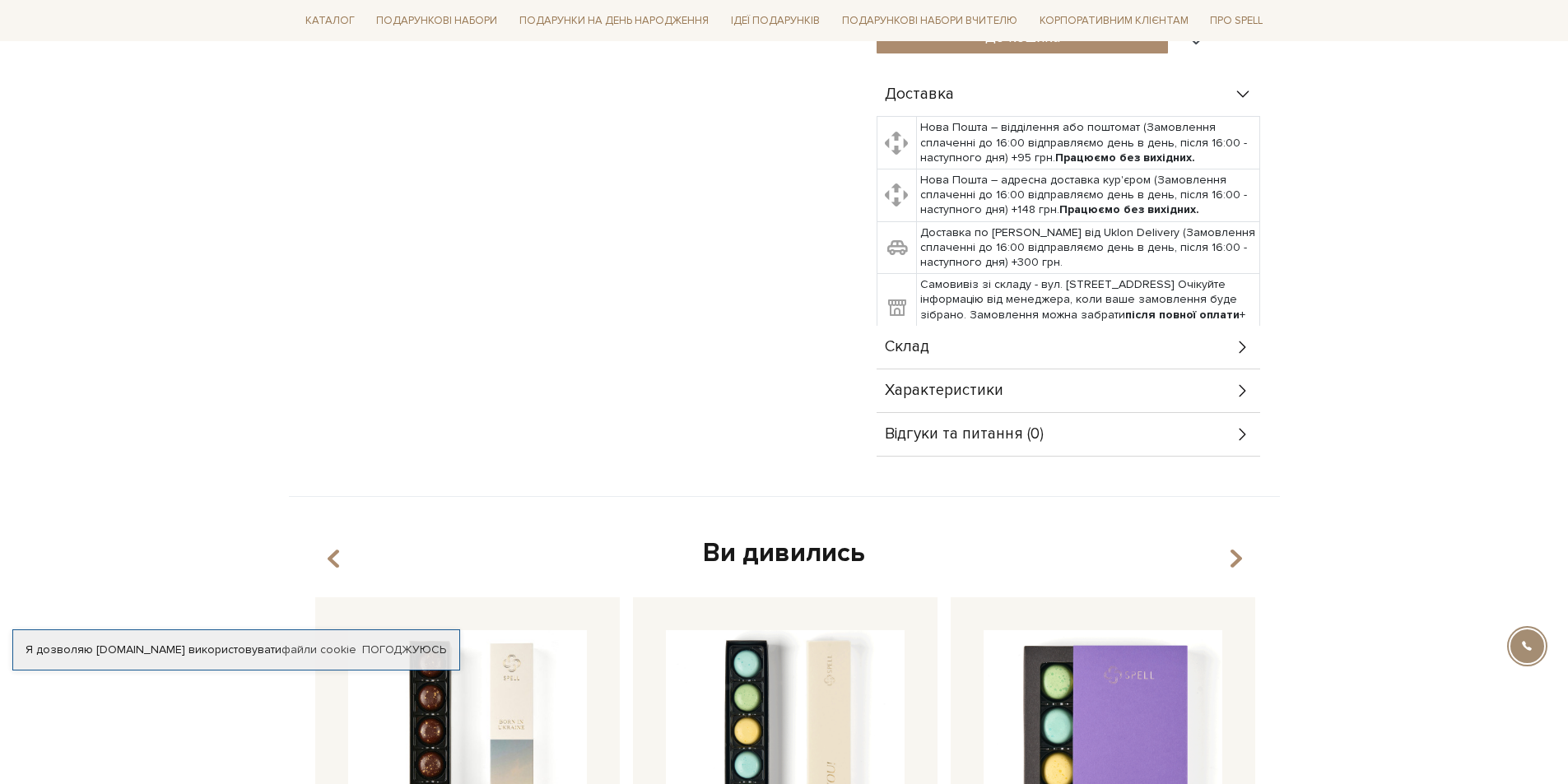
click at [924, 340] on span "Склад" at bounding box center [906, 347] width 44 height 15
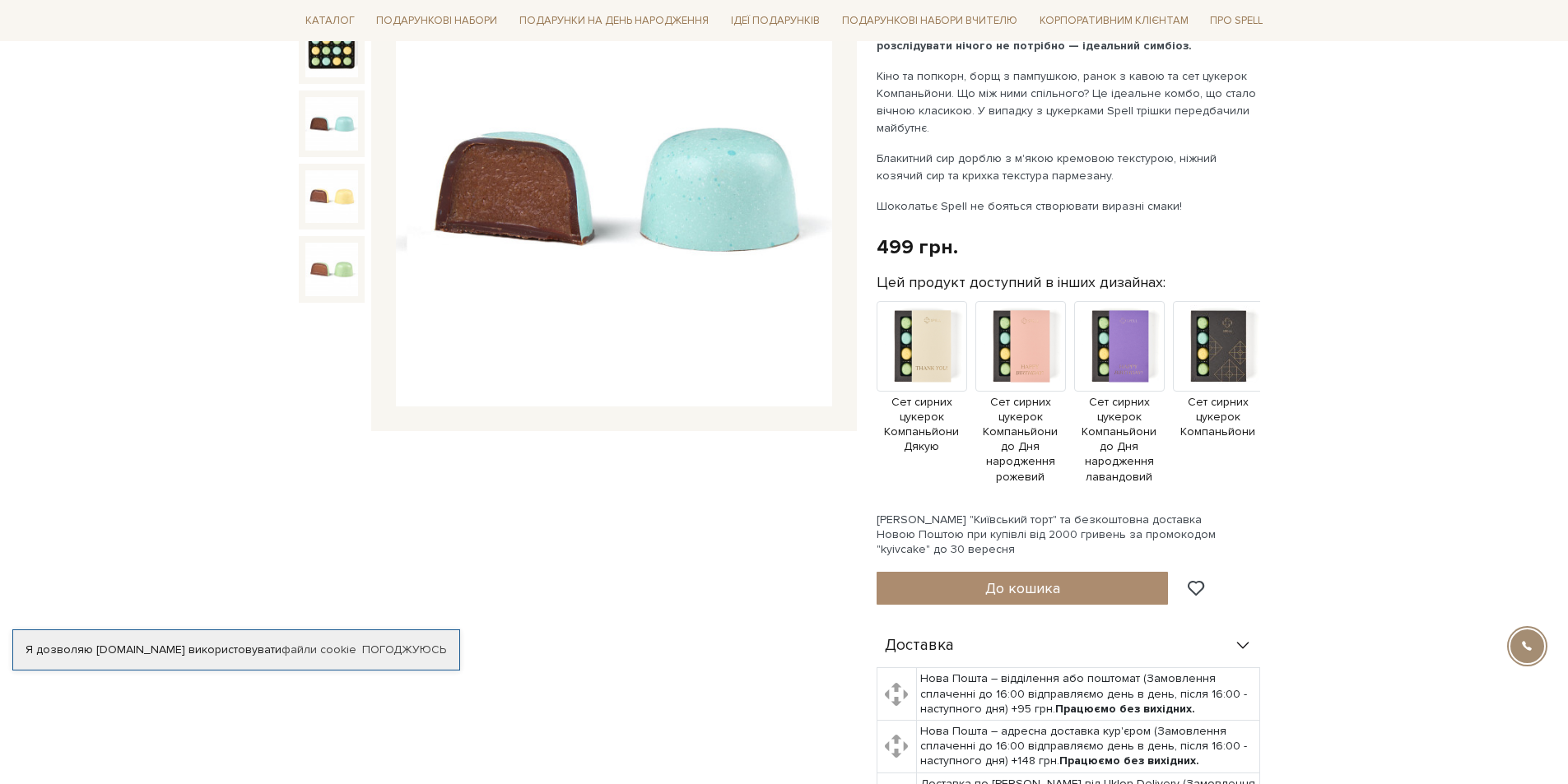
scroll to position [83, 0]
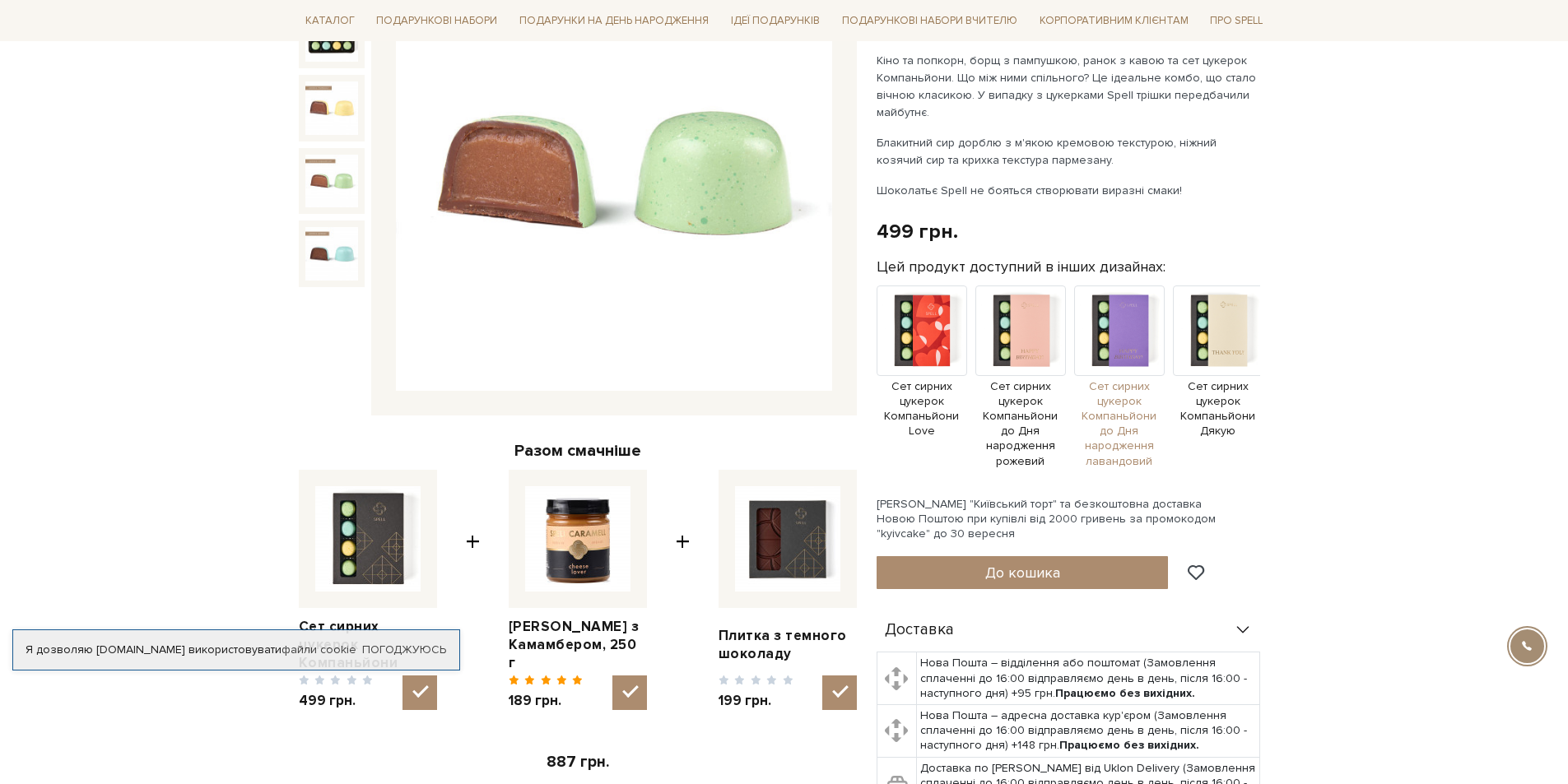
scroll to position [493, 0]
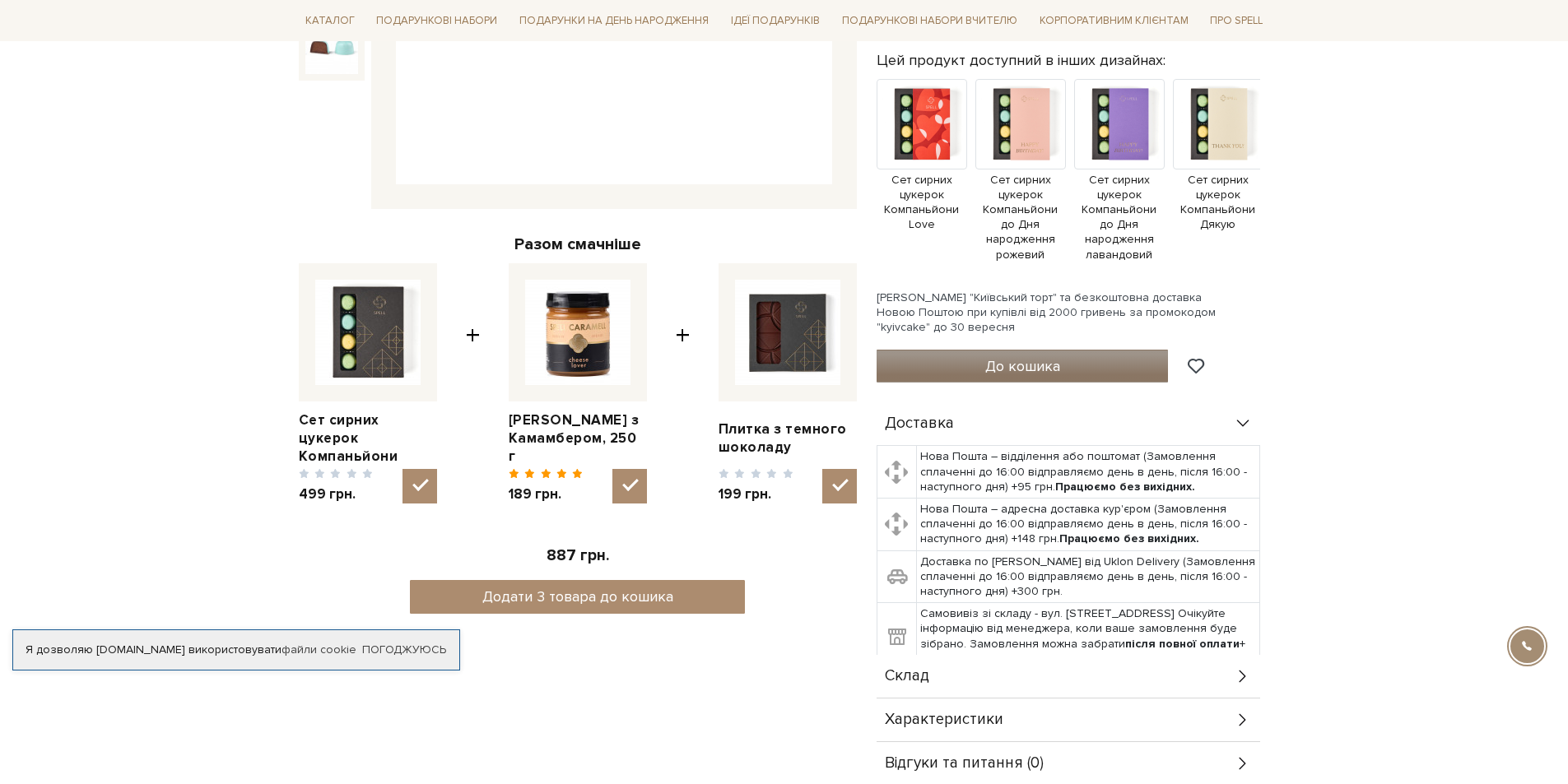
click at [1025, 358] on span "До кошика" at bounding box center [1022, 365] width 75 height 18
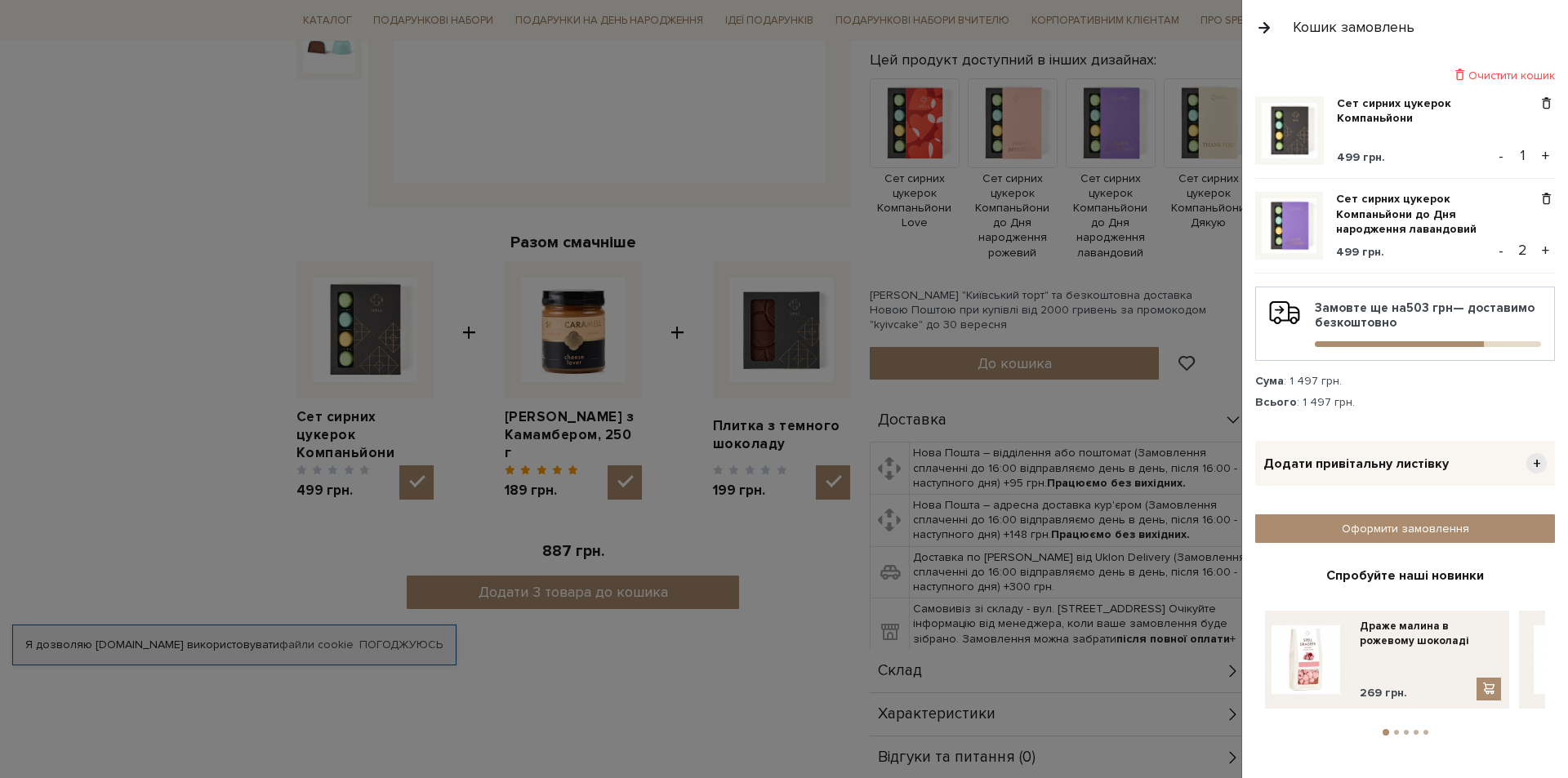
click at [1501, 253] on button "-" at bounding box center [1501, 251] width 17 height 24
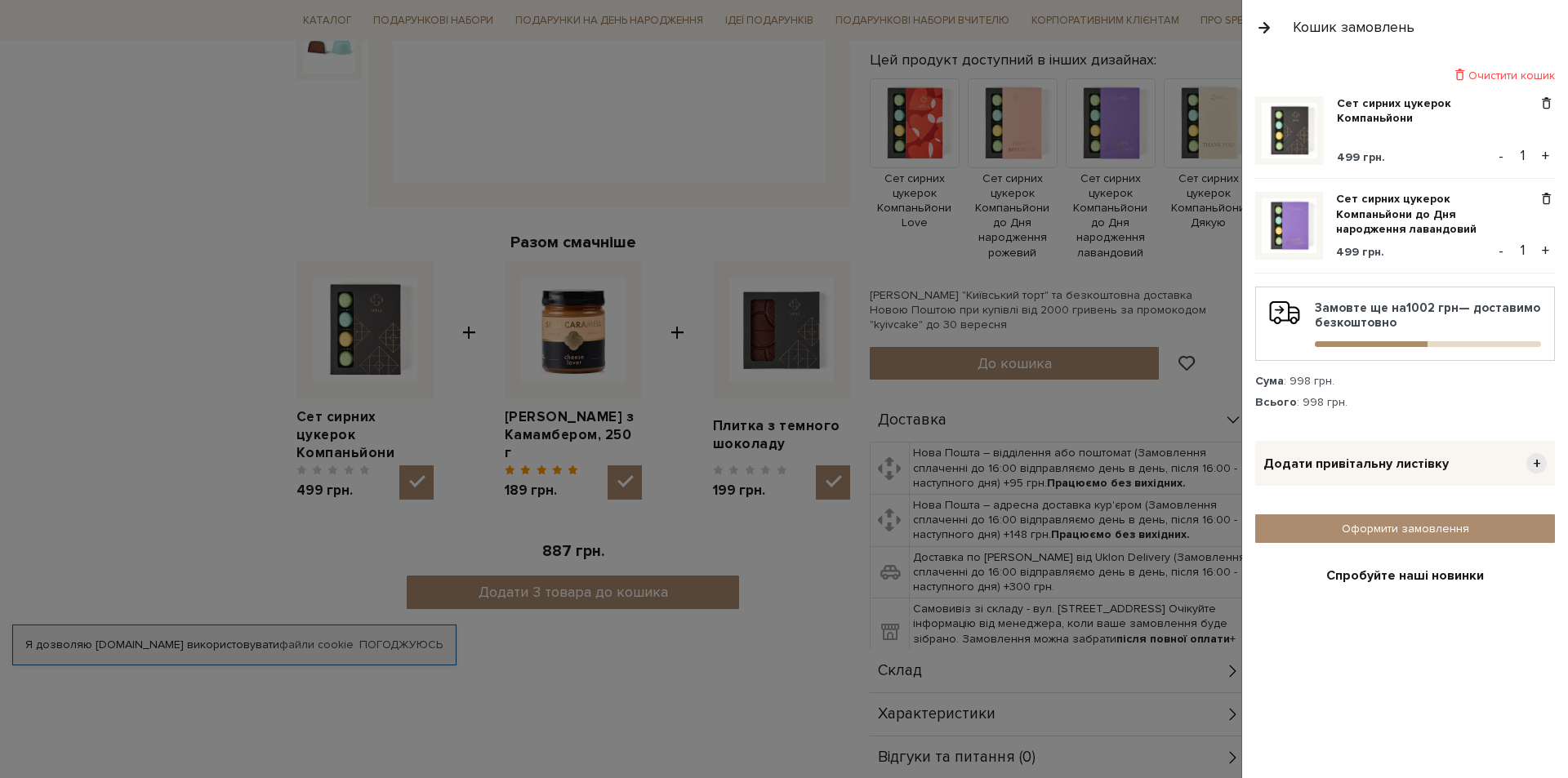
click at [680, 658] on div at bounding box center [784, 389] width 1568 height 778
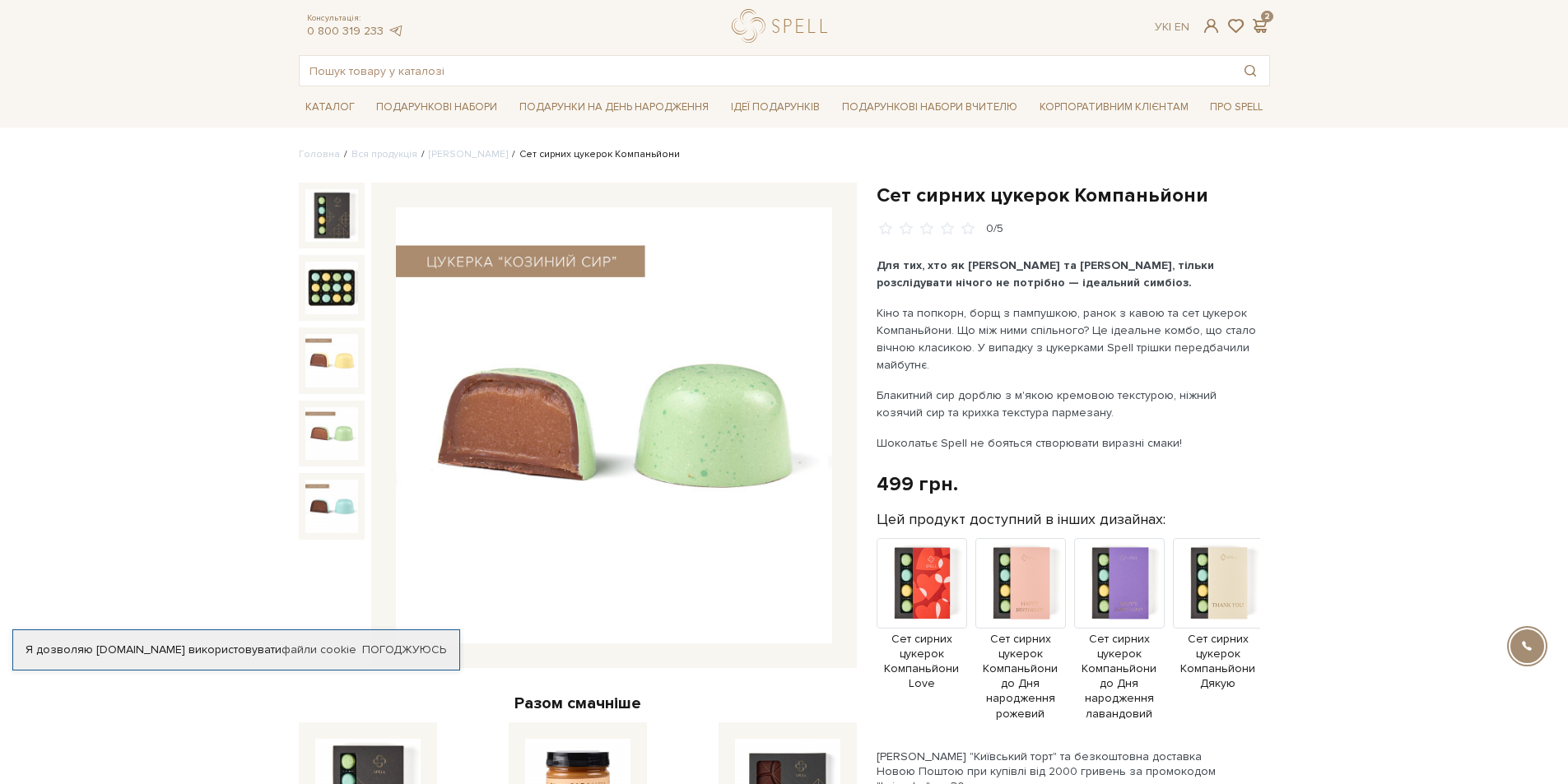
scroll to position [0, 0]
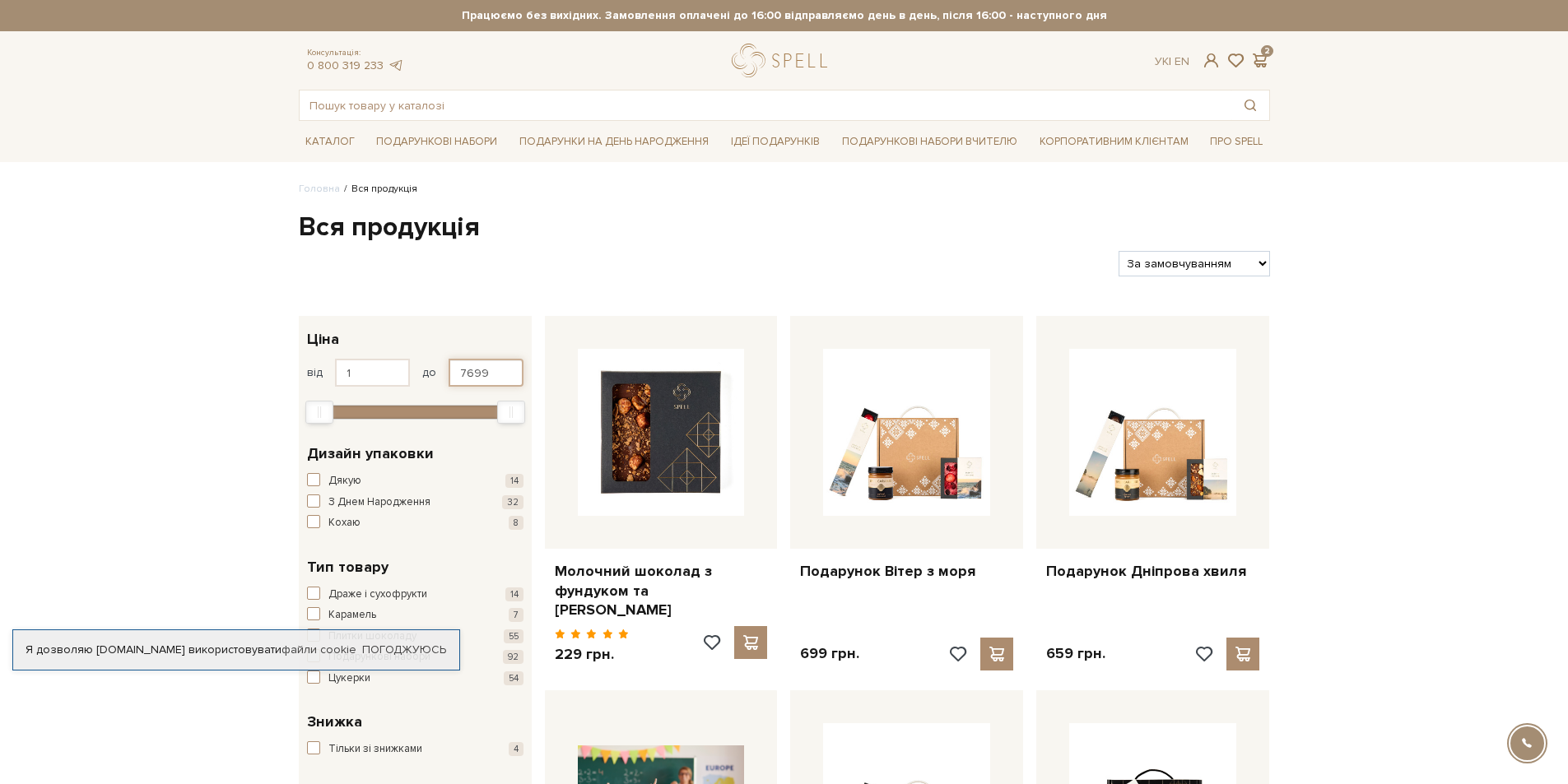
drag, startPoint x: 489, startPoint y: 373, endPoint x: 446, endPoint y: 372, distance: 43.0
click at [446, 372] on div "від 1 до 7699" at bounding box center [415, 372] width 216 height 28
type input "10"
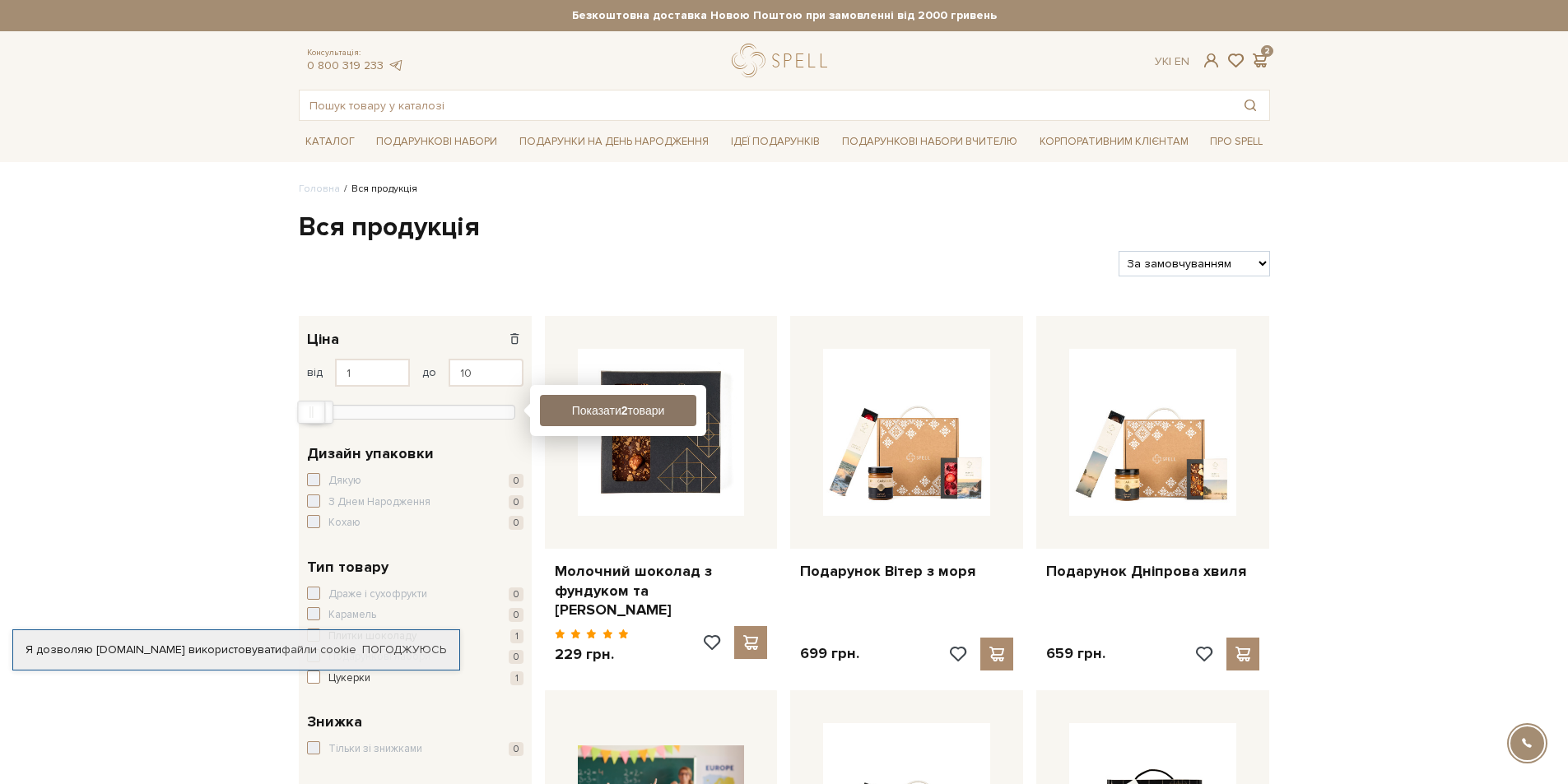
click at [644, 418] on button "Показати 2 товари" at bounding box center [617, 411] width 156 height 31
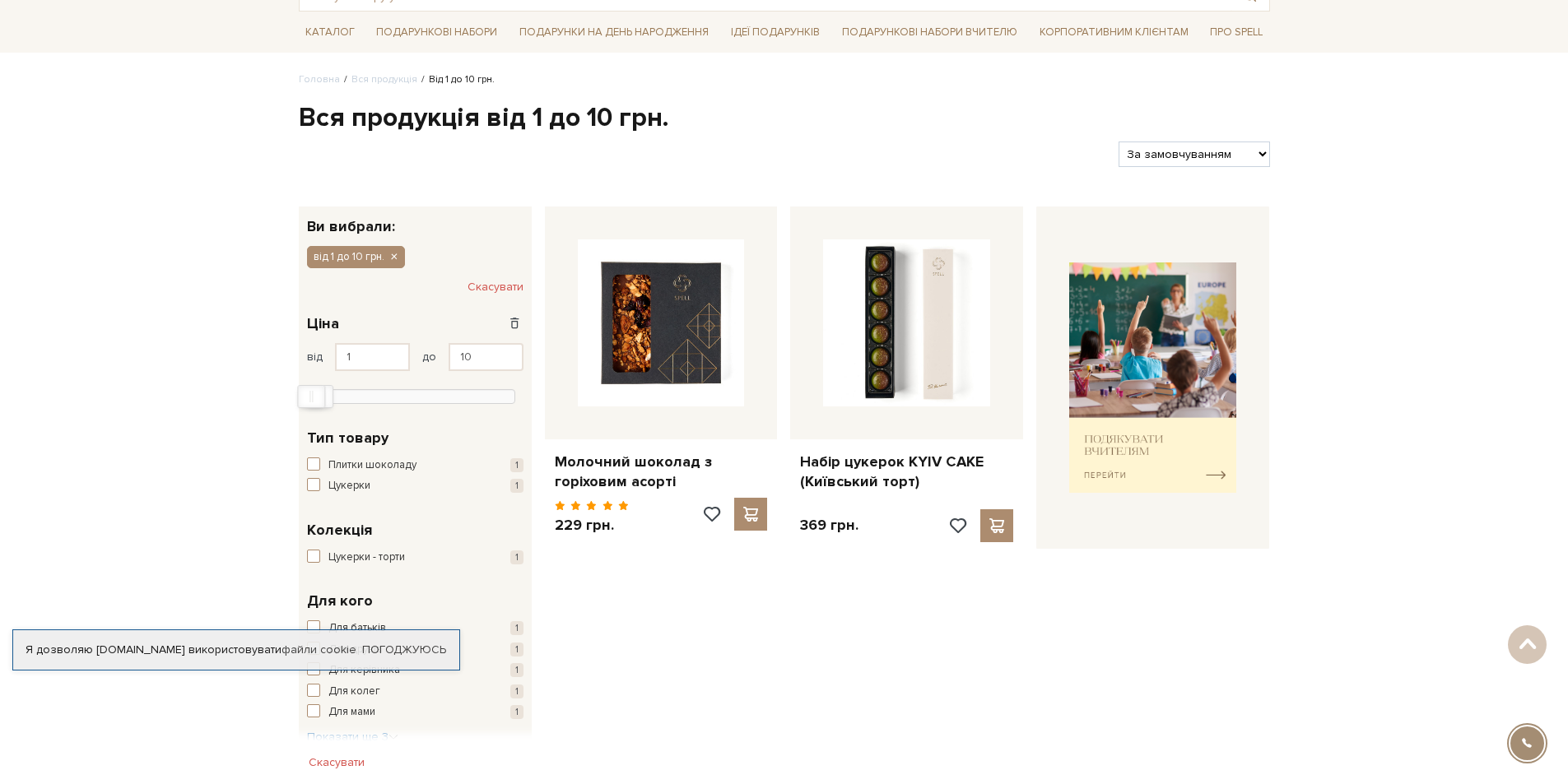
scroll to position [83, 0]
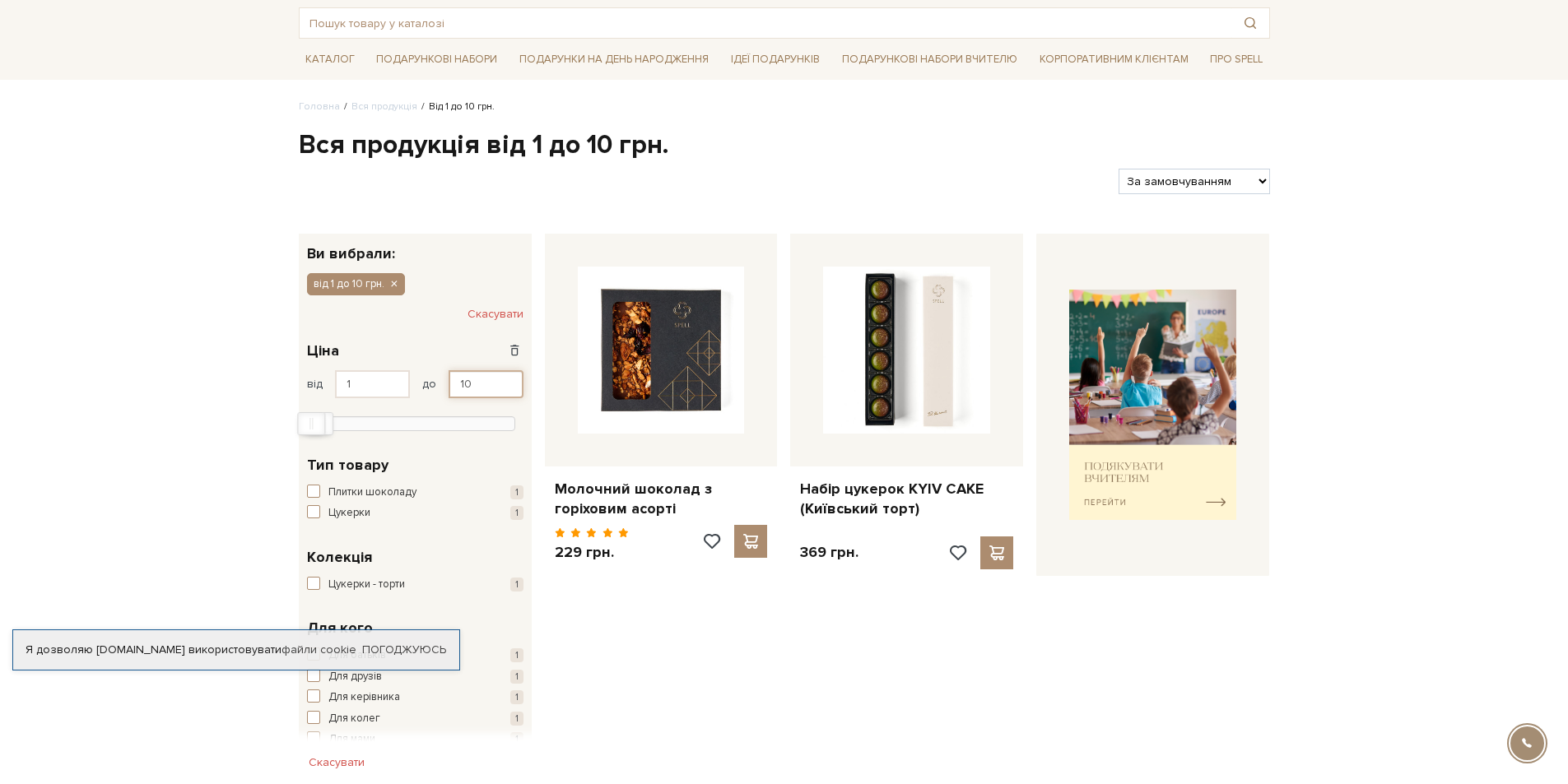
drag, startPoint x: 459, startPoint y: 384, endPoint x: 450, endPoint y: 383, distance: 9.1
click at [450, 383] on input "10" at bounding box center [486, 384] width 75 height 28
type input "20"
click at [614, 421] on button "Показати 2 товари" at bounding box center [617, 422] width 156 height 31
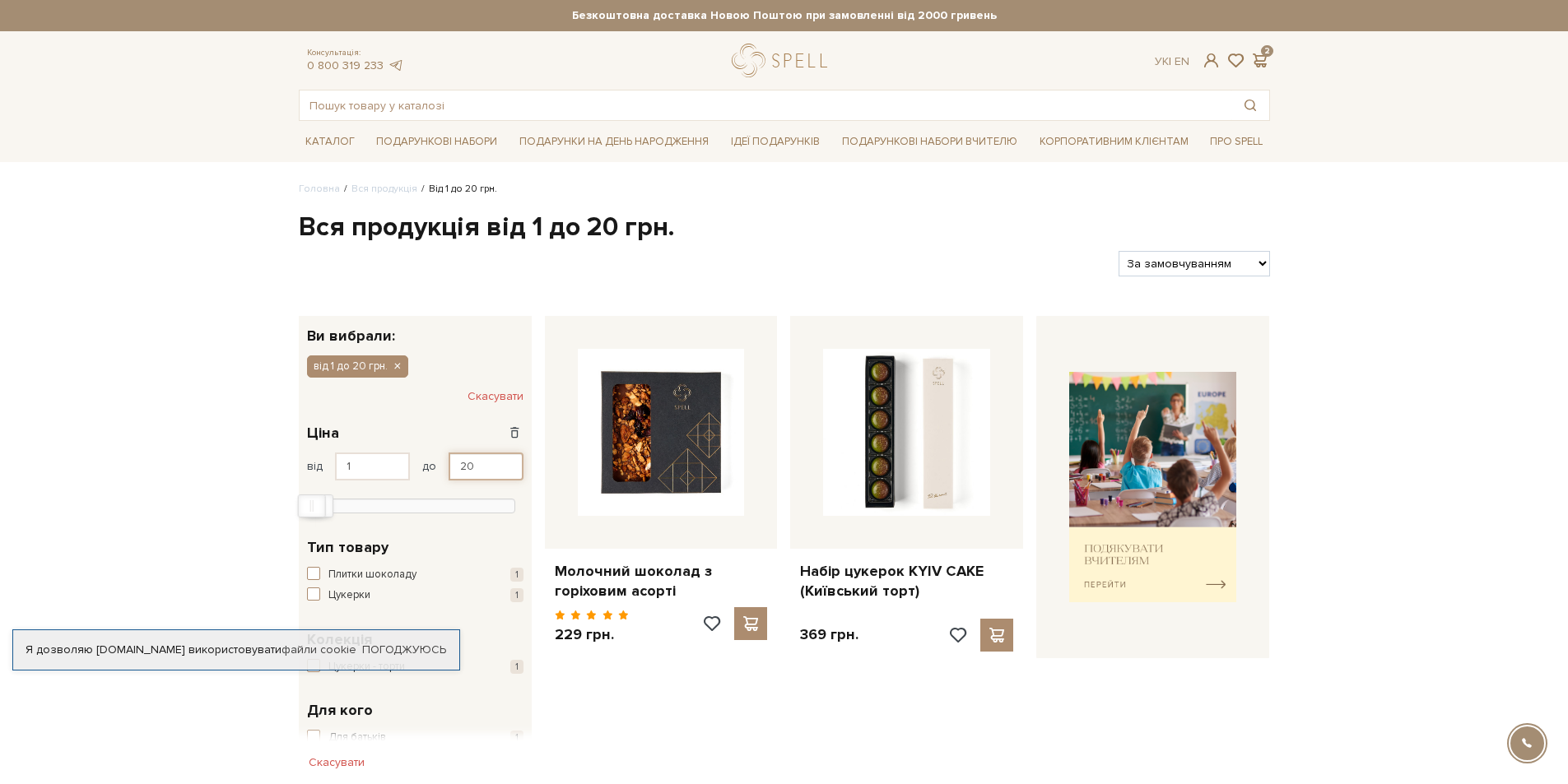
drag, startPoint x: 491, startPoint y: 465, endPoint x: 449, endPoint y: 467, distance: 42.0
click at [449, 465] on input "20" at bounding box center [486, 467] width 75 height 28
type input "100"
click at [614, 505] on button "Показати 15 товарів" at bounding box center [617, 504] width 156 height 31
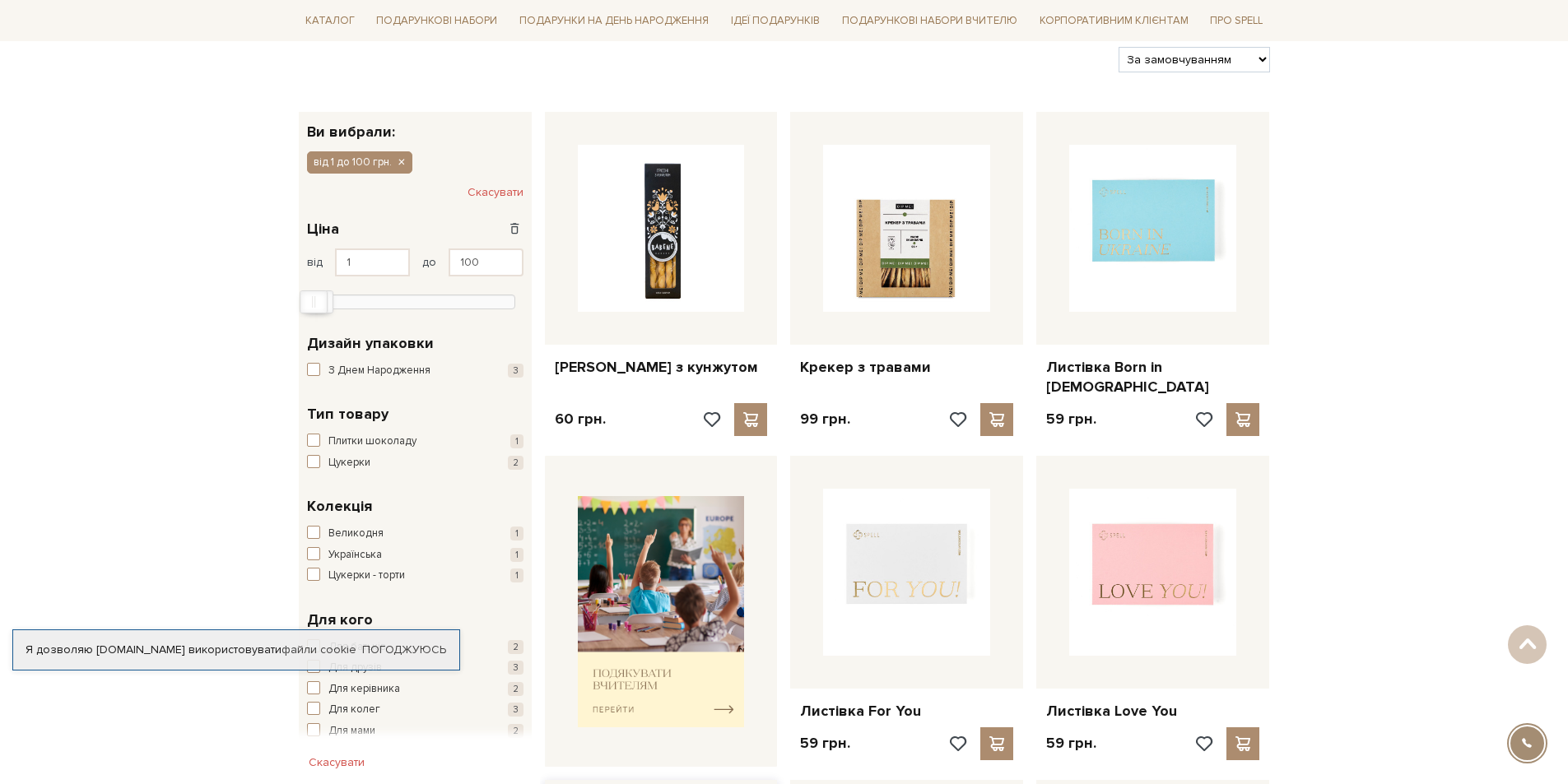
scroll to position [164, 0]
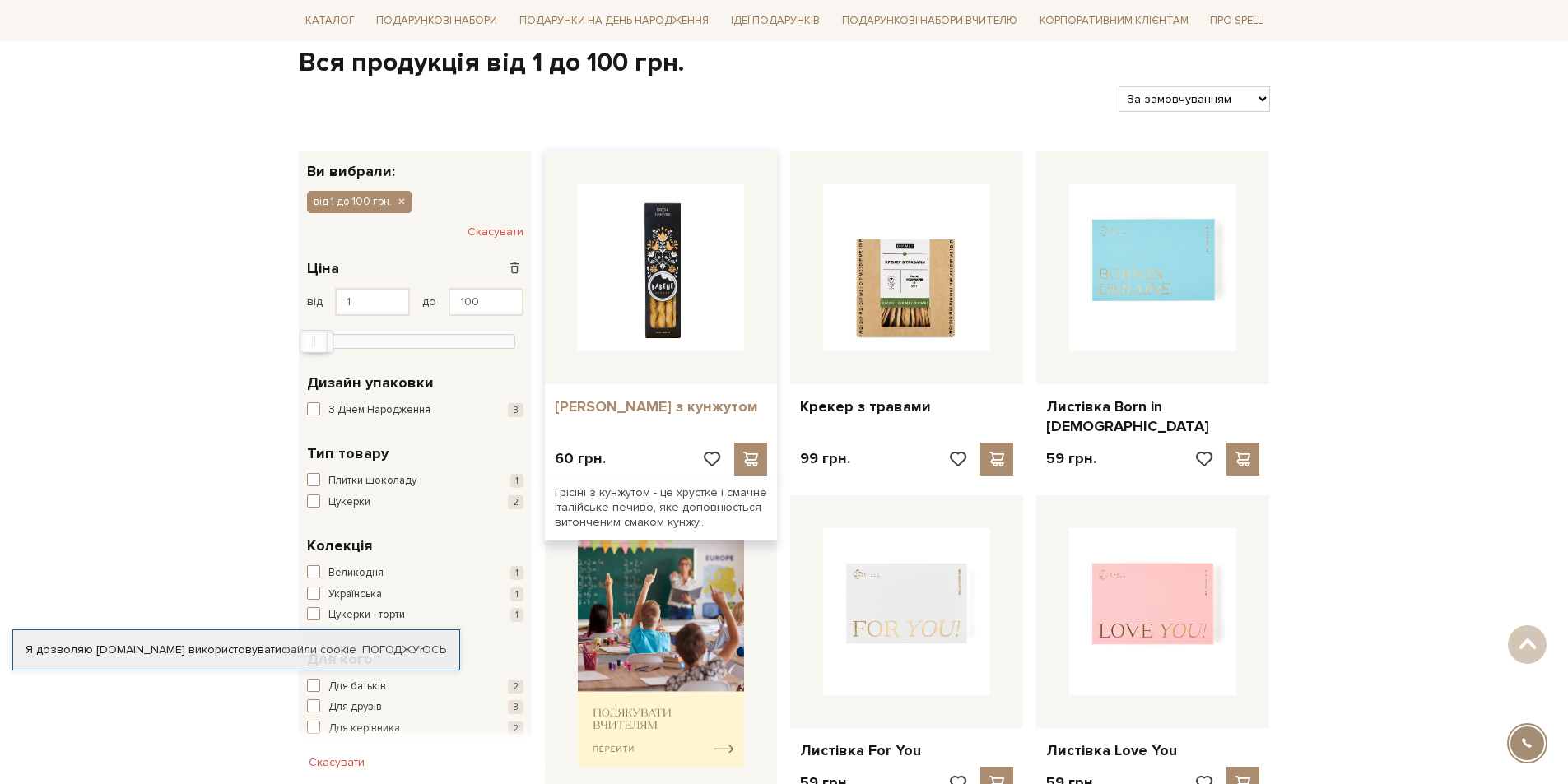
click at [610, 405] on link "[PERSON_NAME] з кунжутом" at bounding box center [661, 406] width 213 height 19
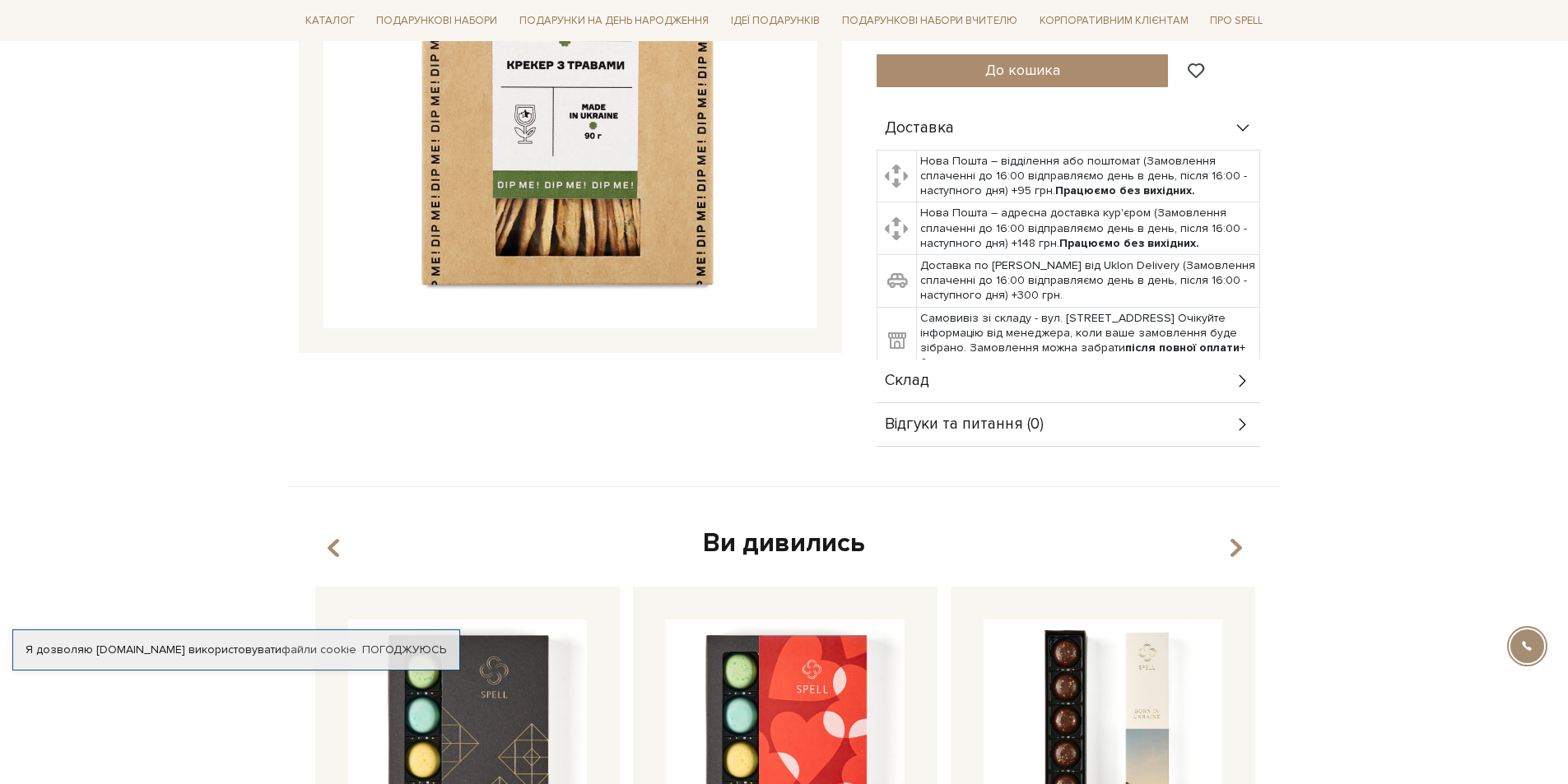
scroll to position [329, 0]
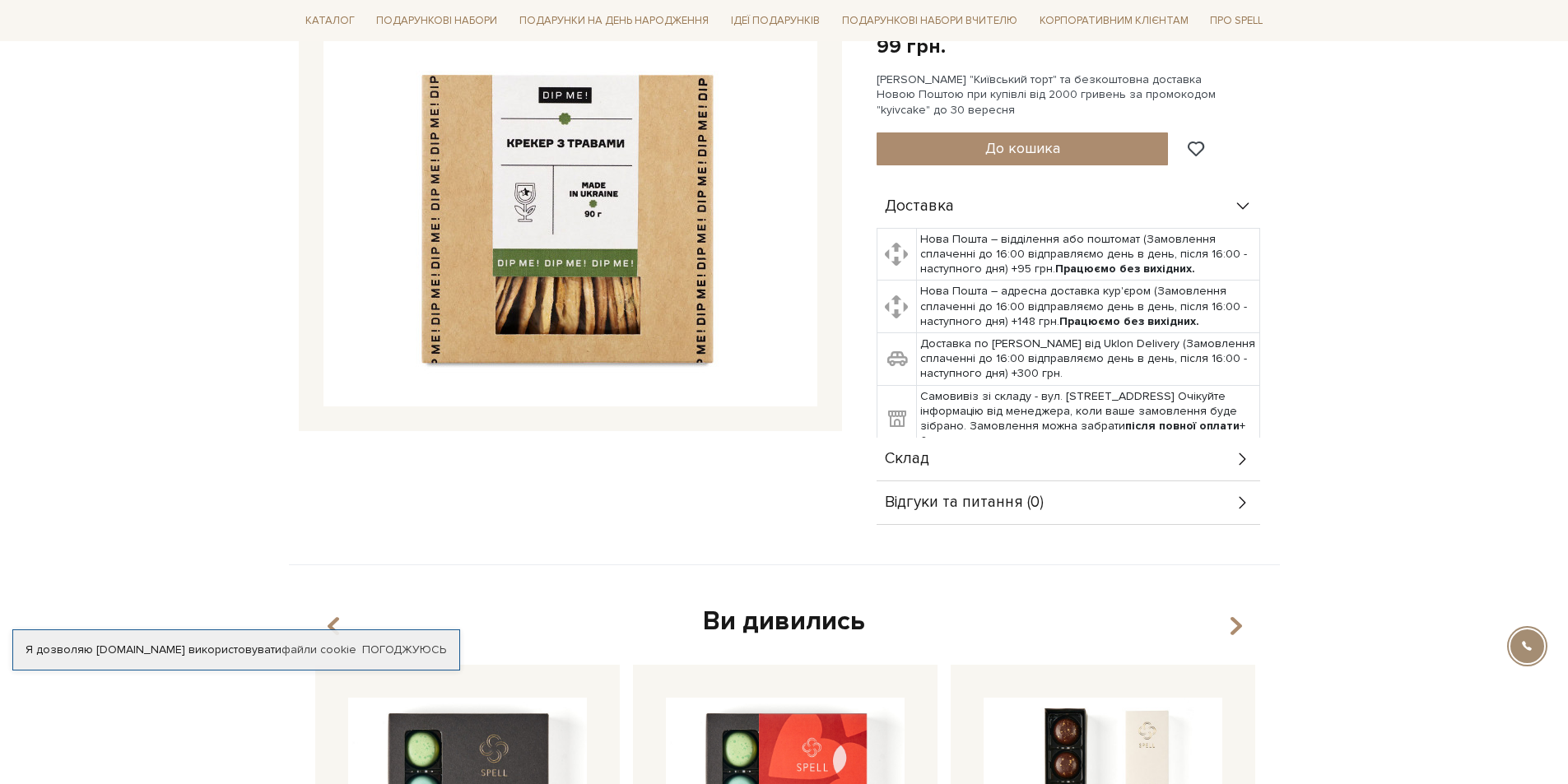
click at [908, 447] on div "Склад" at bounding box center [1069, 459] width 383 height 43
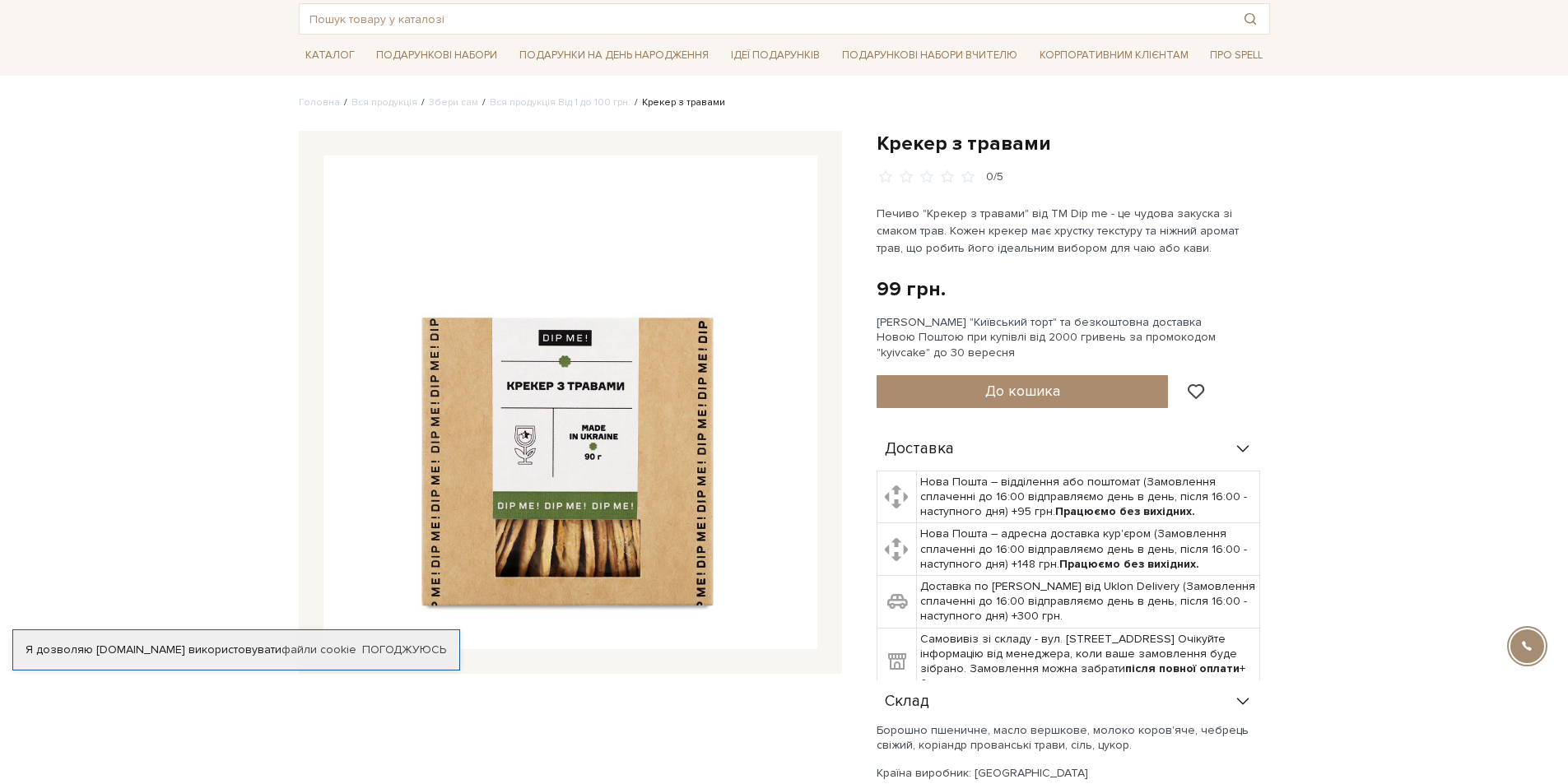
scroll to position [83, 0]
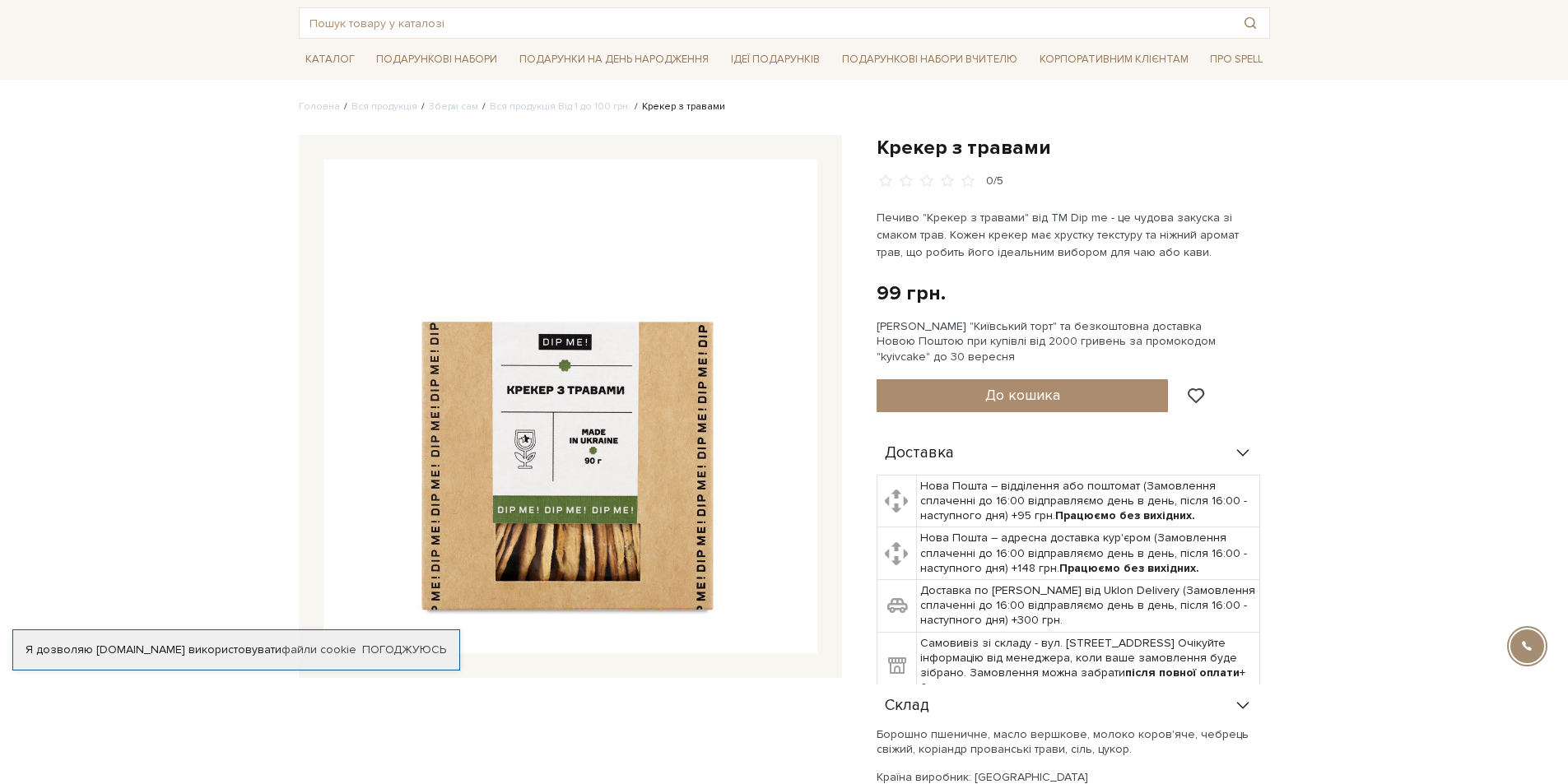
click at [586, 468] on img at bounding box center [570, 406] width 494 height 493
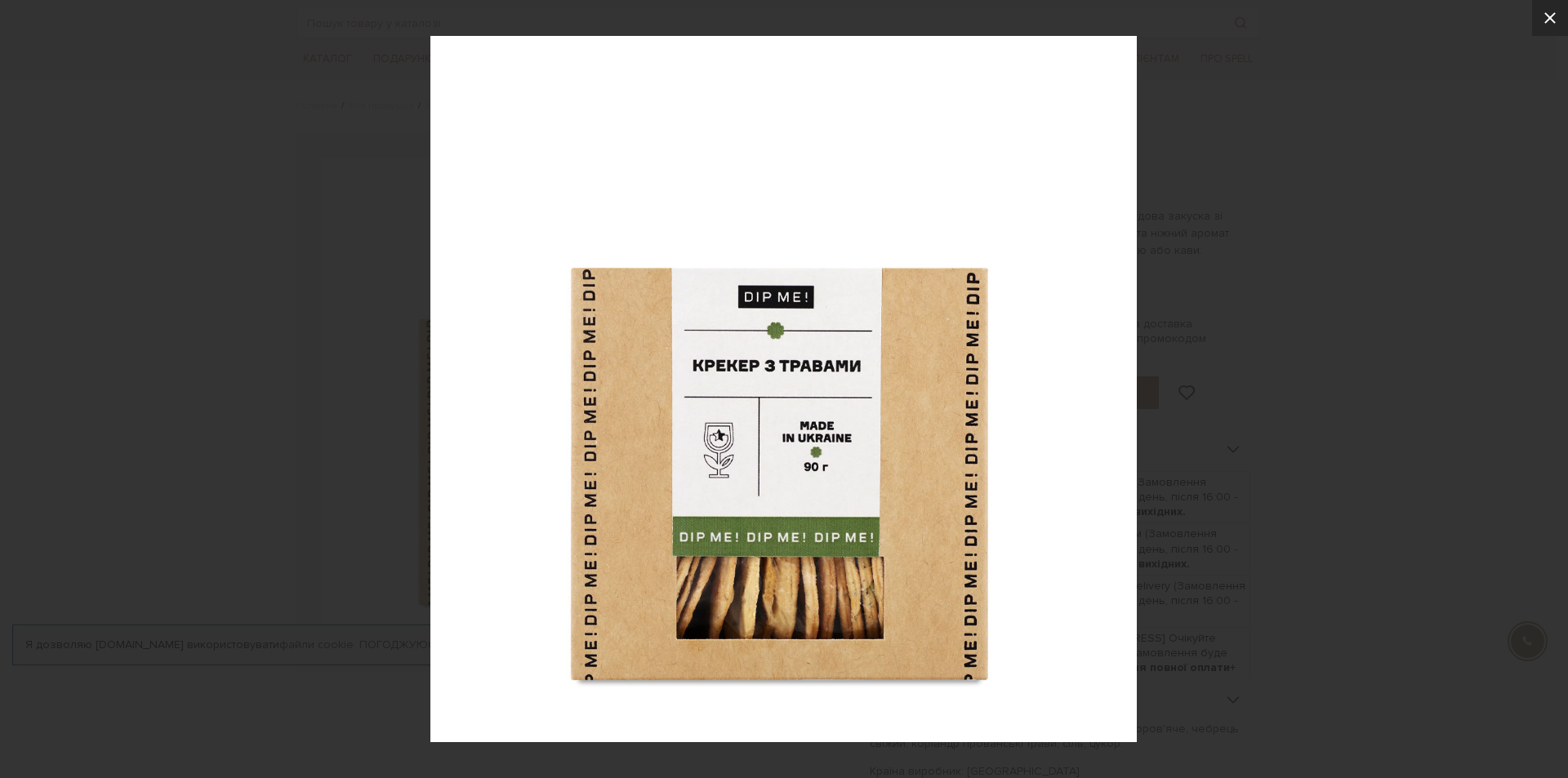
click at [1545, 18] on icon at bounding box center [1549, 18] width 20 height 19
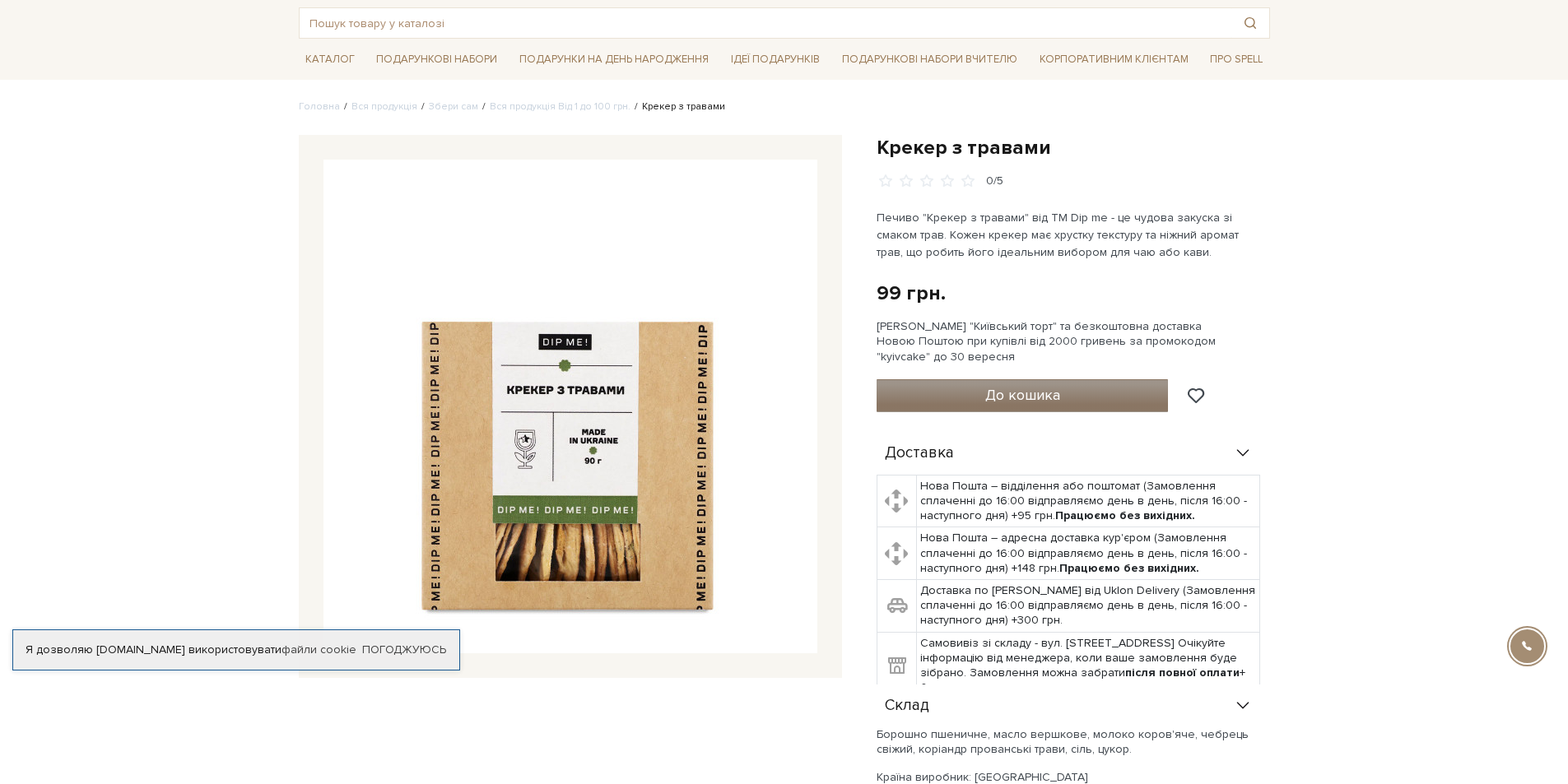
click at [1085, 394] on button "До кошика" at bounding box center [1022, 395] width 292 height 32
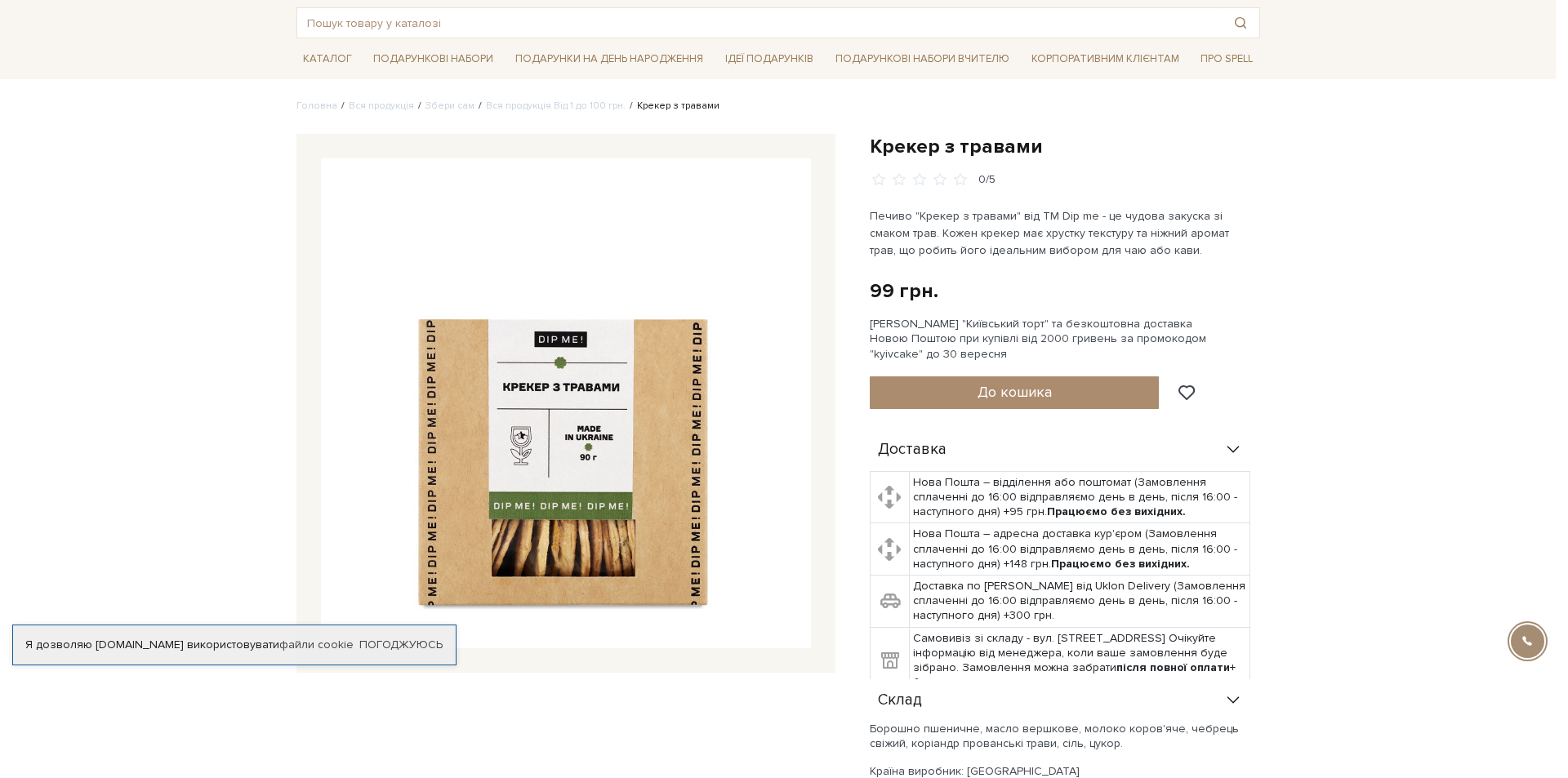
click at [687, 149] on div at bounding box center [784, 389] width 1568 height 778
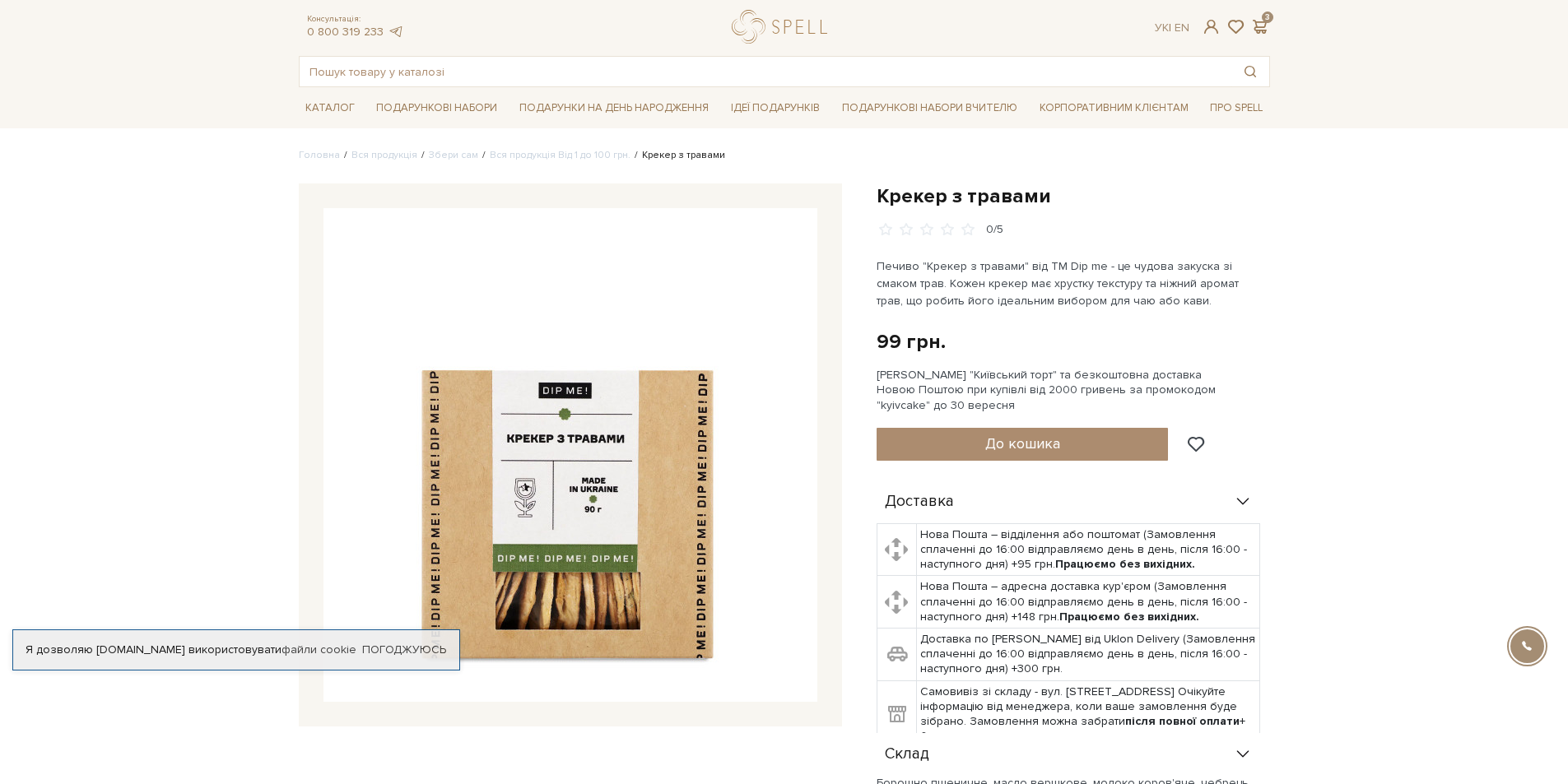
scroll to position [0, 0]
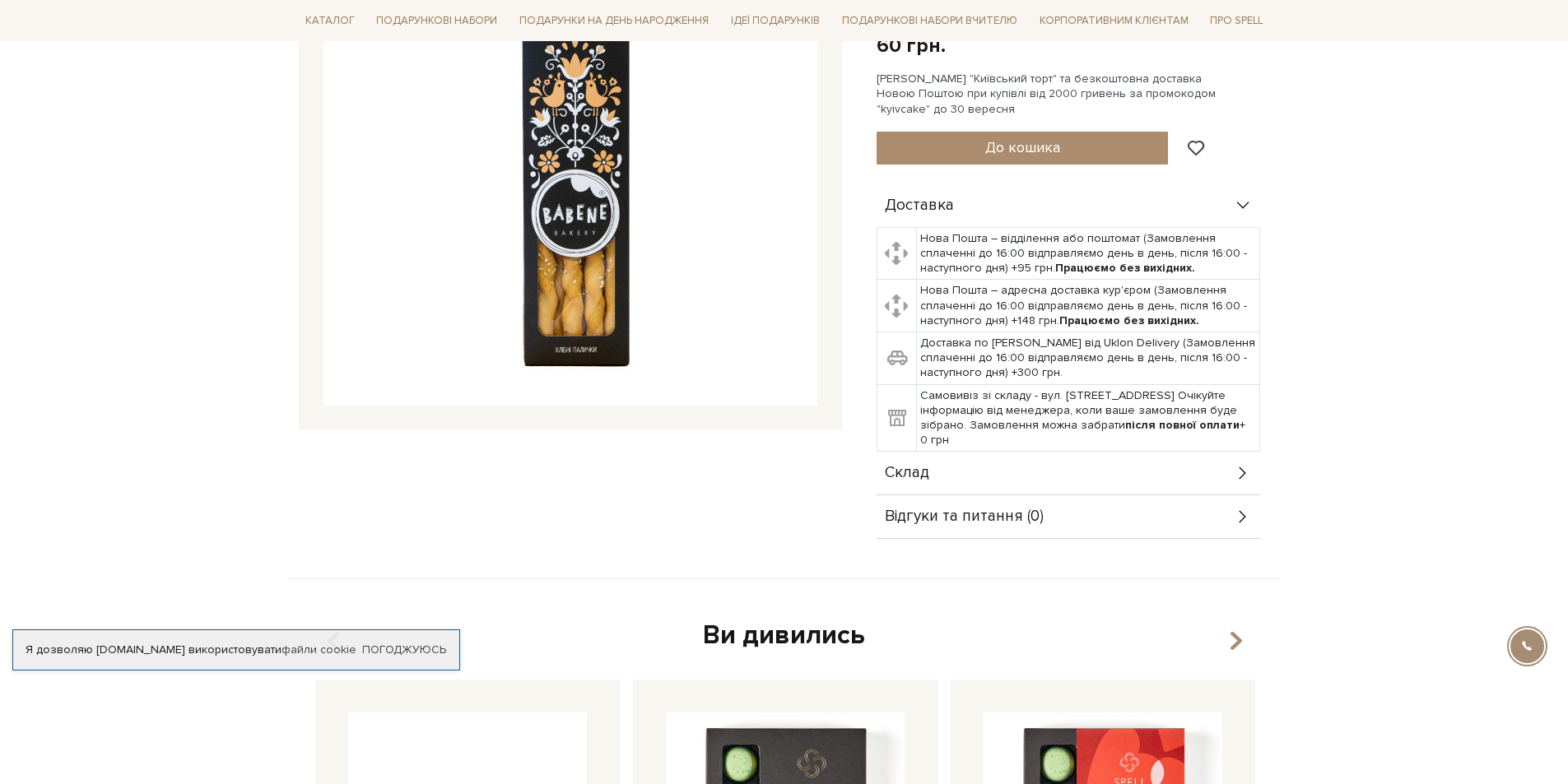
scroll to position [329, 0]
click at [909, 475] on span "Склад" at bounding box center [906, 474] width 44 height 15
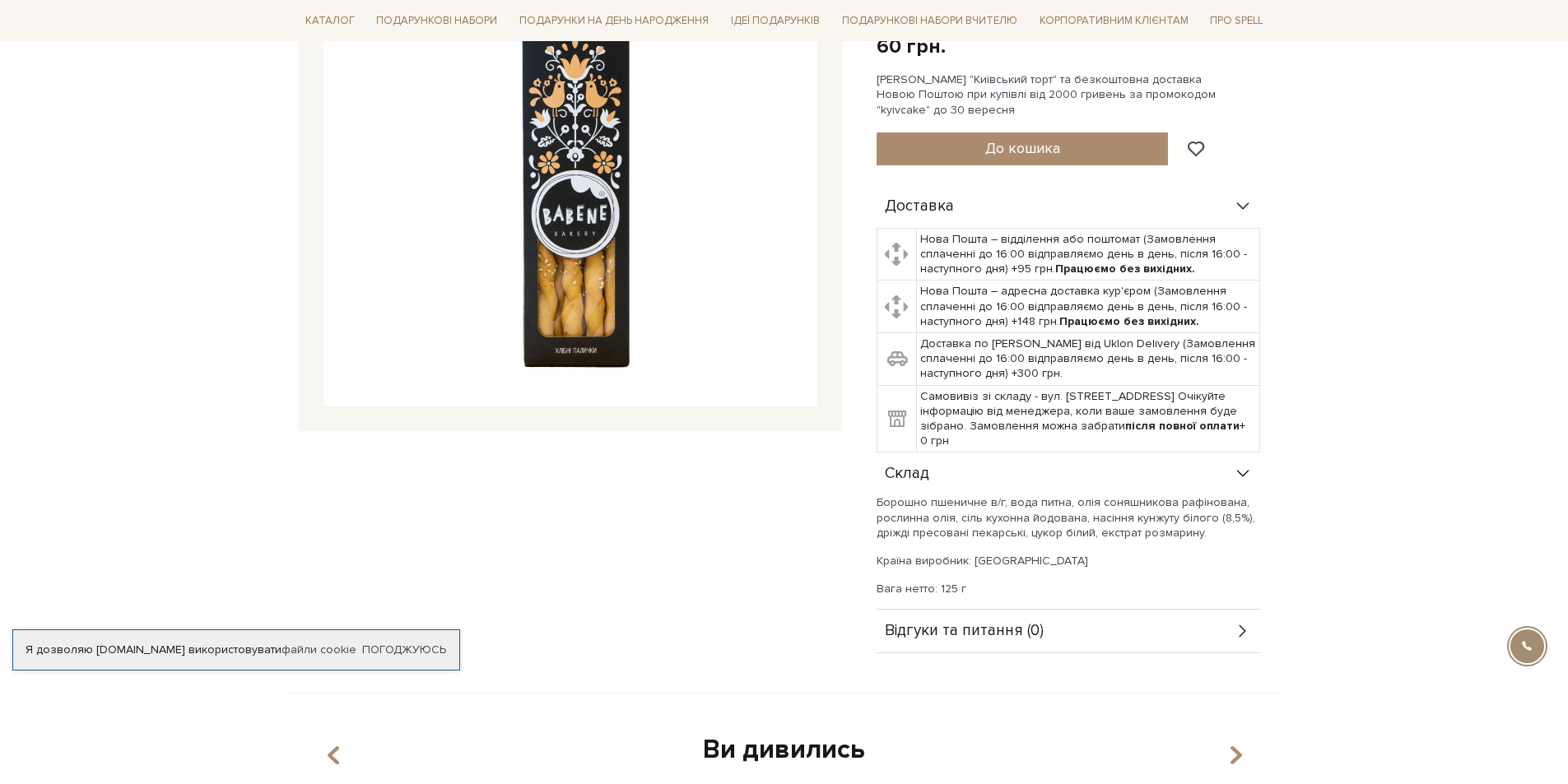
click at [574, 308] on img at bounding box center [570, 159] width 494 height 493
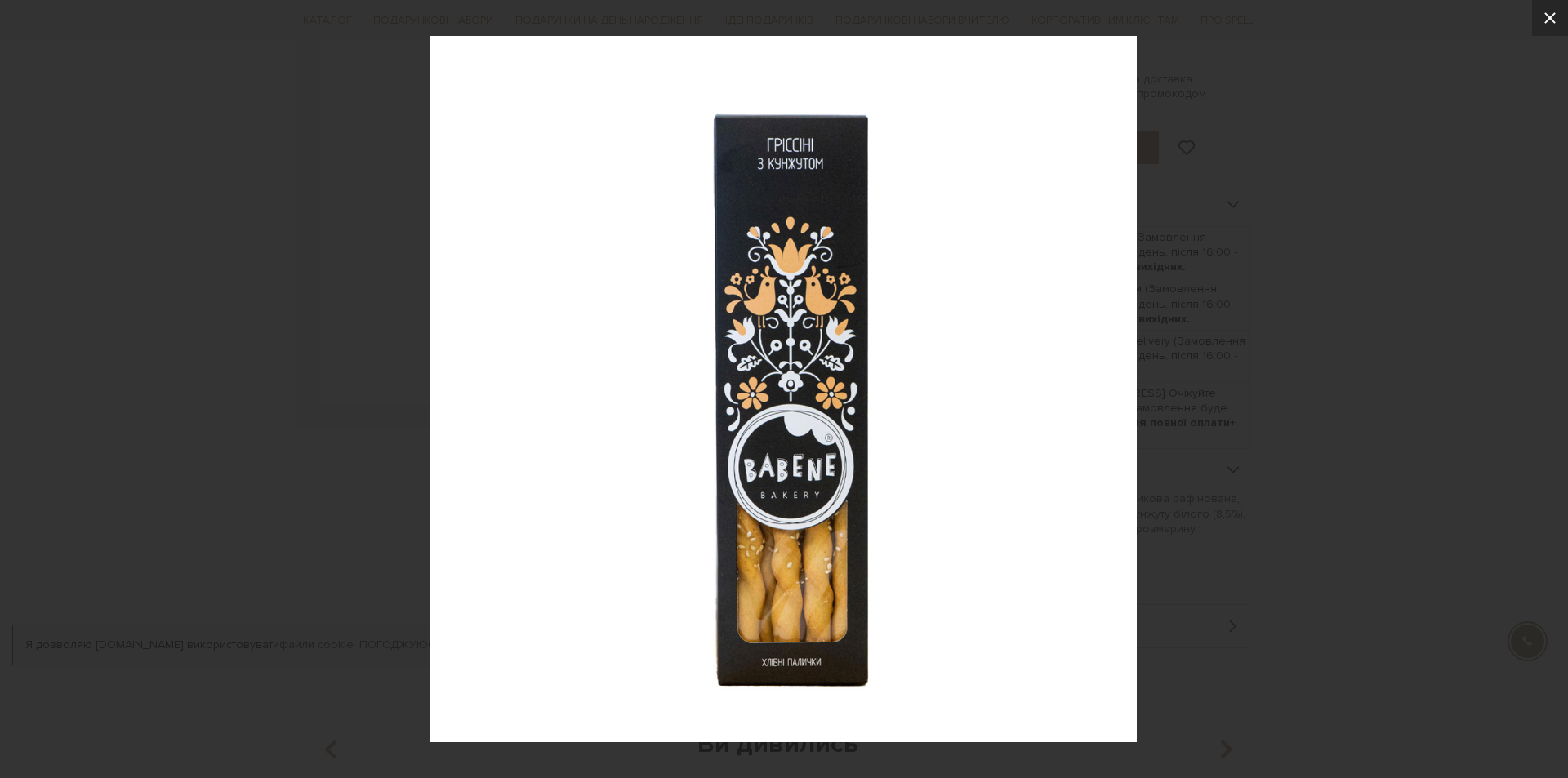
click at [1544, 18] on icon at bounding box center [1549, 18] width 20 height 19
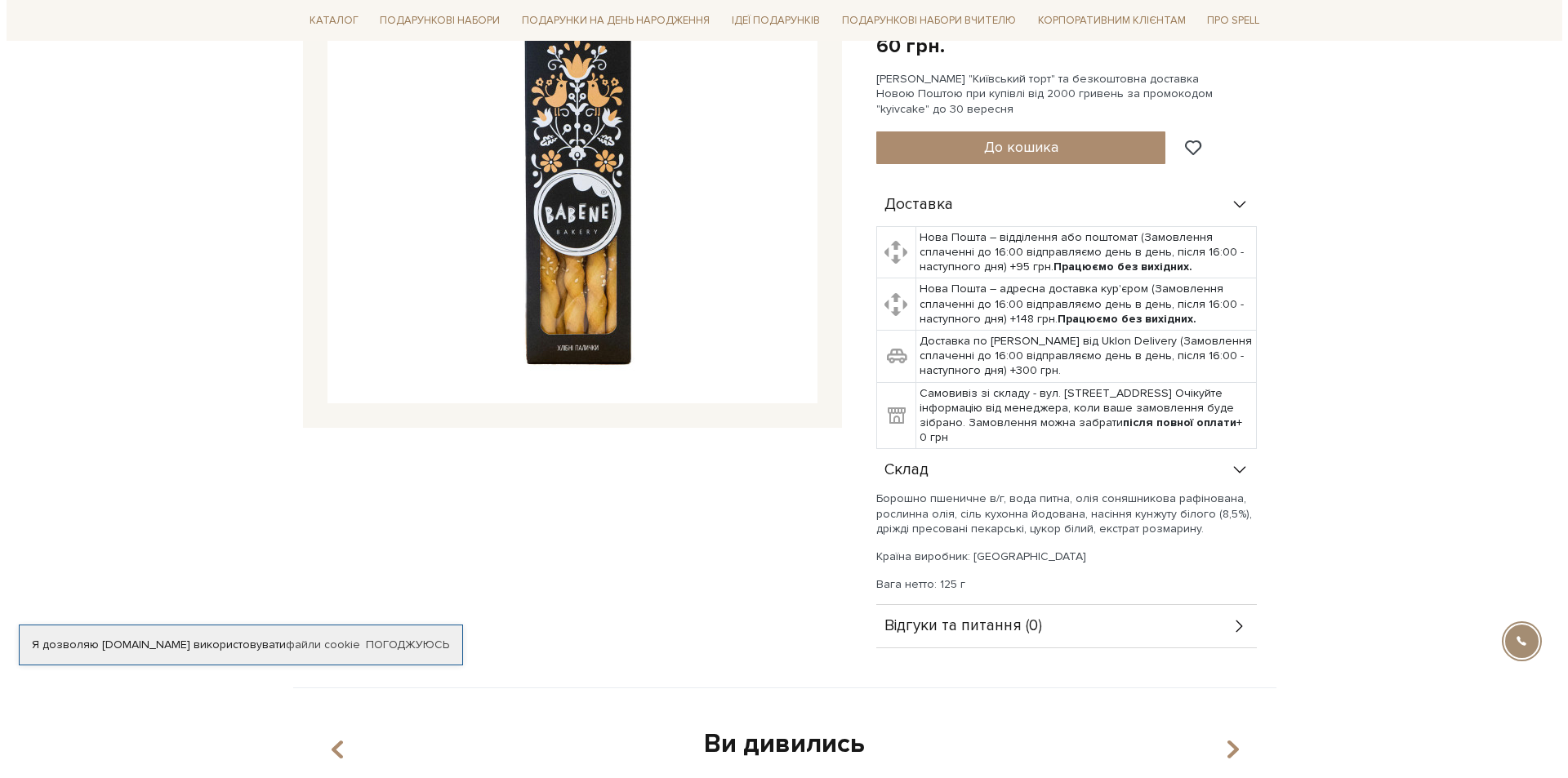
scroll to position [0, 0]
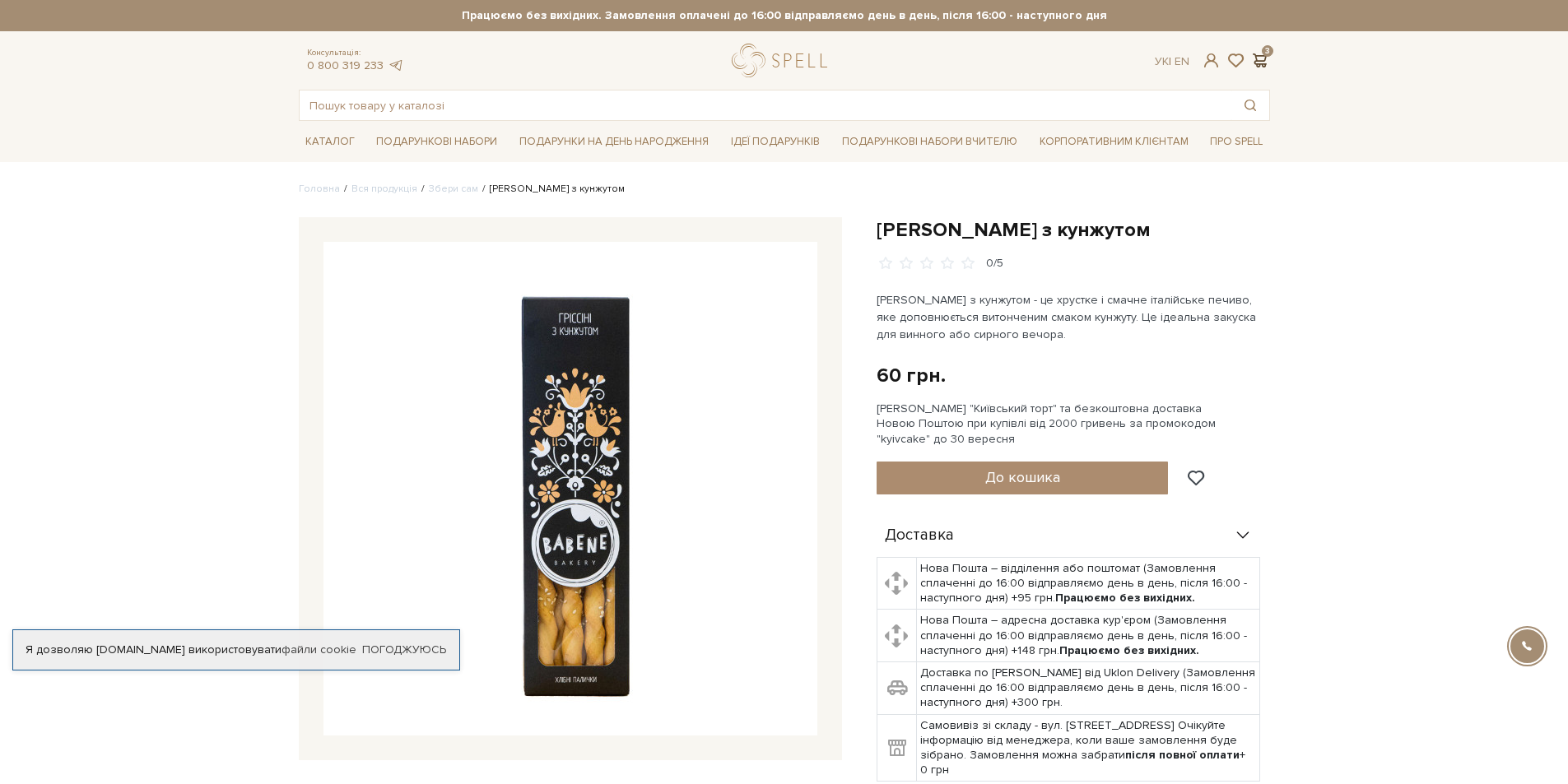
click at [1259, 62] on span at bounding box center [1260, 61] width 20 height 18
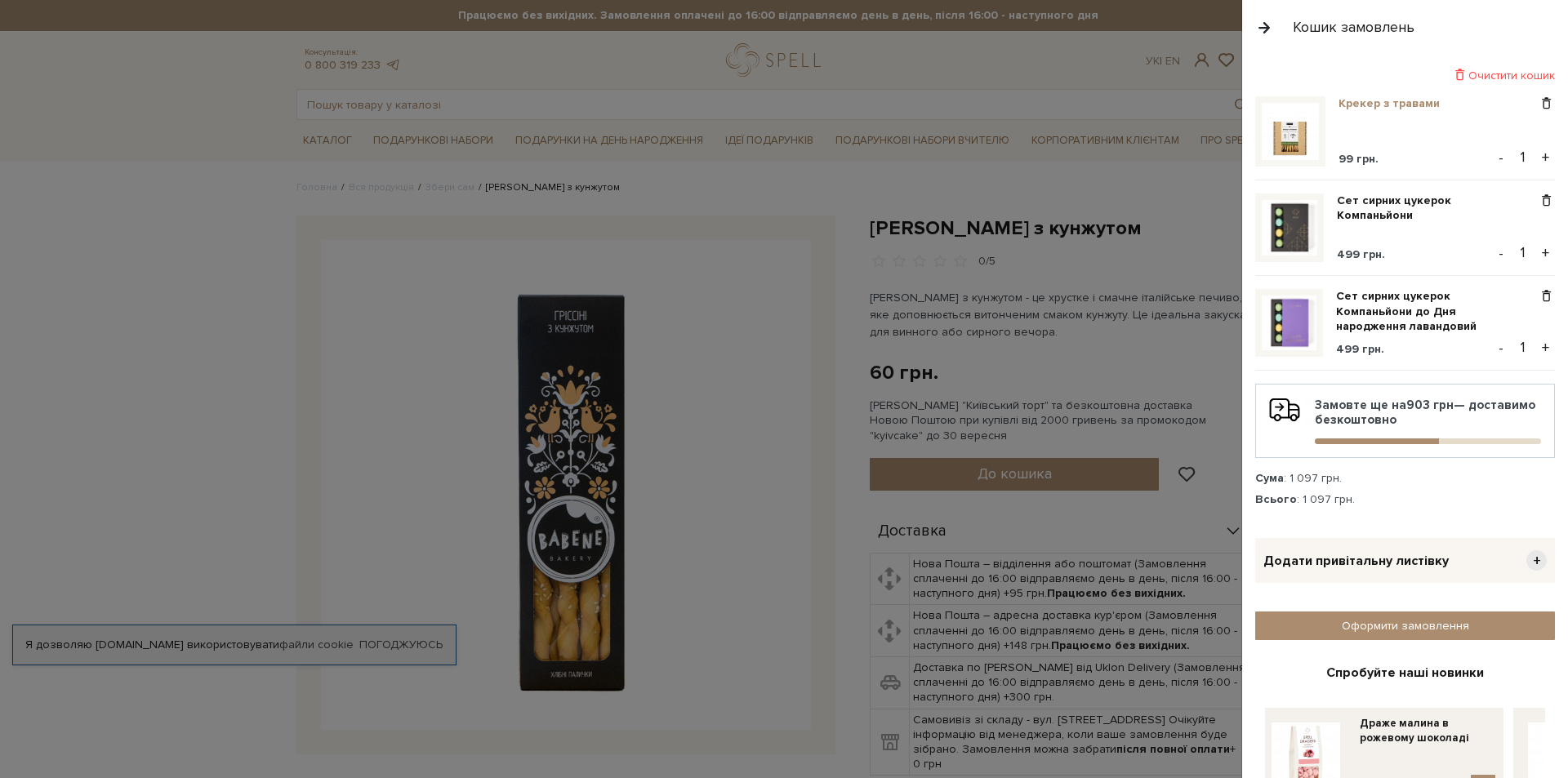
click at [1368, 103] on link "Крекер з травами" at bounding box center [1394, 103] width 113 height 15
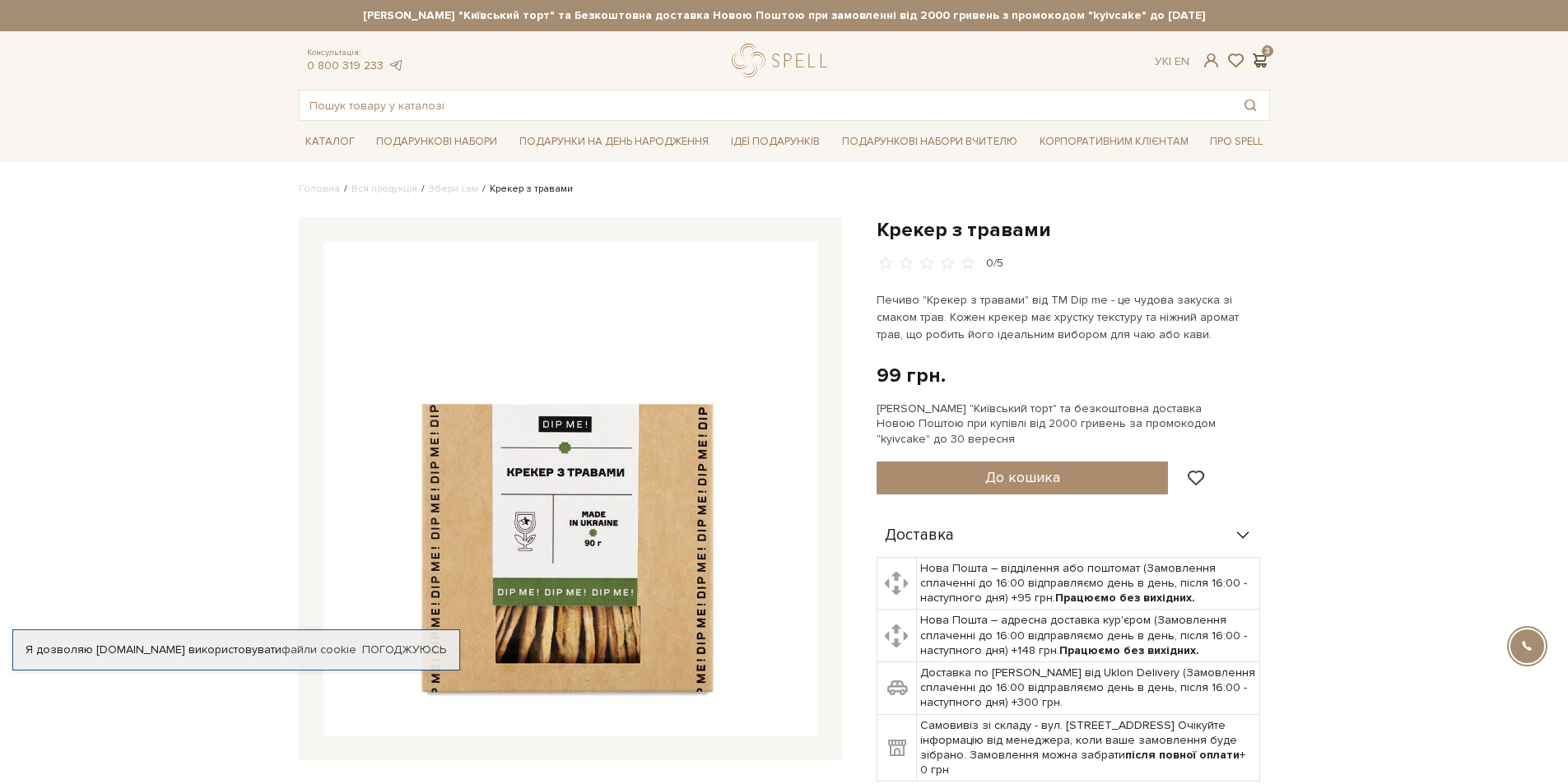
click at [1255, 64] on span at bounding box center [1260, 61] width 20 height 18
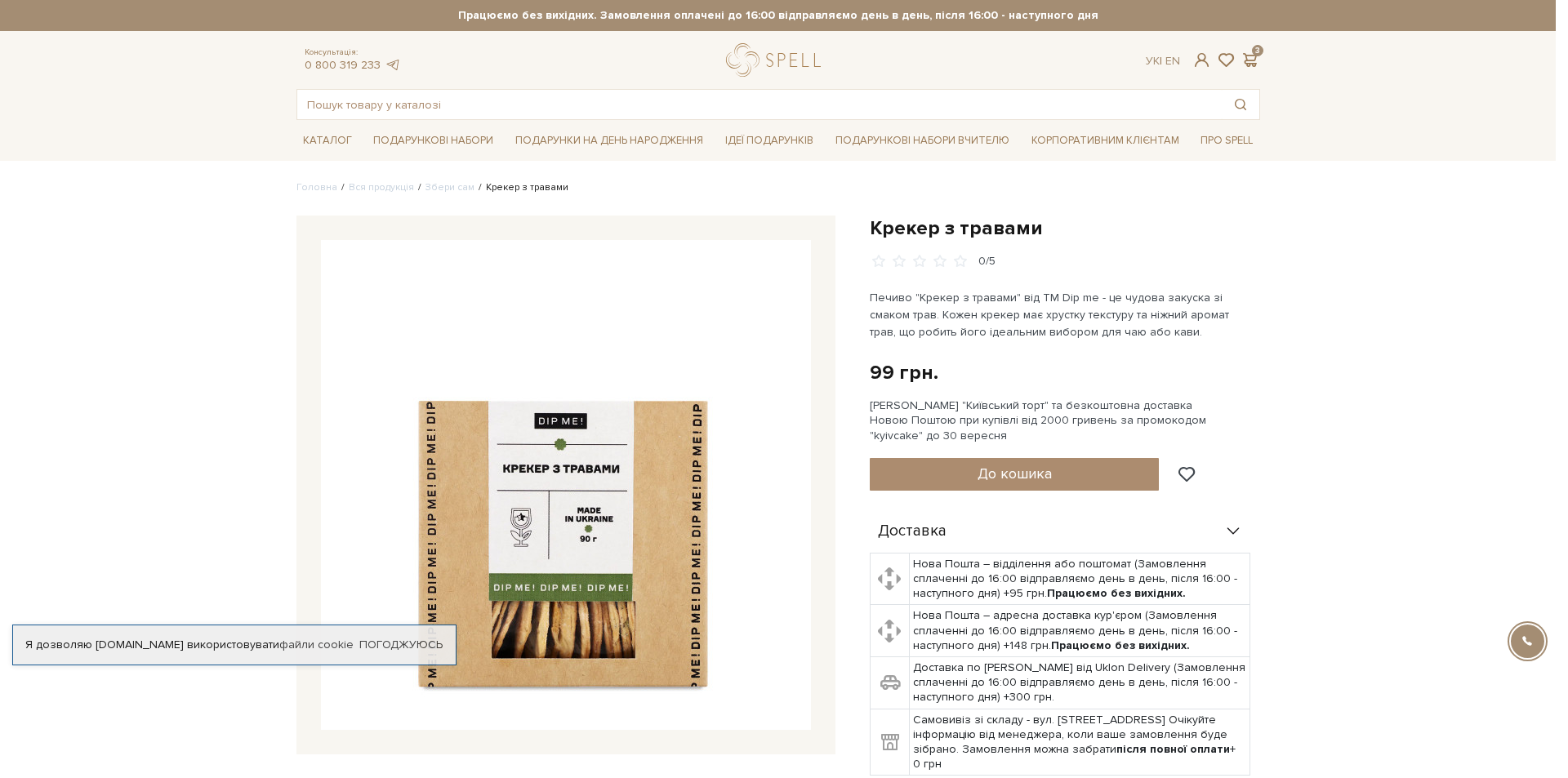
click at [183, 205] on div at bounding box center [784, 389] width 1568 height 778
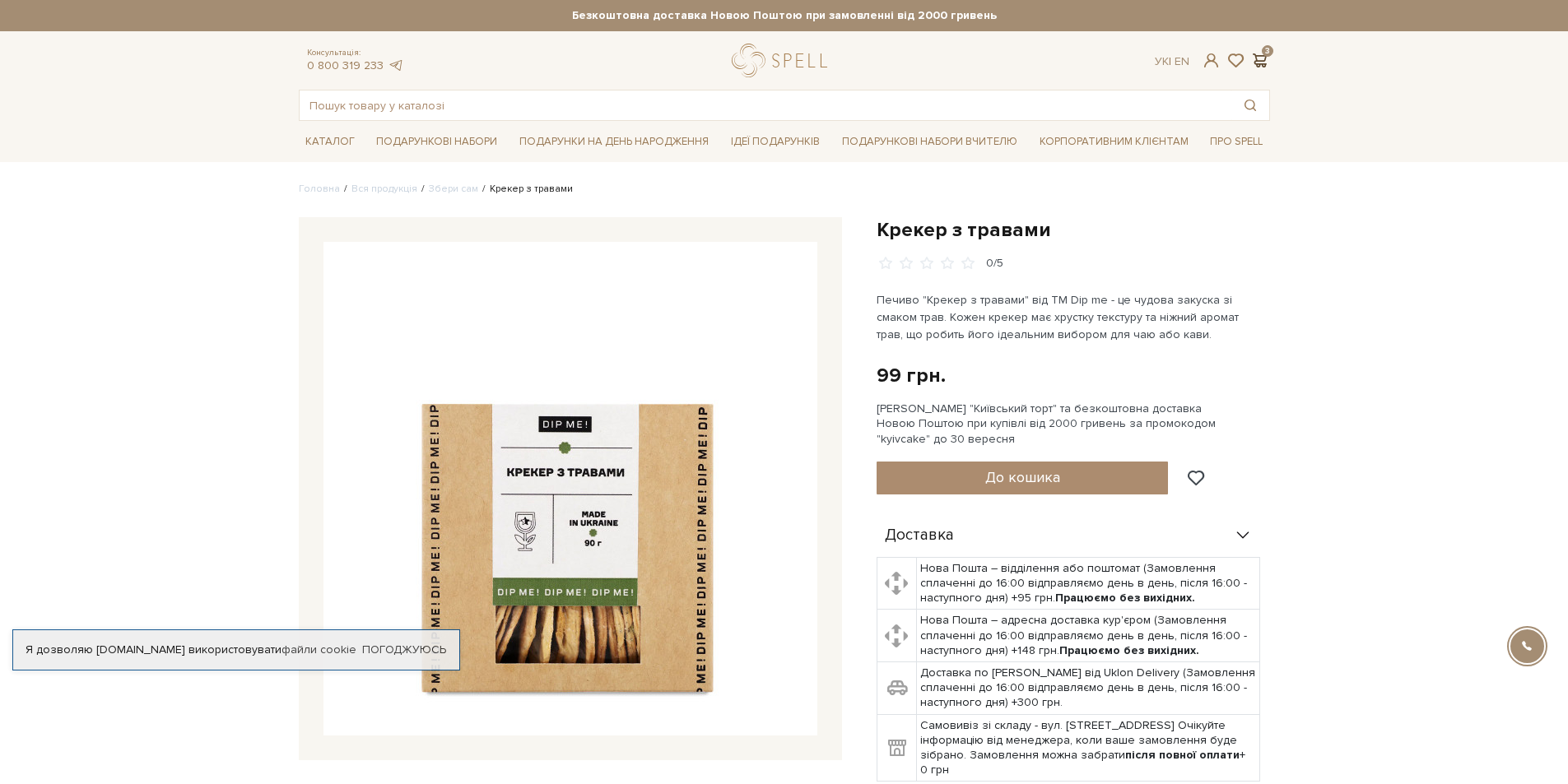
click at [1259, 60] on span at bounding box center [1260, 61] width 20 height 18
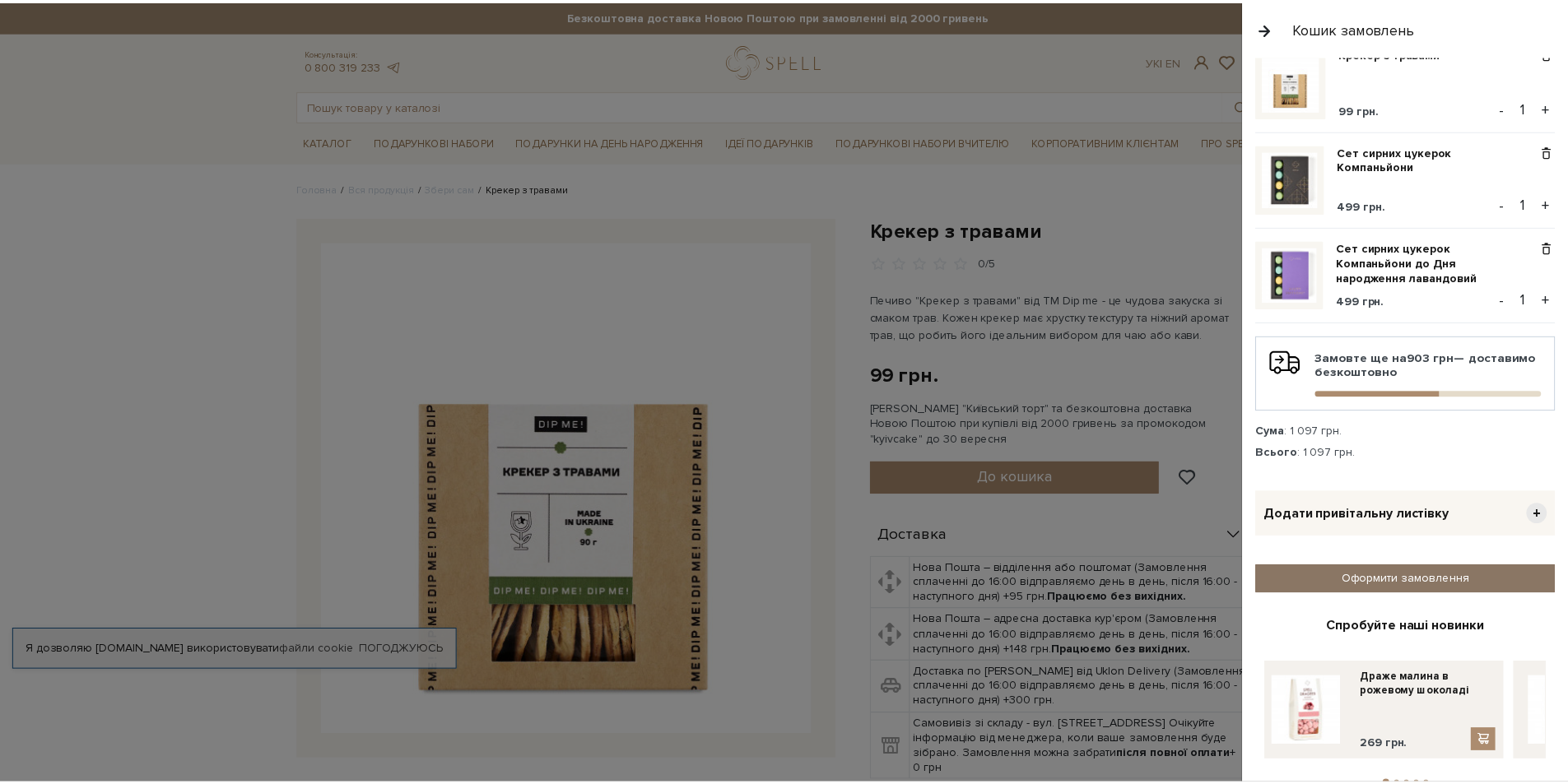
scroll to position [93, 0]
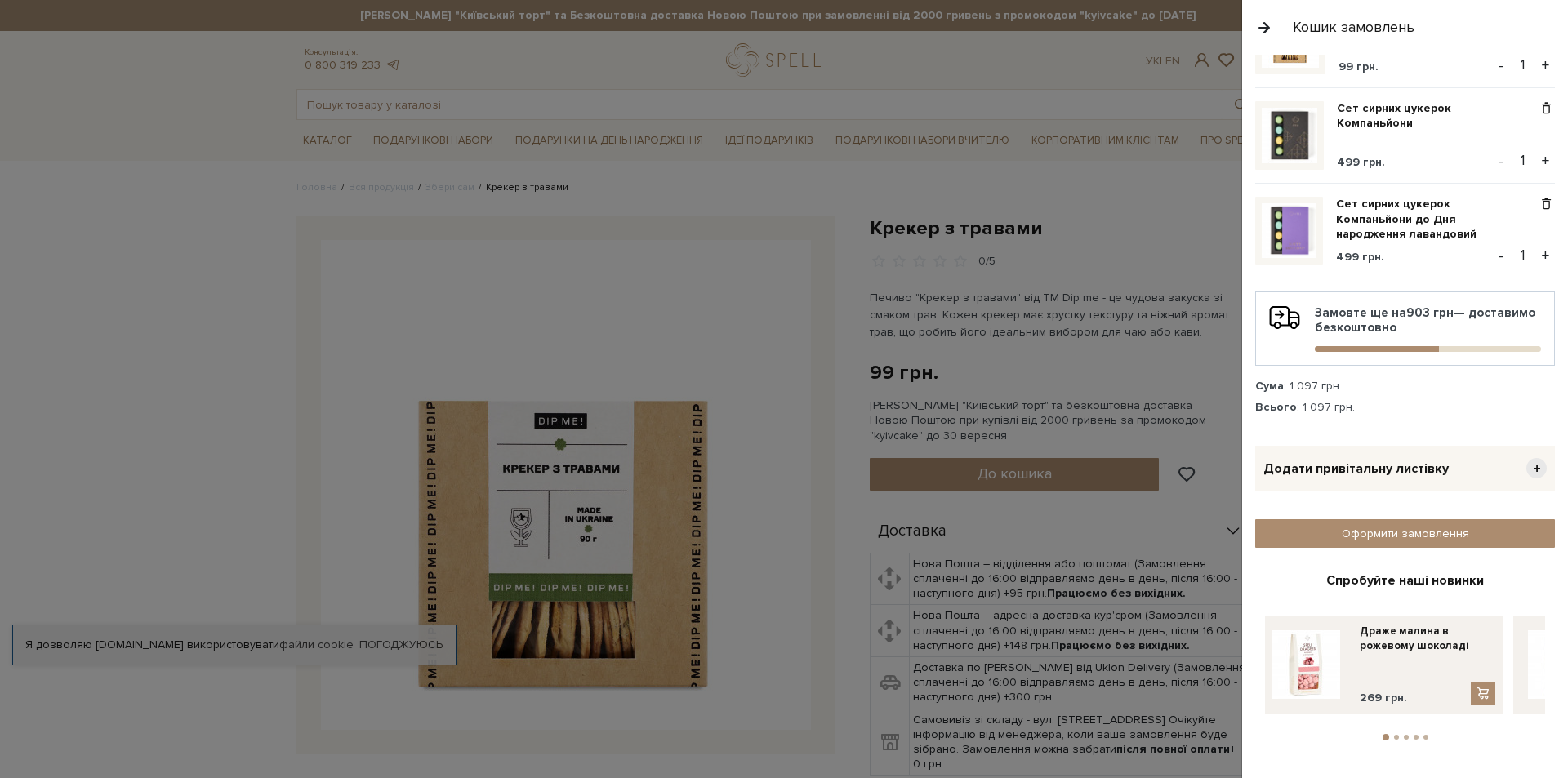
click at [137, 118] on div at bounding box center [784, 389] width 1568 height 778
